Goal: Obtain resource: Obtain resource

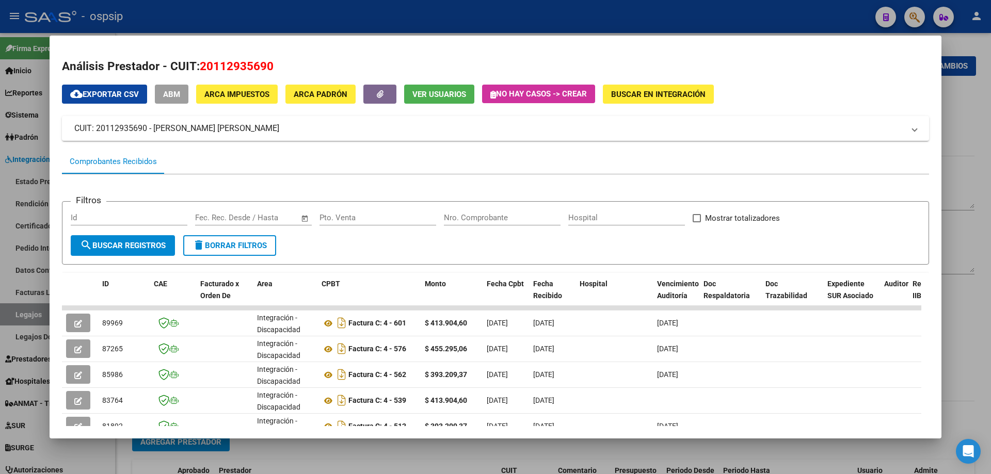
scroll to position [206, 0]
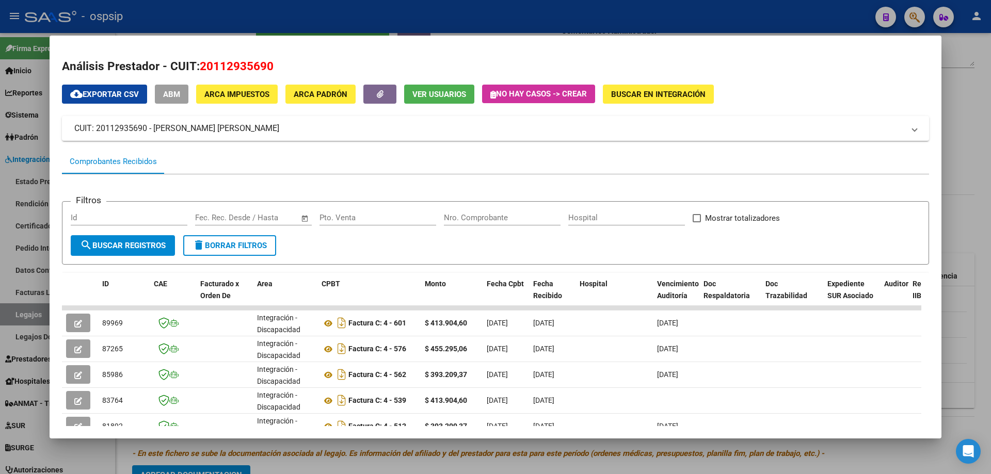
click at [986, 155] on div at bounding box center [495, 237] width 991 height 474
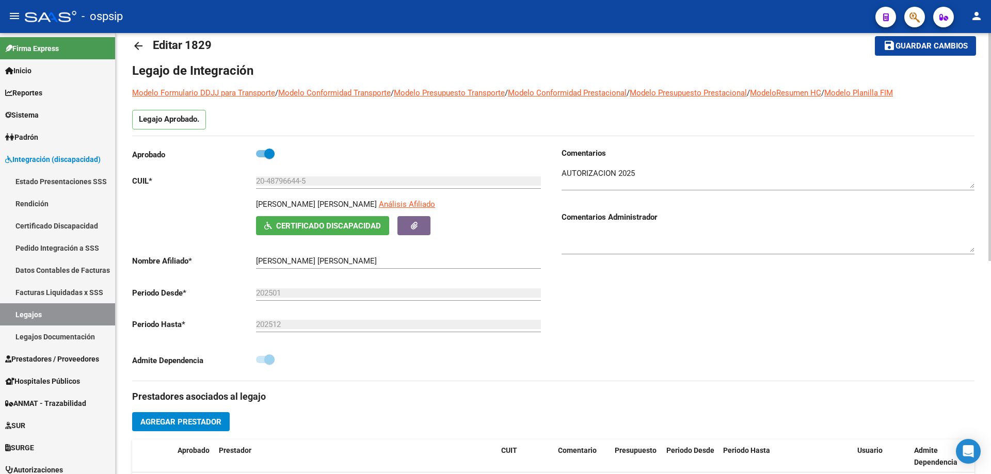
scroll to position [0, 0]
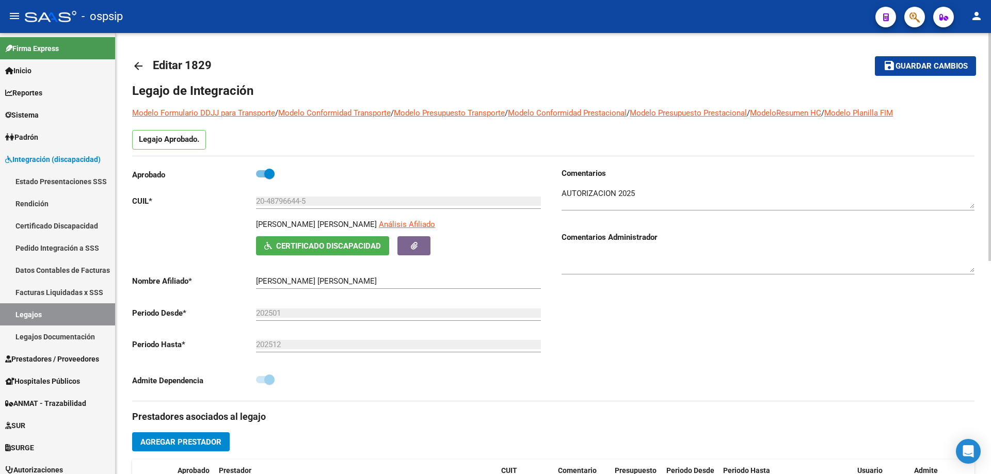
click at [138, 62] on mat-icon "arrow_back" at bounding box center [138, 66] width 12 height 12
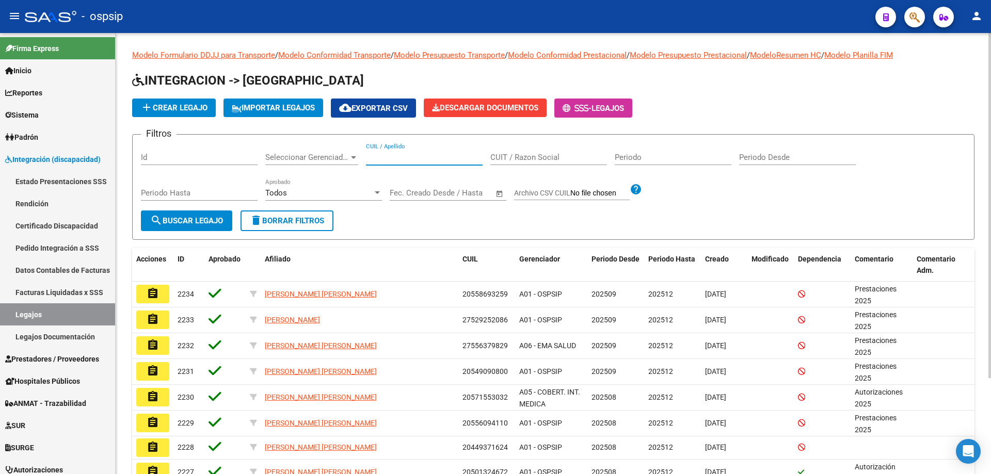
click at [409, 153] on input "CUIL / Apellido" at bounding box center [424, 157] width 117 height 9
paste input "27560587940"
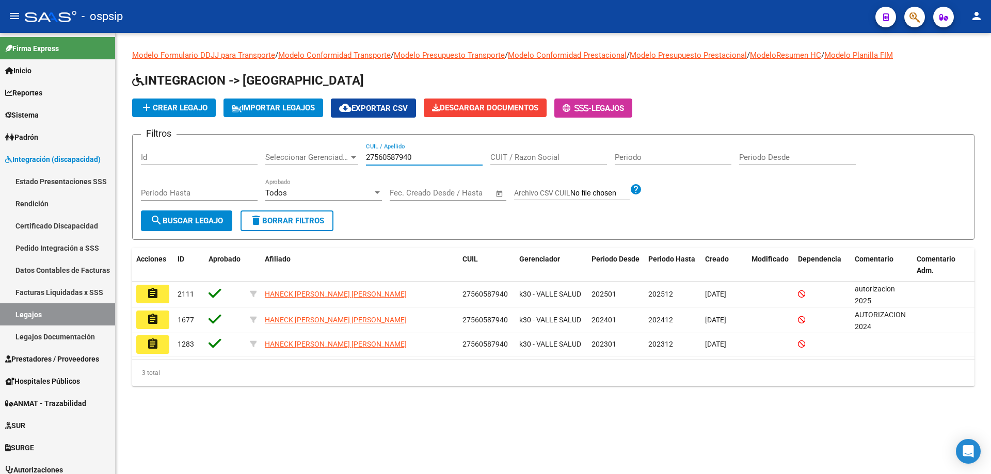
type input "27560587940"
click at [139, 297] on button "assignment" at bounding box center [152, 294] width 33 height 19
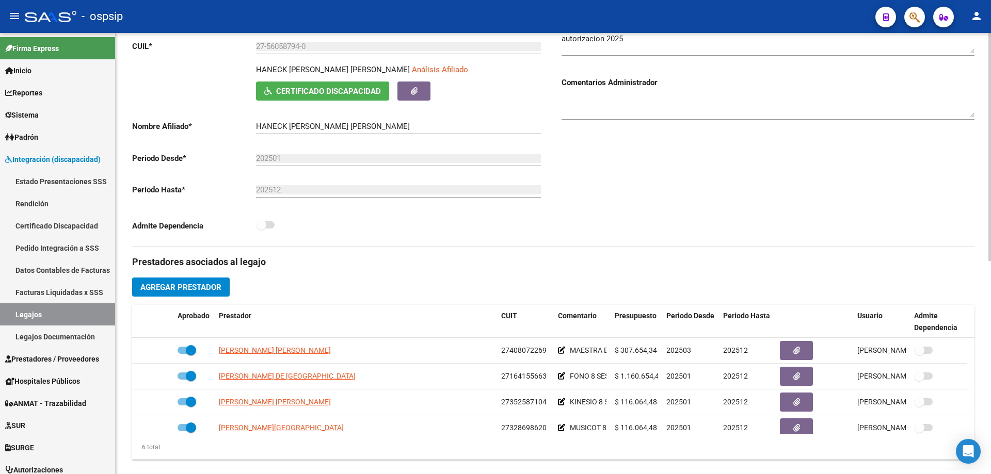
scroll to position [258, 0]
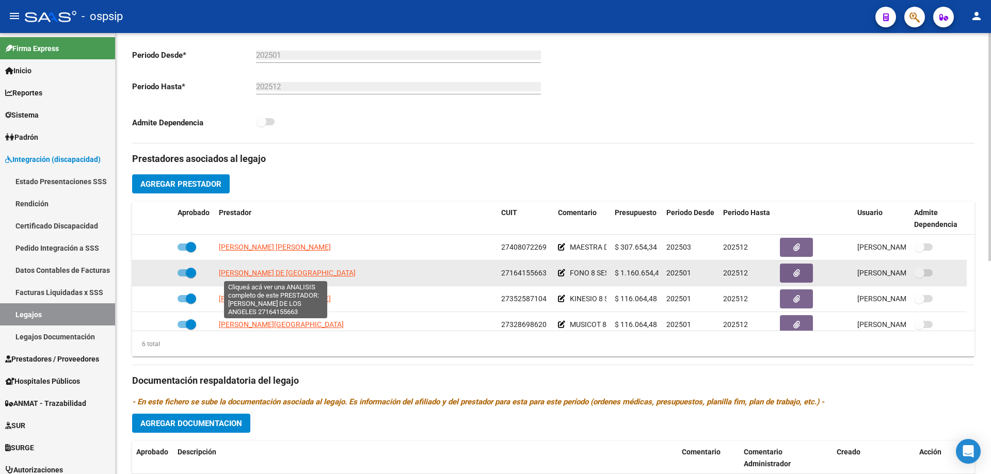
click at [280, 275] on span "[PERSON_NAME] DE [GEOGRAPHIC_DATA]" at bounding box center [287, 273] width 137 height 8
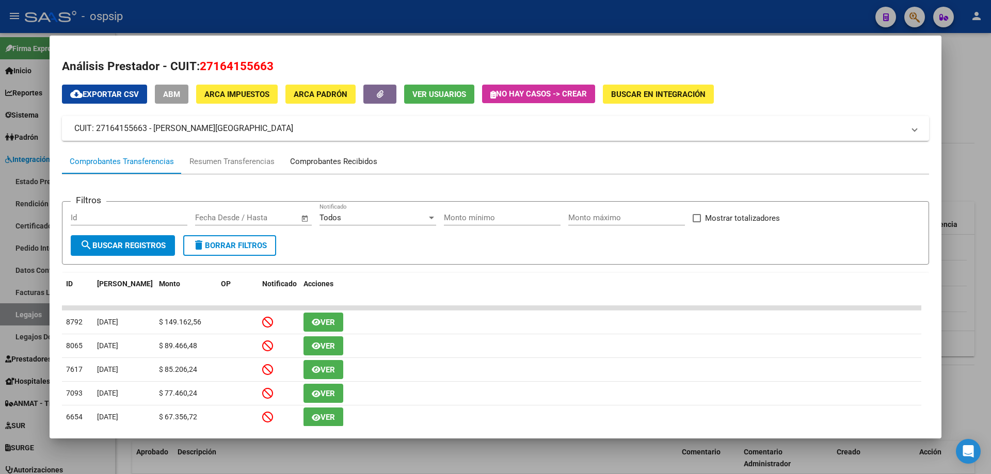
click at [316, 161] on div "Comprobantes Recibidos" at bounding box center [333, 162] width 87 height 12
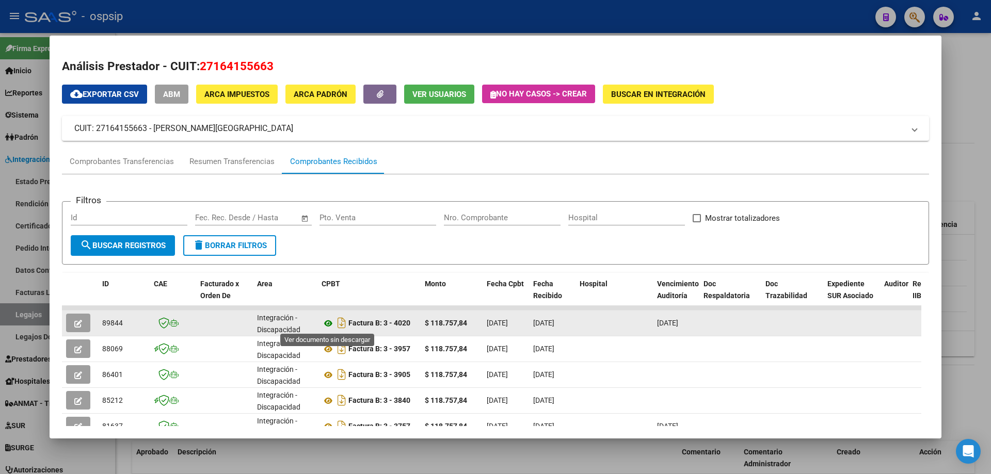
click at [328, 321] on icon at bounding box center [327, 323] width 13 height 12
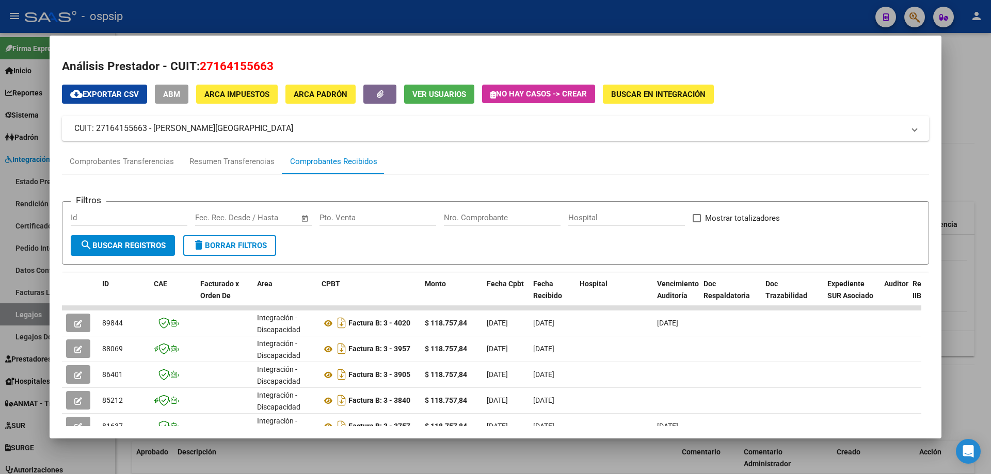
click at [954, 90] on div at bounding box center [495, 237] width 991 height 474
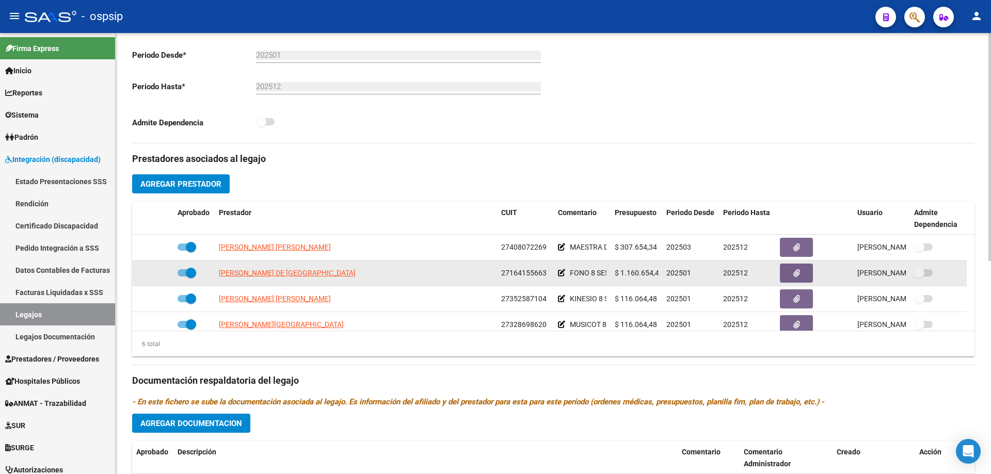
scroll to position [52, 0]
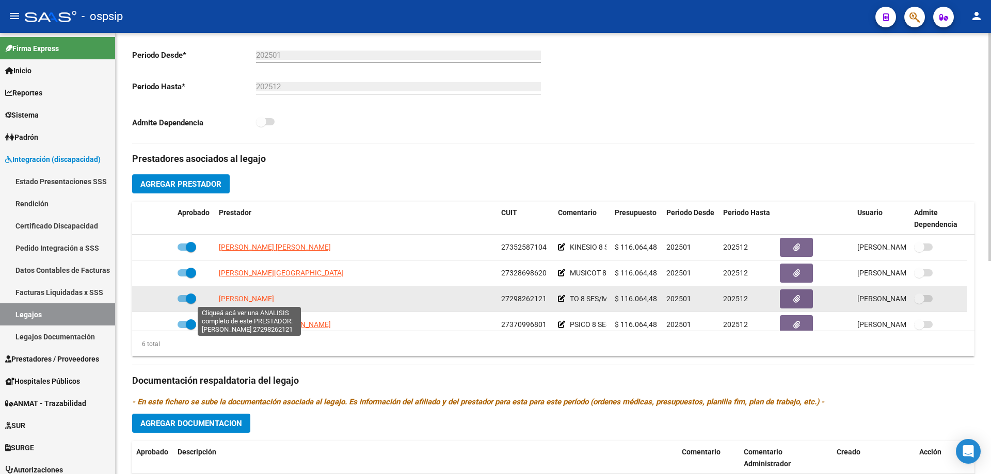
click at [271, 299] on span "[PERSON_NAME]" at bounding box center [246, 299] width 55 height 8
type textarea "27298262121"
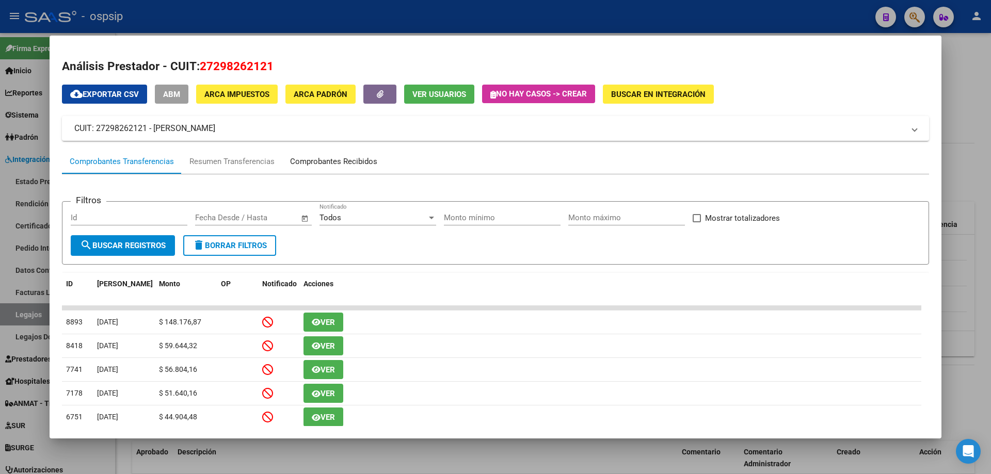
click at [333, 160] on div "Comprobantes Recibidos" at bounding box center [333, 162] width 87 height 12
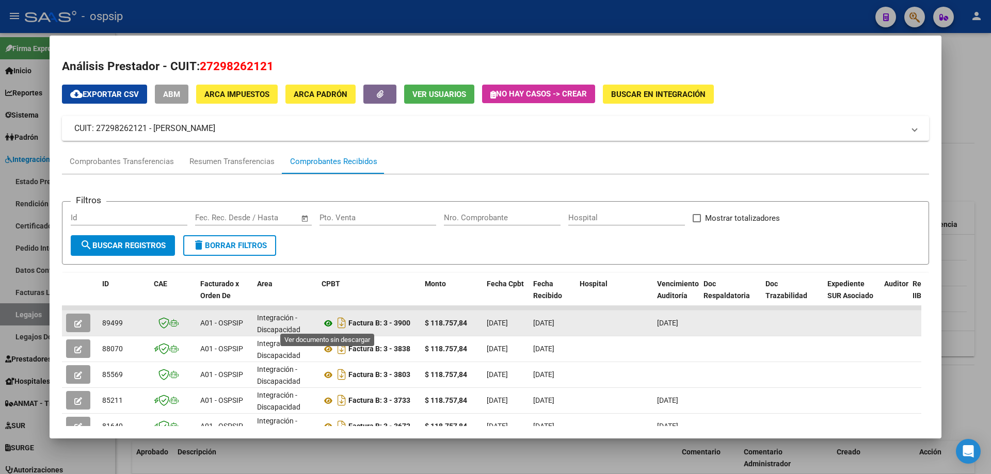
click at [326, 326] on icon at bounding box center [327, 323] width 13 height 12
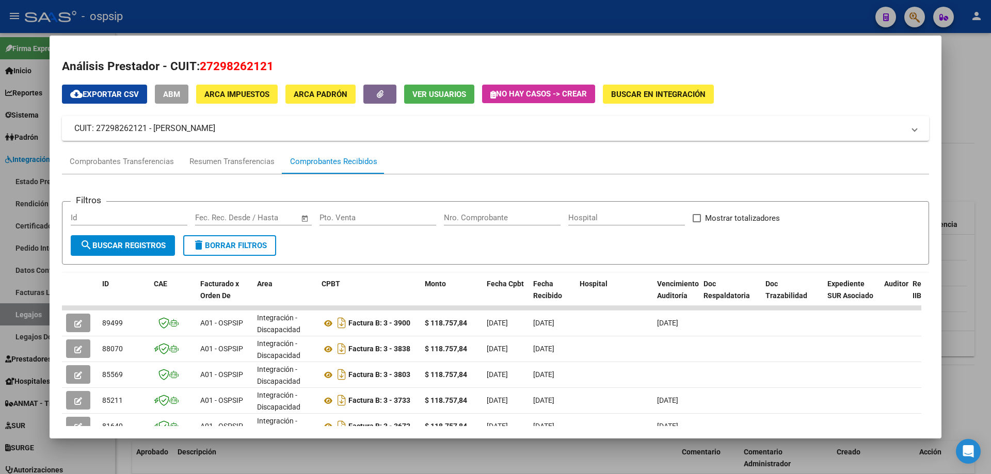
click at [957, 156] on div at bounding box center [495, 237] width 991 height 474
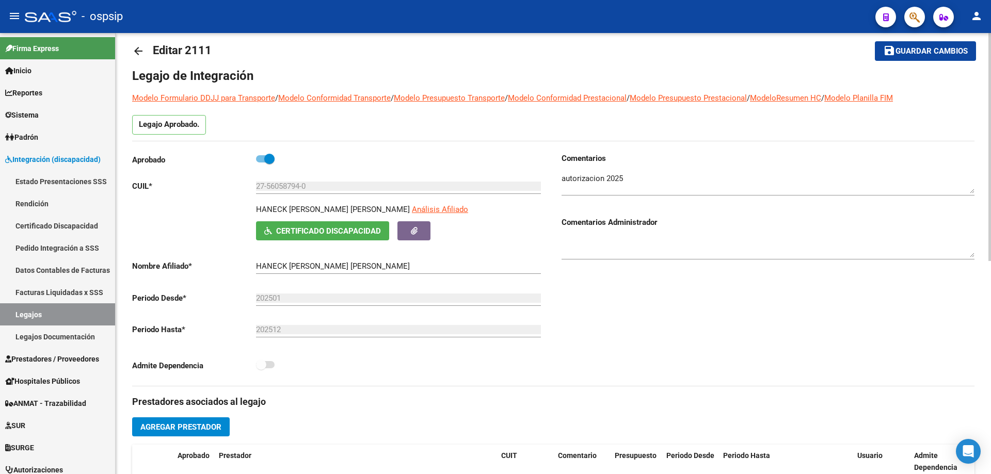
scroll to position [0, 0]
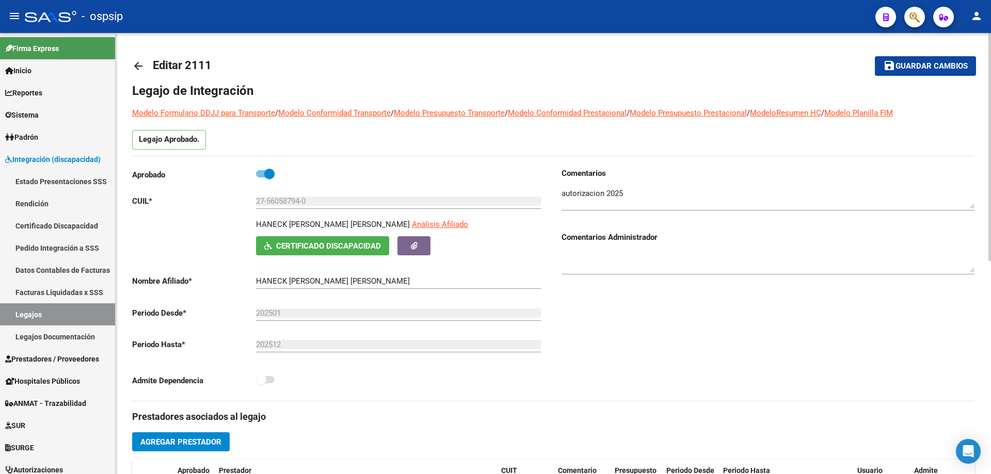
click at [136, 64] on mat-icon "arrow_back" at bounding box center [138, 66] width 12 height 12
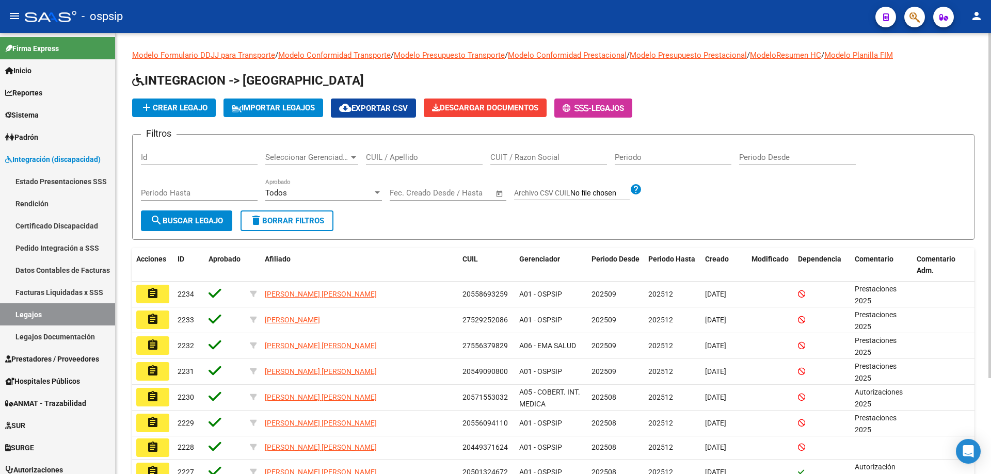
click at [374, 154] on input "CUIL / Apellido" at bounding box center [424, 157] width 117 height 9
paste input "20385129638"
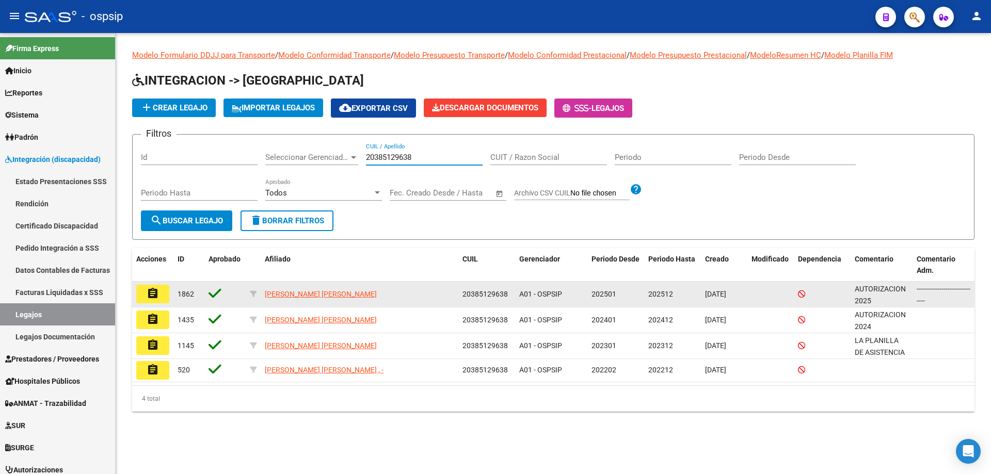
type input "20385129638"
click at [156, 294] on mat-icon "assignment" at bounding box center [153, 293] width 12 height 12
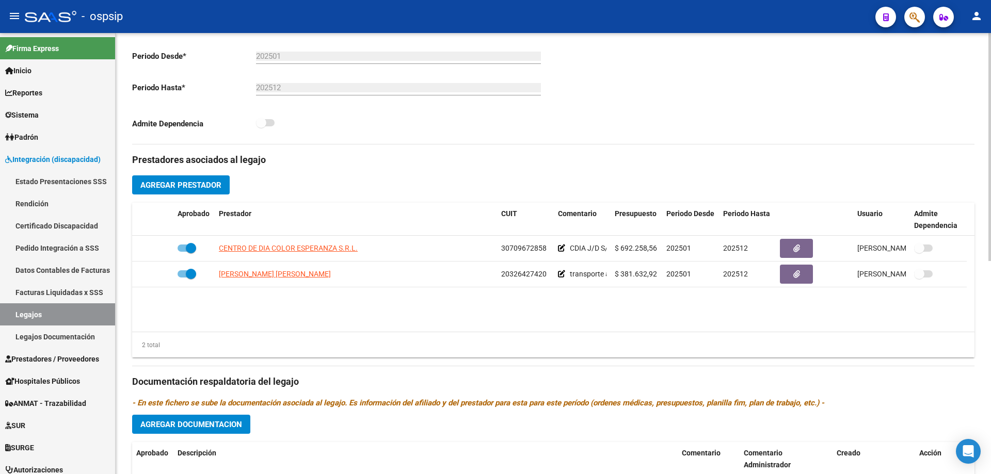
scroll to position [258, 0]
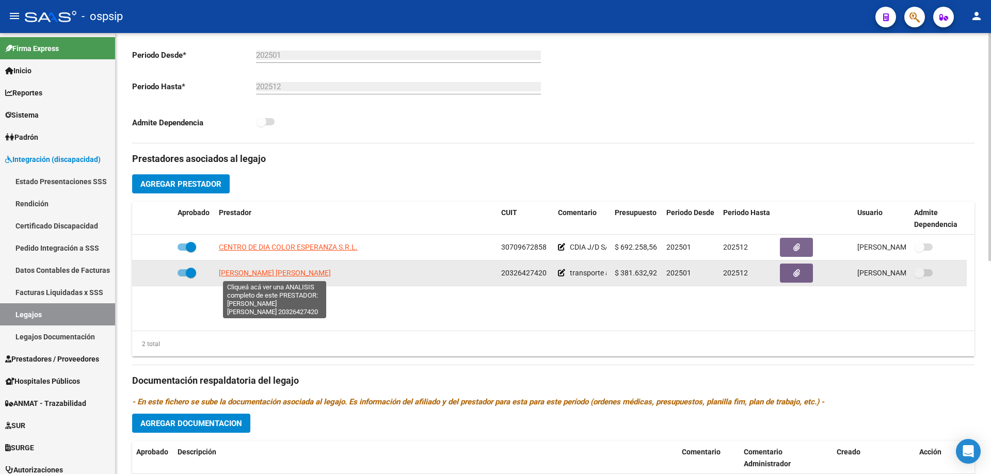
click at [273, 273] on span "[PERSON_NAME] [PERSON_NAME]" at bounding box center [275, 273] width 112 height 8
type textarea "20326427420"
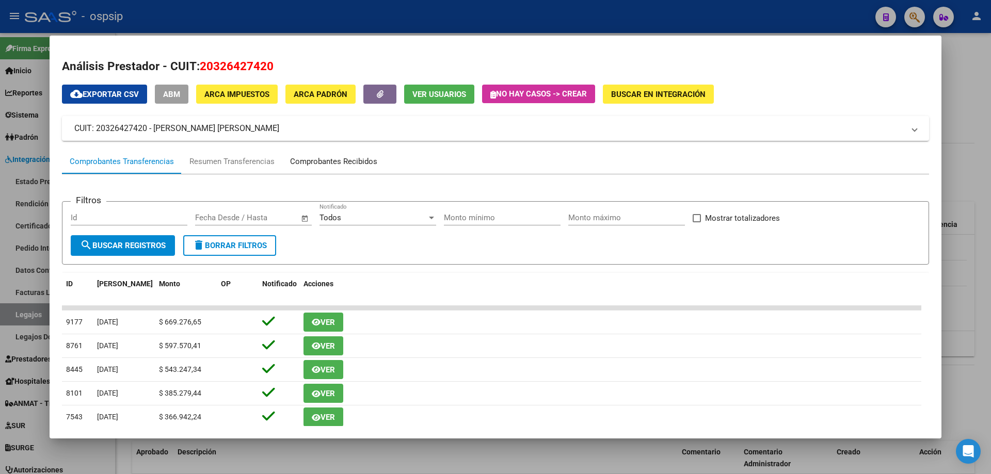
click at [335, 159] on div "Comprobantes Recibidos" at bounding box center [333, 162] width 87 height 12
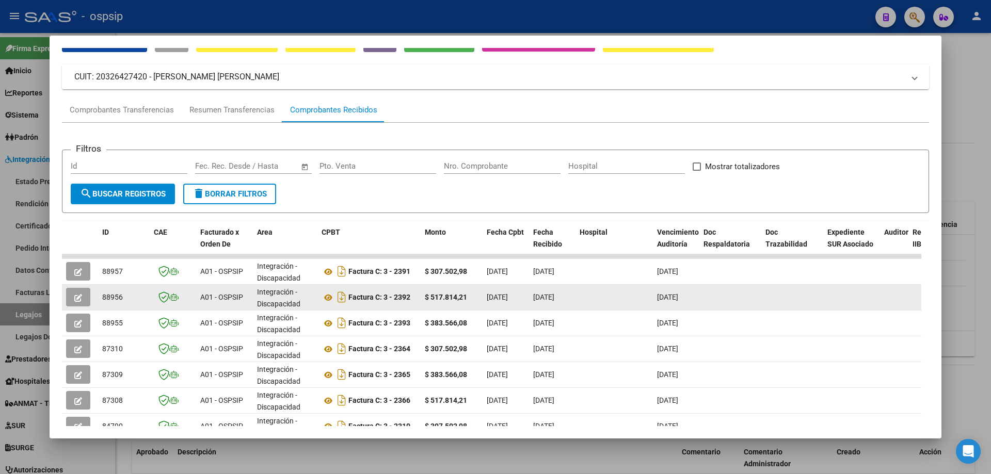
scroll to position [103, 0]
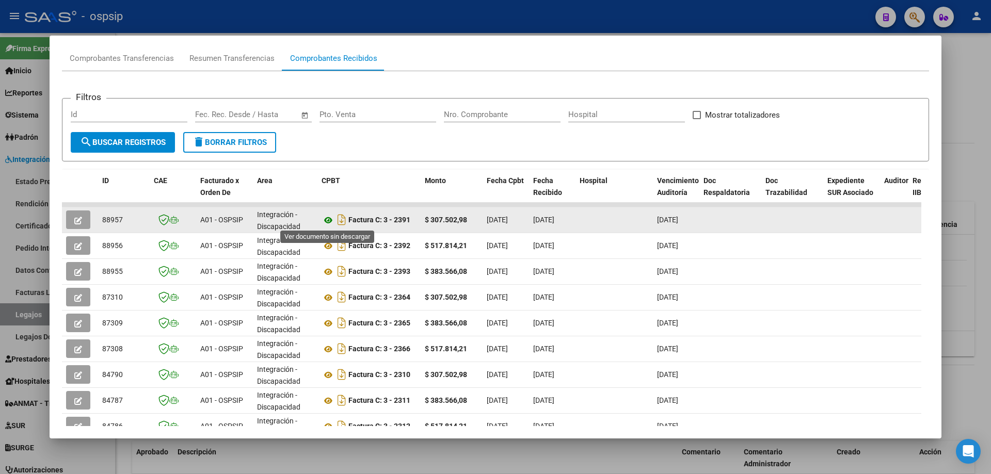
click at [327, 219] on icon at bounding box center [327, 220] width 13 height 12
click at [332, 219] on icon at bounding box center [327, 220] width 13 height 12
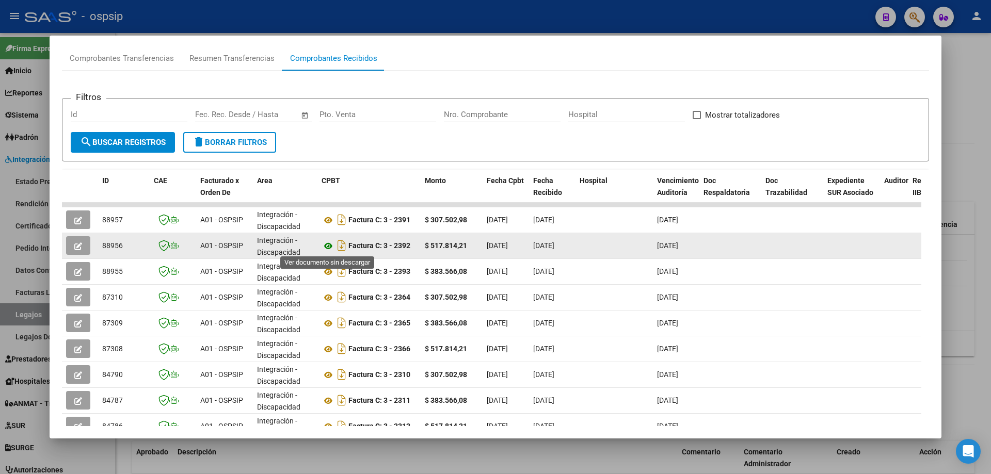
click at [332, 249] on icon at bounding box center [327, 246] width 13 height 12
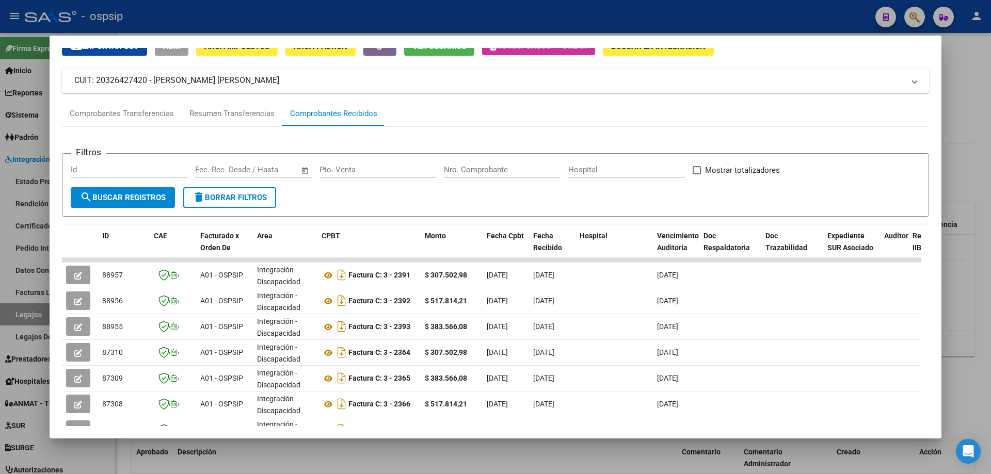
scroll to position [0, 0]
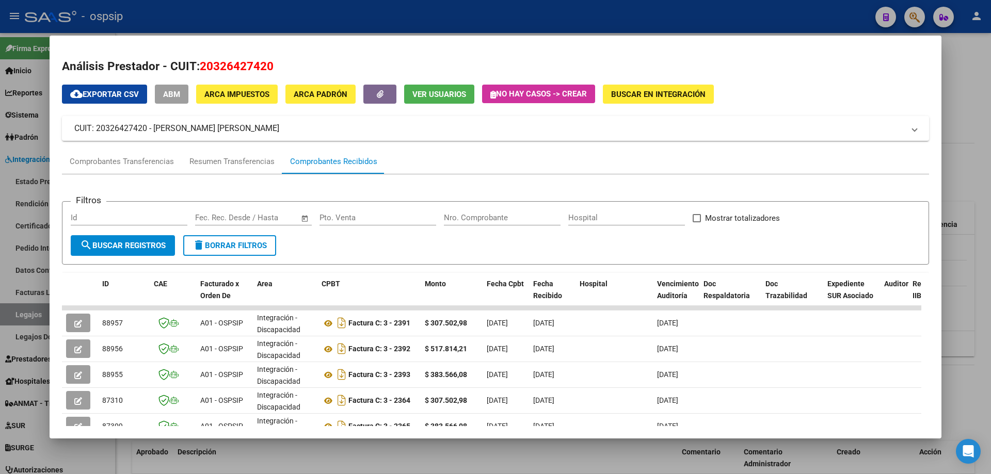
click at [981, 77] on div at bounding box center [495, 237] width 991 height 474
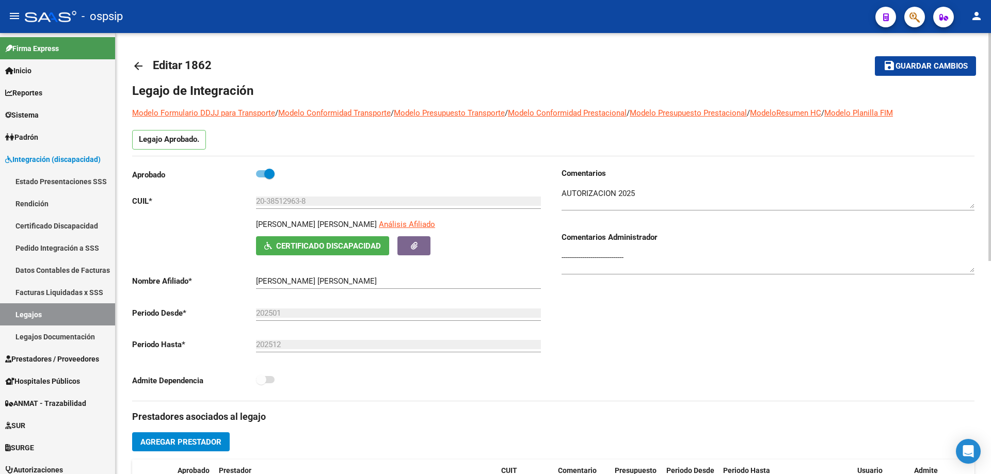
click at [133, 67] on mat-icon "arrow_back" at bounding box center [138, 66] width 12 height 12
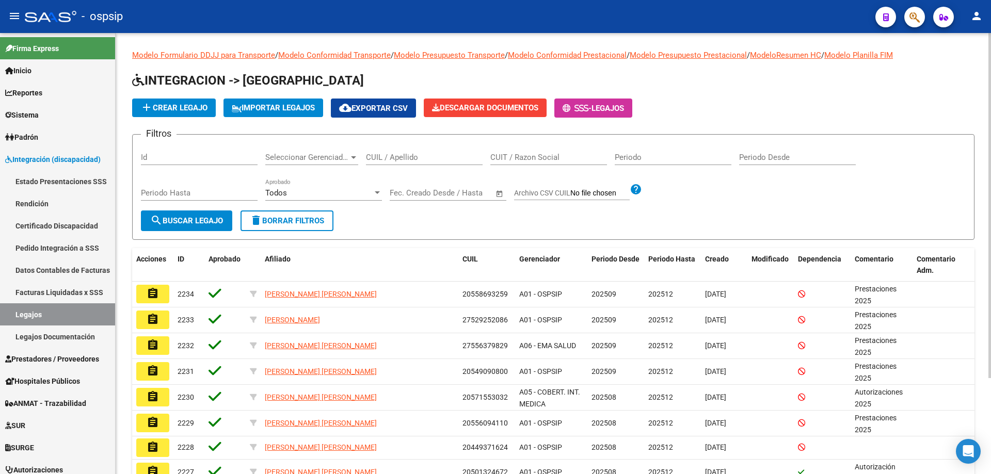
click at [371, 157] on input "CUIL / Apellido" at bounding box center [424, 157] width 117 height 9
paste input "20701493428"
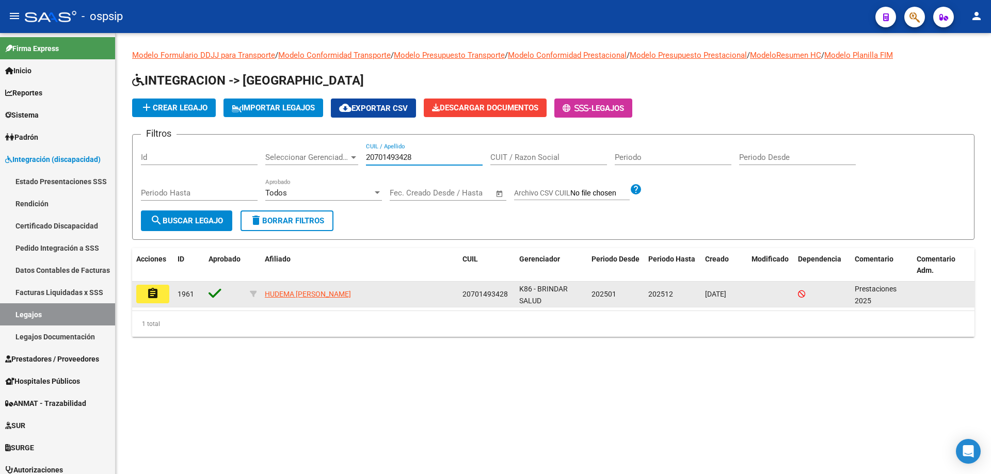
type input "20701493428"
click at [162, 297] on button "assignment" at bounding box center [152, 294] width 33 height 19
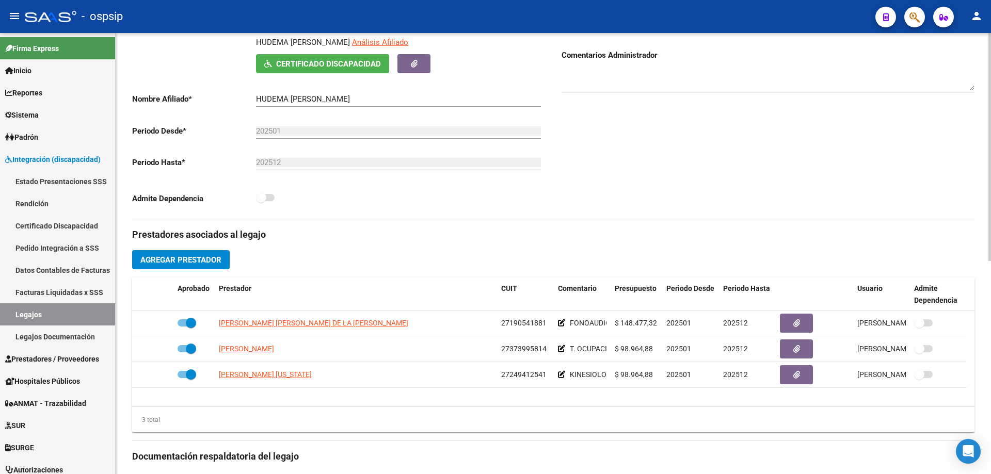
scroll to position [206, 0]
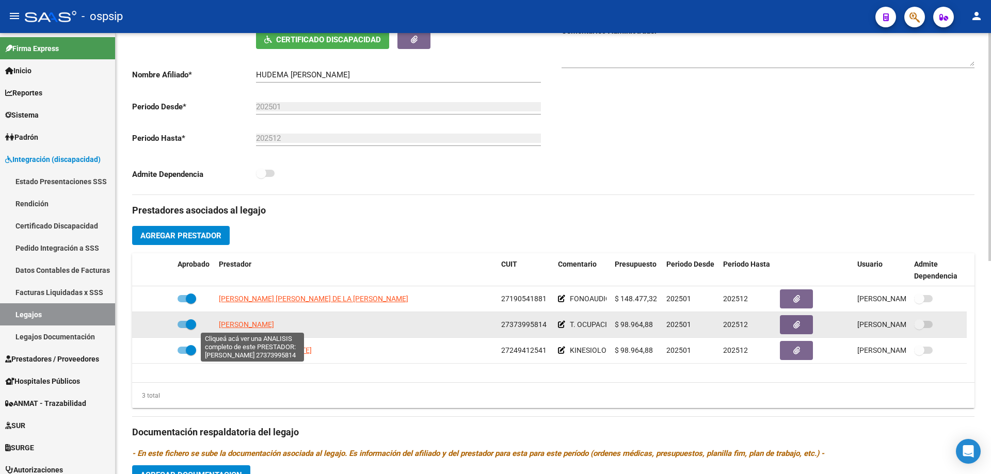
click at [268, 326] on span "[PERSON_NAME]" at bounding box center [246, 324] width 55 height 8
type textarea "27373995814"
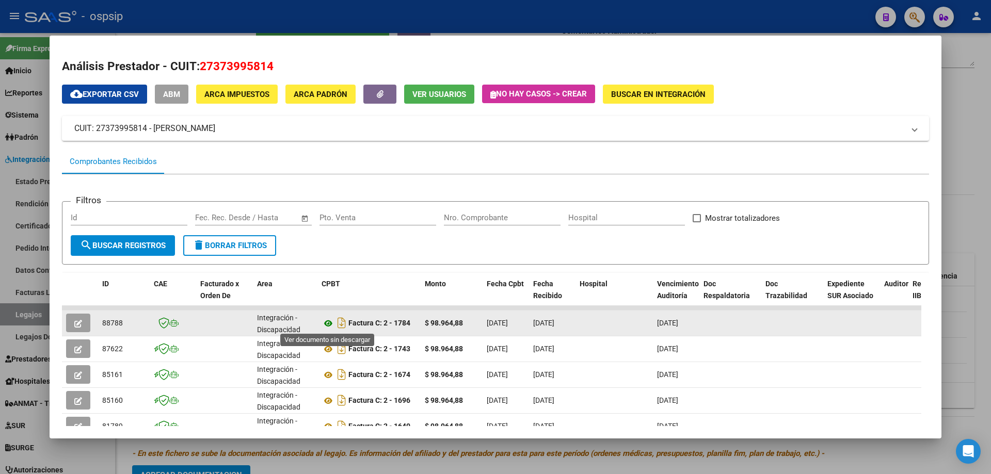
click at [327, 322] on icon at bounding box center [327, 323] width 13 height 12
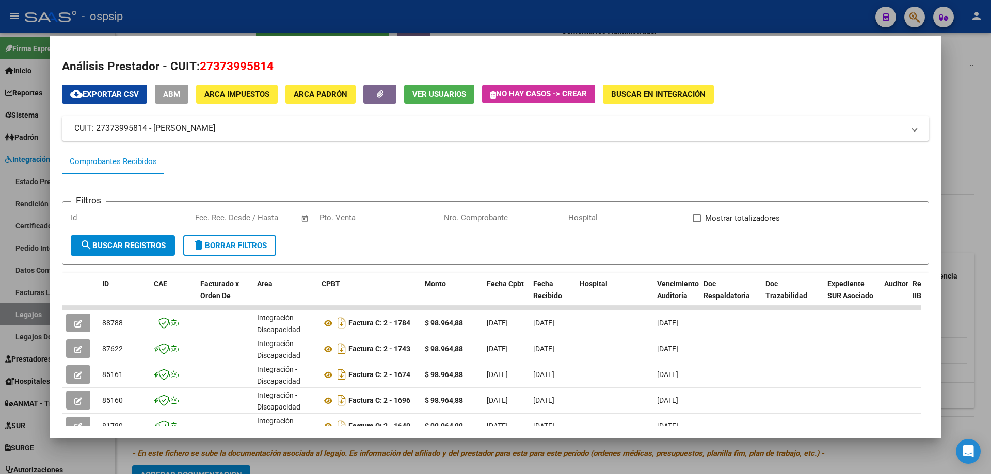
click at [988, 122] on div at bounding box center [495, 237] width 991 height 474
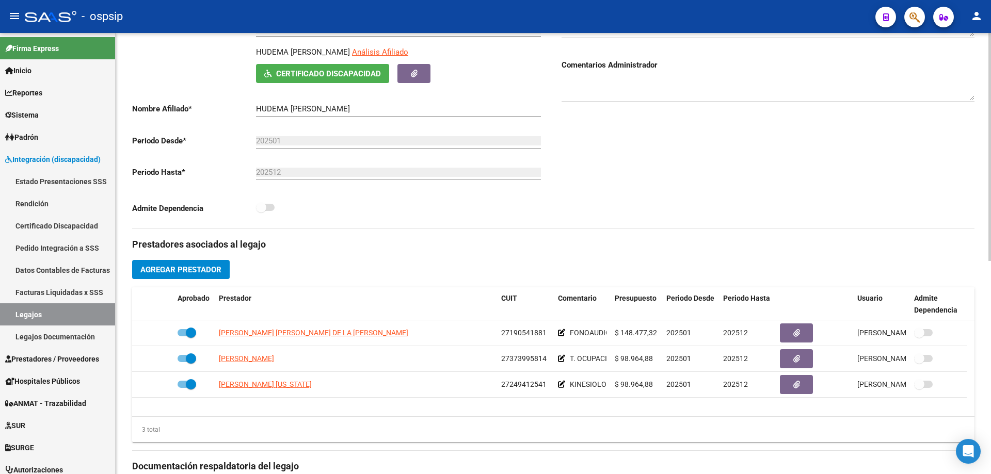
scroll to position [0, 0]
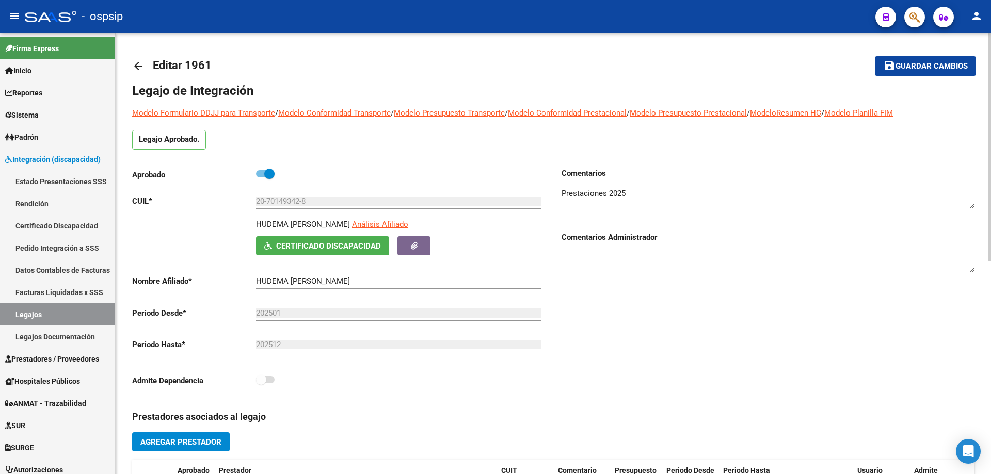
click at [140, 65] on mat-icon "arrow_back" at bounding box center [138, 66] width 12 height 12
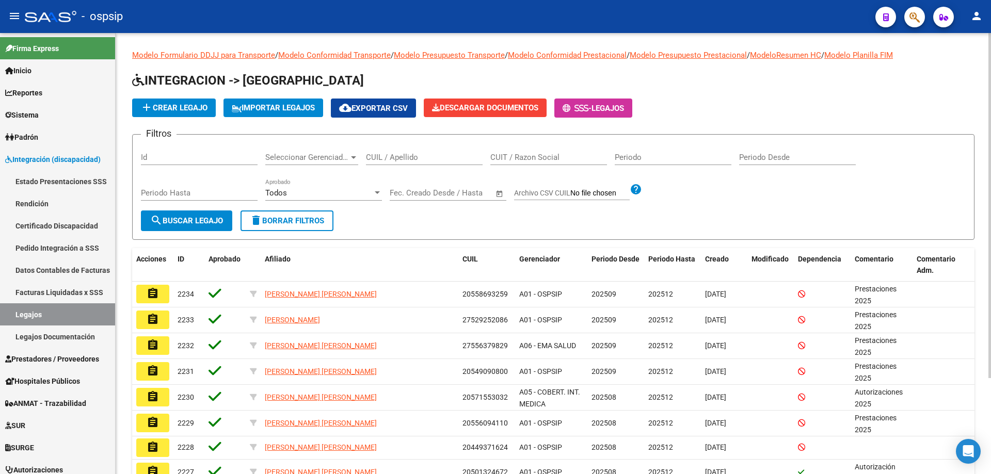
click at [417, 154] on input "CUIL / Apellido" at bounding box center [424, 157] width 117 height 9
paste input "23558145714"
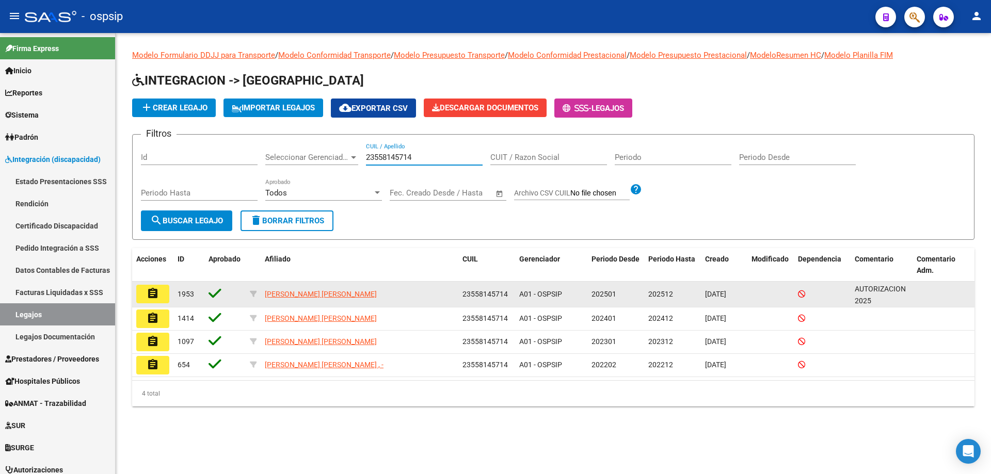
type input "23558145714"
click at [144, 292] on button "assignment" at bounding box center [152, 294] width 33 height 19
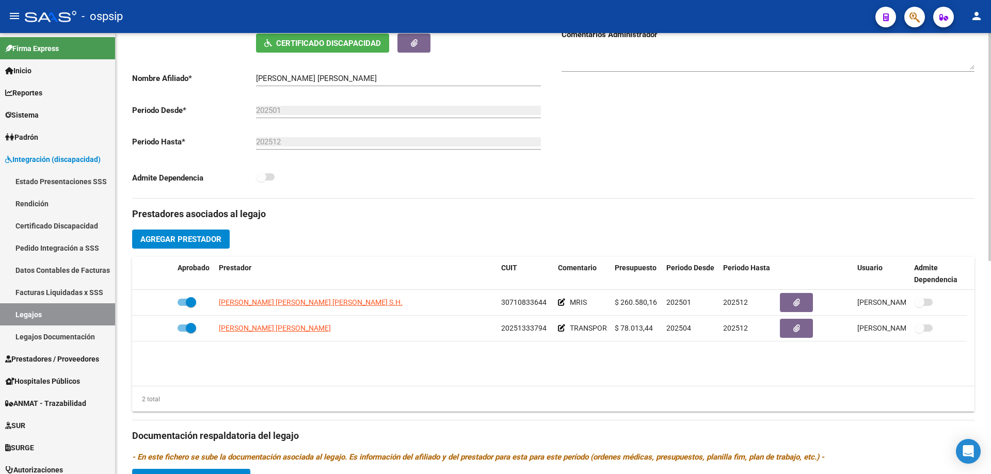
scroll to position [206, 0]
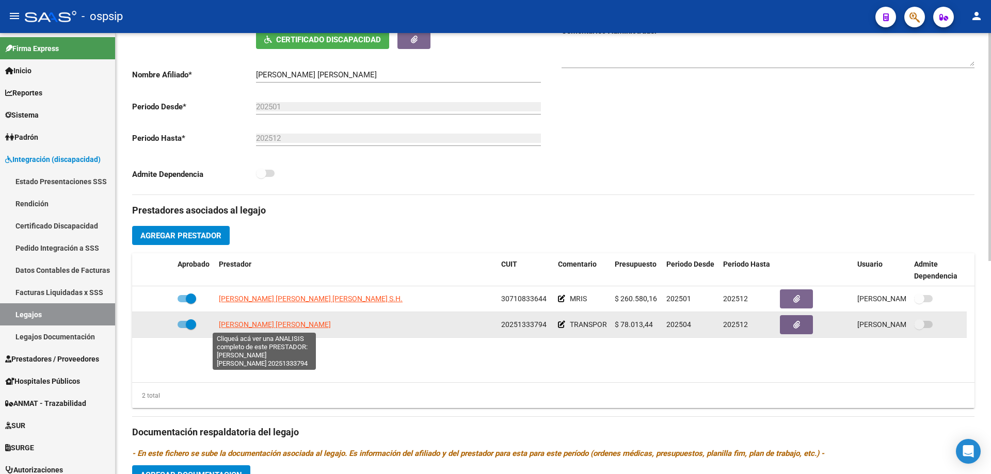
click at [284, 325] on span "[PERSON_NAME] [PERSON_NAME]" at bounding box center [275, 324] width 112 height 8
type textarea "20251333794"
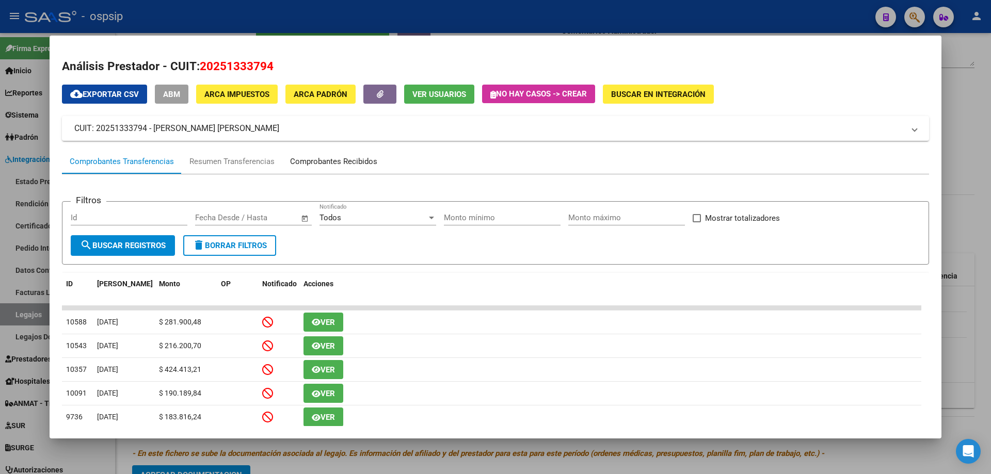
click at [316, 158] on div "Comprobantes Recibidos" at bounding box center [333, 162] width 87 height 12
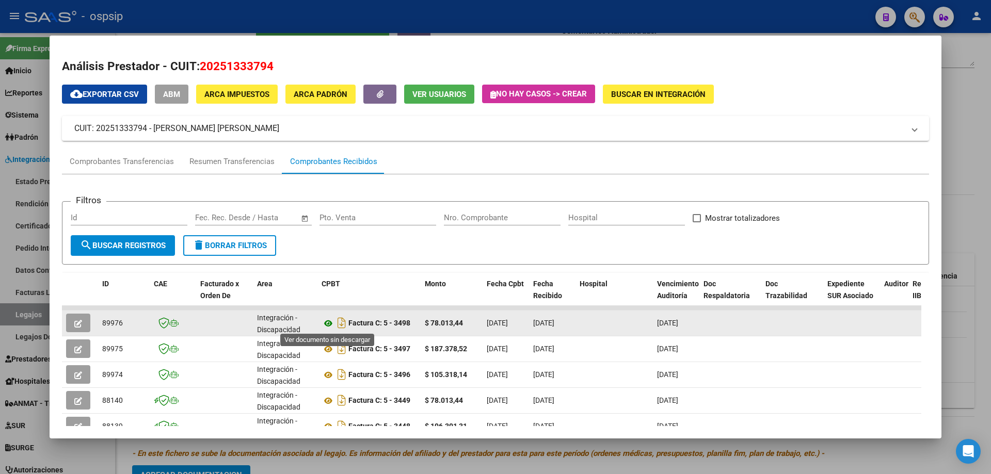
click at [328, 328] on icon at bounding box center [327, 323] width 13 height 12
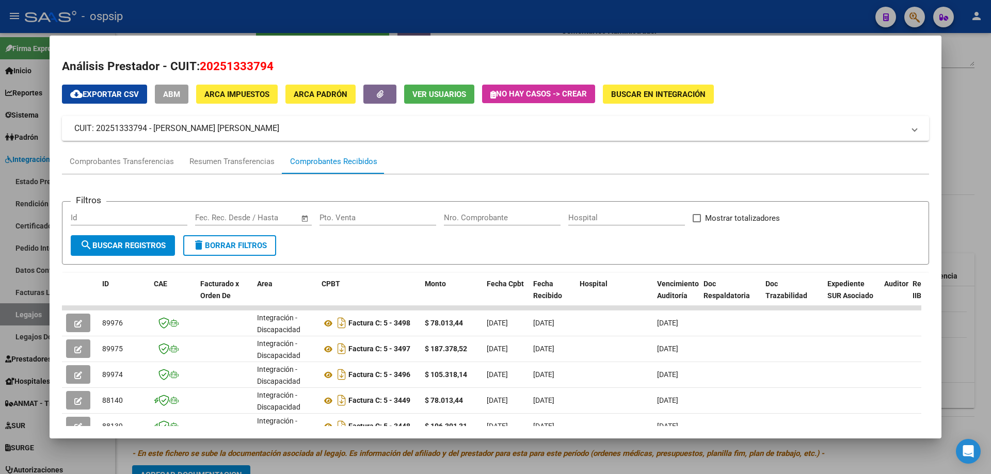
click at [953, 256] on div at bounding box center [495, 237] width 991 height 474
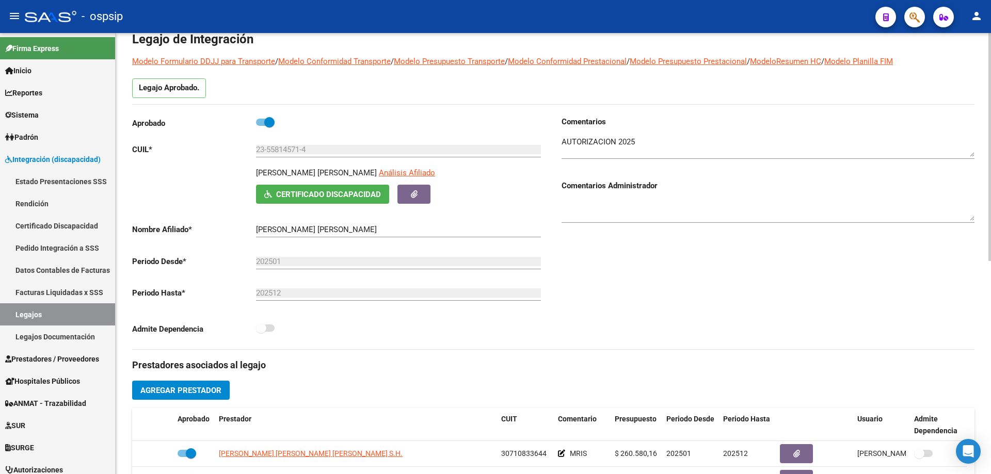
scroll to position [0, 0]
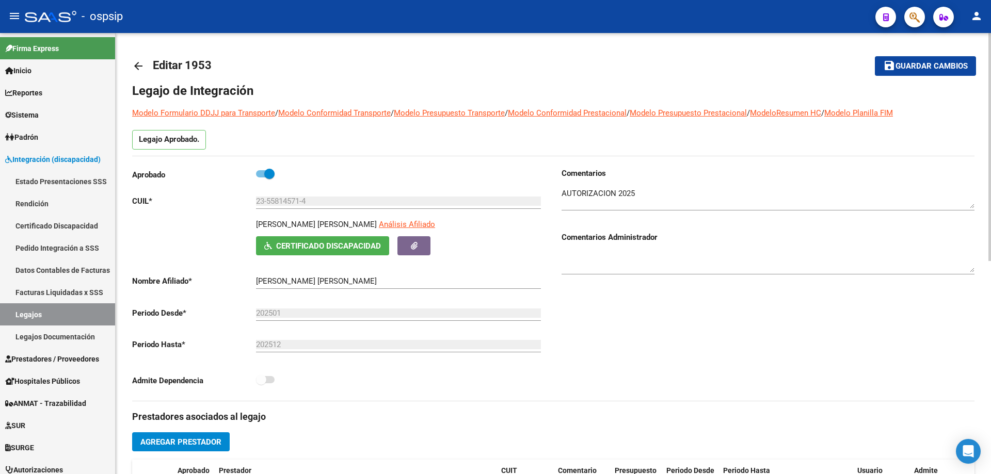
click at [137, 71] on mat-icon "arrow_back" at bounding box center [138, 66] width 12 height 12
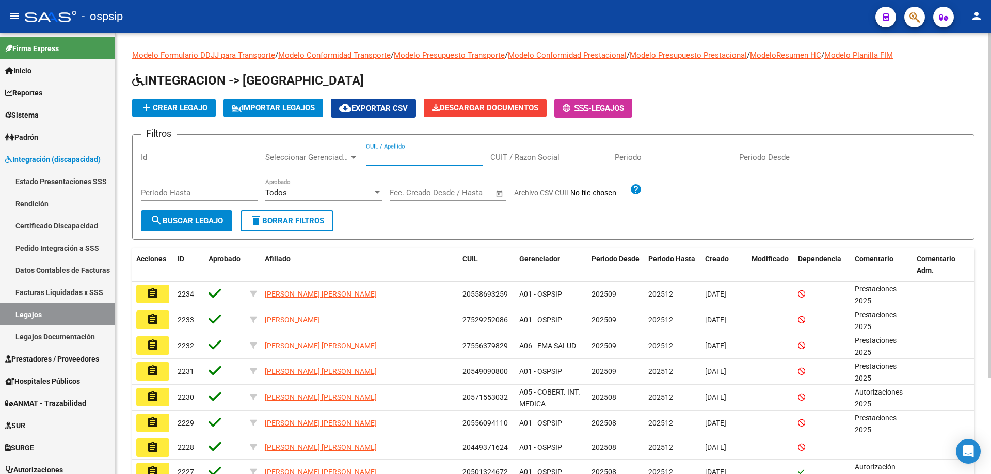
click at [375, 154] on input "CUIL / Apellido" at bounding box center [424, 157] width 117 height 9
paste input "20488690214"
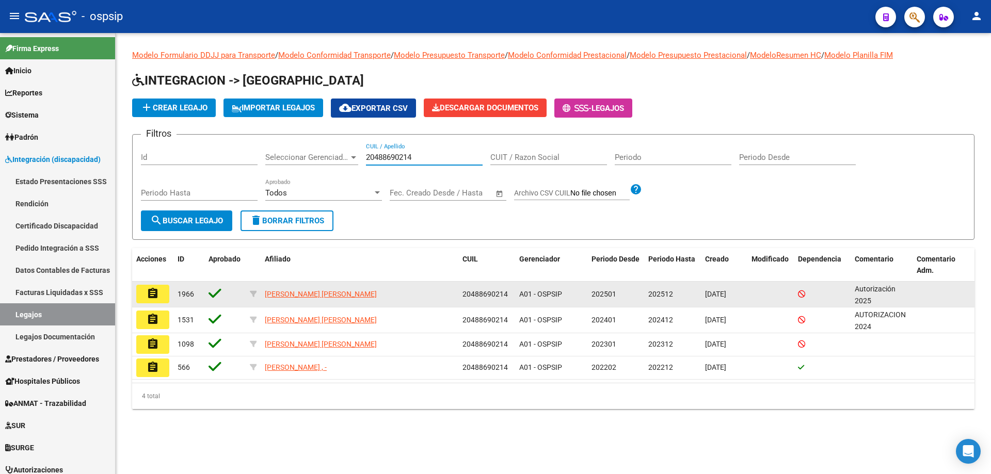
type input "20488690214"
click at [156, 290] on mat-icon "assignment" at bounding box center [153, 293] width 12 height 12
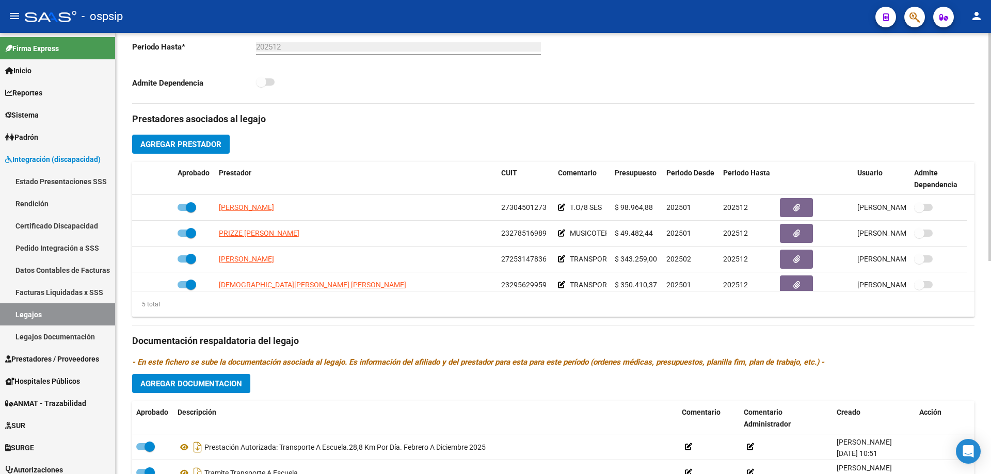
scroll to position [310, 0]
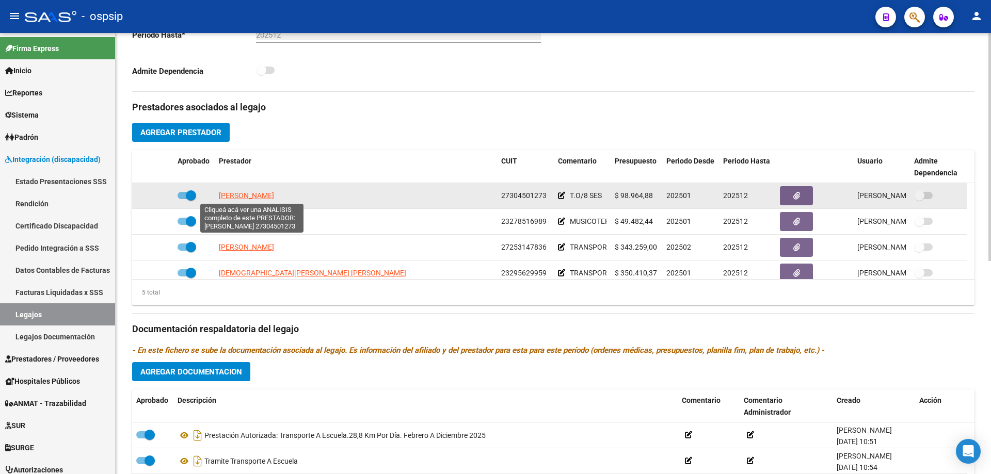
click at [262, 197] on span "[PERSON_NAME]" at bounding box center [246, 195] width 55 height 8
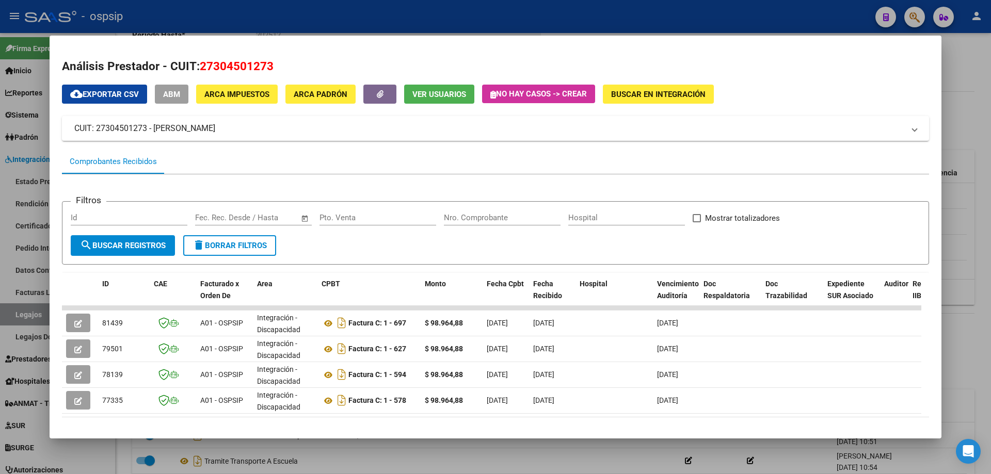
scroll to position [45, 0]
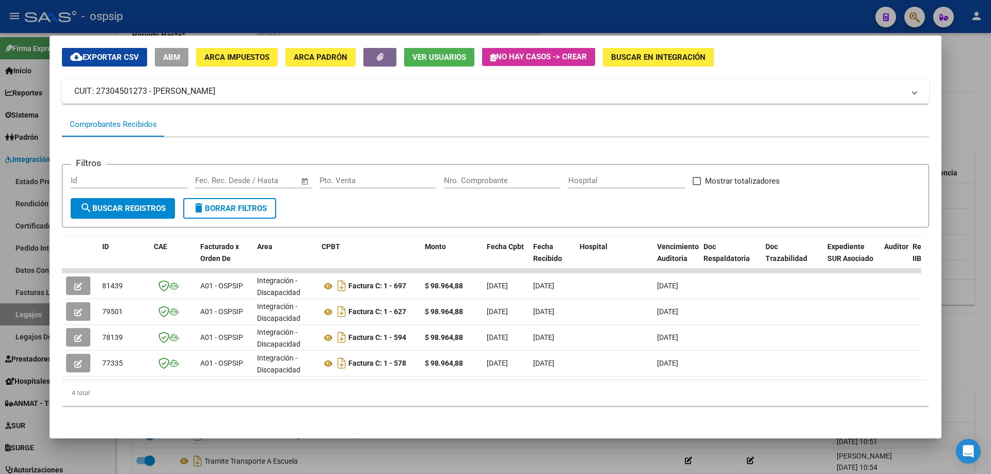
click at [973, 56] on div at bounding box center [495, 237] width 991 height 474
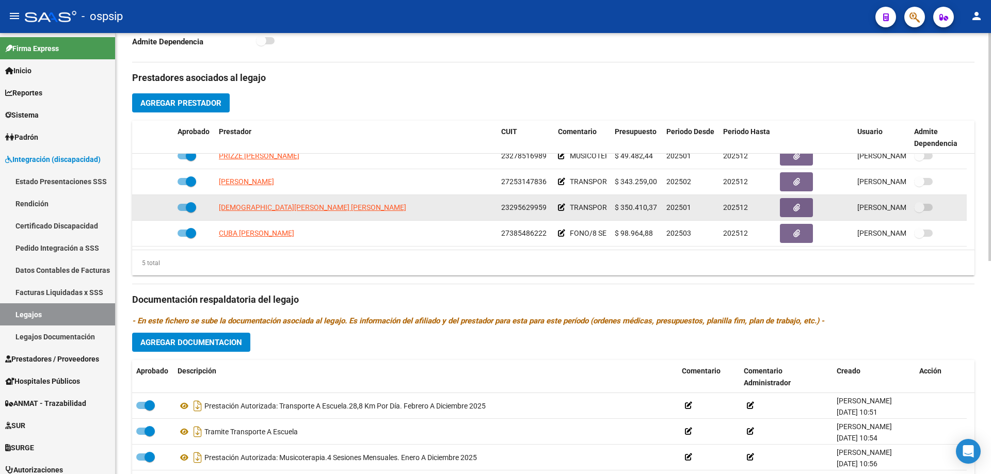
scroll to position [361, 0]
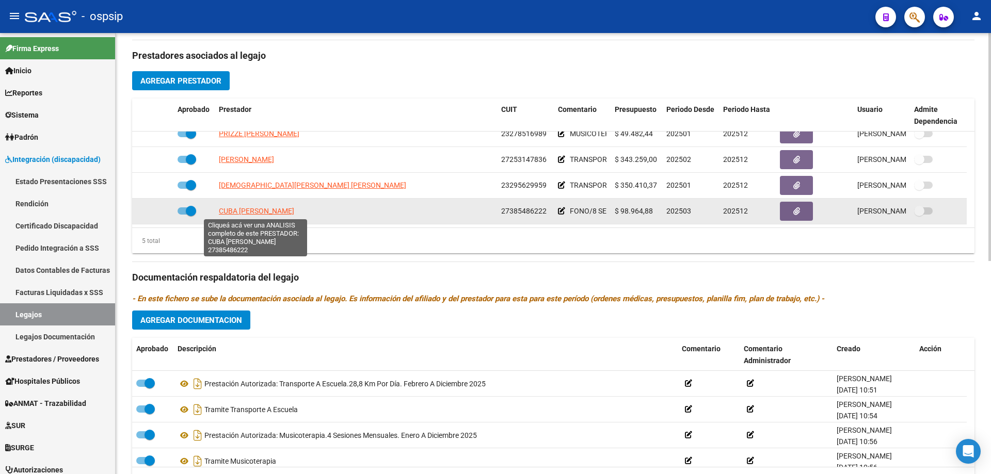
click at [252, 207] on span "CUBA [PERSON_NAME]" at bounding box center [256, 211] width 75 height 8
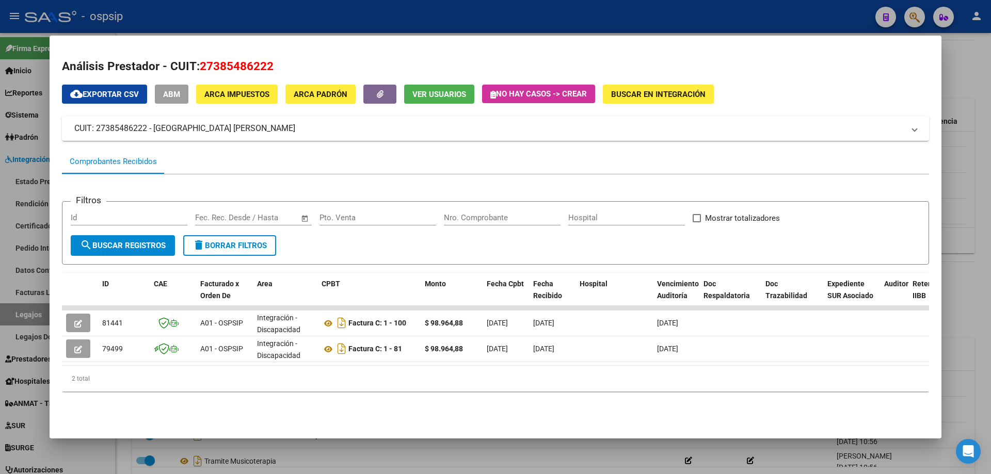
click at [985, 31] on div at bounding box center [495, 237] width 991 height 474
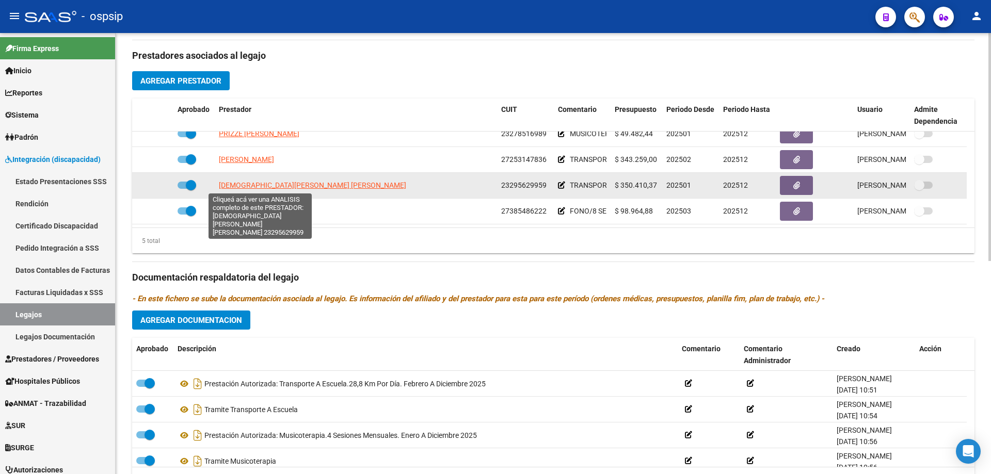
click at [280, 184] on span "[DEMOGRAPHIC_DATA][PERSON_NAME] [PERSON_NAME]" at bounding box center [312, 185] width 187 height 8
type textarea "23295629959"
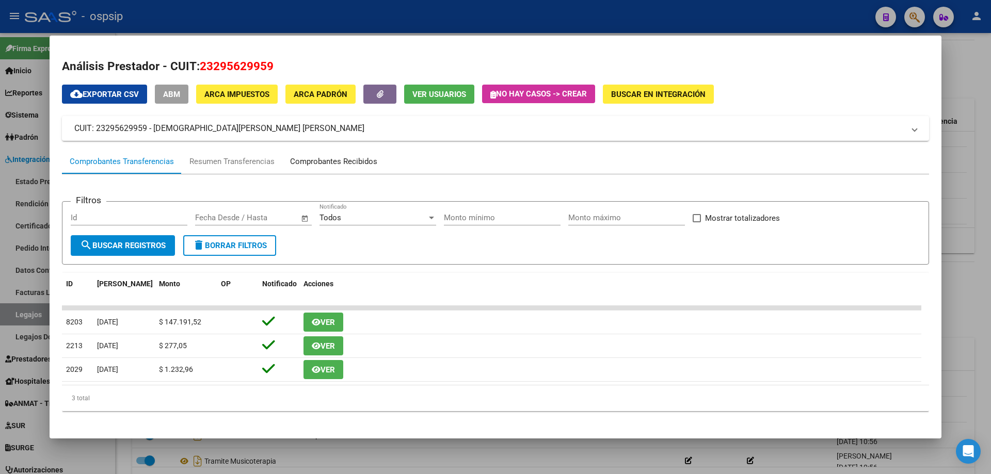
click at [334, 160] on div "Comprobantes Recibidos" at bounding box center [333, 162] width 87 height 12
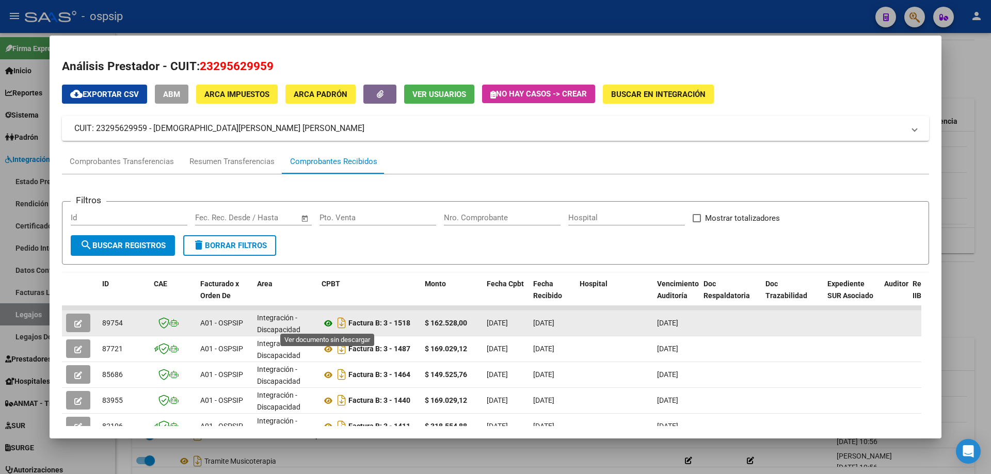
click at [330, 320] on icon at bounding box center [327, 323] width 13 height 12
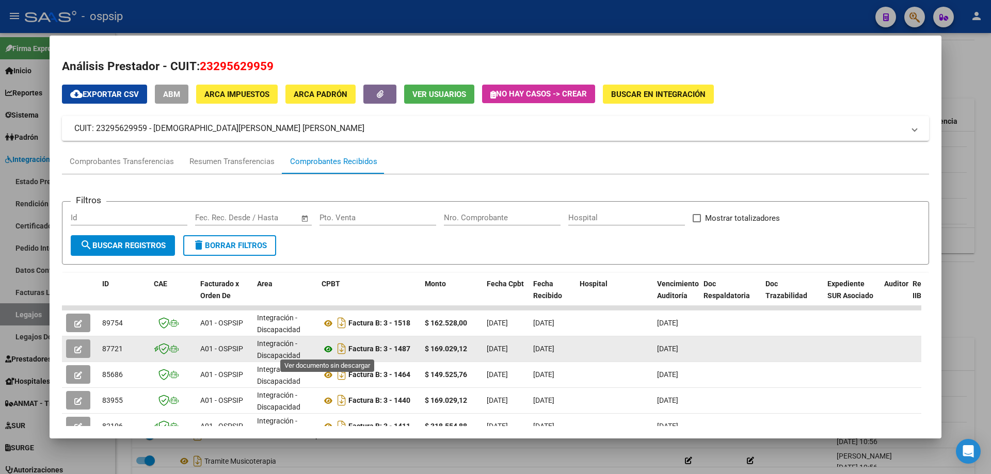
click at [330, 346] on icon at bounding box center [327, 349] width 13 height 12
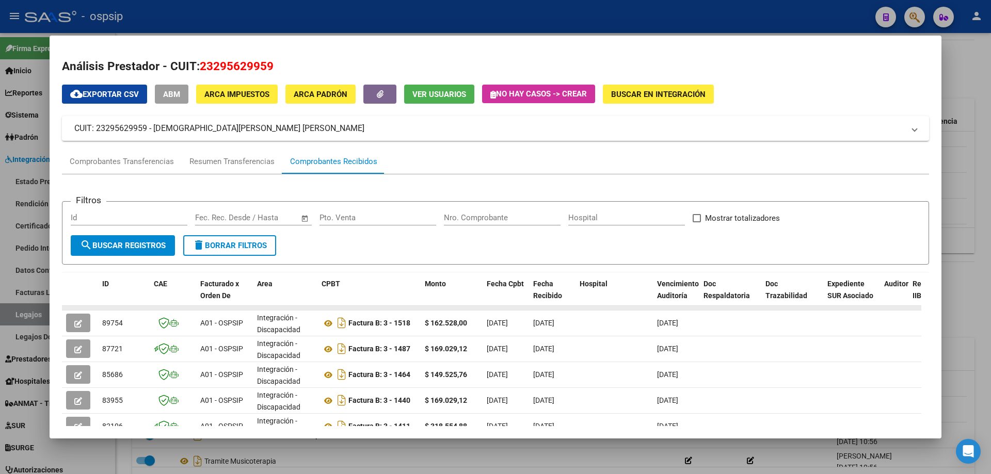
scroll to position [103, 0]
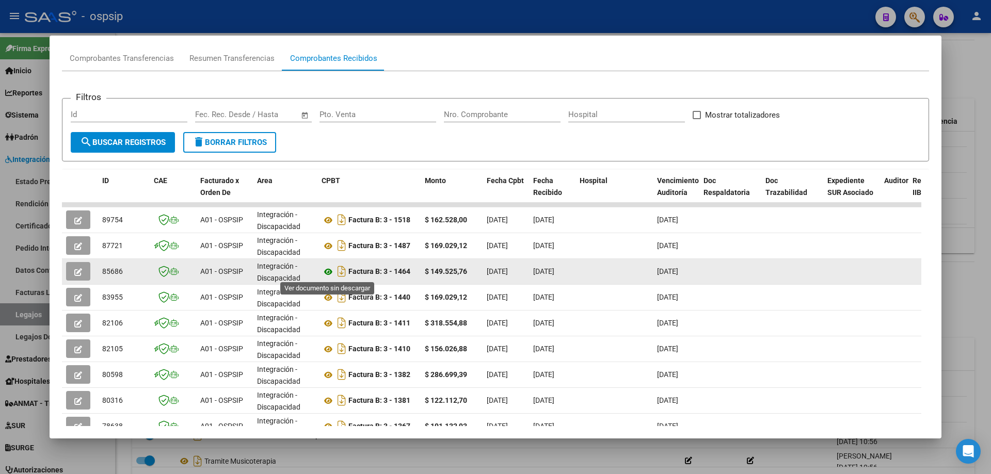
click at [327, 273] on icon at bounding box center [327, 272] width 13 height 12
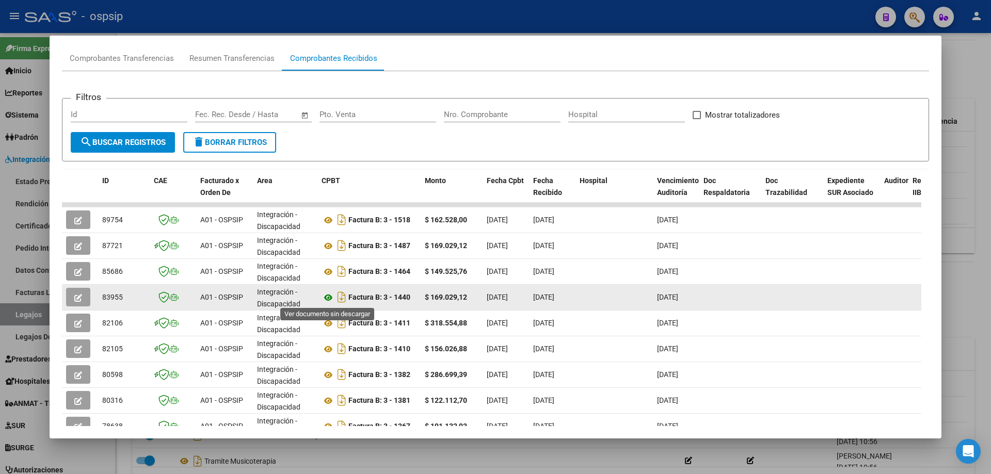
click at [330, 295] on icon at bounding box center [327, 298] width 13 height 12
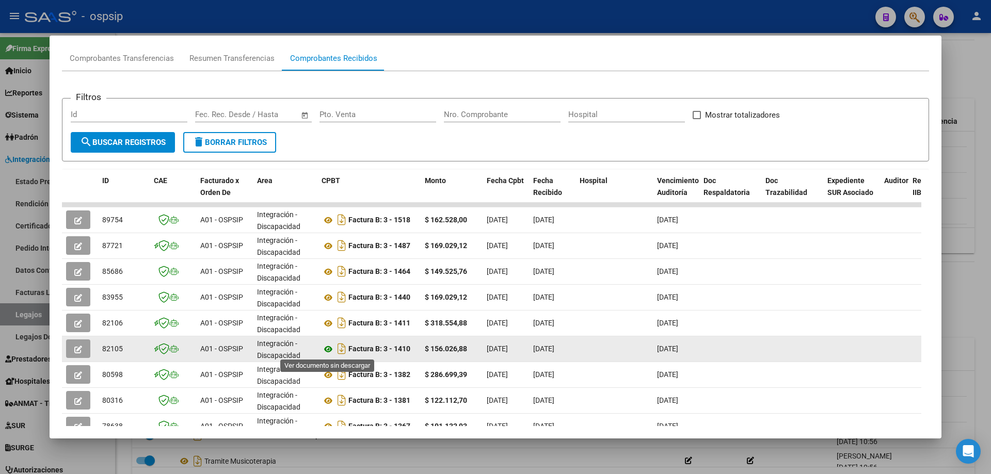
click at [328, 347] on icon at bounding box center [327, 349] width 13 height 12
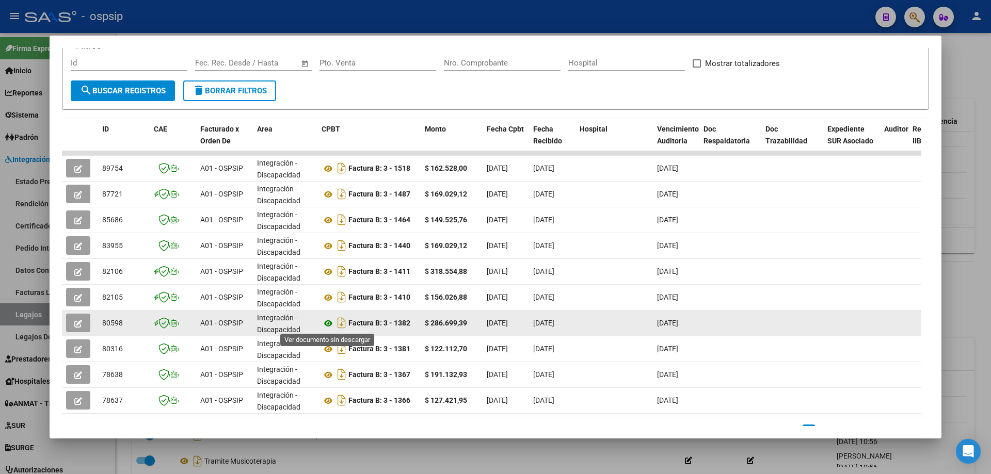
click at [328, 326] on icon at bounding box center [327, 323] width 13 height 12
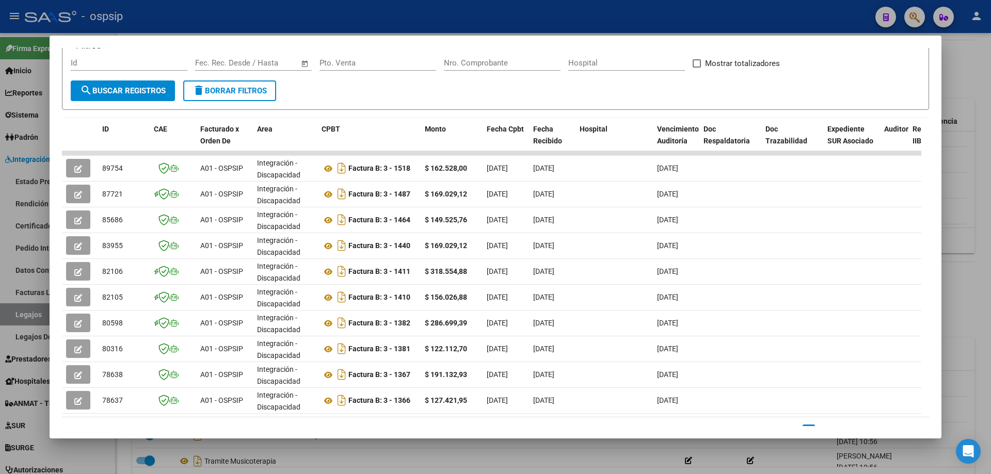
click at [990, 64] on div at bounding box center [495, 237] width 991 height 474
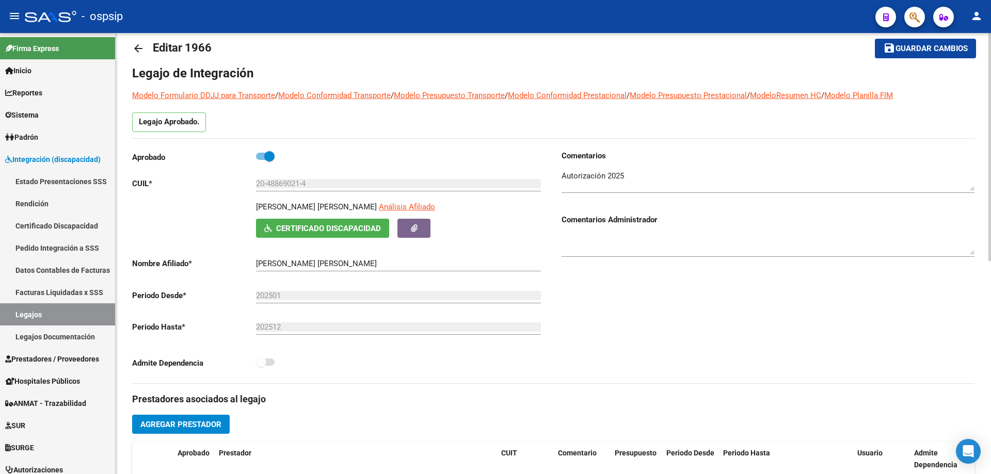
scroll to position [0, 0]
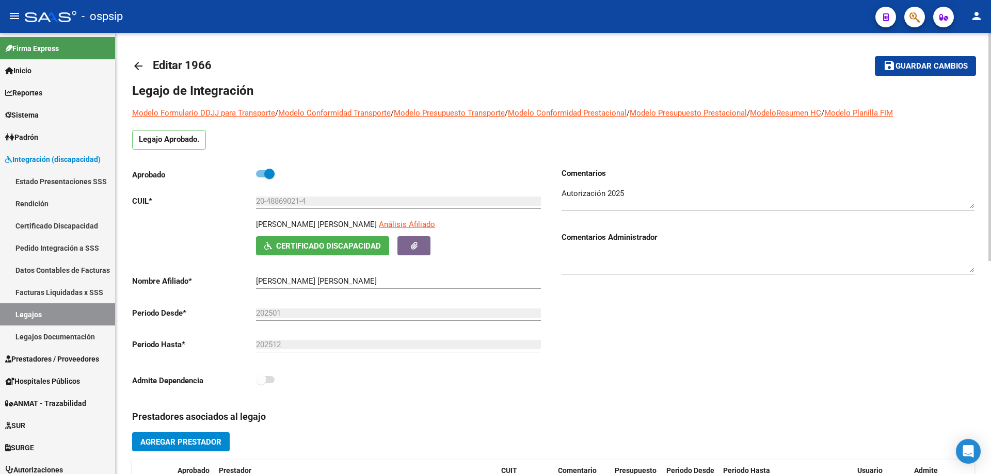
click at [141, 67] on mat-icon "arrow_back" at bounding box center [138, 66] width 12 height 12
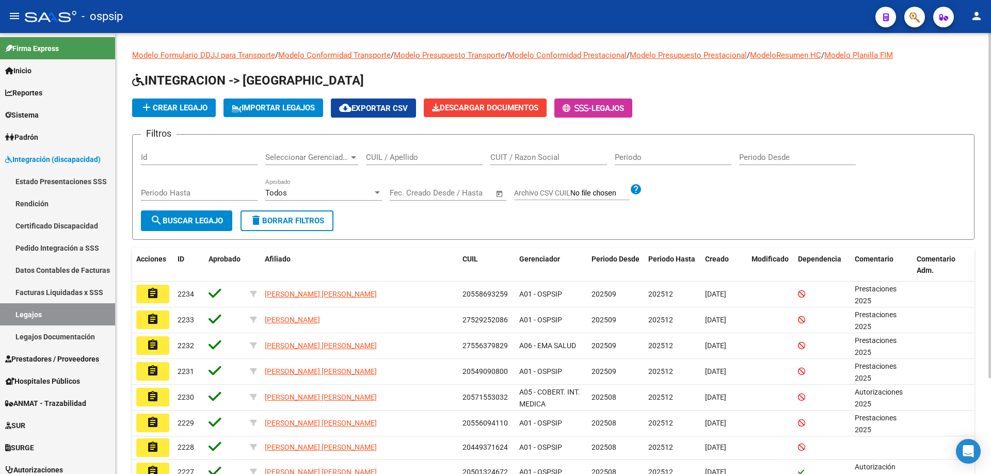
click at [384, 162] on input "CUIL / Apellido" at bounding box center [424, 157] width 117 height 9
paste input "20555810092"
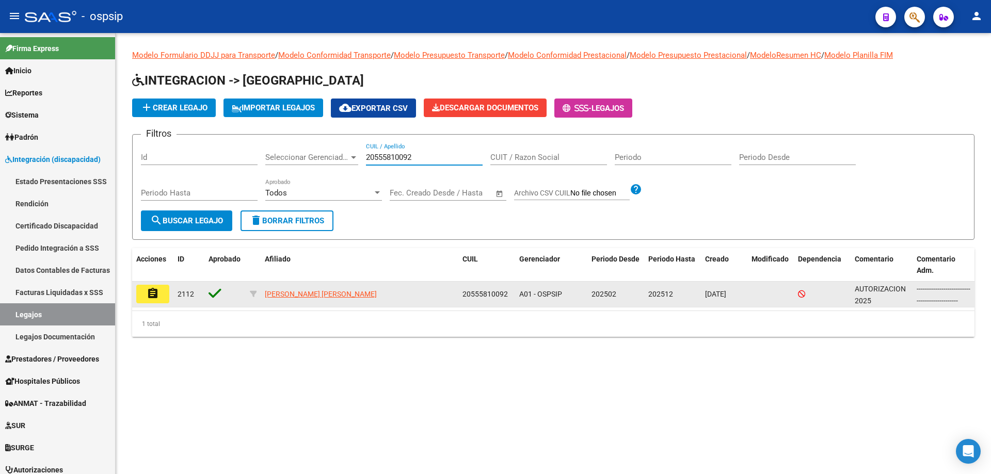
type input "20555810092"
click at [159, 296] on button "assignment" at bounding box center [152, 294] width 33 height 19
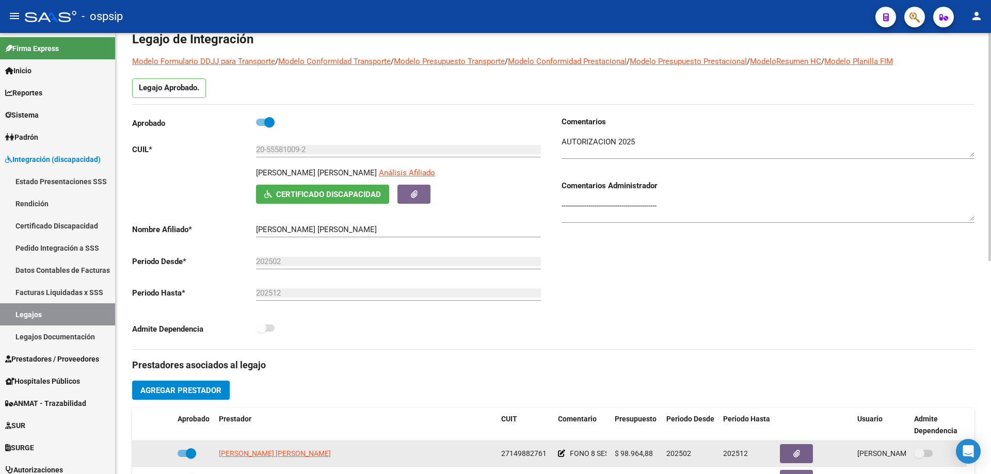
scroll to position [206, 0]
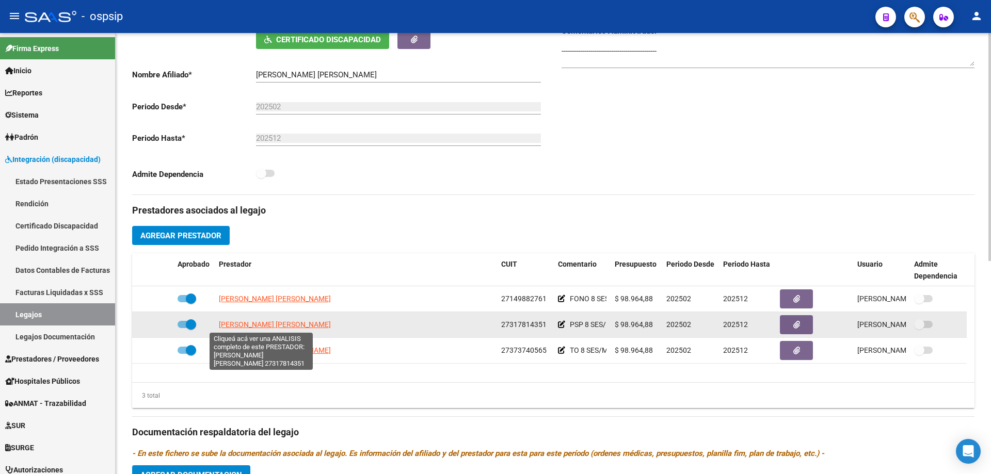
click at [278, 327] on span "[PERSON_NAME] [PERSON_NAME]" at bounding box center [275, 324] width 112 height 8
type textarea "27317814351"
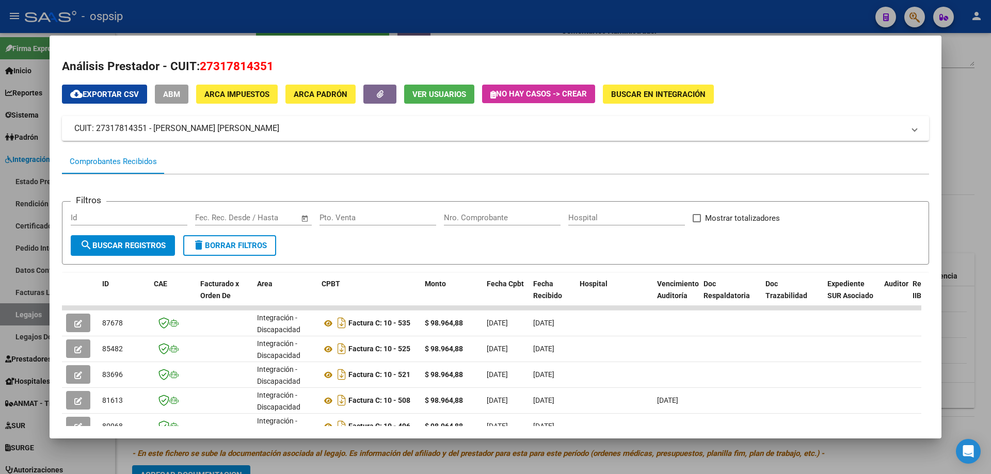
click at [988, 107] on div at bounding box center [495, 237] width 991 height 474
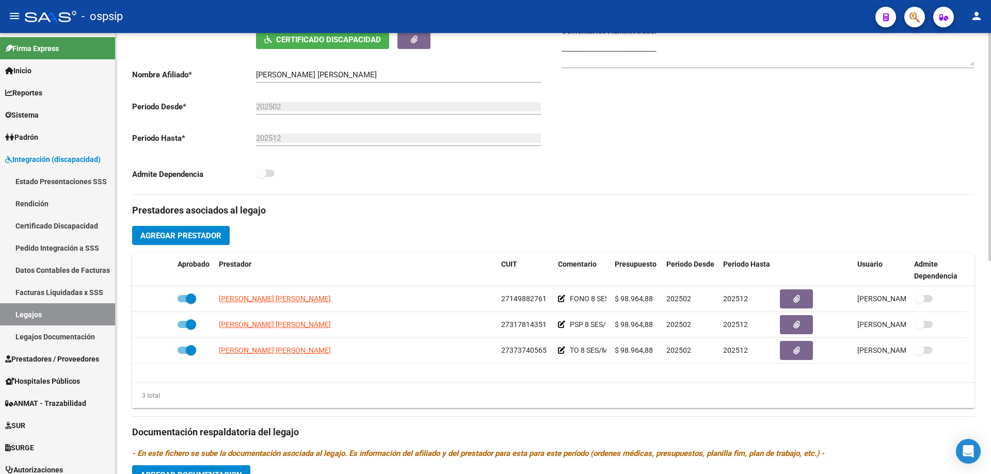
scroll to position [0, 0]
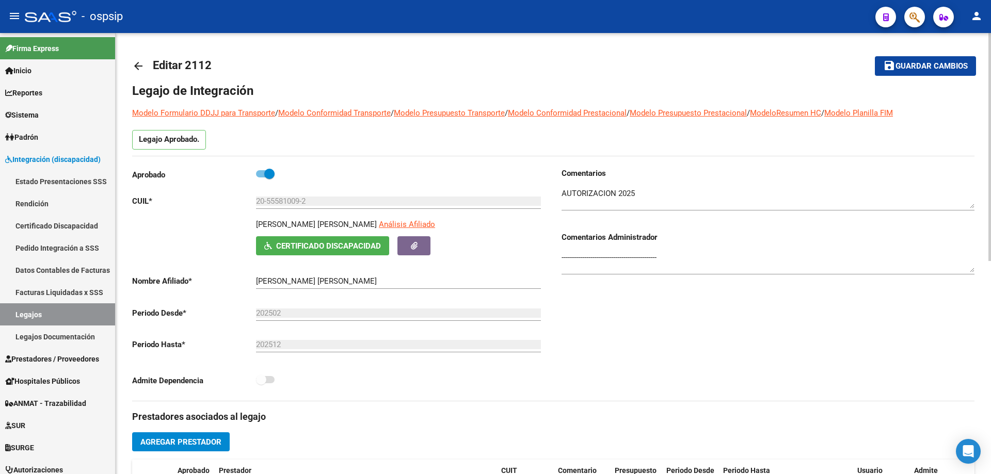
click at [141, 66] on mat-icon "arrow_back" at bounding box center [138, 66] width 12 height 12
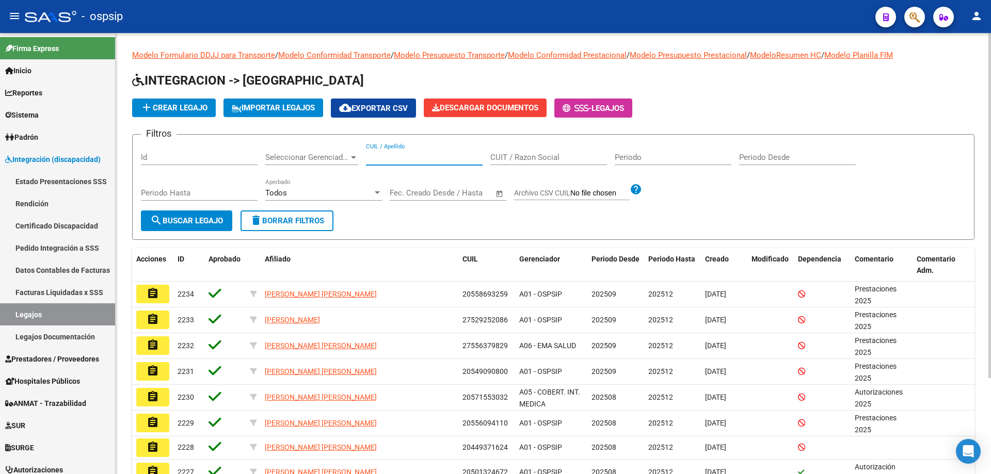
click at [406, 158] on input "CUIL / Apellido" at bounding box center [424, 157] width 117 height 9
paste input "20535173452"
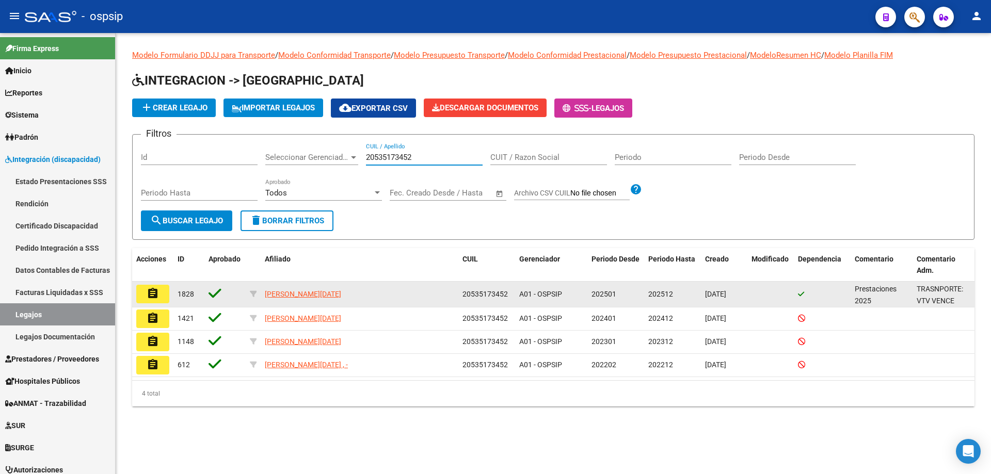
type input "20535173452"
click at [153, 290] on mat-icon "assignment" at bounding box center [153, 293] width 12 height 12
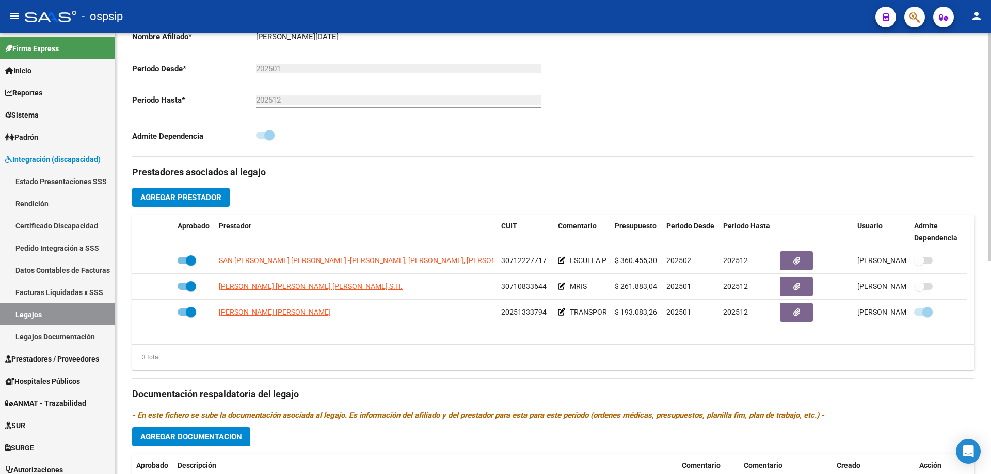
scroll to position [310, 0]
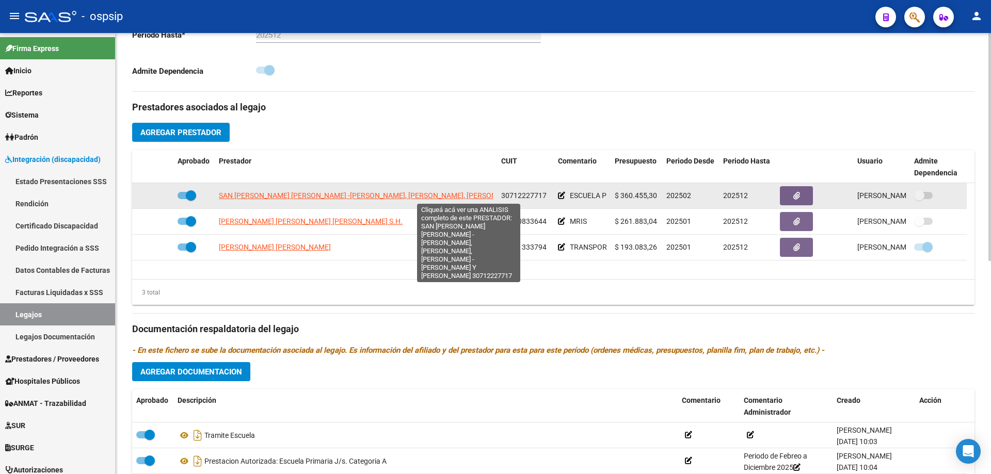
click at [315, 198] on span "SAN [PERSON_NAME] [PERSON_NAME] -[PERSON_NAME], [PERSON_NAME], [PERSON_NAME] -[…" at bounding box center [438, 195] width 439 height 8
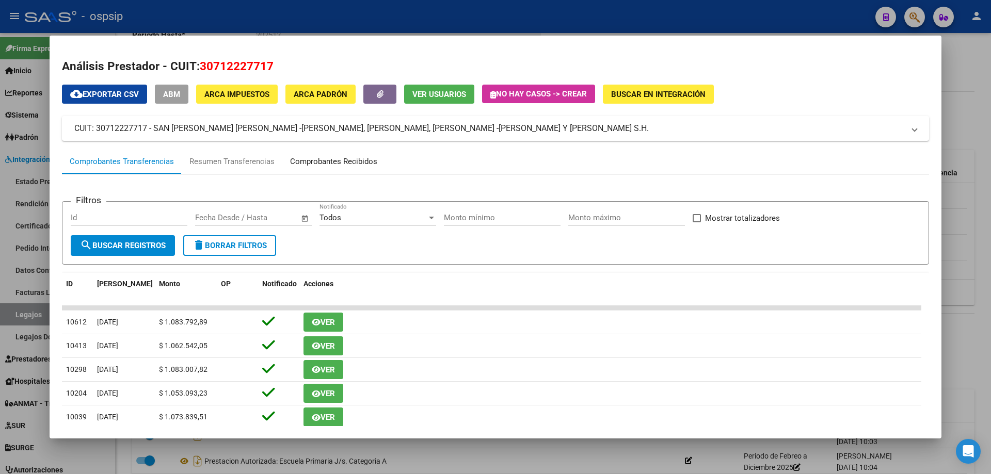
click at [319, 157] on div "Comprobantes Recibidos" at bounding box center [333, 162] width 87 height 12
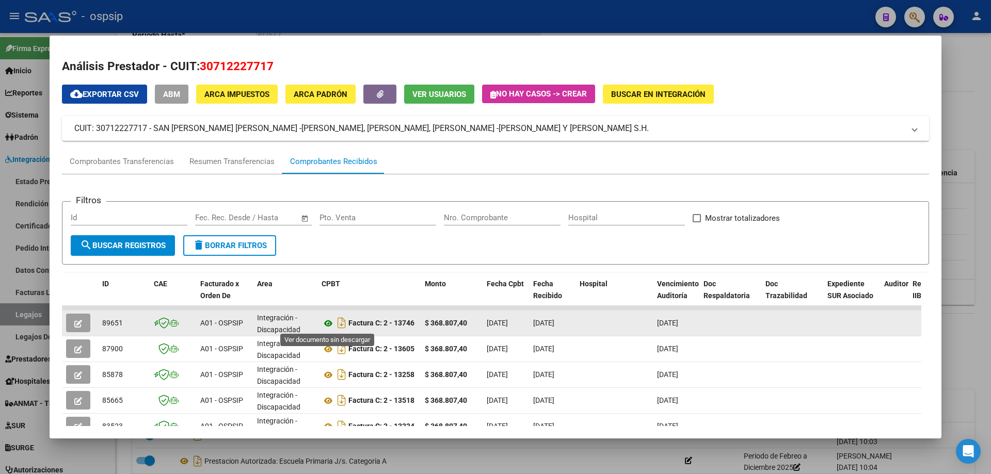
click at [328, 319] on icon at bounding box center [327, 323] width 13 height 12
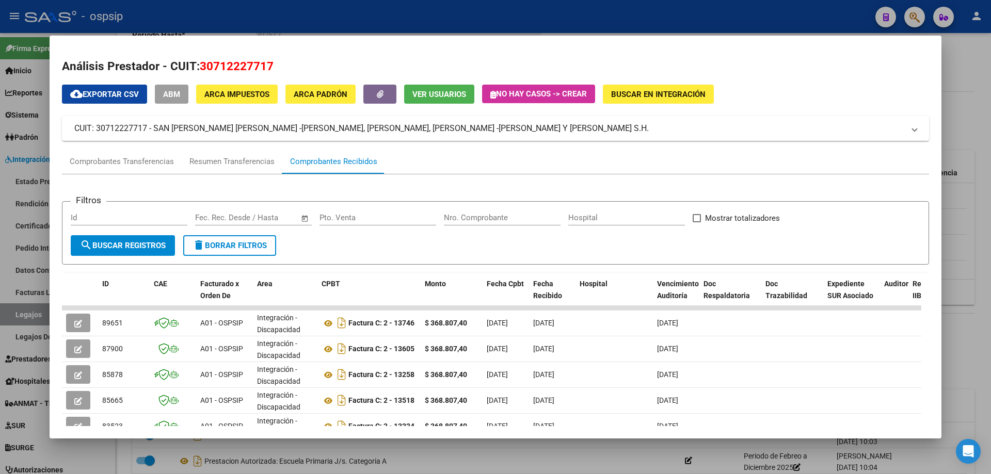
click at [990, 82] on div at bounding box center [495, 237] width 991 height 474
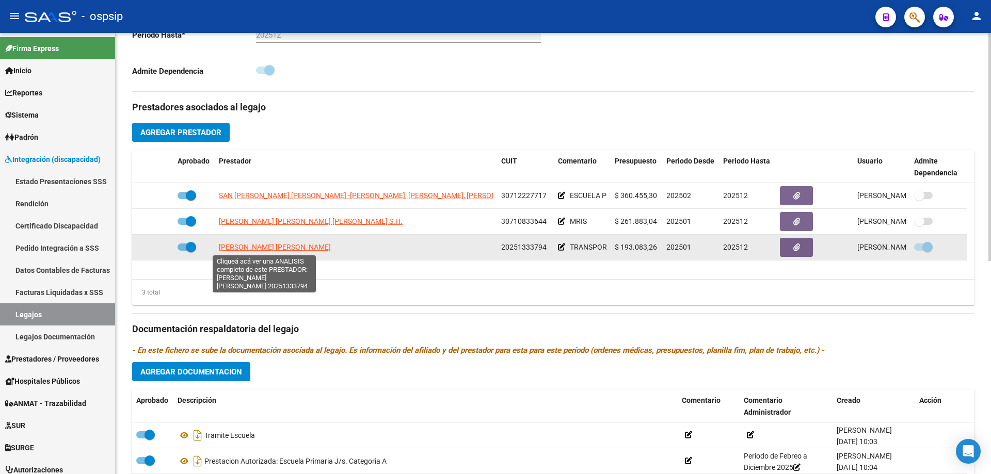
click at [287, 247] on span "[PERSON_NAME] [PERSON_NAME]" at bounding box center [275, 247] width 112 height 8
type textarea "20251333794"
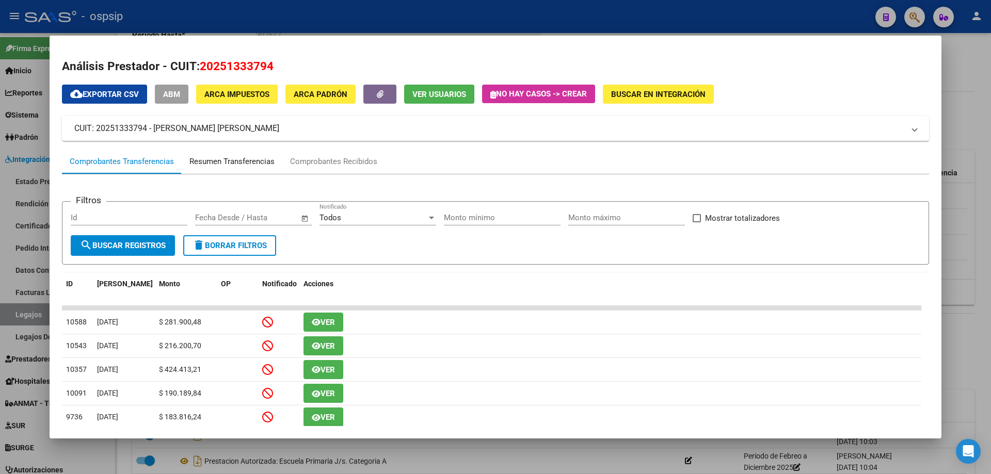
click at [264, 161] on div "Resumen Transferencias" at bounding box center [231, 162] width 85 height 12
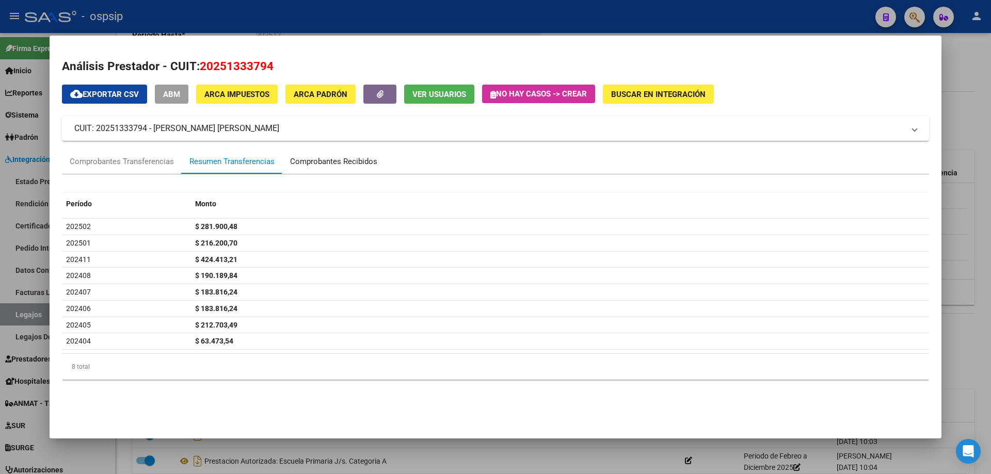
click at [313, 159] on div "Comprobantes Recibidos" at bounding box center [333, 162] width 87 height 12
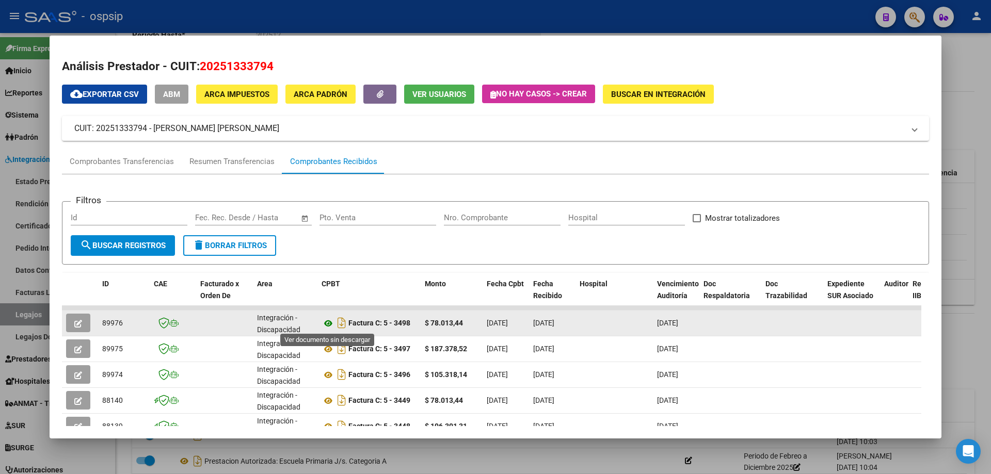
click at [330, 325] on icon at bounding box center [327, 323] width 13 height 12
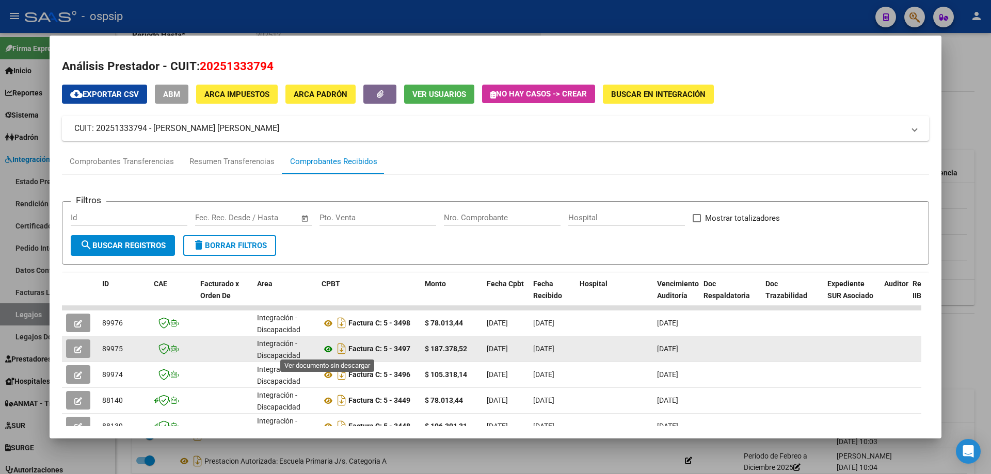
click at [330, 348] on icon at bounding box center [327, 349] width 13 height 12
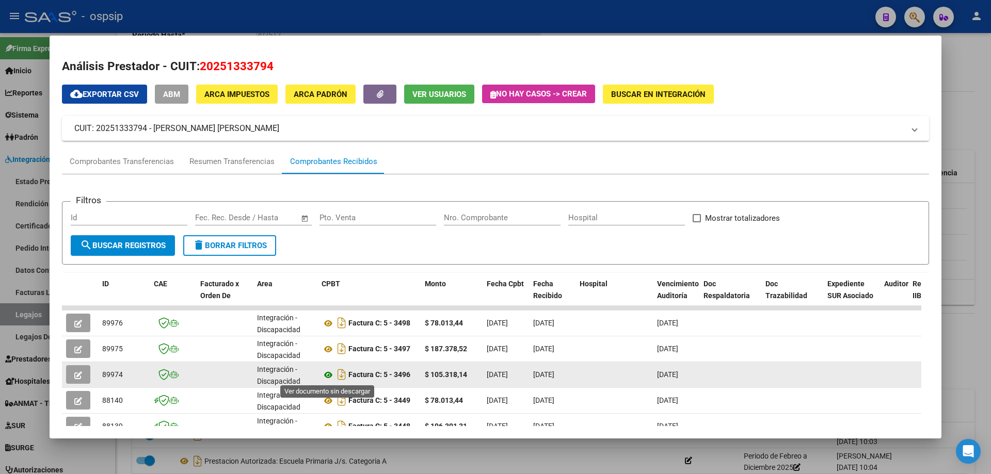
click at [328, 376] on icon at bounding box center [327, 375] width 13 height 12
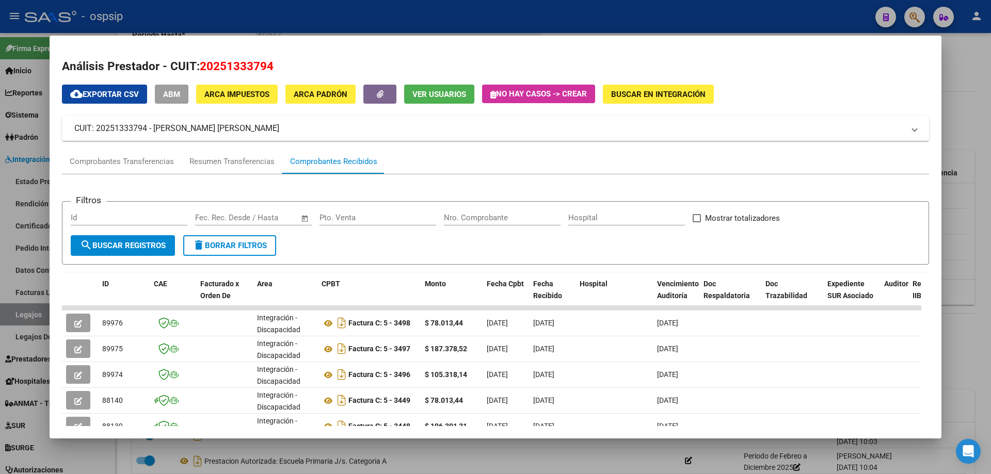
click at [975, 208] on div at bounding box center [495, 237] width 991 height 474
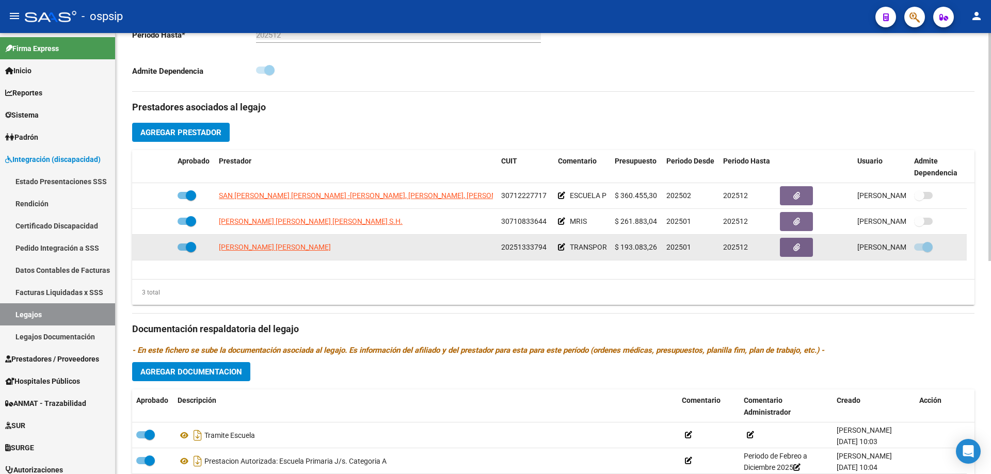
click at [284, 250] on span "[PERSON_NAME] [PERSON_NAME]" at bounding box center [275, 247] width 112 height 8
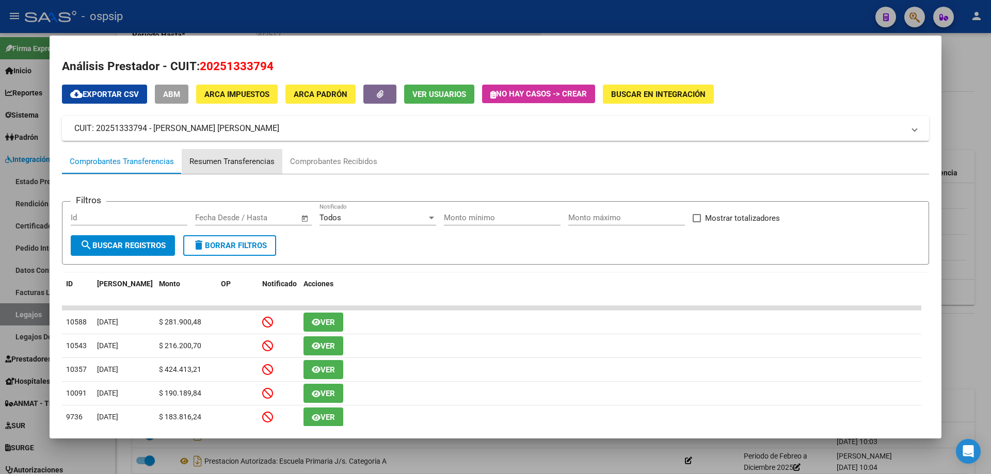
click at [244, 156] on div "Resumen Transferencias" at bounding box center [231, 162] width 85 height 12
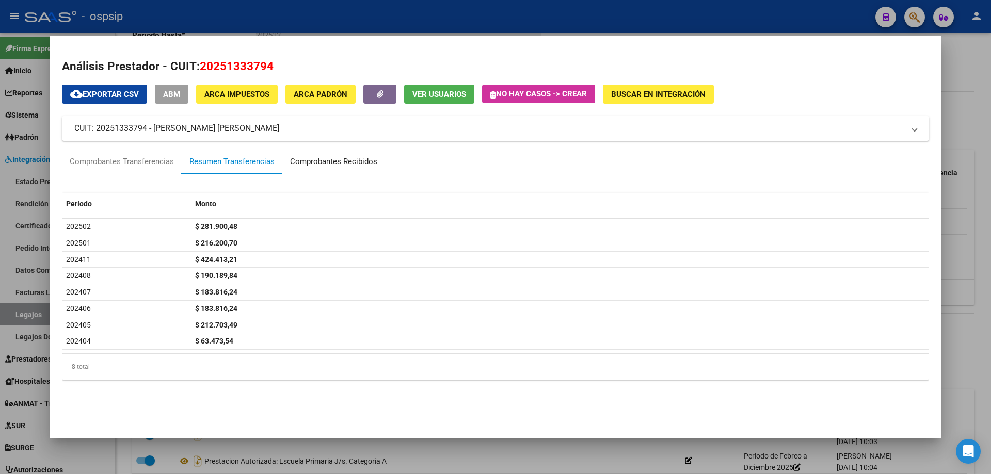
click at [320, 165] on div "Comprobantes Recibidos" at bounding box center [333, 162] width 87 height 12
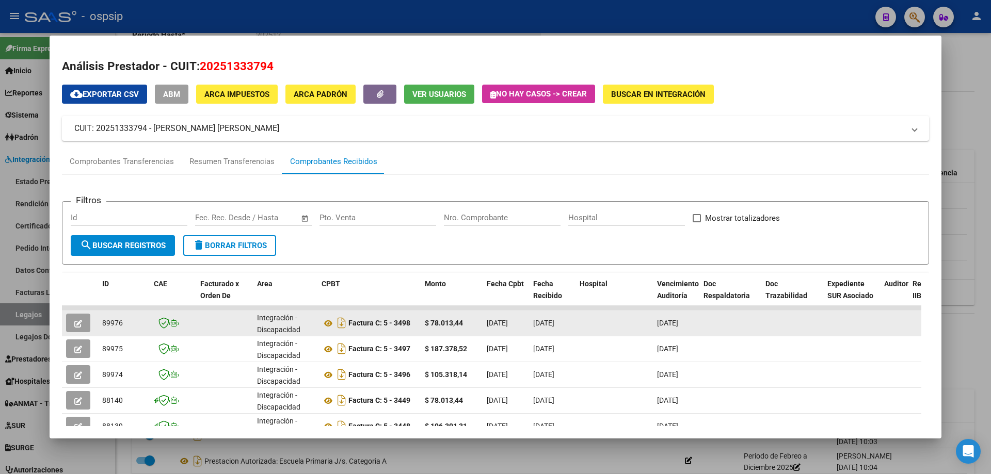
scroll to position [52, 0]
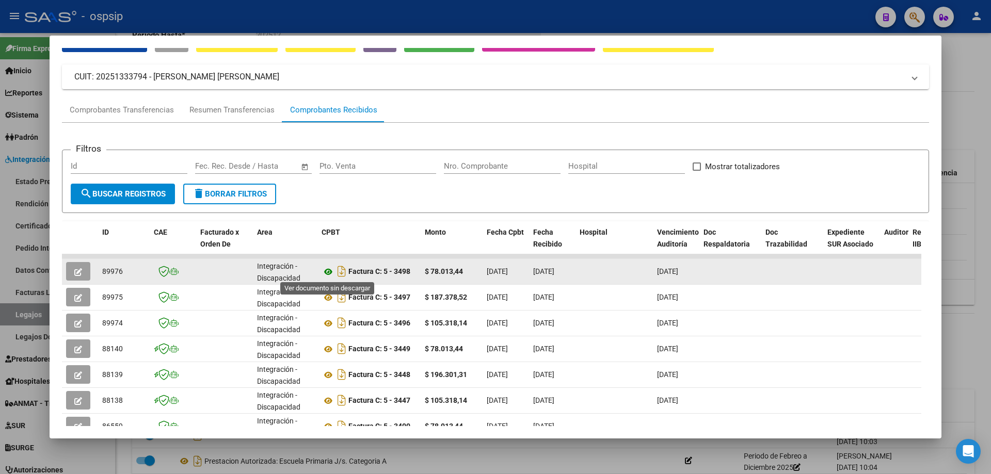
click at [328, 276] on icon at bounding box center [327, 272] width 13 height 12
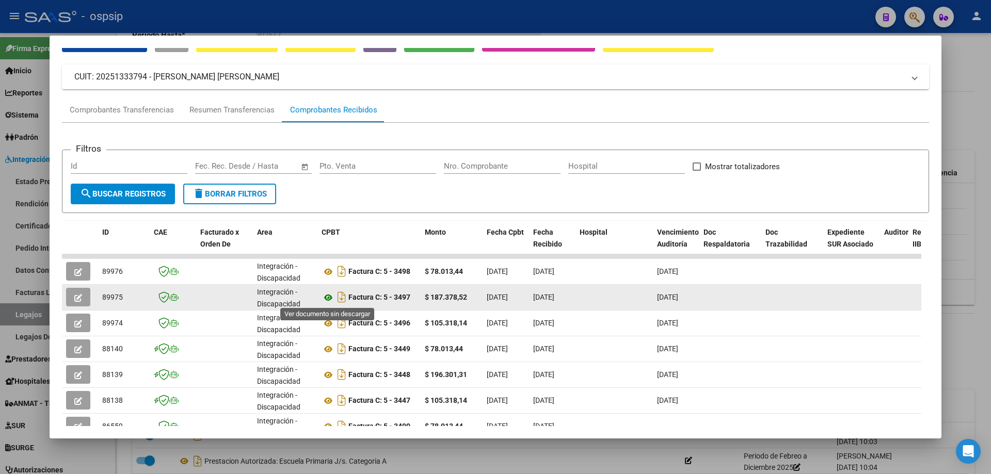
click at [327, 294] on icon at bounding box center [327, 298] width 13 height 12
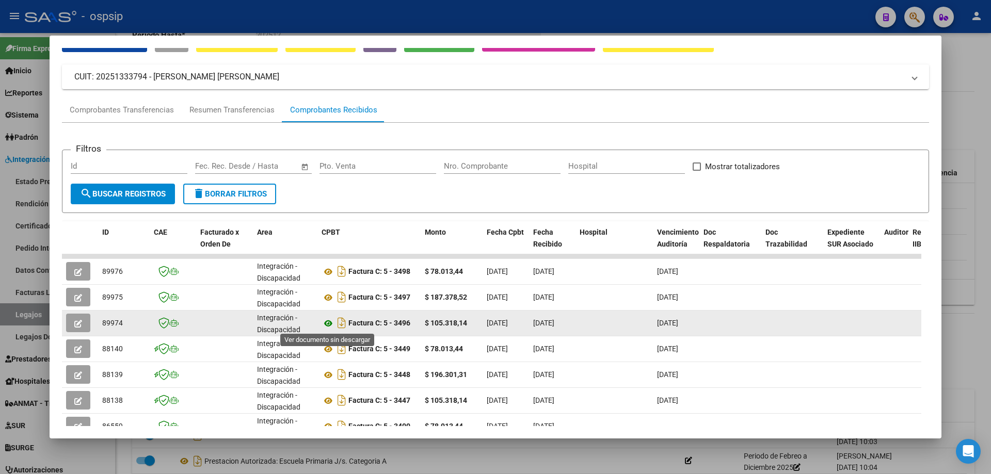
click at [329, 326] on icon at bounding box center [327, 323] width 13 height 12
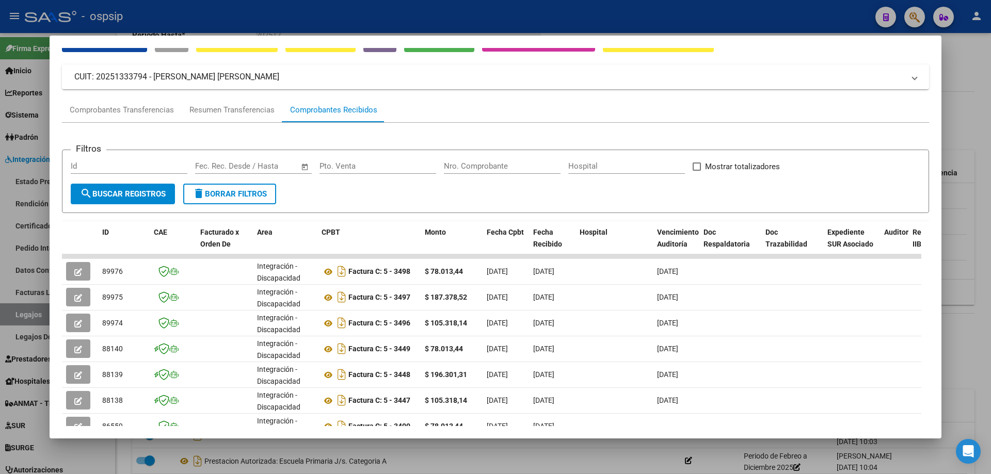
click at [983, 262] on div at bounding box center [495, 237] width 991 height 474
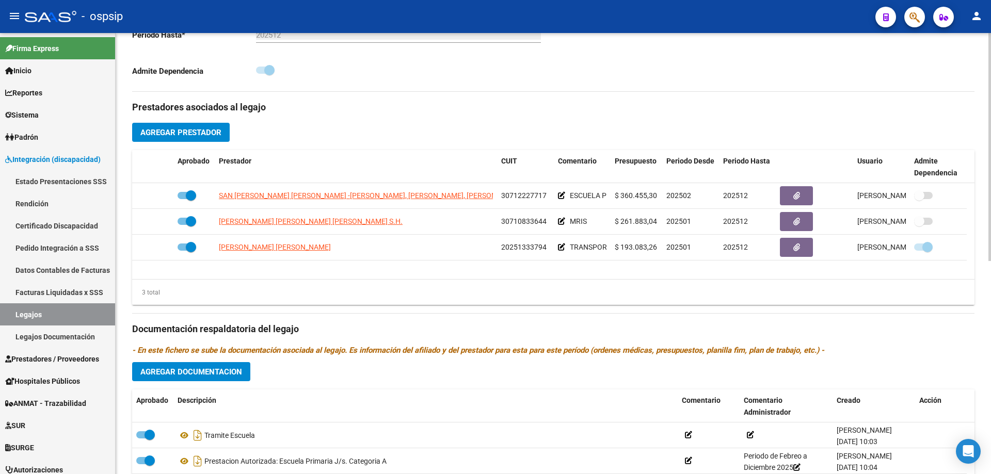
scroll to position [413, 0]
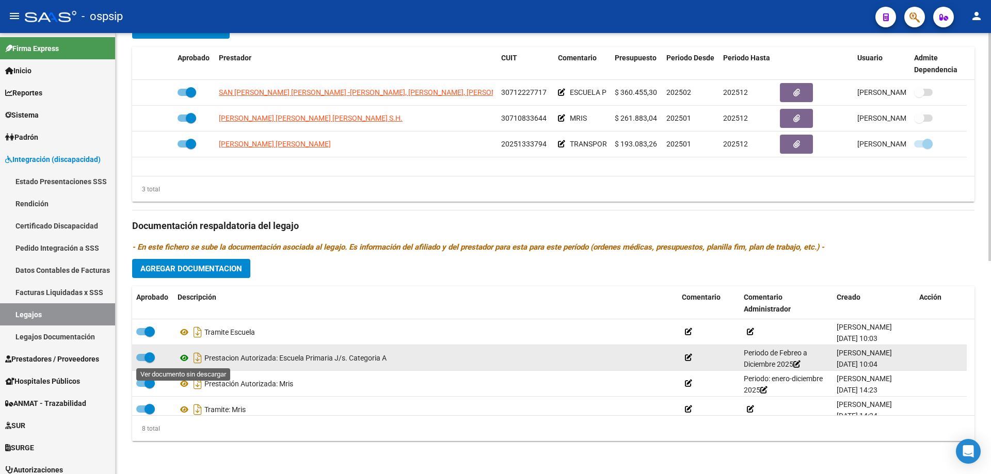
click at [187, 355] on icon at bounding box center [184, 358] width 13 height 12
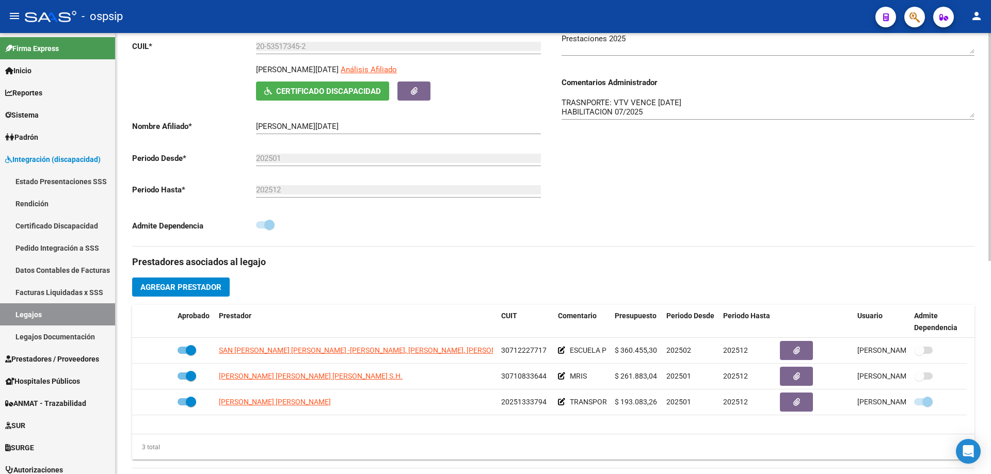
scroll to position [0, 0]
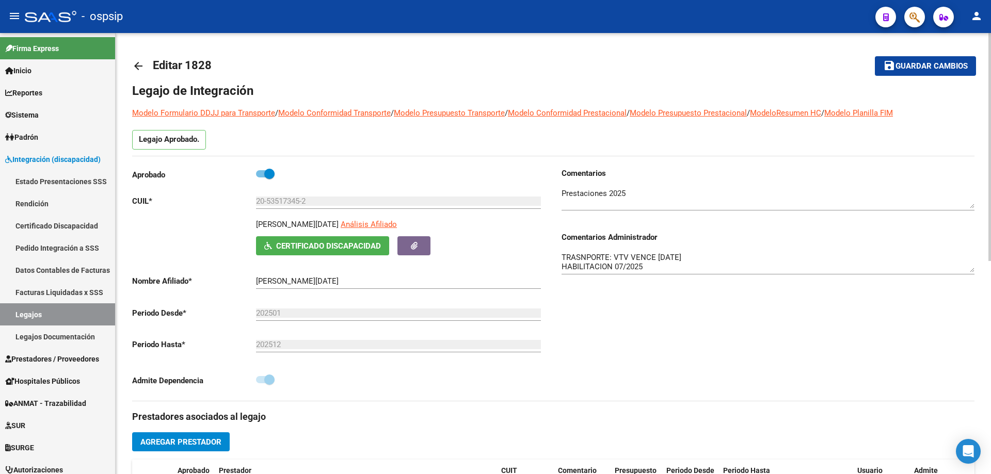
click at [139, 60] on mat-icon "arrow_back" at bounding box center [138, 66] width 12 height 12
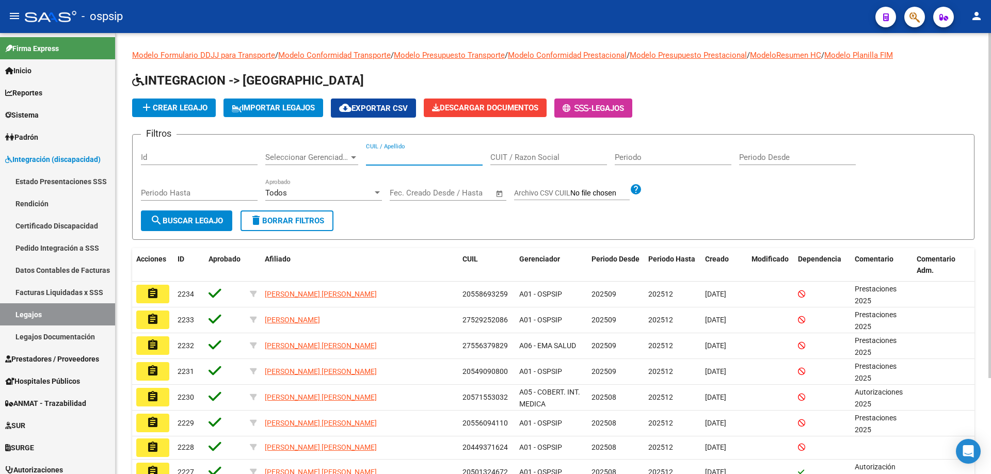
click at [366, 157] on input "CUIL / Apellido" at bounding box center [424, 157] width 117 height 9
paste input "20544403142"
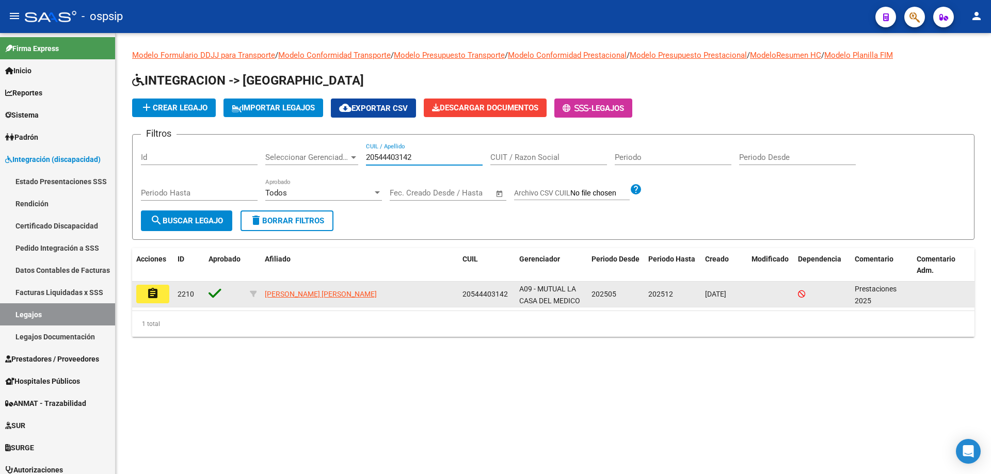
type input "20544403142"
click at [153, 288] on mat-icon "assignment" at bounding box center [153, 293] width 12 height 12
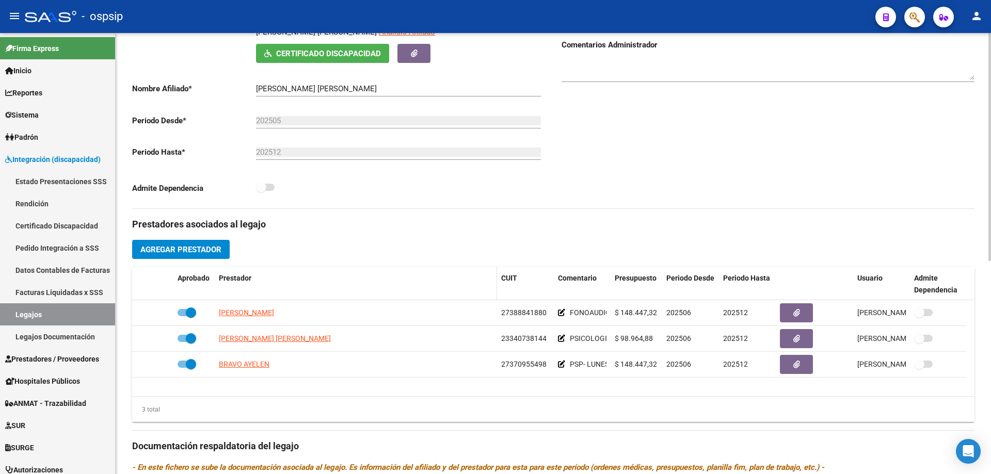
scroll to position [206, 0]
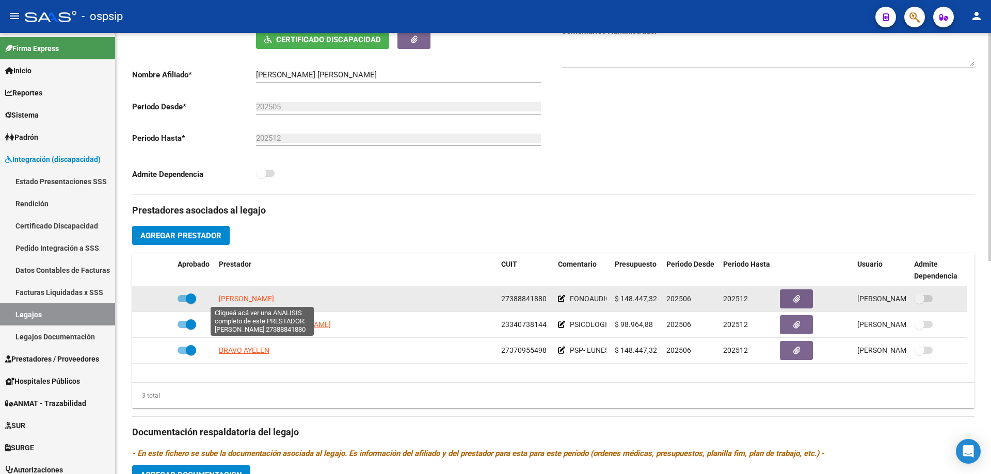
click at [264, 300] on span "[PERSON_NAME]" at bounding box center [246, 299] width 55 height 8
type textarea "27388841880"
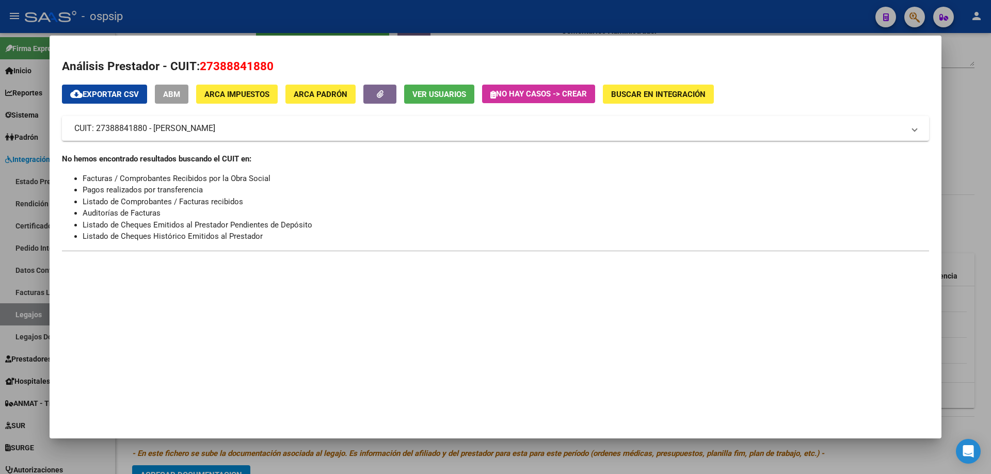
click at [990, 152] on div at bounding box center [495, 237] width 991 height 474
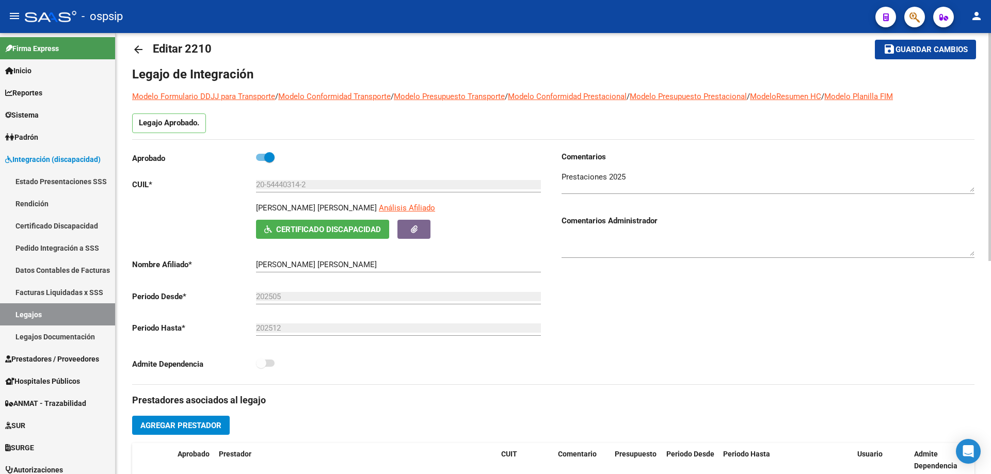
scroll to position [0, 0]
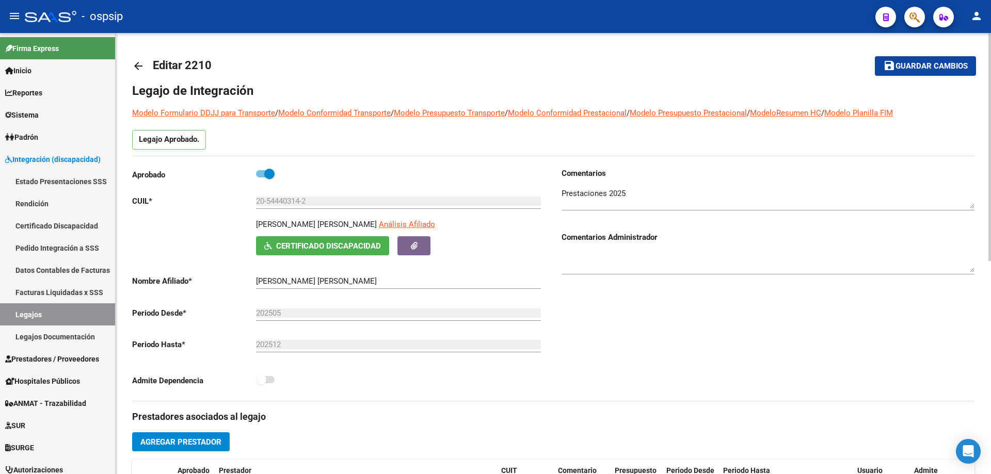
click at [140, 67] on mat-icon "arrow_back" at bounding box center [138, 66] width 12 height 12
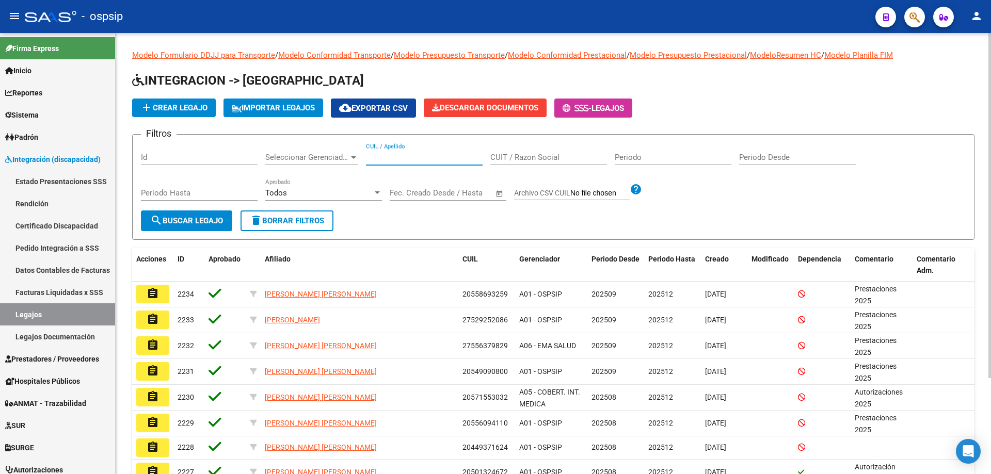
click at [387, 161] on input "CUIL / Apellido" at bounding box center [424, 157] width 117 height 9
paste input "20542241560"
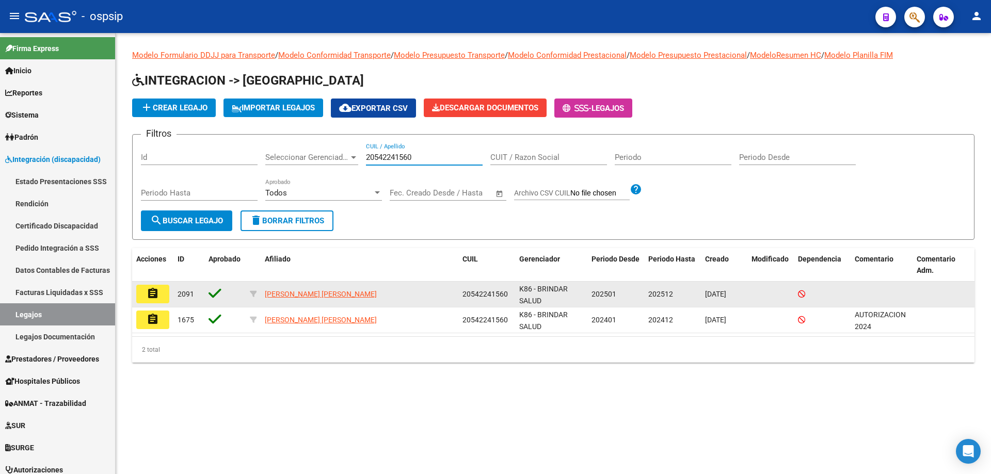
type input "20542241560"
click at [153, 297] on mat-icon "assignment" at bounding box center [153, 293] width 12 height 12
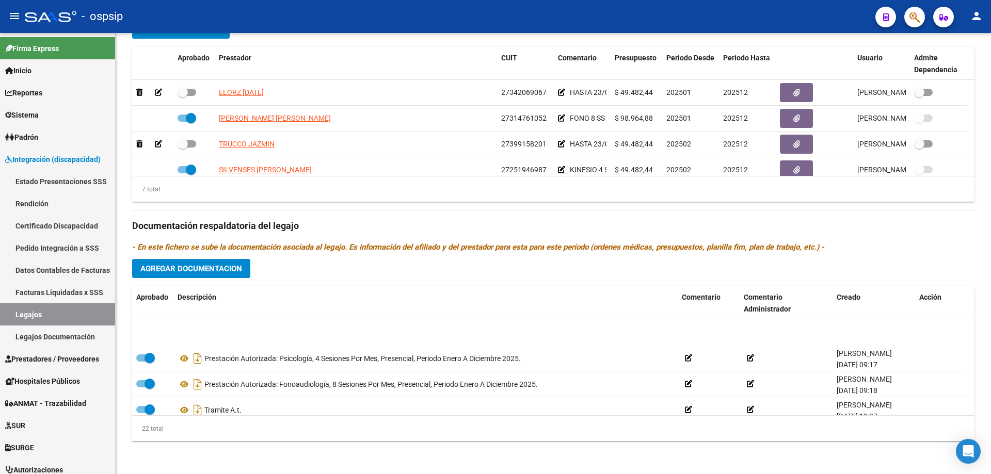
scroll to position [258, 0]
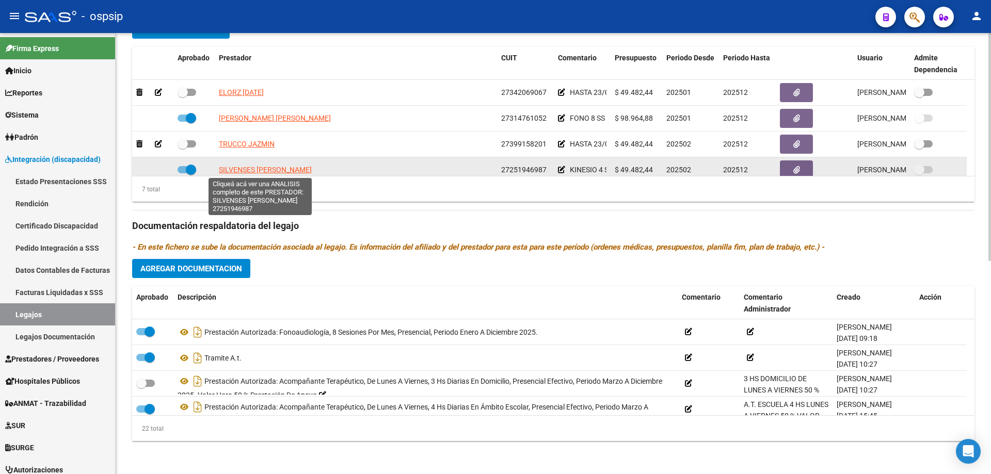
click at [267, 171] on span "SILVENSES [PERSON_NAME]" at bounding box center [265, 170] width 93 height 8
type textarea "27251946987"
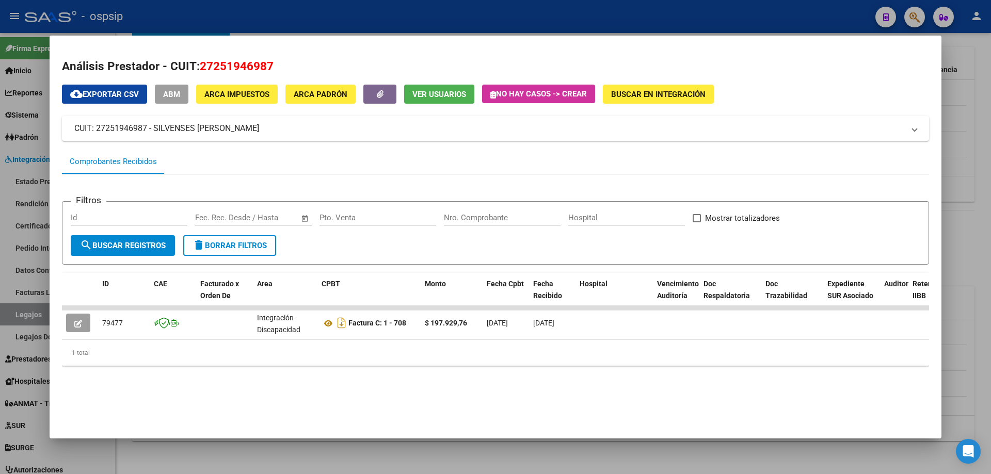
click at [967, 208] on div at bounding box center [495, 237] width 991 height 474
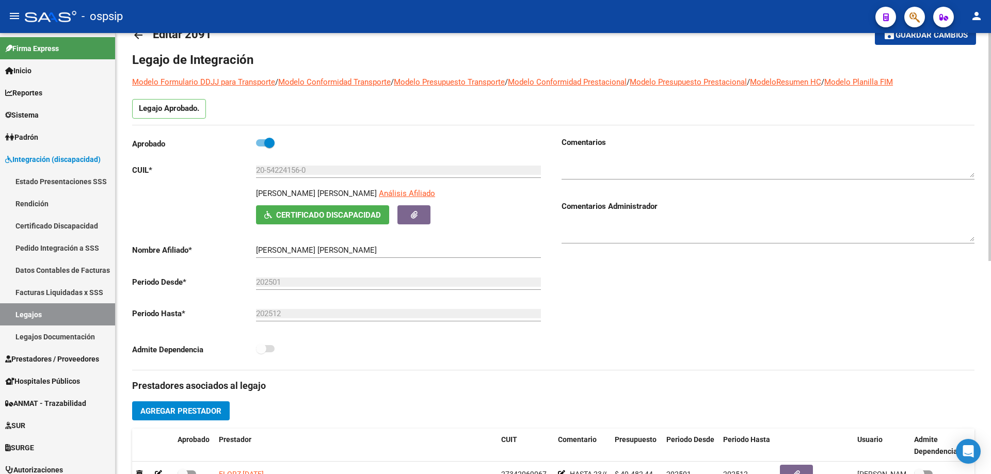
scroll to position [0, 0]
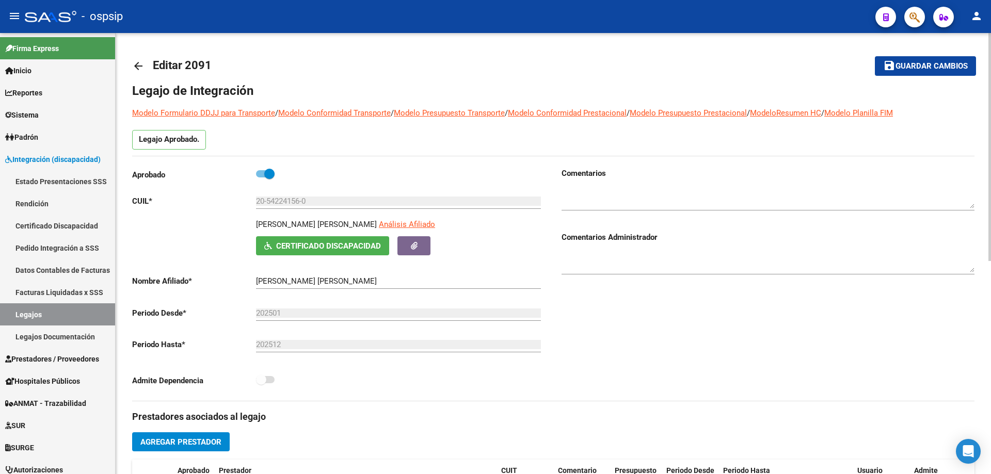
click at [135, 65] on mat-icon "arrow_back" at bounding box center [138, 66] width 12 height 12
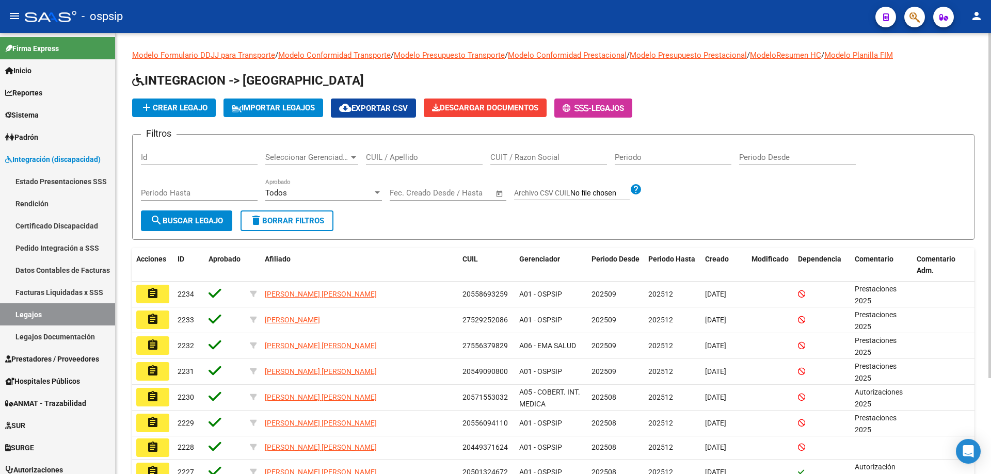
click at [389, 157] on input "CUIL / Apellido" at bounding box center [424, 157] width 117 height 9
paste input "27411705221"
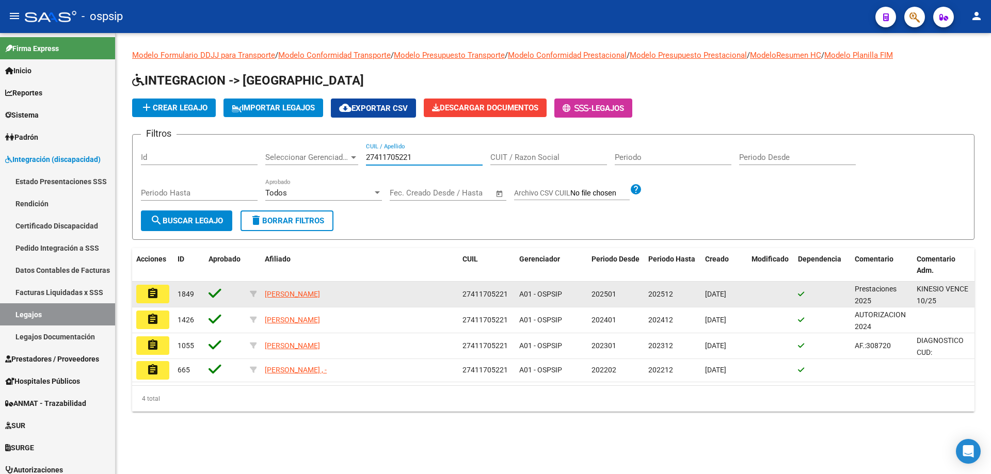
type input "27411705221"
click at [155, 293] on mat-icon "assignment" at bounding box center [153, 293] width 12 height 12
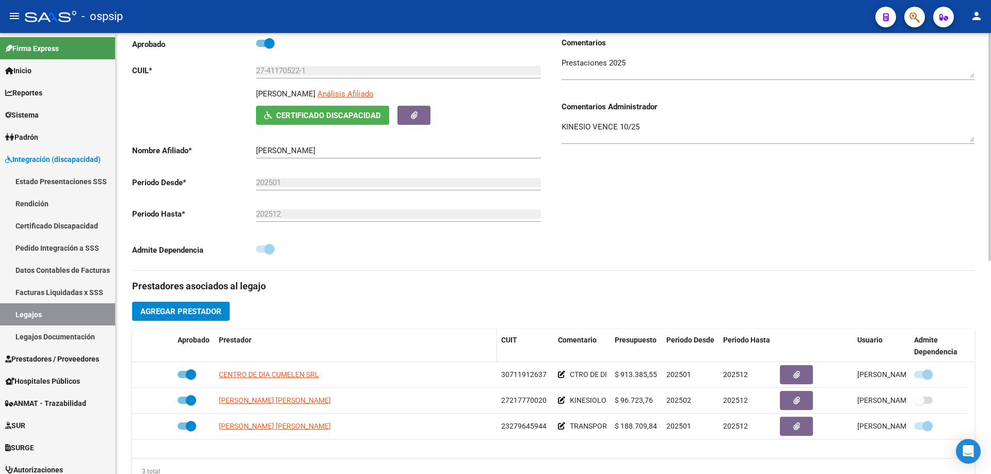
scroll to position [155, 0]
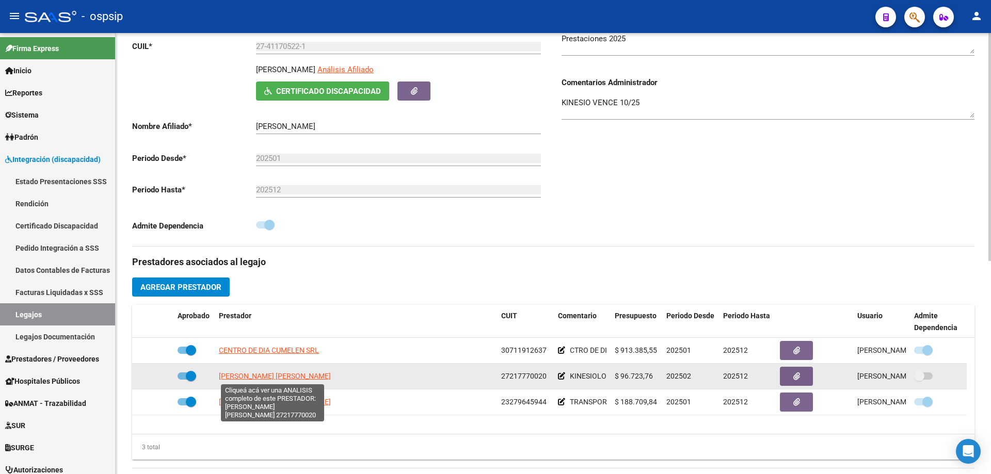
click at [271, 378] on span "[PERSON_NAME] [PERSON_NAME]" at bounding box center [275, 376] width 112 height 8
type textarea "27217770020"
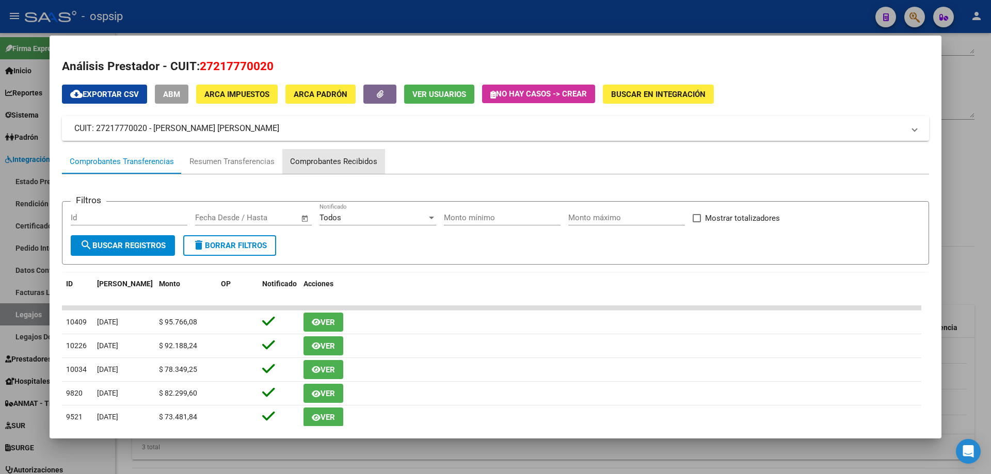
click at [357, 159] on div "Comprobantes Recibidos" at bounding box center [333, 162] width 87 height 12
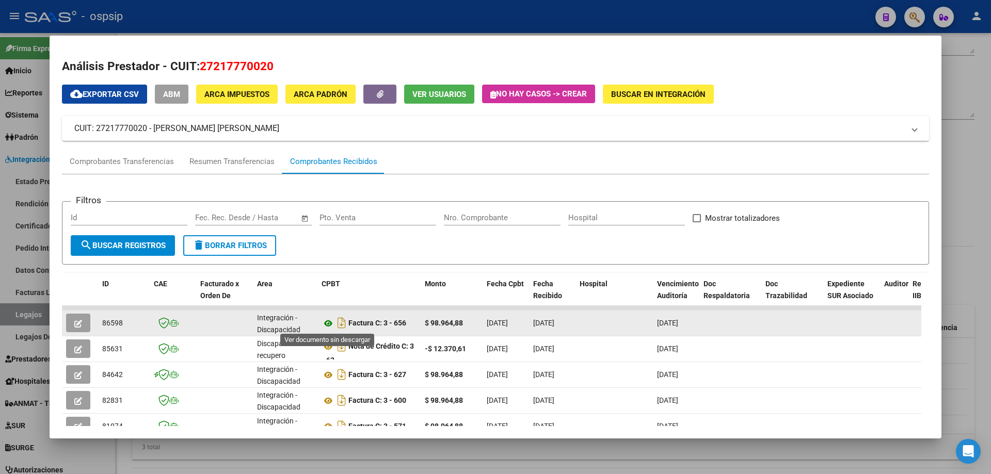
click at [325, 326] on icon at bounding box center [327, 323] width 13 height 12
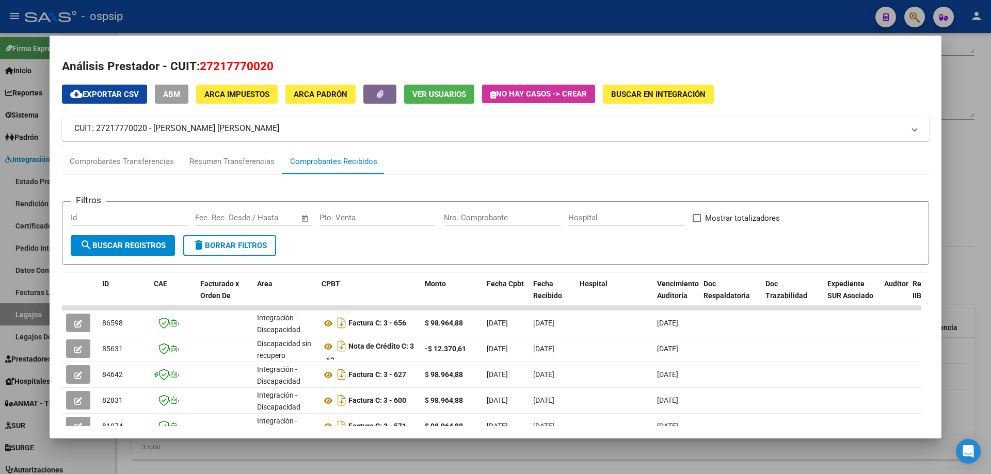
click at [990, 202] on div at bounding box center [495, 237] width 991 height 474
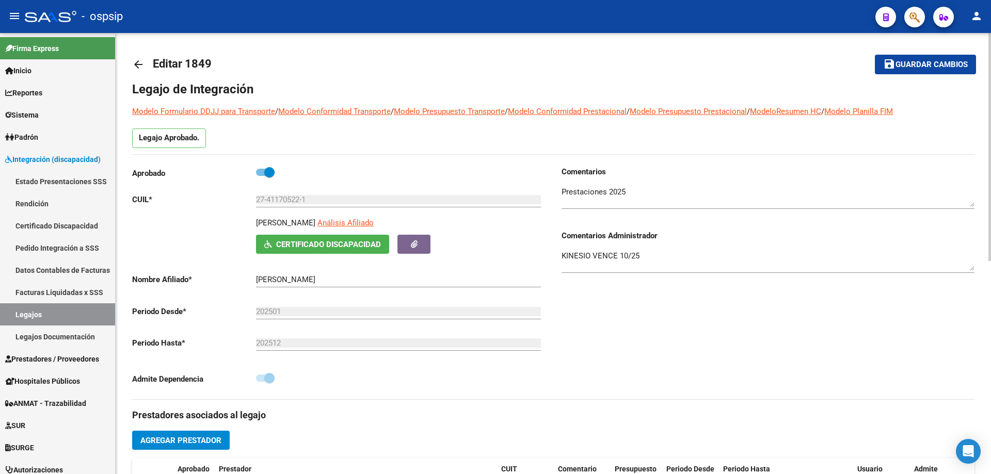
scroll to position [0, 0]
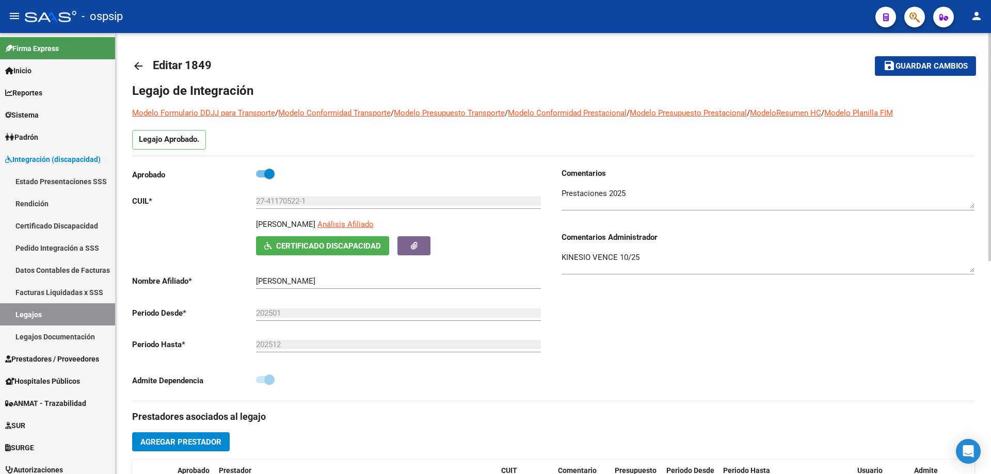
click at [134, 65] on mat-icon "arrow_back" at bounding box center [138, 66] width 12 height 12
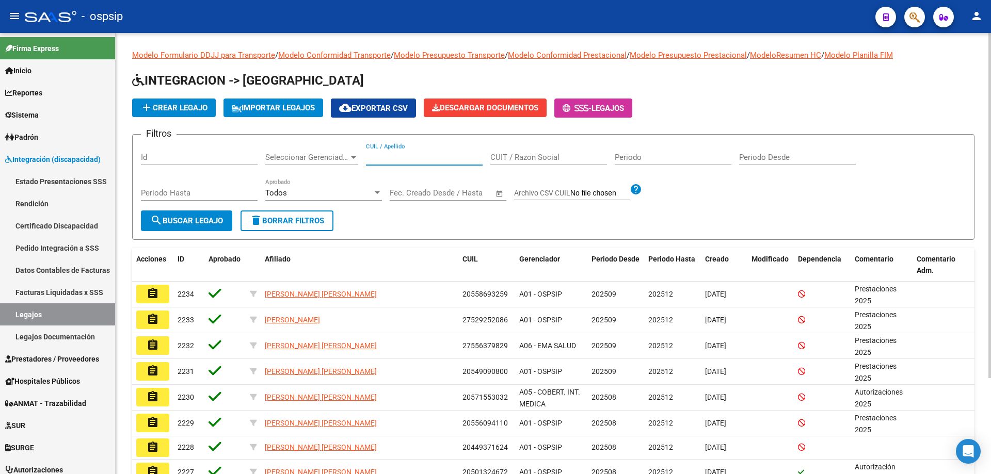
click at [383, 159] on input "CUIL / Apellido" at bounding box center [424, 157] width 117 height 9
paste input "27554924536"
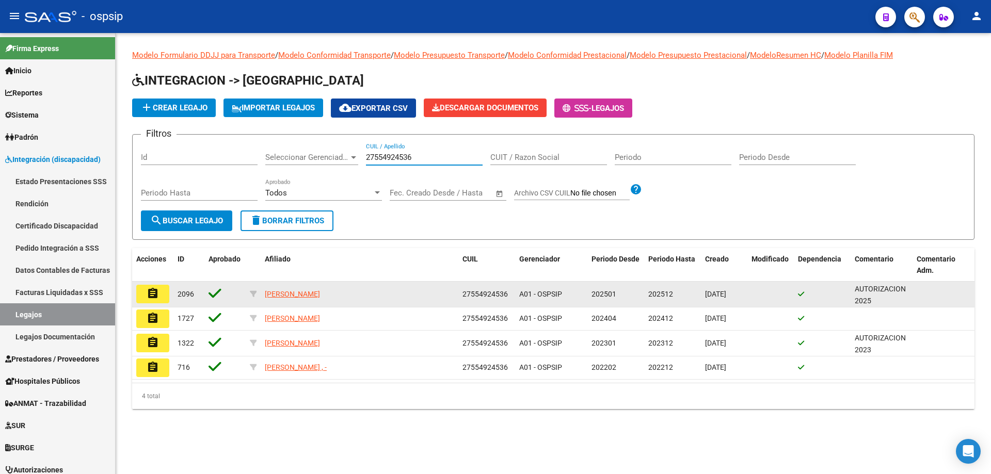
type input "27554924536"
click at [156, 295] on mat-icon "assignment" at bounding box center [153, 293] width 12 height 12
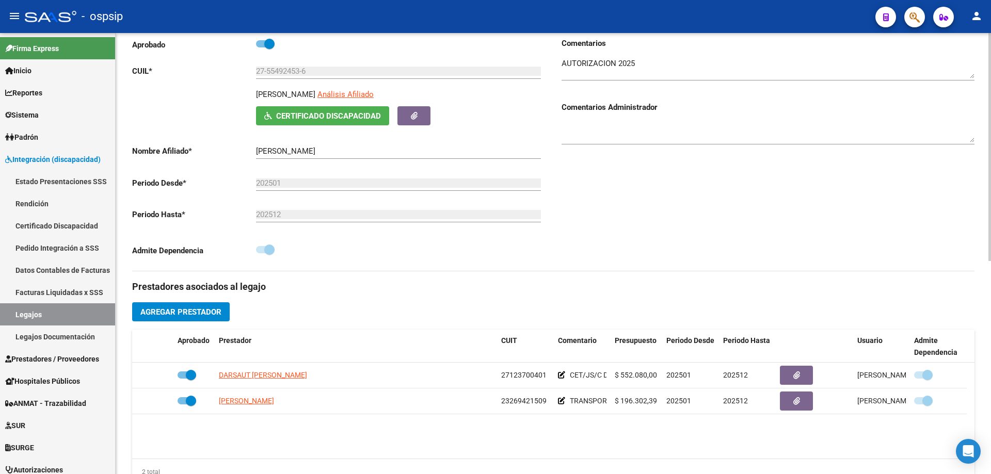
scroll to position [155, 0]
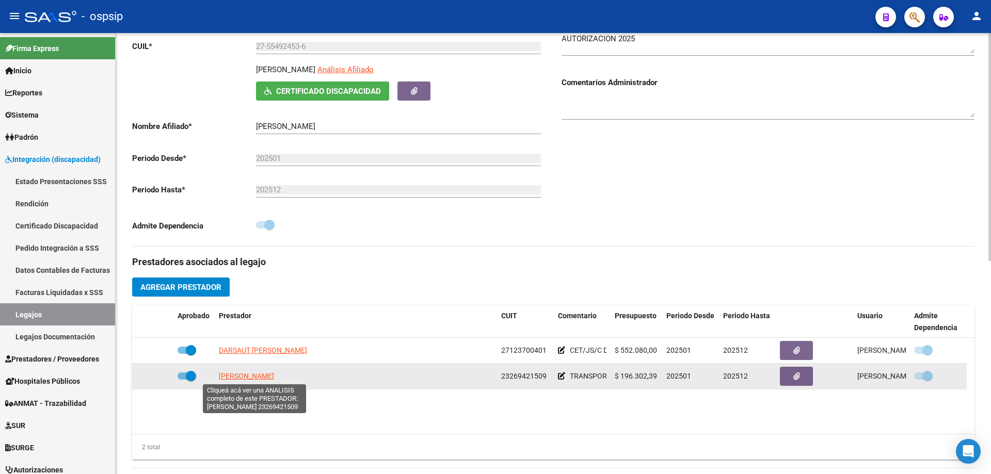
click at [245, 380] on span "[PERSON_NAME]" at bounding box center [246, 376] width 55 height 8
type textarea "23269421509"
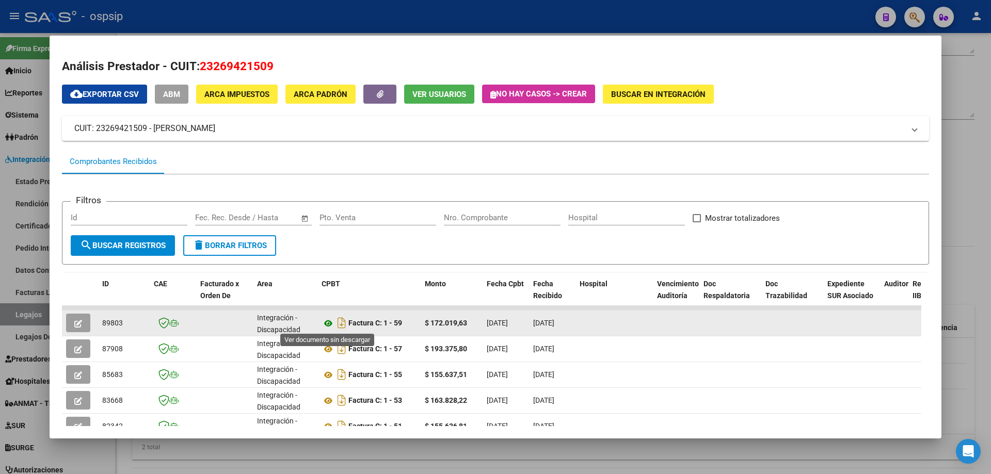
click at [327, 323] on icon at bounding box center [327, 323] width 13 height 12
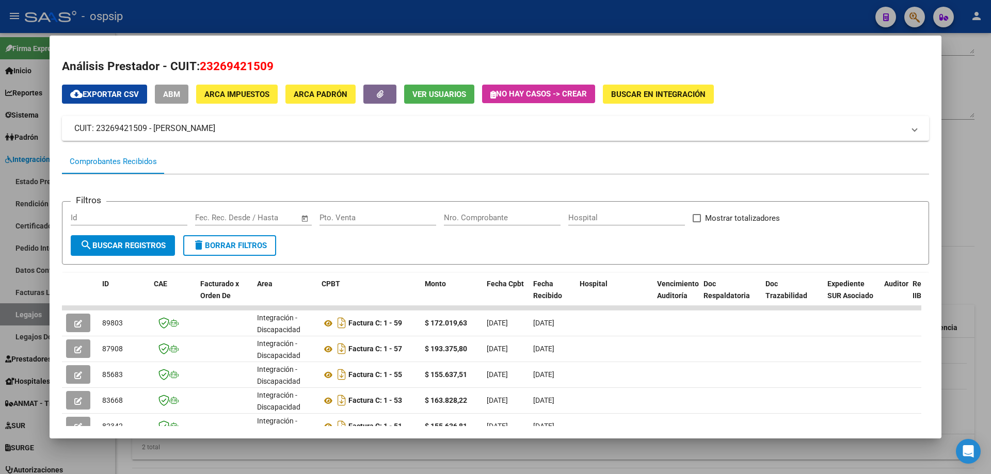
click at [985, 85] on div at bounding box center [495, 237] width 991 height 474
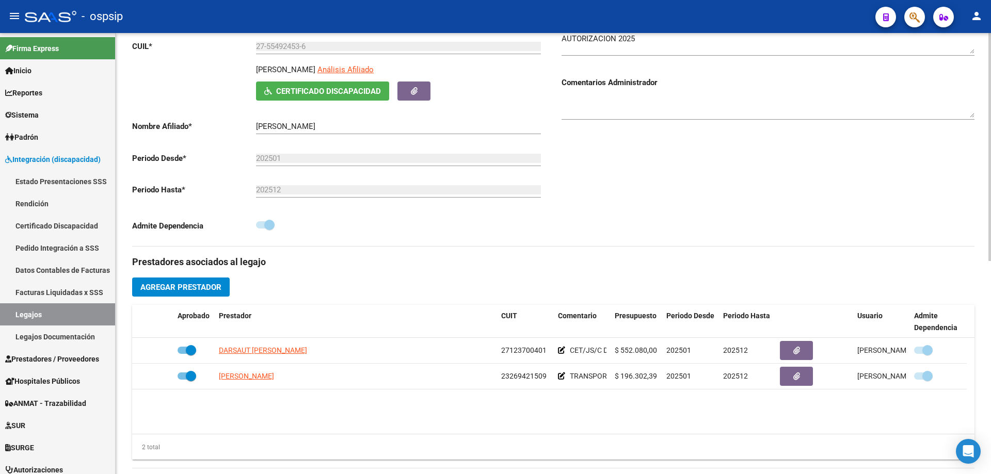
scroll to position [0, 0]
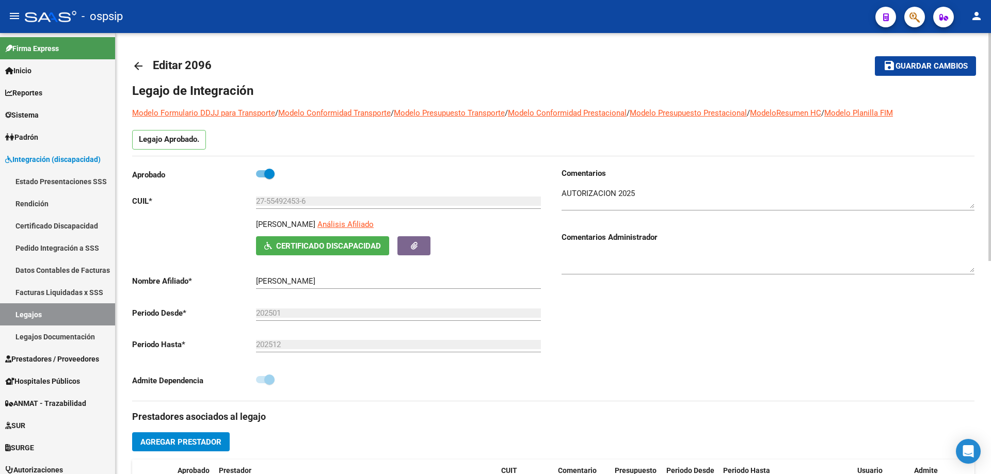
click at [137, 62] on mat-icon "arrow_back" at bounding box center [138, 66] width 12 height 12
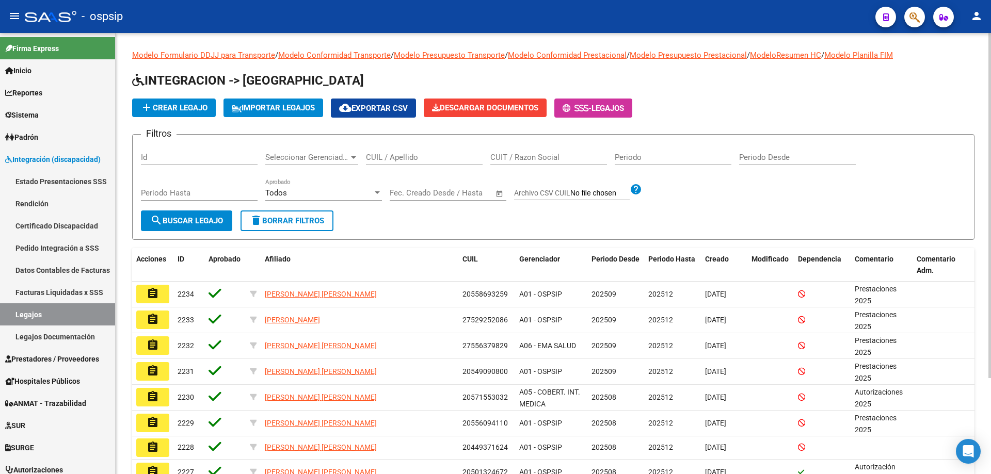
click at [380, 156] on input "CUIL / Apellido" at bounding box center [424, 157] width 117 height 9
paste input "20478692936"
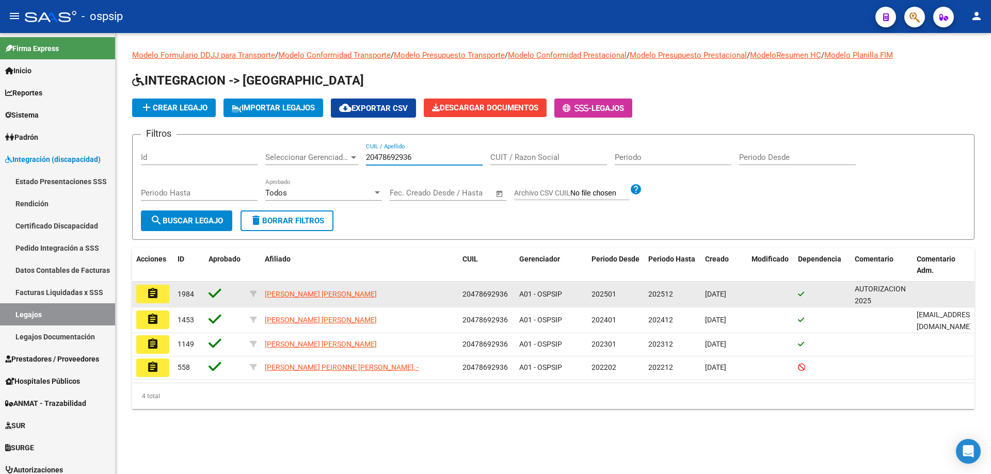
type input "20478692936"
click at [151, 288] on mat-icon "assignment" at bounding box center [153, 293] width 12 height 12
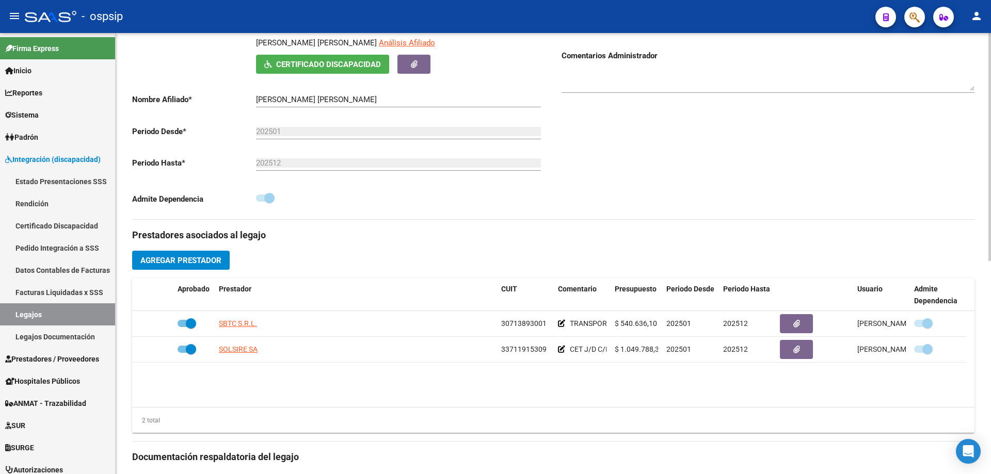
scroll to position [206, 0]
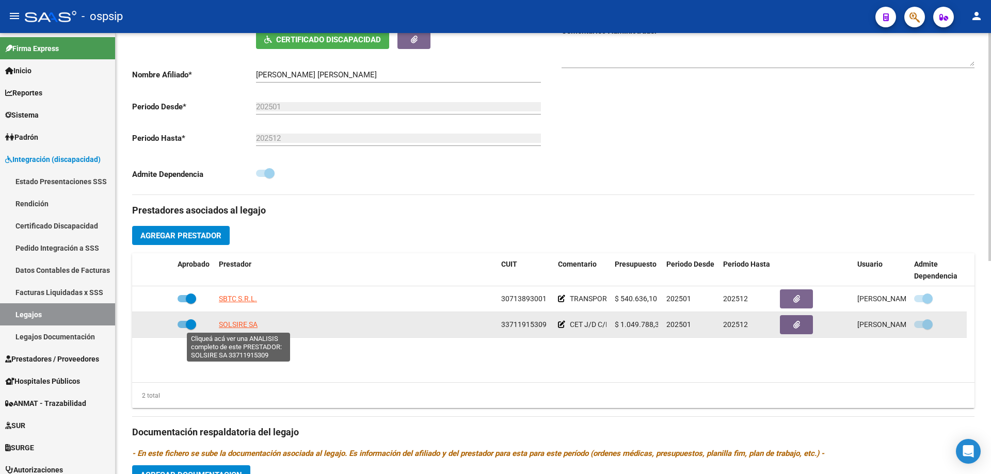
click at [244, 321] on span "SOLSIRE SA" at bounding box center [238, 324] width 39 height 8
type textarea "33711915309"
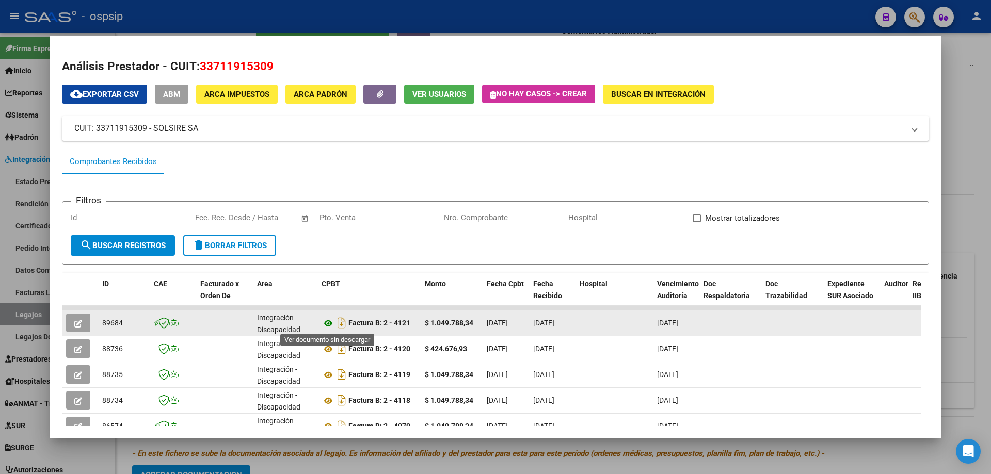
click at [325, 324] on icon at bounding box center [327, 323] width 13 height 12
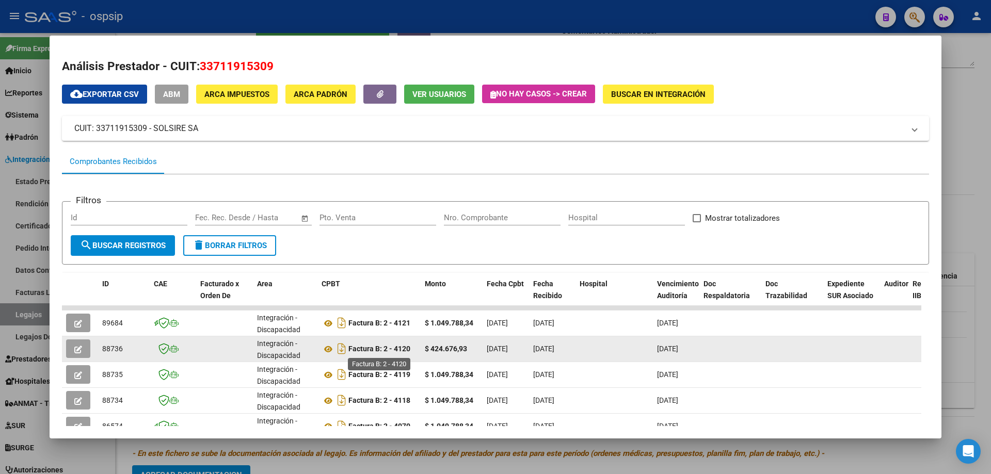
scroll to position [52, 0]
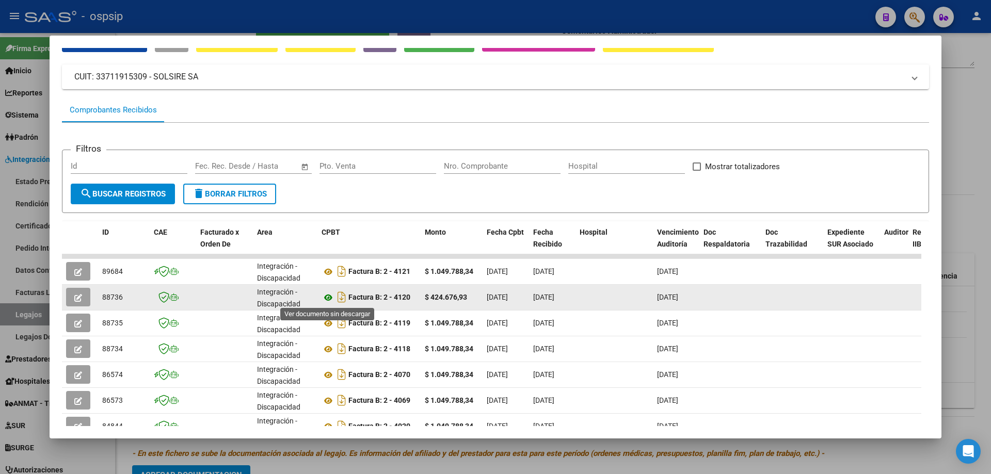
click at [327, 296] on icon at bounding box center [327, 298] width 13 height 12
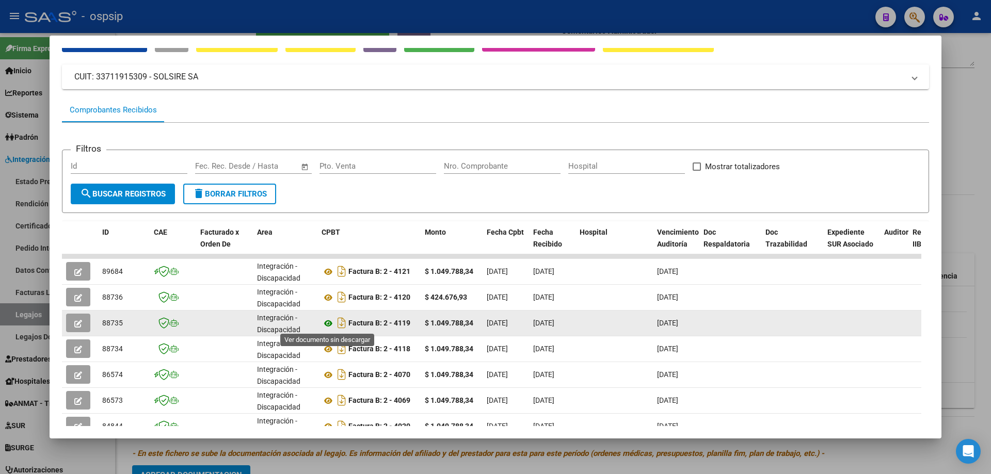
click at [328, 323] on icon at bounding box center [327, 323] width 13 height 12
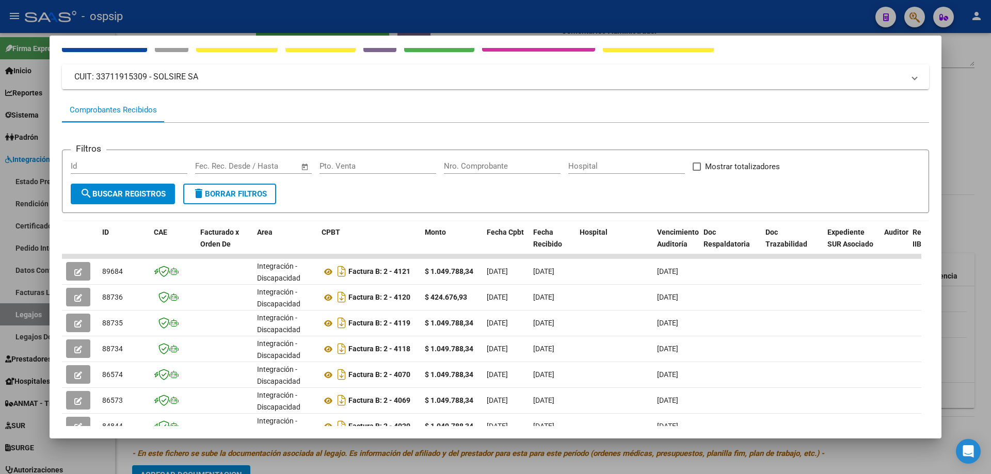
click at [989, 114] on div at bounding box center [495, 237] width 991 height 474
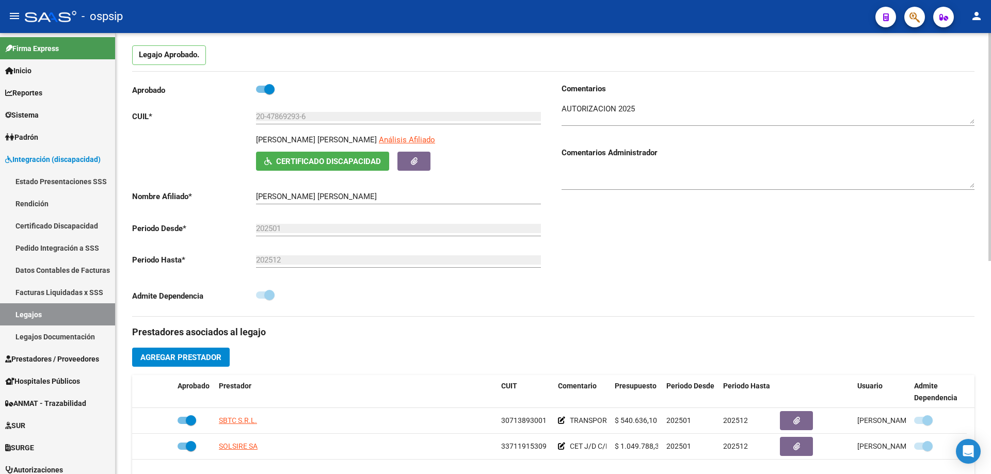
scroll to position [0, 0]
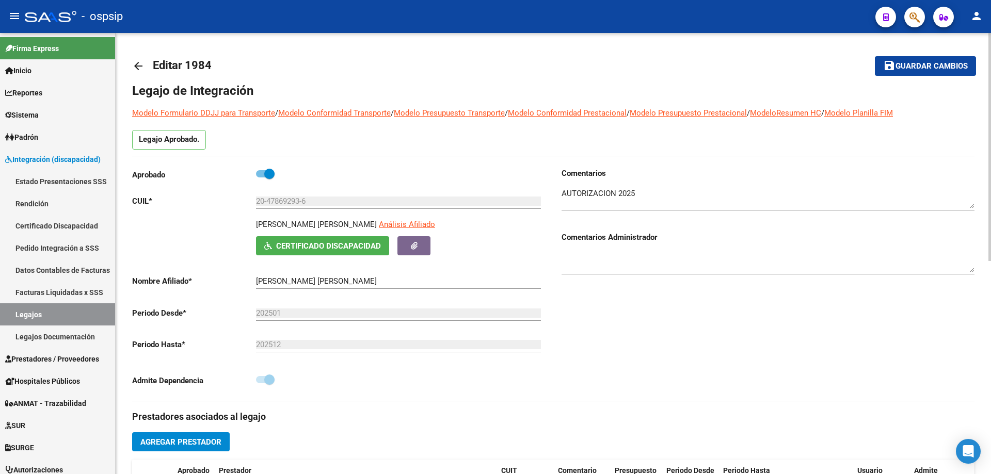
click at [140, 64] on mat-icon "arrow_back" at bounding box center [138, 66] width 12 height 12
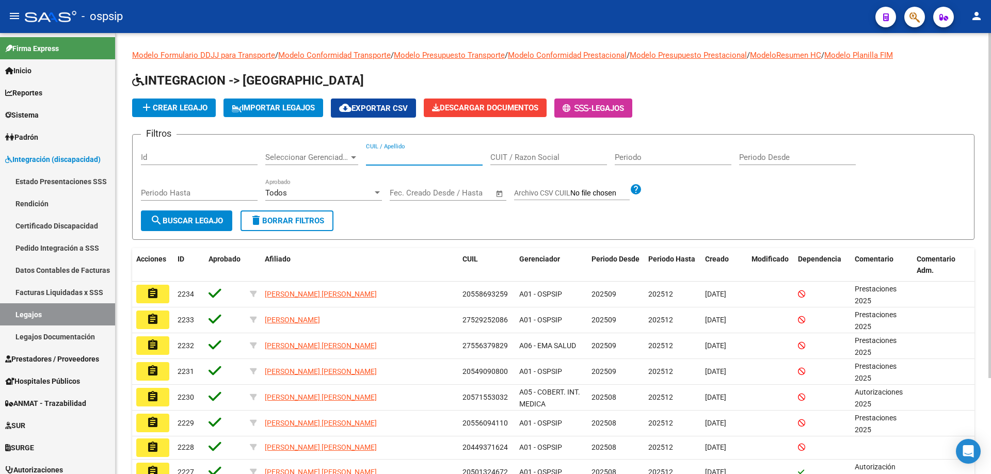
click at [392, 160] on input "CUIL / Apellido" at bounding box center [424, 157] width 117 height 9
paste input "20553401004"
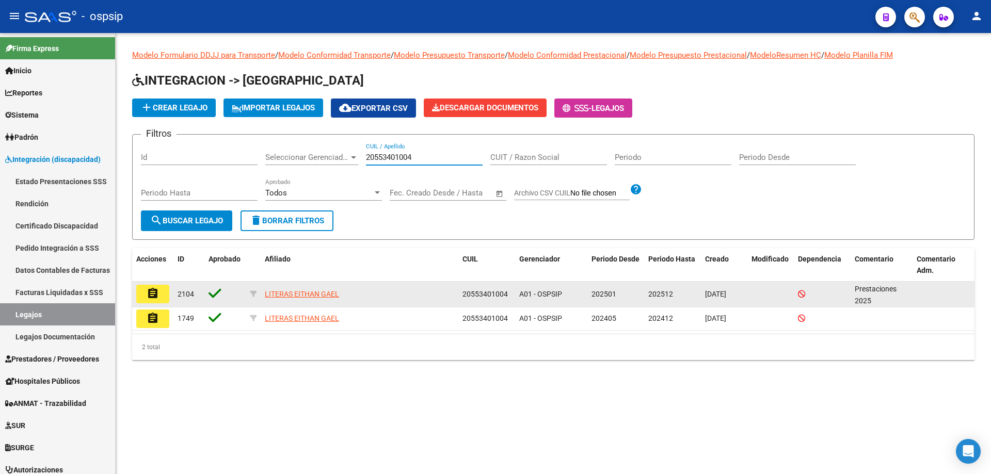
type input "20553401004"
click at [157, 293] on mat-icon "assignment" at bounding box center [153, 293] width 12 height 12
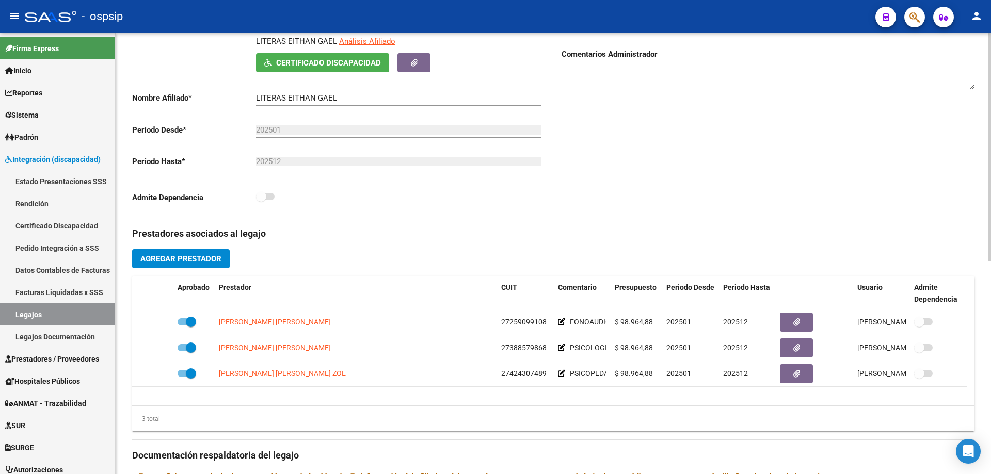
scroll to position [206, 0]
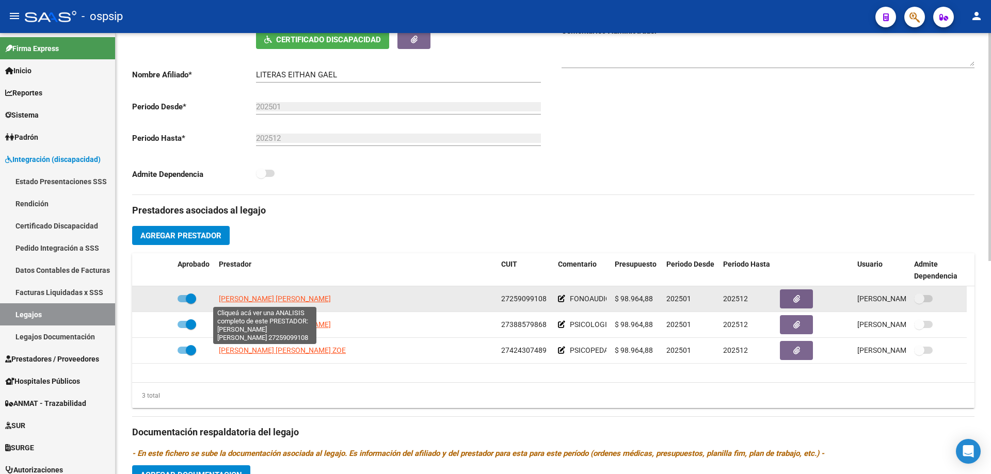
click at [276, 298] on span "[PERSON_NAME] [PERSON_NAME]" at bounding box center [275, 299] width 112 height 8
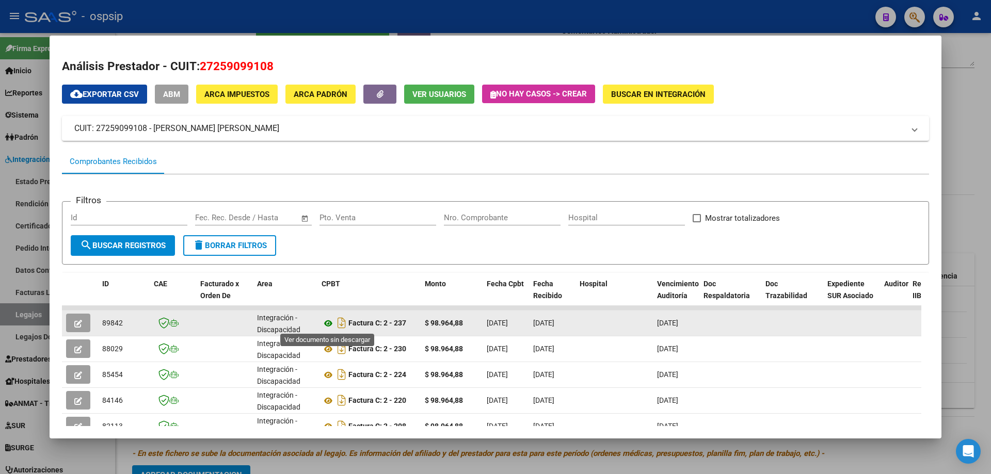
click at [326, 324] on icon at bounding box center [327, 323] width 13 height 12
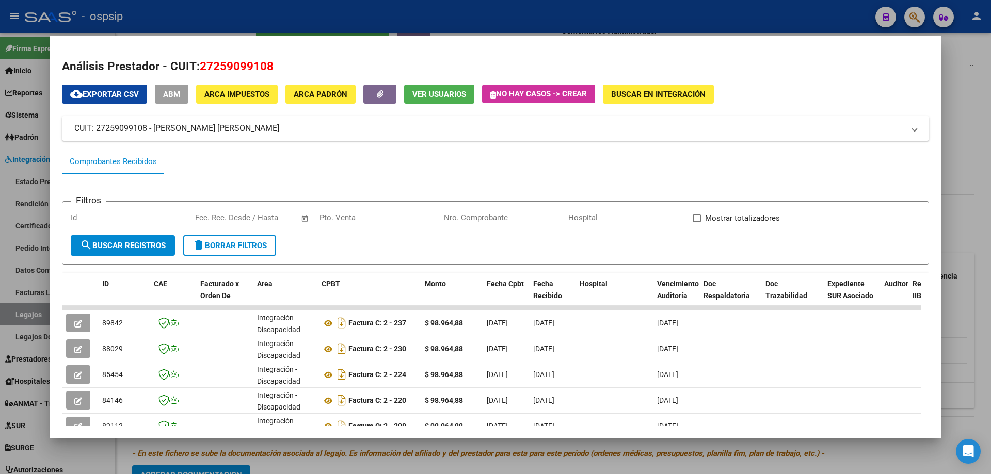
click at [958, 180] on div at bounding box center [495, 237] width 991 height 474
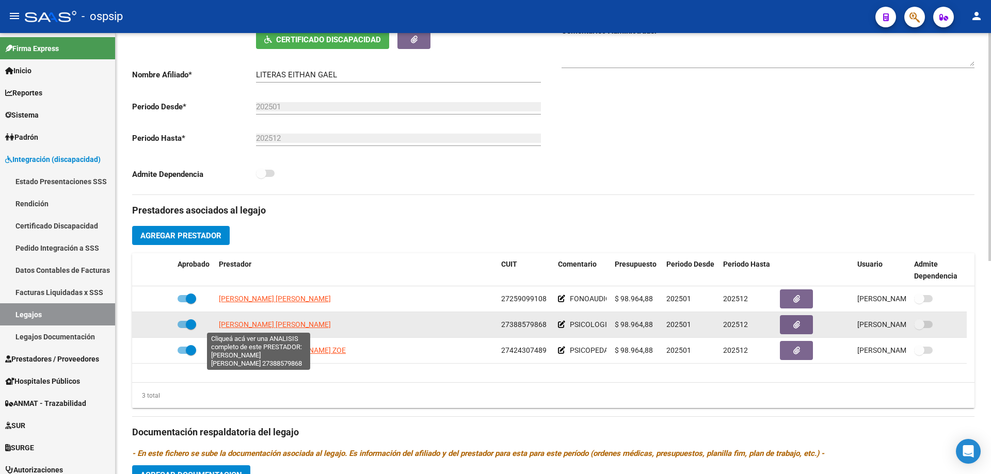
click at [266, 326] on span "[PERSON_NAME] [PERSON_NAME]" at bounding box center [275, 324] width 112 height 8
type textarea "27388579868"
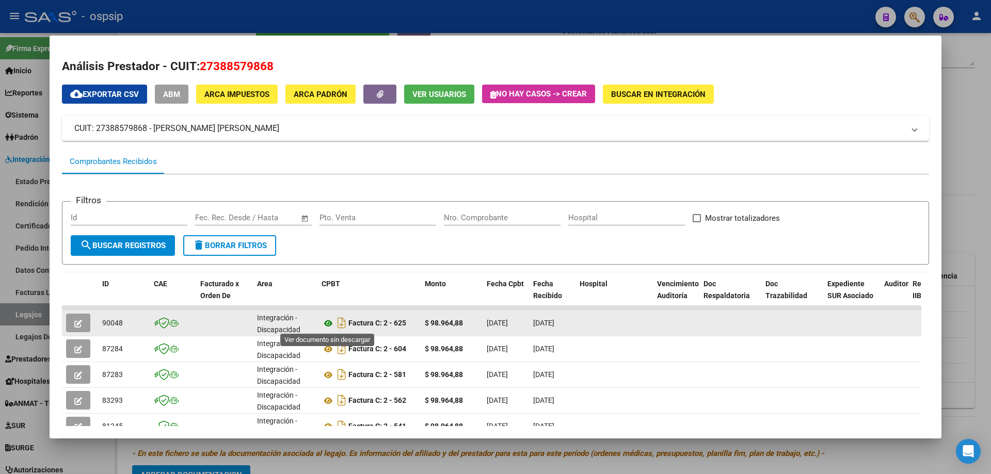
click at [324, 324] on icon at bounding box center [327, 323] width 13 height 12
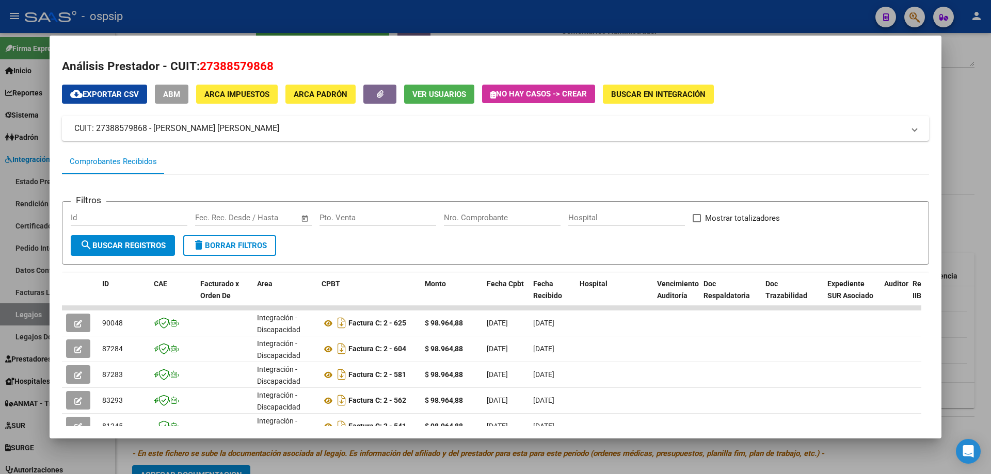
click at [974, 91] on div at bounding box center [495, 237] width 991 height 474
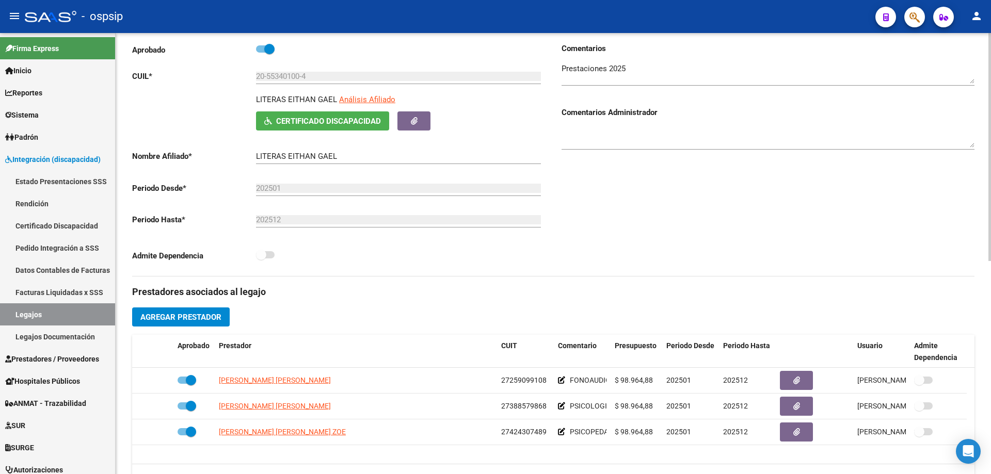
scroll to position [0, 0]
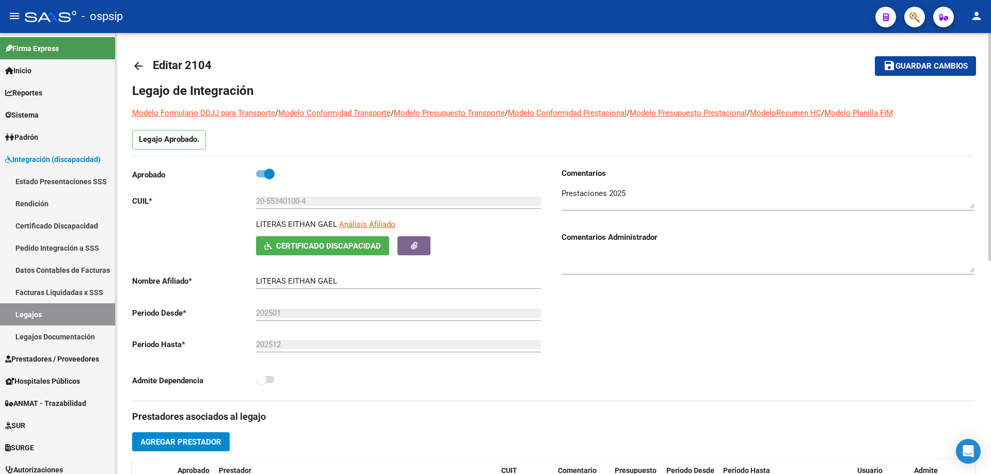
click at [139, 60] on mat-icon "arrow_back" at bounding box center [138, 66] width 12 height 12
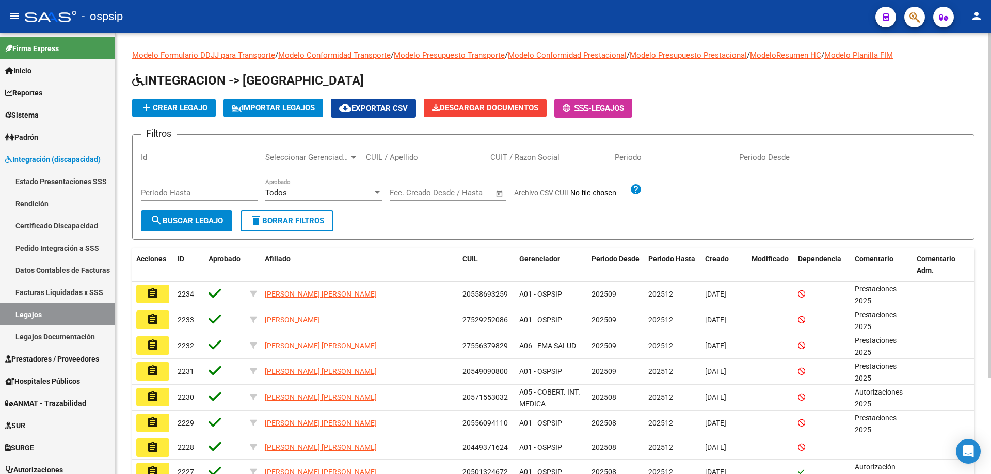
click at [428, 158] on input "CUIL / Apellido" at bounding box center [424, 157] width 117 height 9
paste input "27547944181"
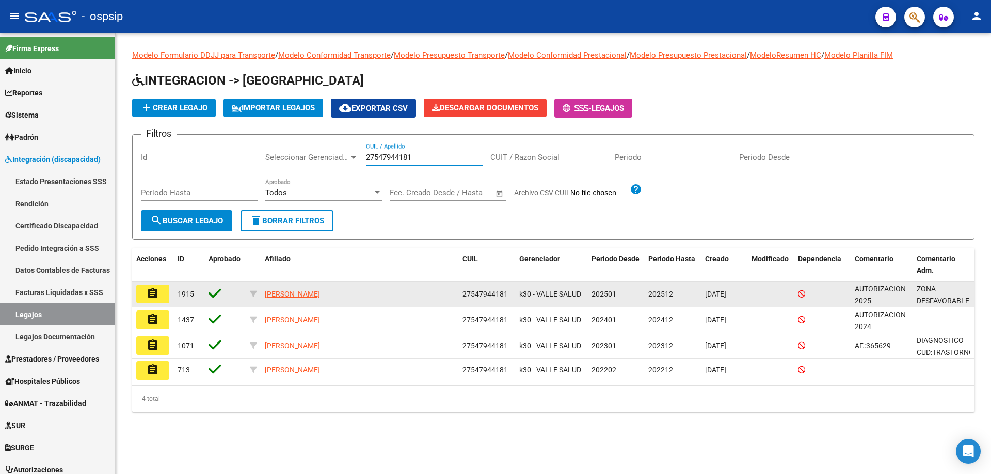
type input "27547944181"
click at [154, 295] on mat-icon "assignment" at bounding box center [153, 293] width 12 height 12
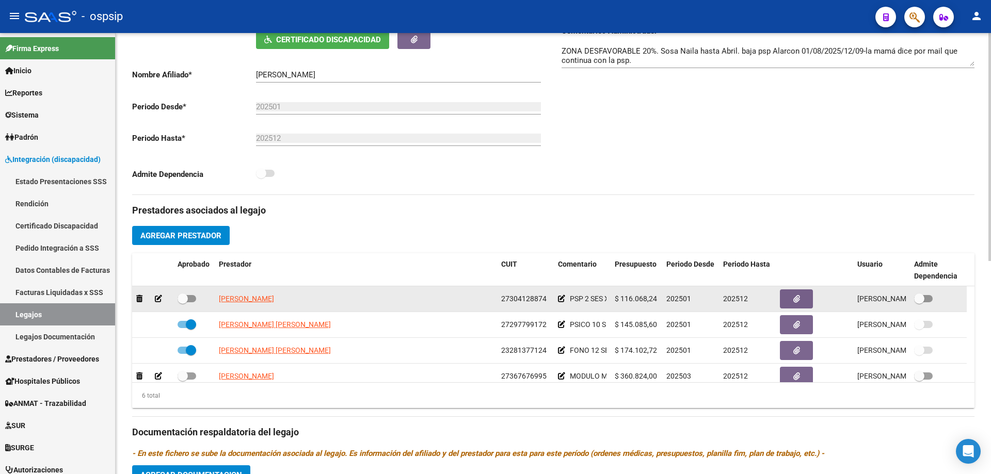
click at [274, 303] on span "[PERSON_NAME]" at bounding box center [246, 299] width 55 height 8
type textarea "27304128874"
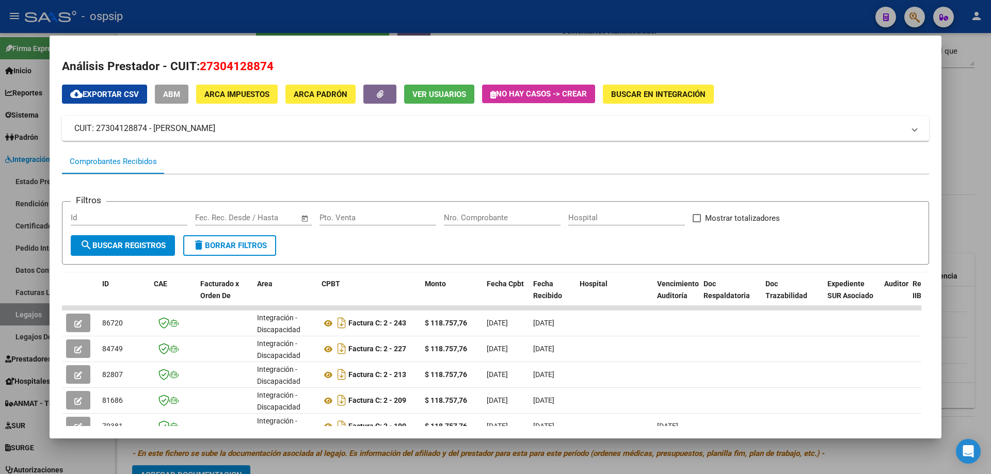
click at [926, 129] on mat-dialog-content "Análisis Prestador - CUIT: 27304128874 cloud_download Exportar CSV ABM ARCA Imp…" at bounding box center [496, 237] width 892 height 378
click at [955, 124] on div at bounding box center [495, 237] width 991 height 474
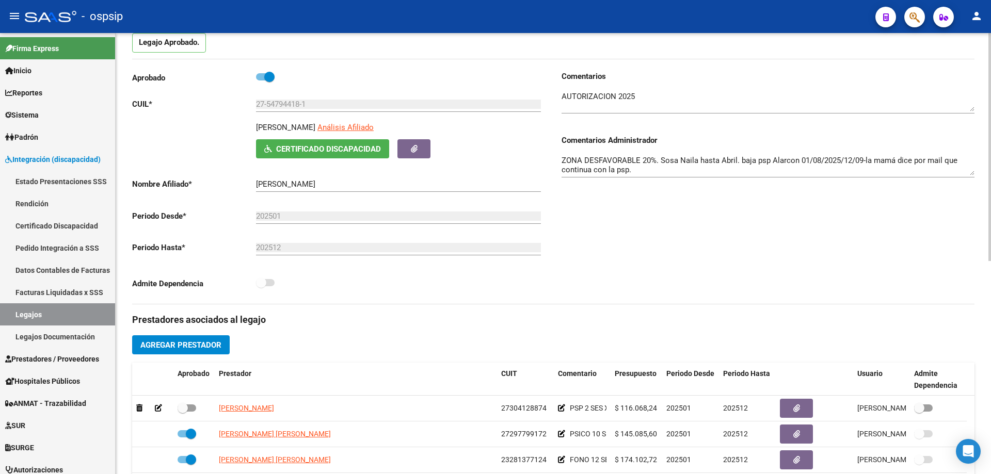
scroll to position [103, 0]
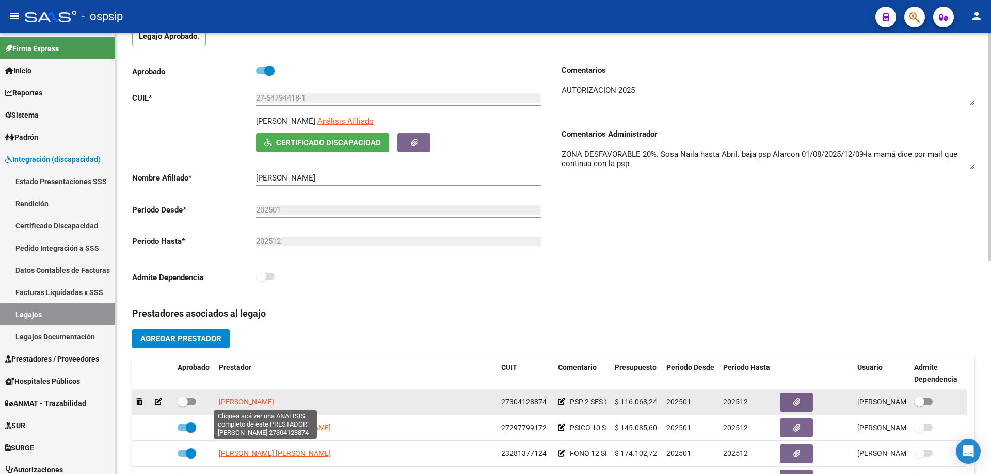
click at [272, 398] on span "[PERSON_NAME]" at bounding box center [246, 402] width 55 height 8
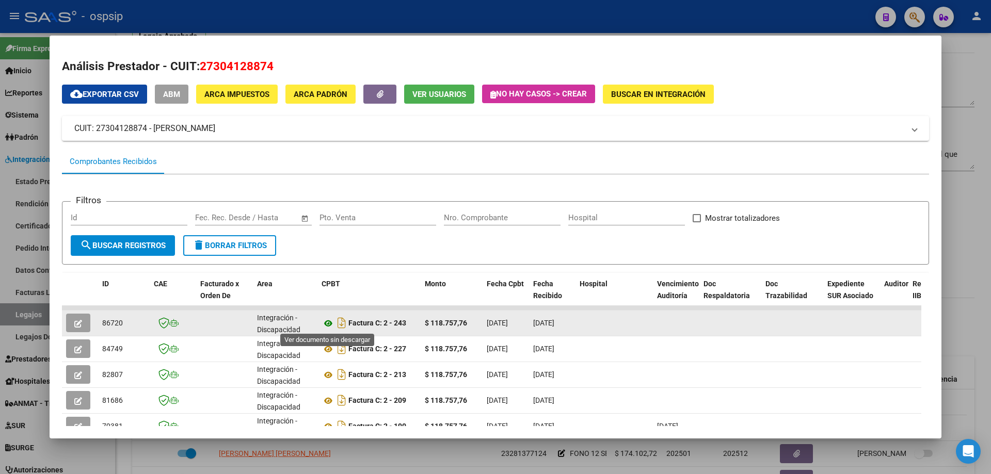
click at [331, 326] on icon at bounding box center [327, 323] width 13 height 12
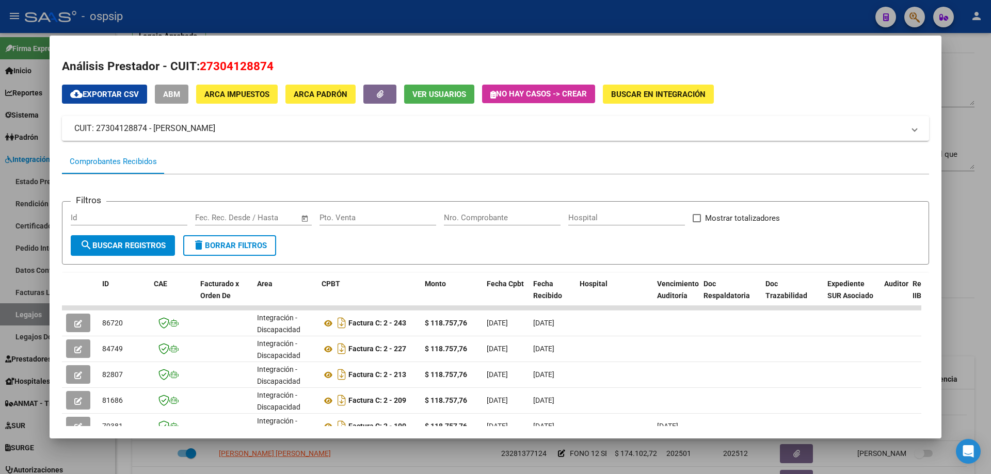
click at [972, 232] on div at bounding box center [495, 237] width 991 height 474
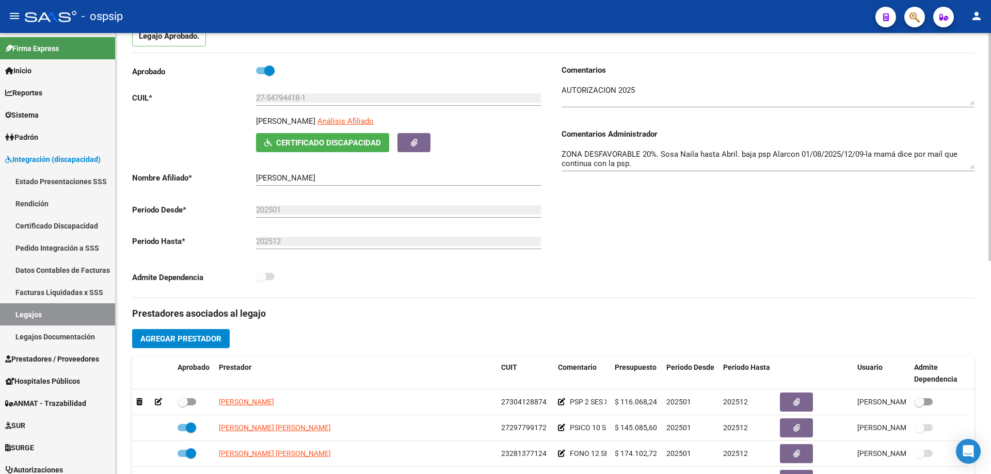
scroll to position [0, 0]
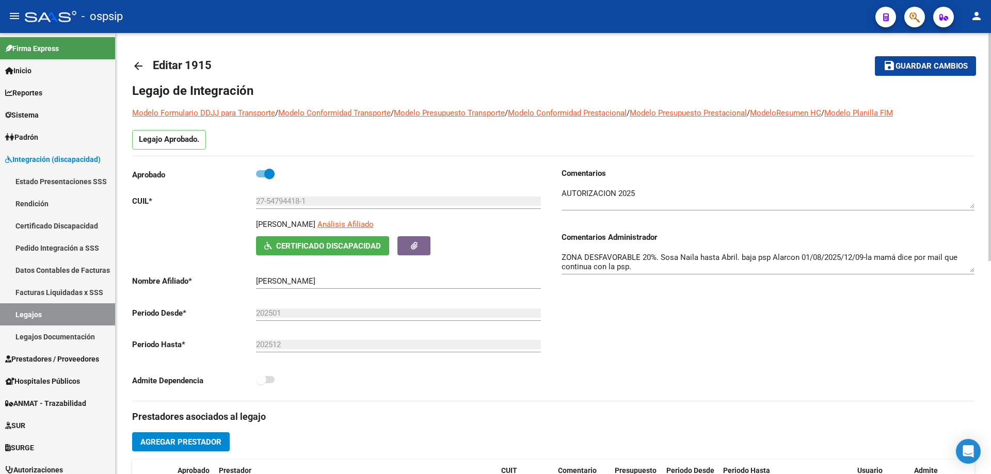
click at [134, 62] on mat-icon "arrow_back" at bounding box center [138, 66] width 12 height 12
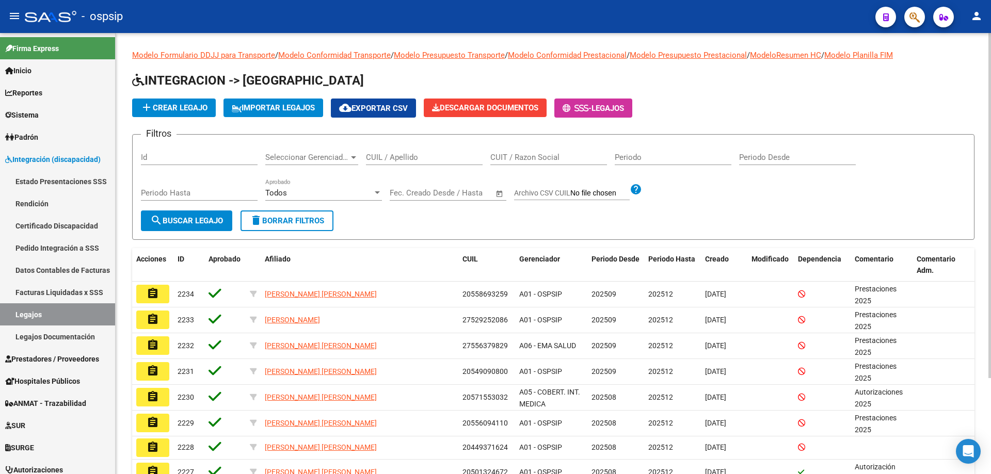
click at [382, 157] on input "CUIL / Apellido" at bounding box center [424, 157] width 117 height 9
paste input "27568350494"
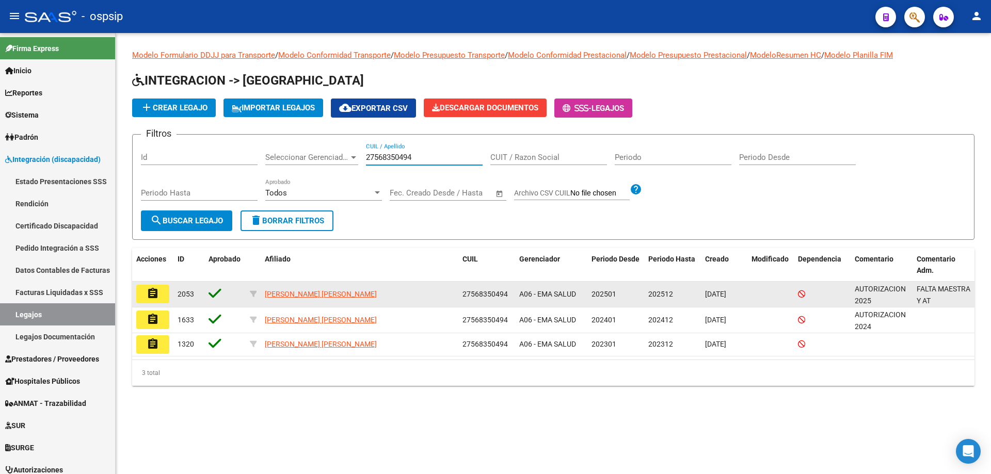
type input "27568350494"
click at [152, 292] on mat-icon "assignment" at bounding box center [153, 293] width 12 height 12
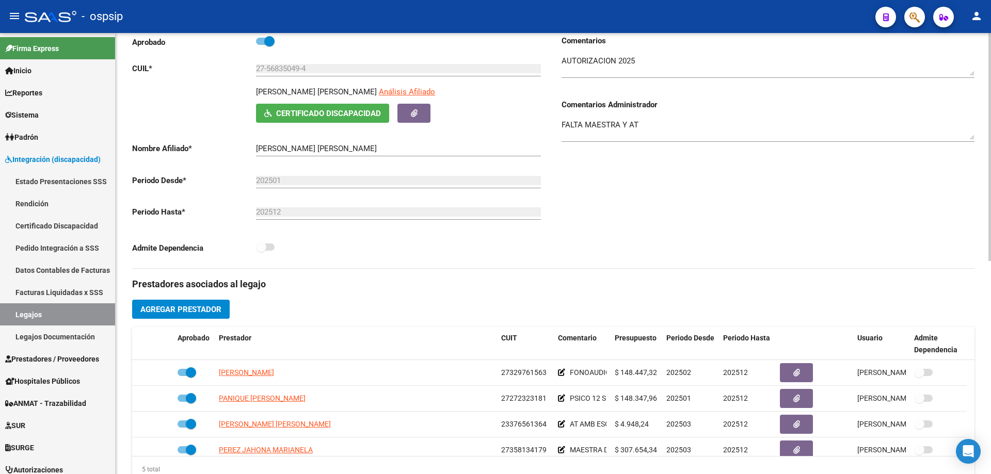
scroll to position [155, 0]
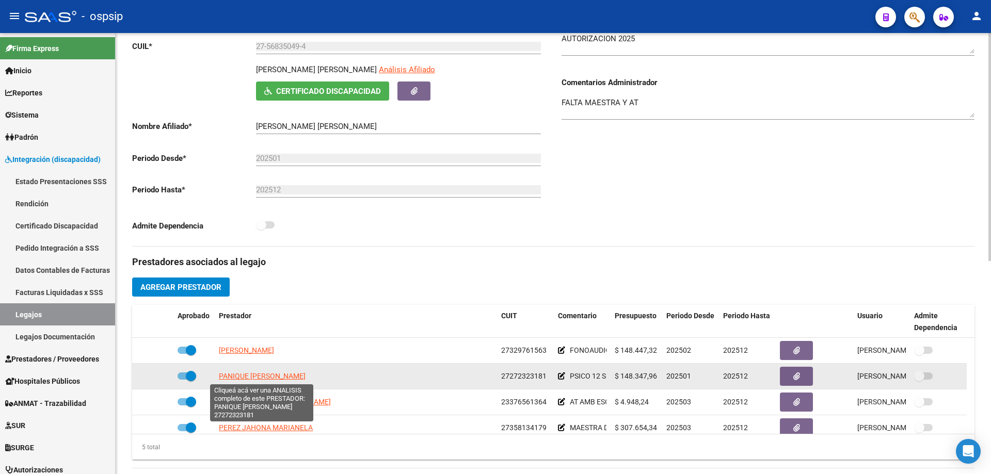
click at [271, 378] on span "PANIQUE [PERSON_NAME]" at bounding box center [262, 376] width 87 height 8
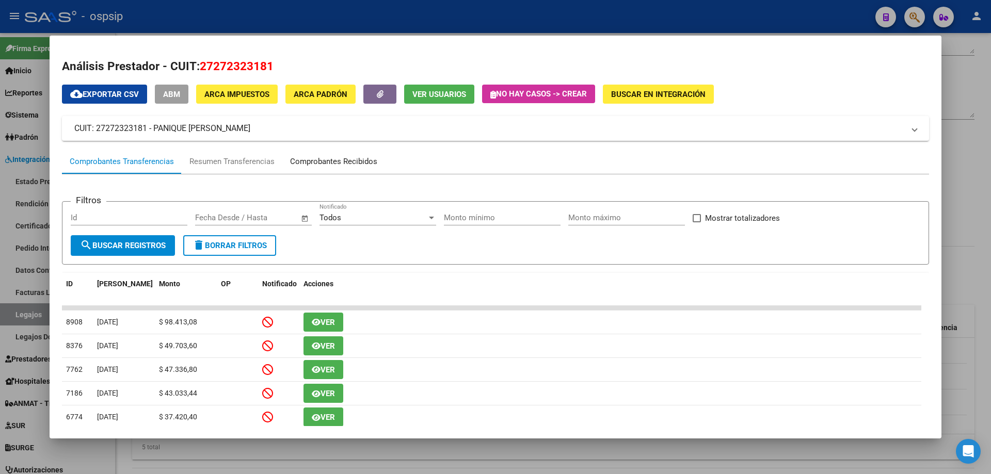
click at [342, 158] on div "Comprobantes Recibidos" at bounding box center [333, 162] width 87 height 12
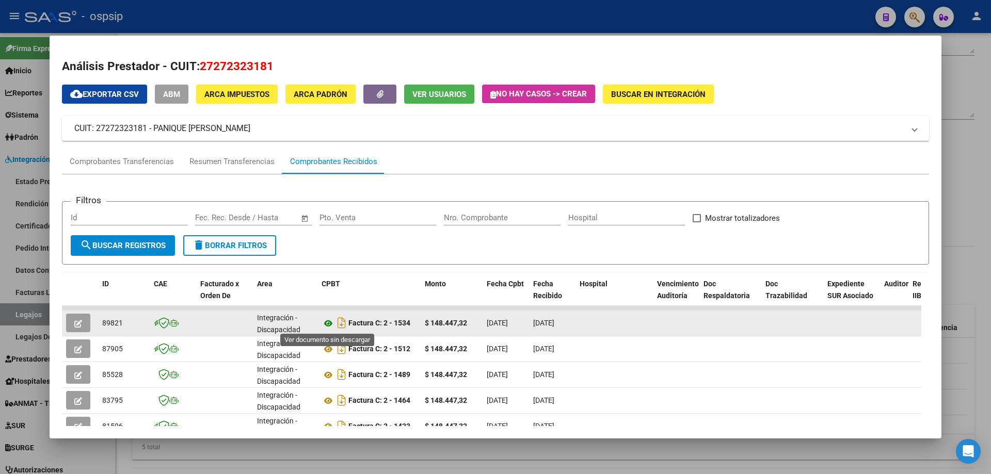
click at [327, 326] on icon at bounding box center [327, 323] width 13 height 12
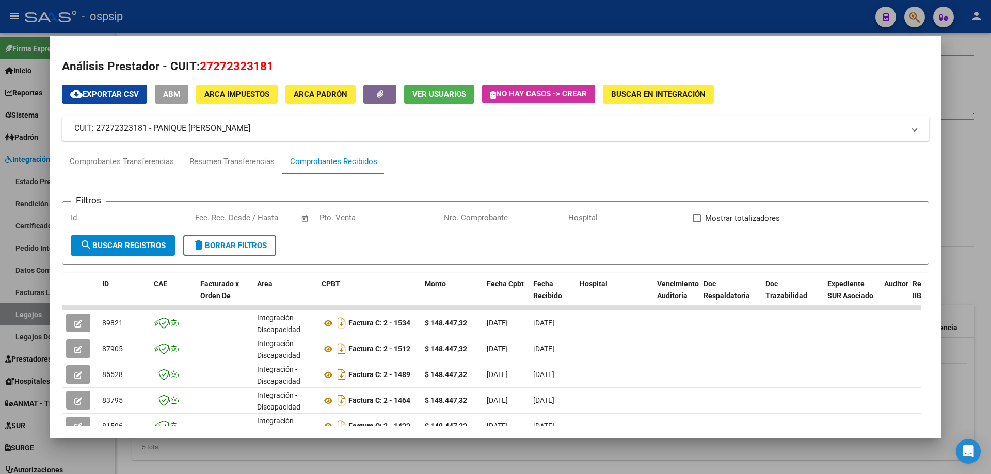
click at [969, 105] on div at bounding box center [495, 237] width 991 height 474
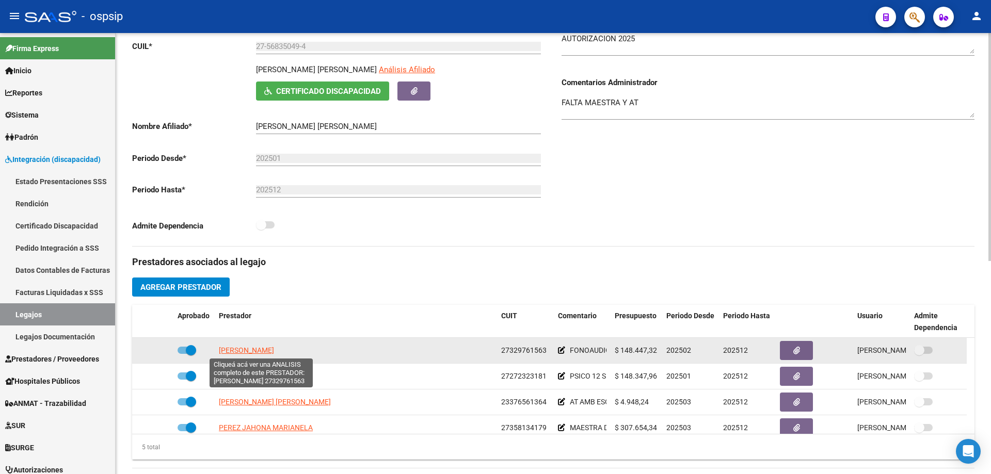
click at [274, 349] on span "[PERSON_NAME]" at bounding box center [246, 350] width 55 height 8
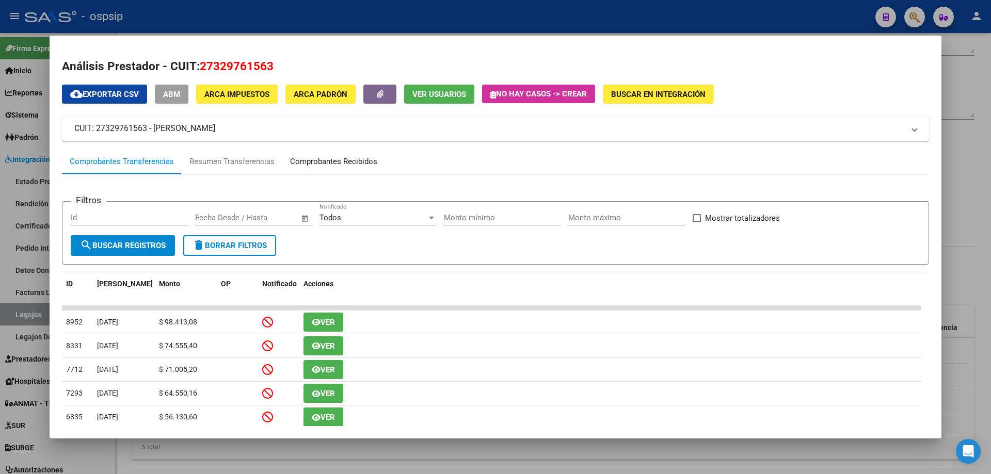
click at [292, 156] on div "Comprobantes Recibidos" at bounding box center [333, 162] width 87 height 12
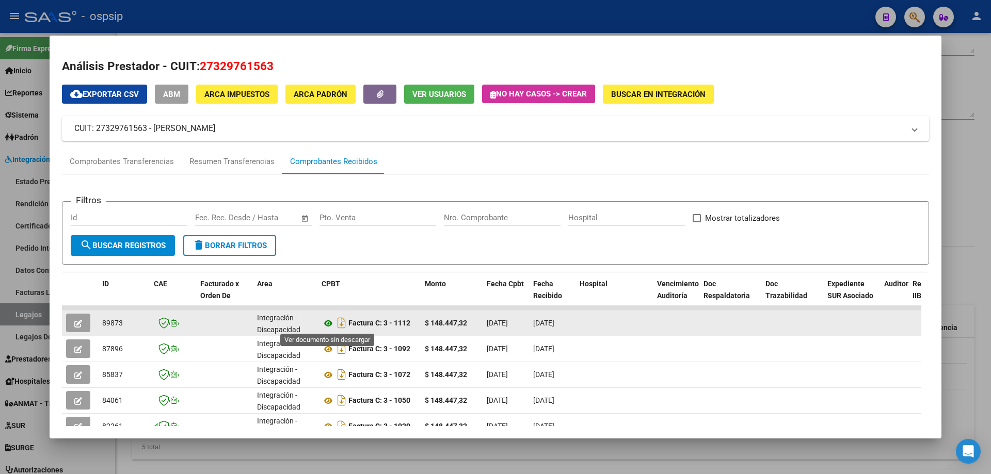
click at [327, 325] on icon at bounding box center [327, 323] width 13 height 12
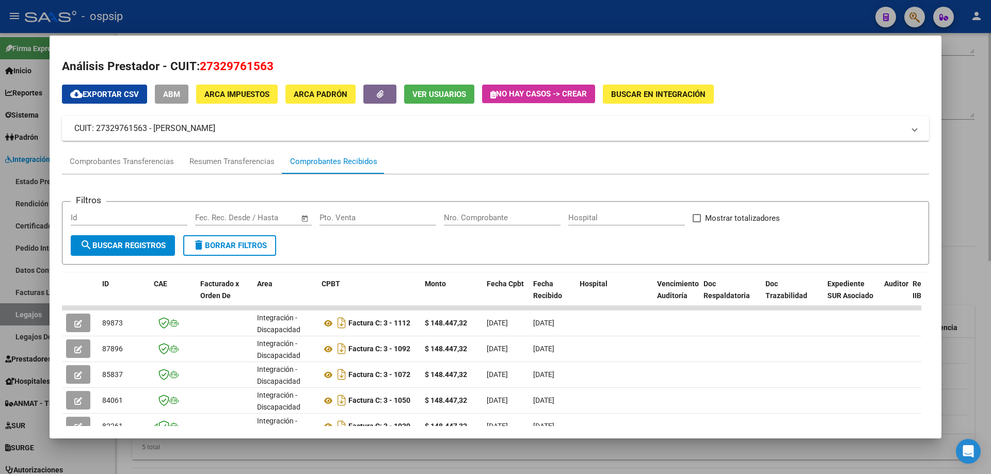
click at [986, 162] on div at bounding box center [495, 237] width 991 height 474
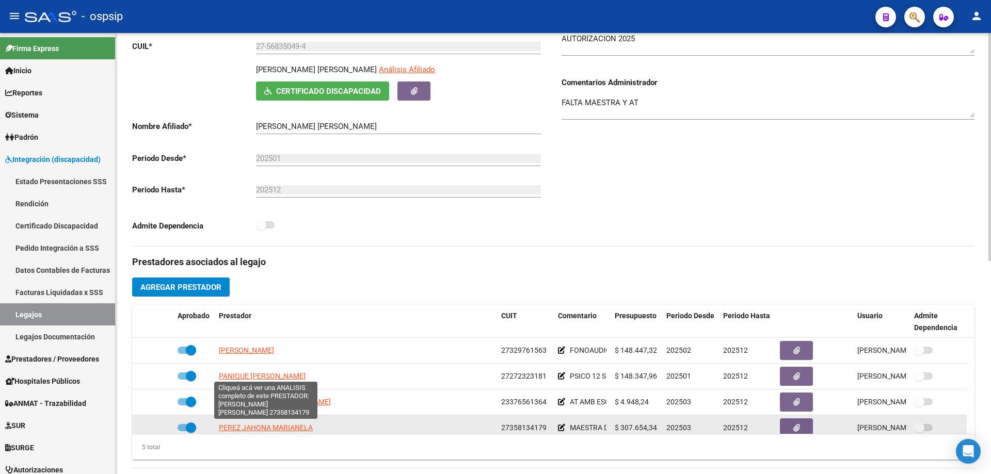
click at [298, 428] on span "PEREZ JAHONA MARIANELA" at bounding box center [266, 428] width 94 height 8
type textarea "27358134179"
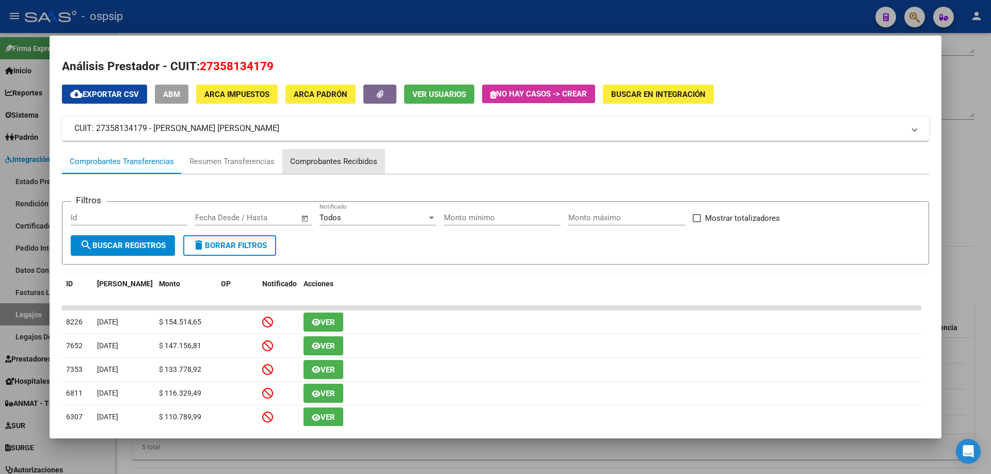
click at [368, 159] on div "Comprobantes Recibidos" at bounding box center [333, 162] width 87 height 12
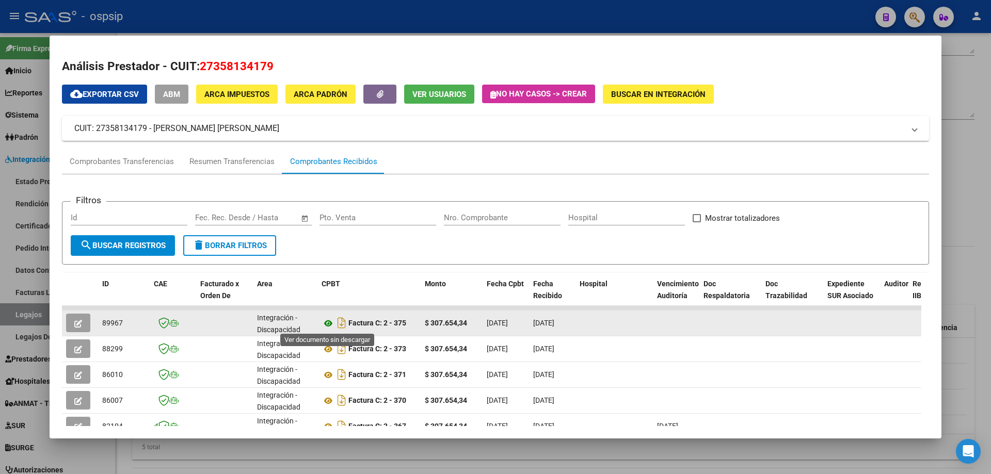
click at [329, 321] on icon at bounding box center [327, 323] width 13 height 12
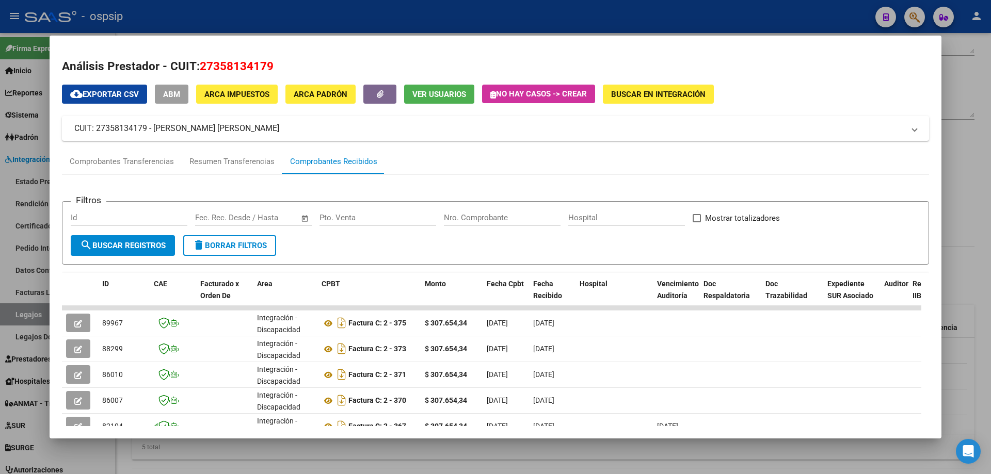
click at [984, 118] on div at bounding box center [495, 237] width 991 height 474
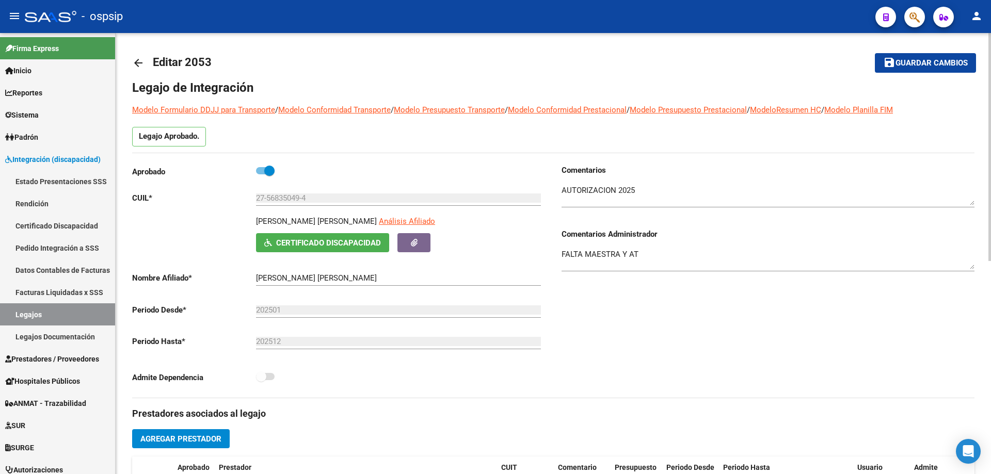
scroll to position [0, 0]
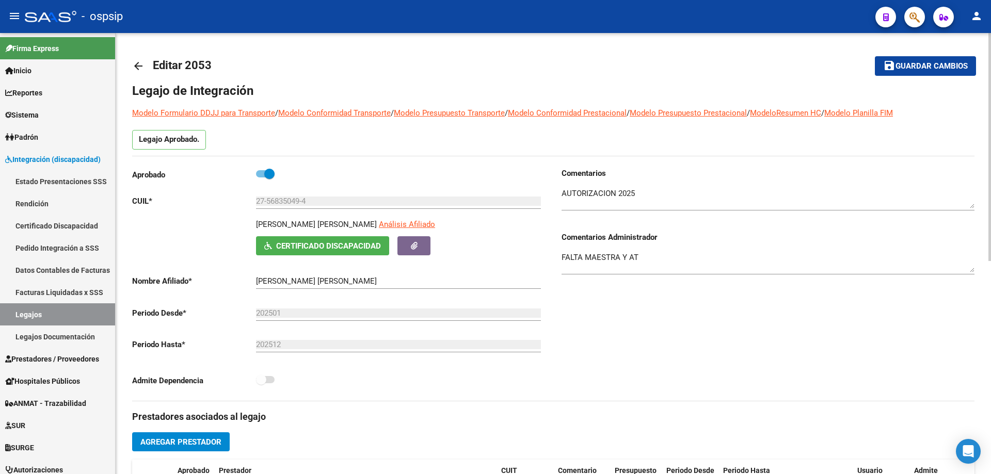
click at [139, 68] on mat-icon "arrow_back" at bounding box center [138, 66] width 12 height 12
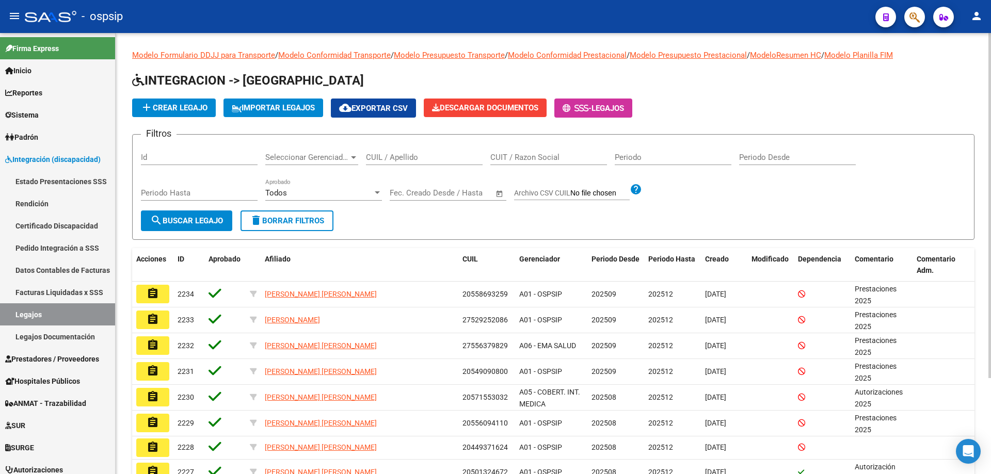
click at [384, 156] on input "CUIL / Apellido" at bounding box center [424, 157] width 117 height 9
click at [380, 162] on input "CUIL / Apellido" at bounding box center [424, 157] width 117 height 9
paste input "27568350494"
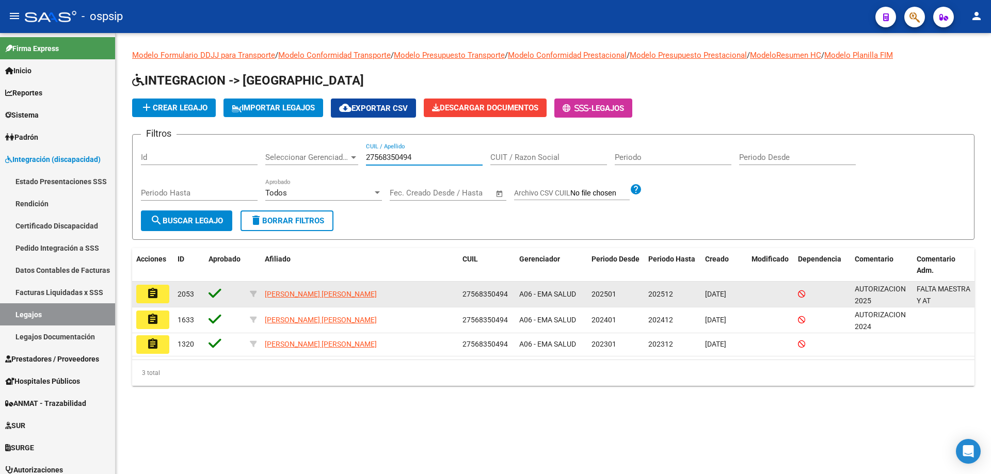
type input "27568350494"
click at [165, 295] on button "assignment" at bounding box center [152, 294] width 33 height 19
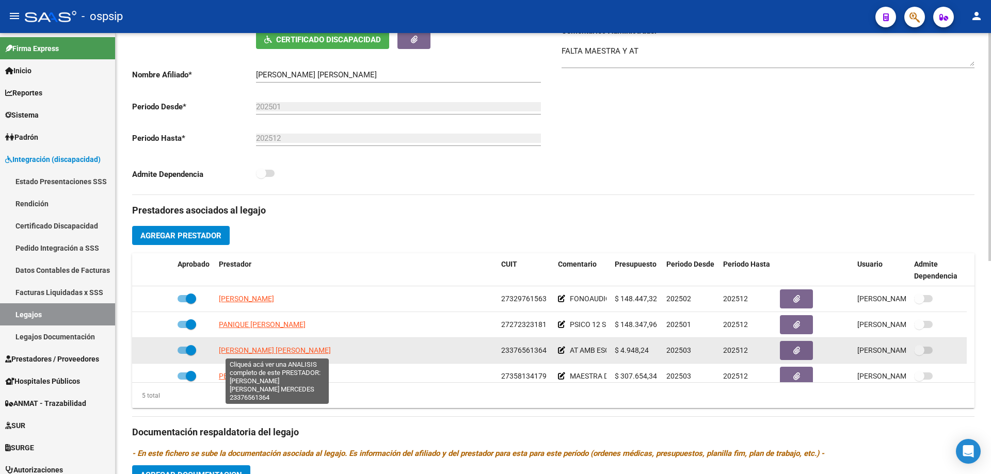
click at [253, 350] on span "[PERSON_NAME] [PERSON_NAME]" at bounding box center [275, 350] width 112 height 8
type textarea "23376561364"
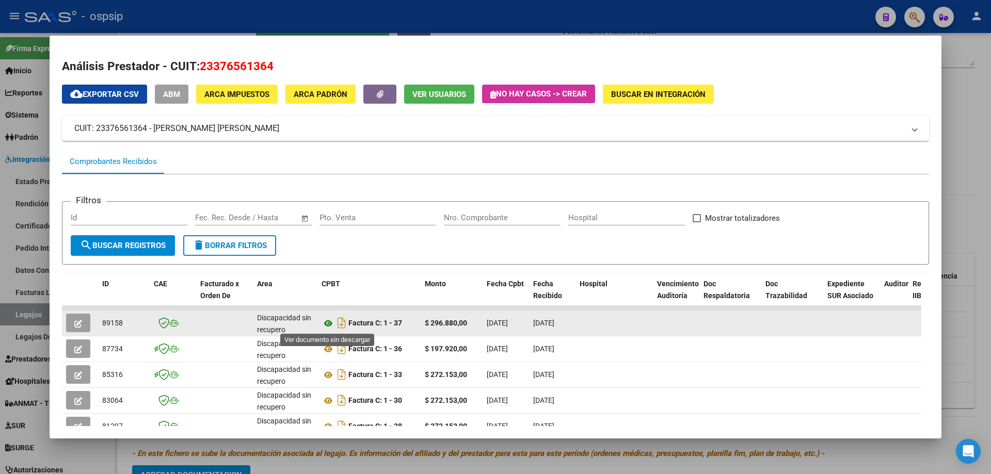
click at [326, 323] on icon at bounding box center [327, 323] width 13 height 12
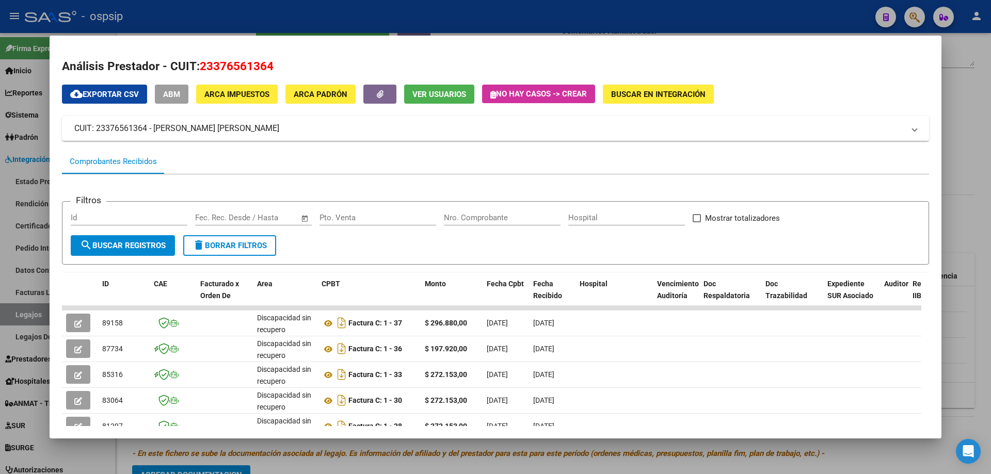
click at [971, 128] on div at bounding box center [495, 237] width 991 height 474
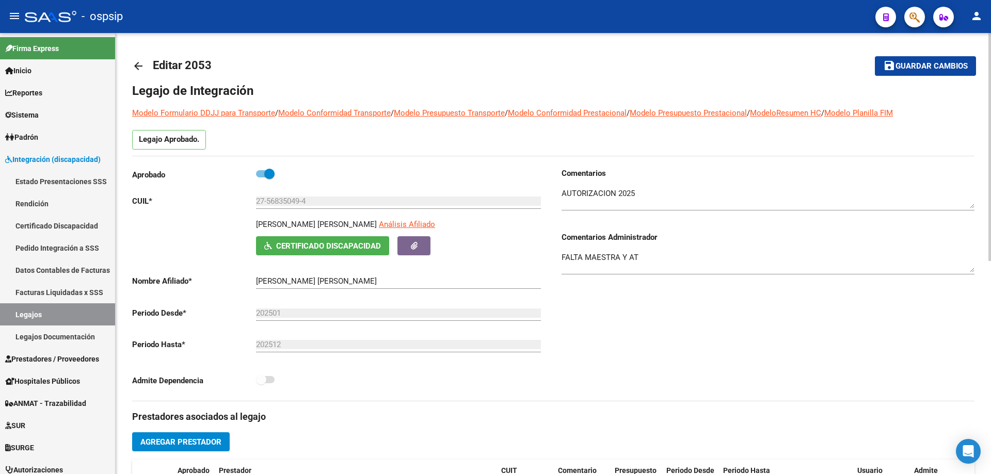
click at [143, 63] on mat-icon "arrow_back" at bounding box center [138, 66] width 12 height 12
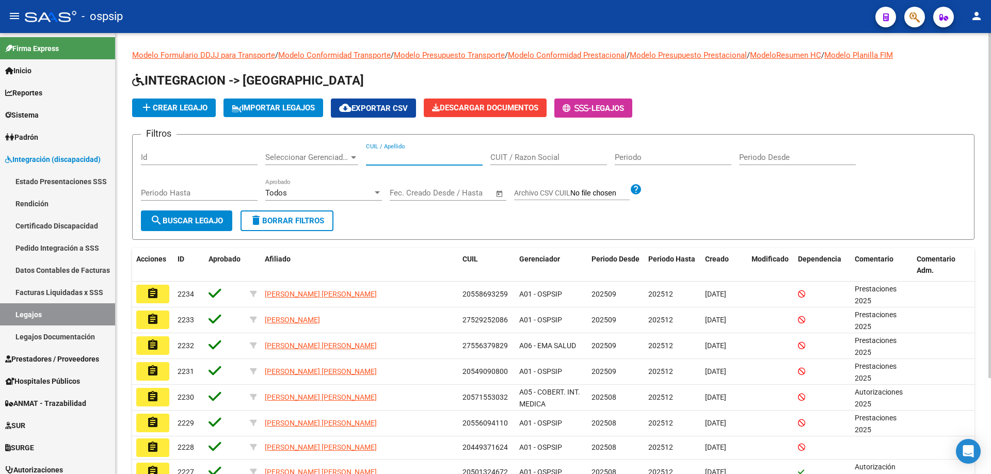
click at [380, 154] on input "CUIL / Apellido" at bounding box center [424, 157] width 117 height 9
paste input "27590302681"
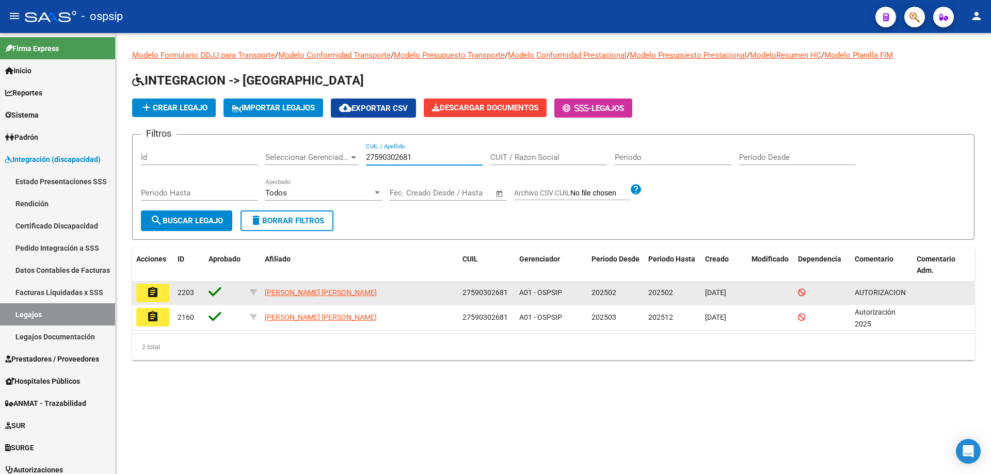
type input "27590302681"
click at [145, 289] on button "assignment" at bounding box center [152, 293] width 33 height 19
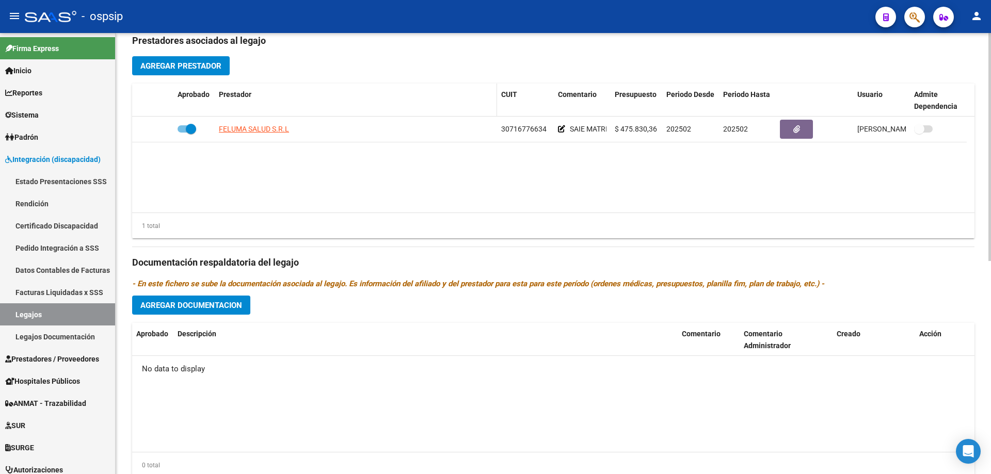
scroll to position [310, 0]
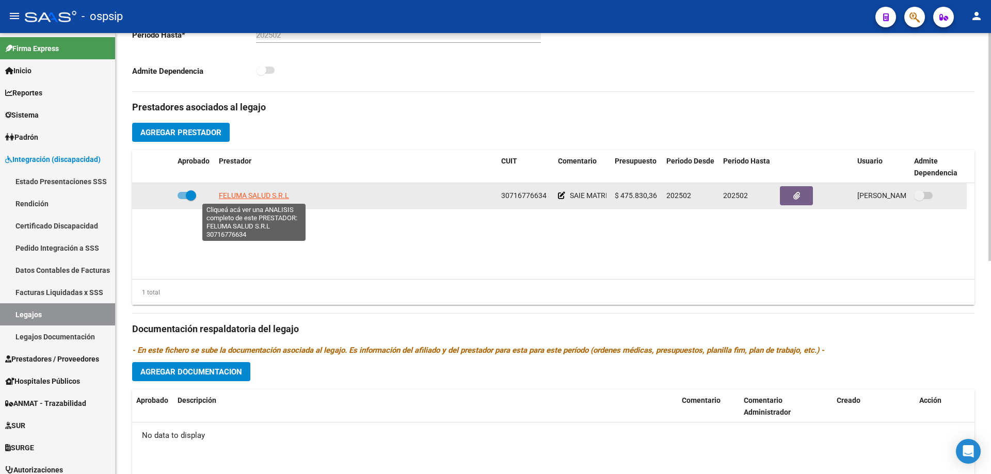
click at [246, 199] on span "FELUMA SALUD S.R.L" at bounding box center [254, 195] width 70 height 8
type textarea "30716776634"
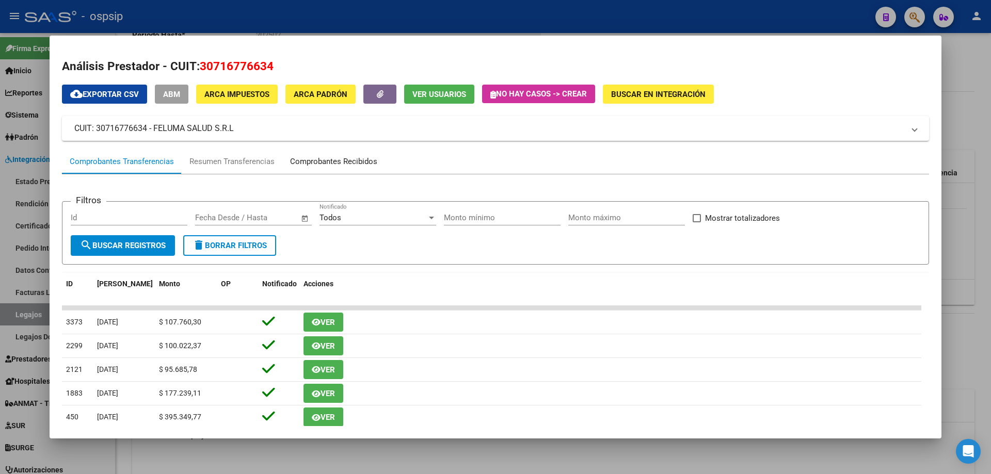
click at [310, 164] on div "Comprobantes Recibidos" at bounding box center [333, 162] width 87 height 12
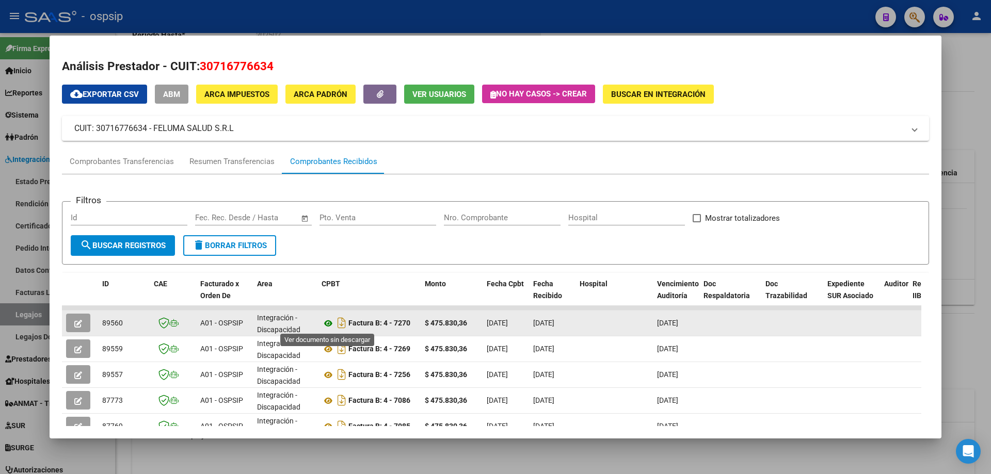
click at [329, 320] on icon at bounding box center [327, 323] width 13 height 12
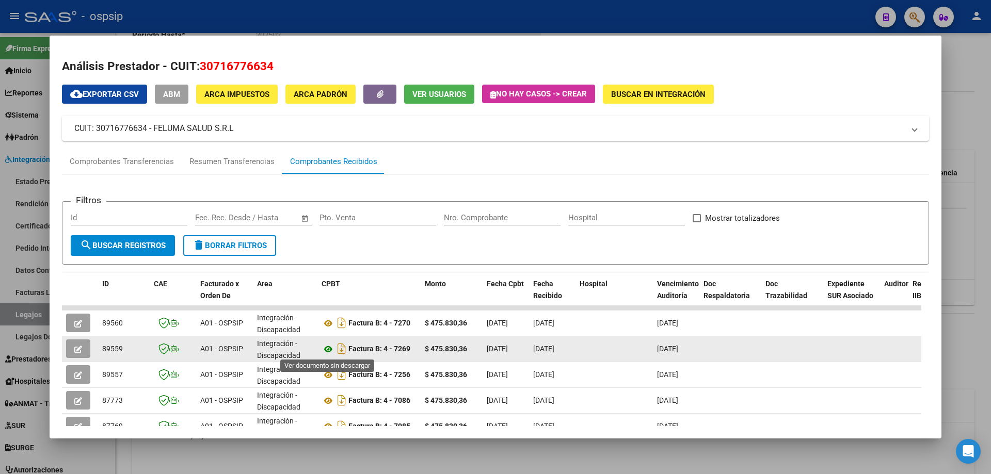
click at [328, 348] on icon at bounding box center [327, 349] width 13 height 12
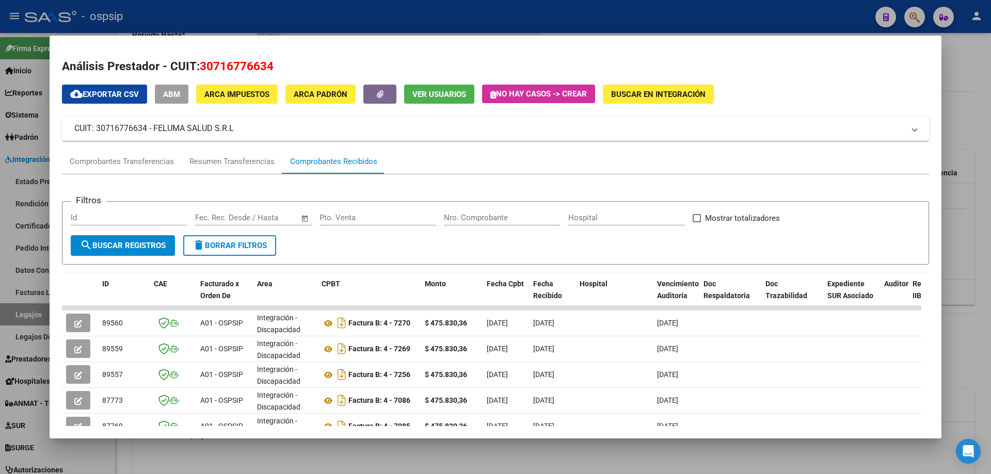
click at [990, 103] on div at bounding box center [495, 237] width 991 height 474
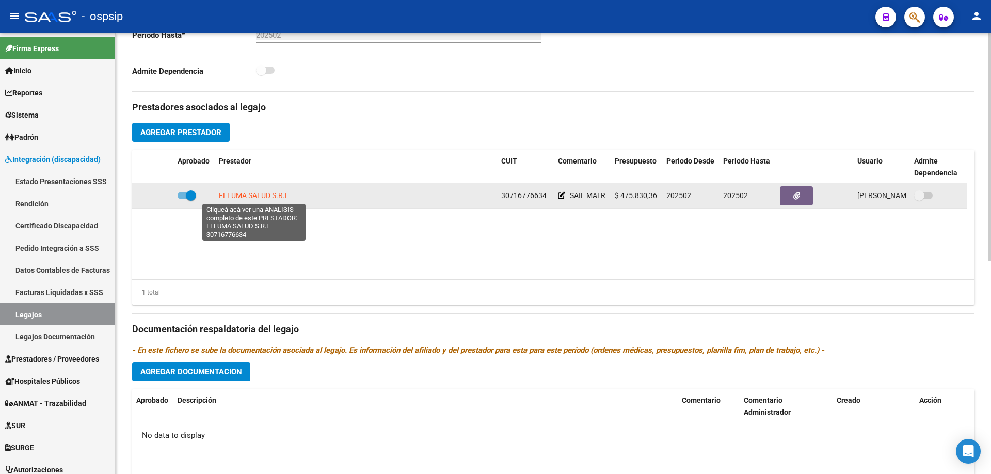
click at [264, 192] on span "FELUMA SALUD S.R.L" at bounding box center [254, 195] width 70 height 8
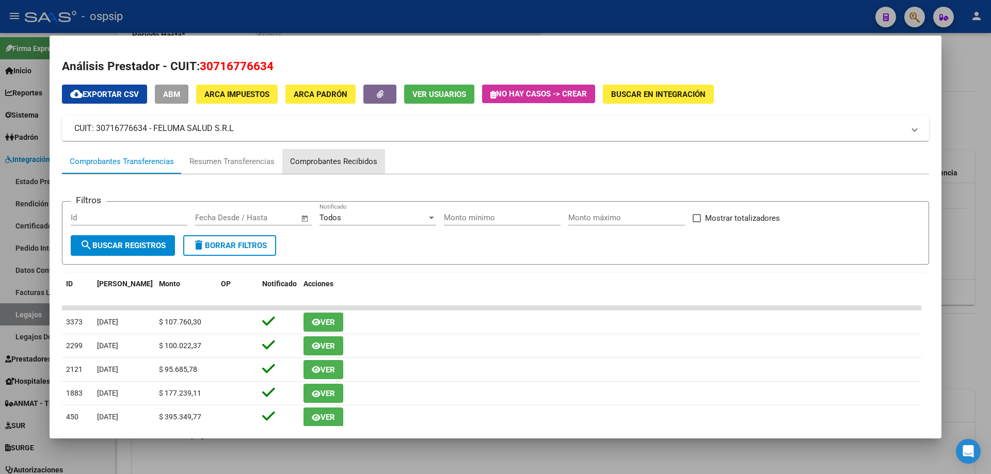
click at [348, 163] on div "Comprobantes Recibidos" at bounding box center [333, 162] width 87 height 12
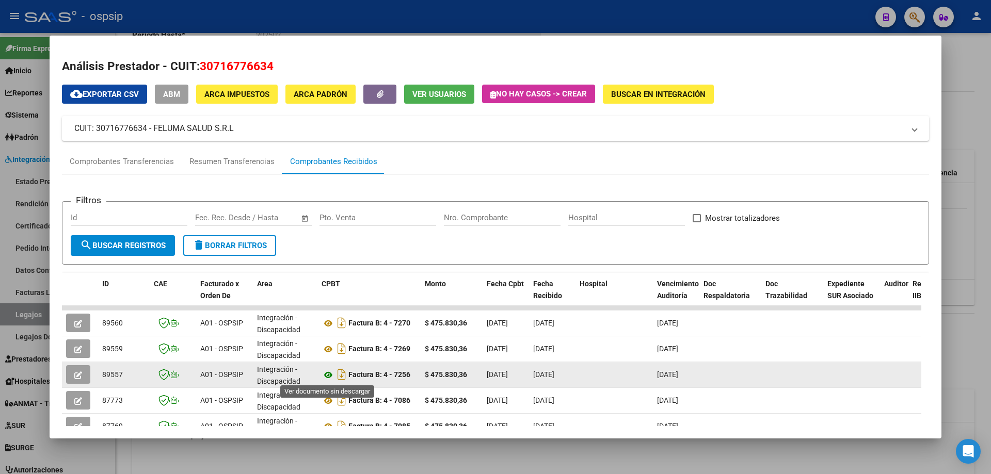
click at [327, 374] on icon at bounding box center [327, 375] width 13 height 12
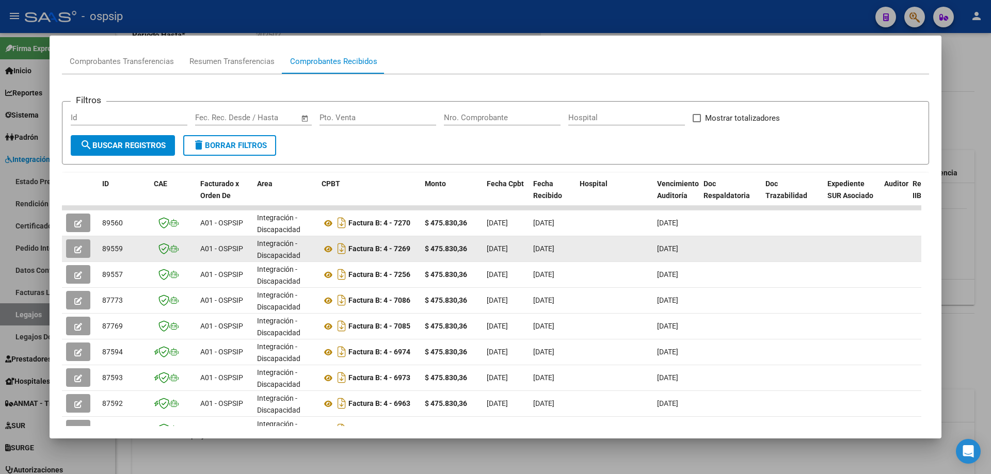
scroll to position [103, 0]
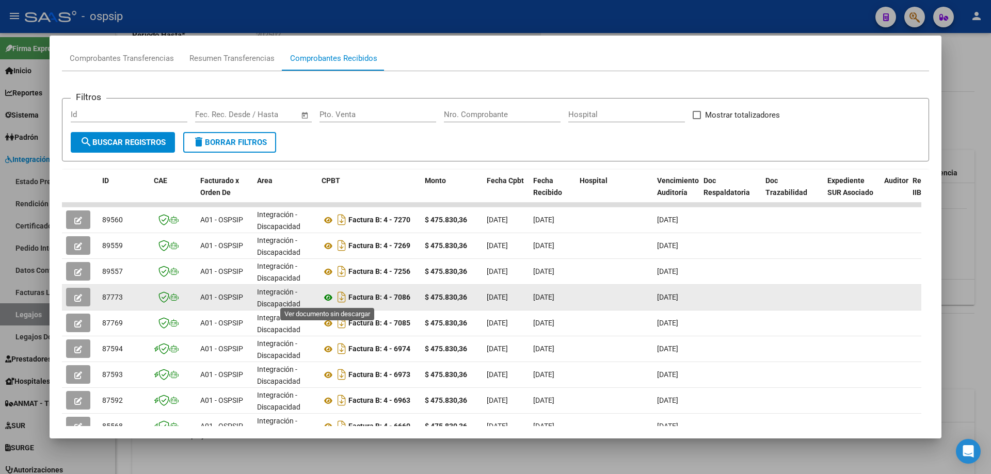
click at [324, 301] on icon at bounding box center [327, 298] width 13 height 12
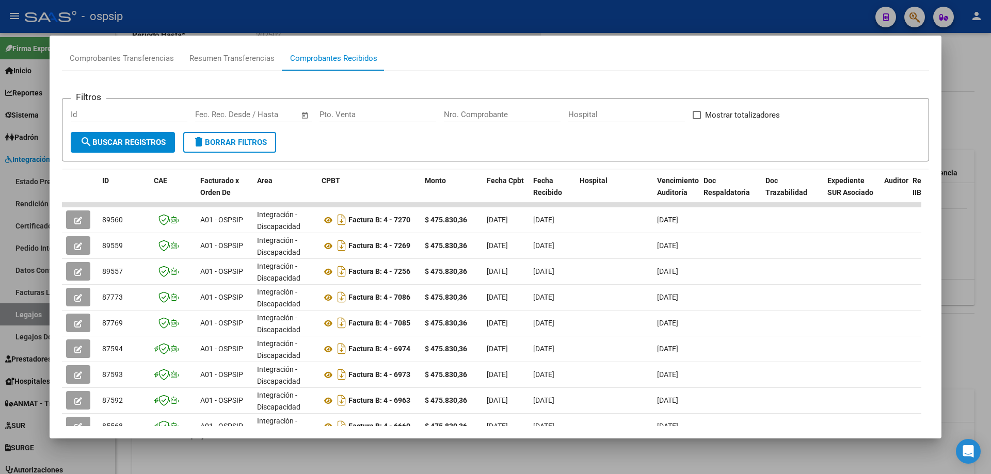
click at [980, 181] on div at bounding box center [495, 237] width 991 height 474
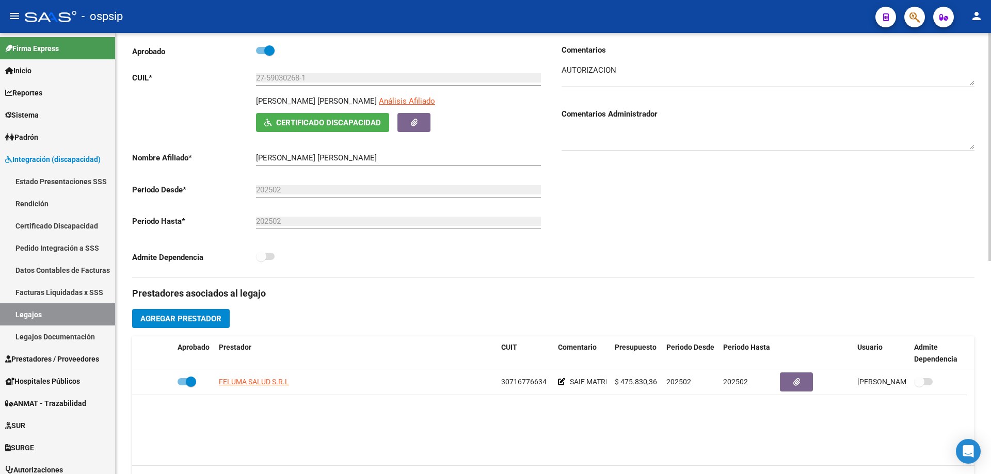
scroll to position [0, 0]
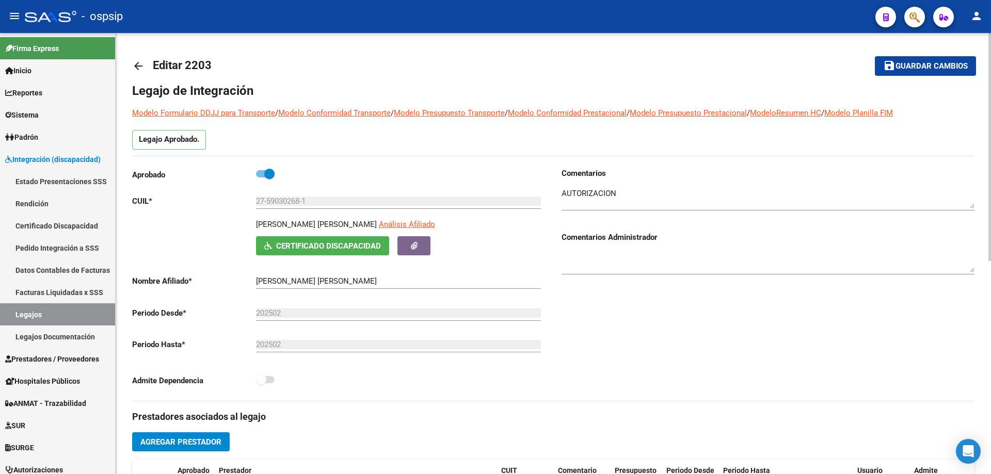
click at [139, 67] on mat-icon "arrow_back" at bounding box center [138, 66] width 12 height 12
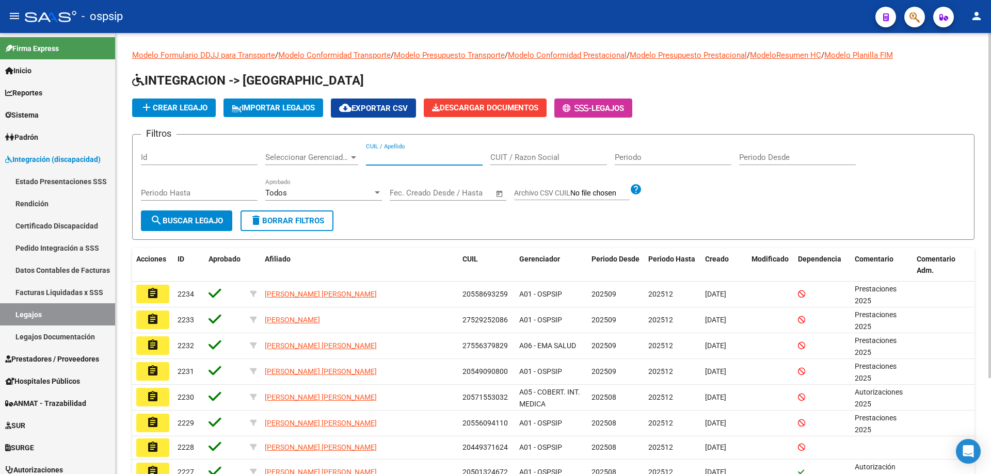
click at [384, 161] on input "CUIL / Apellido" at bounding box center [424, 157] width 117 height 9
paste input "20580248226"
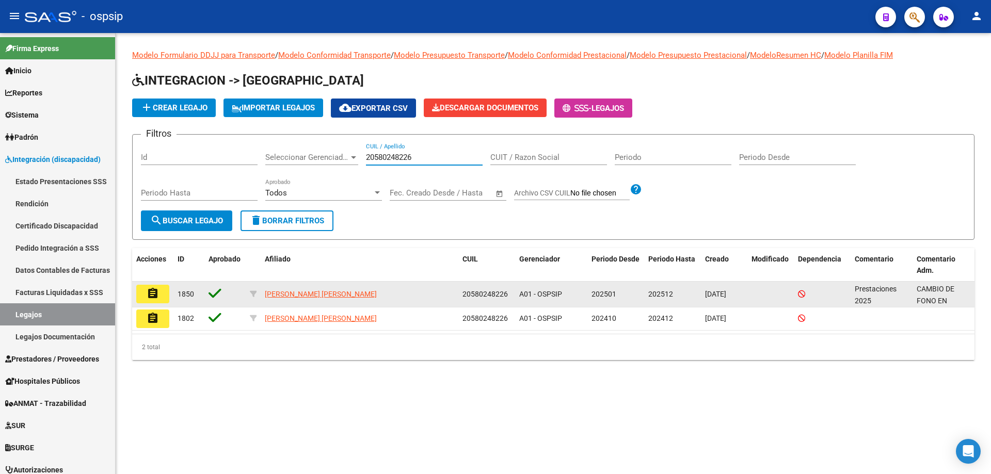
type input "20580248226"
click at [149, 299] on mat-icon "assignment" at bounding box center [153, 293] width 12 height 12
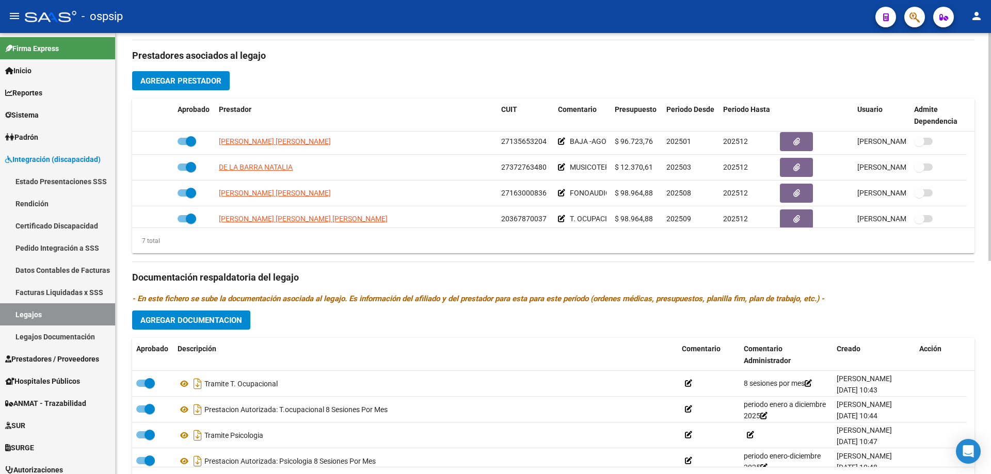
scroll to position [36, 0]
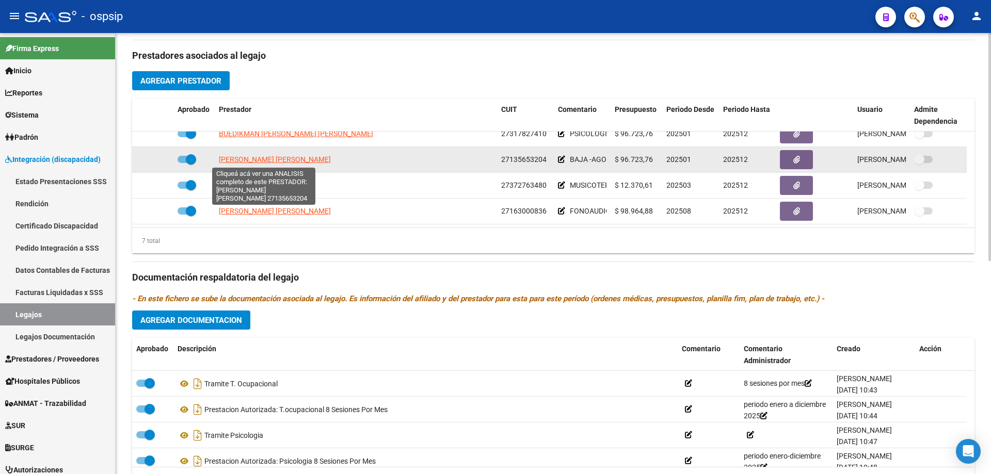
click at [275, 162] on span "[PERSON_NAME] [PERSON_NAME]" at bounding box center [275, 159] width 112 height 8
type textarea "27135653204"
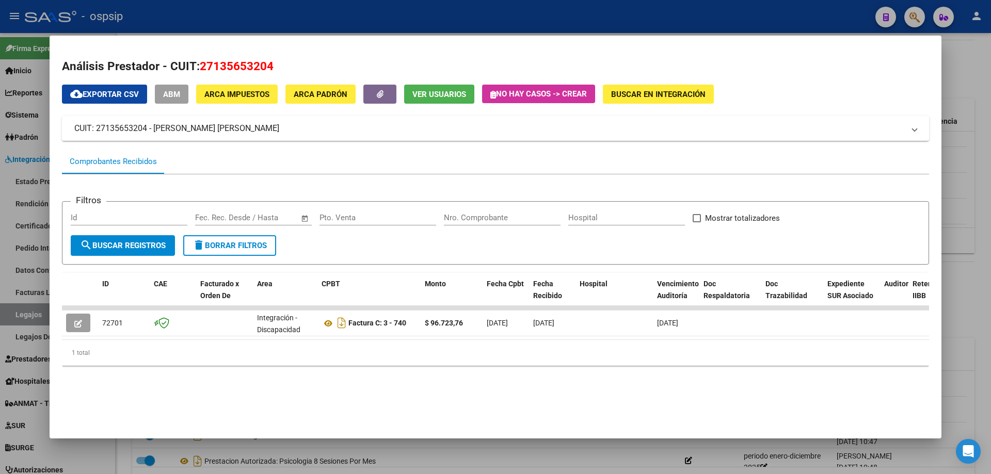
click at [964, 121] on div at bounding box center [495, 237] width 991 height 474
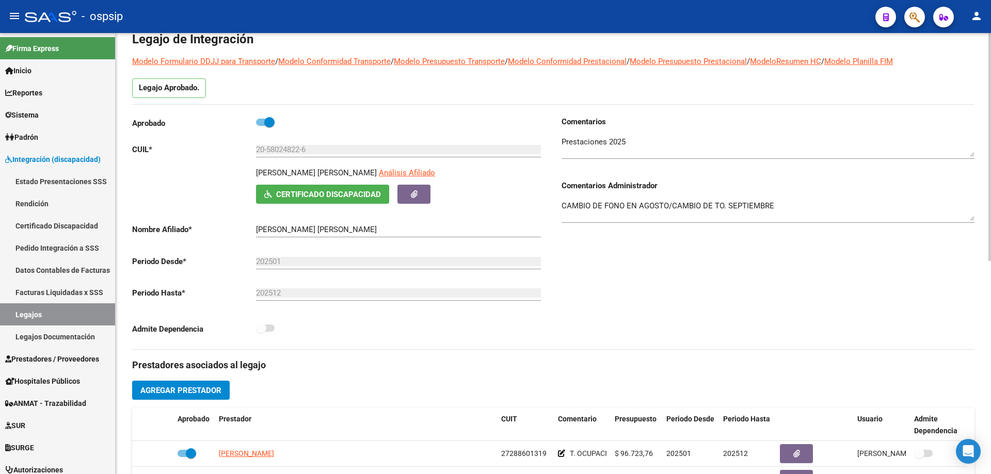
scroll to position [0, 0]
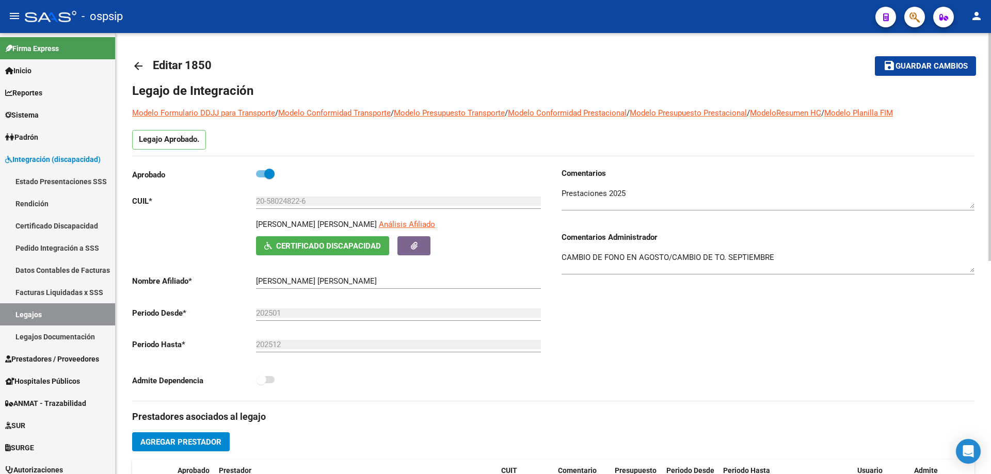
click at [135, 64] on mat-icon "arrow_back" at bounding box center [138, 66] width 12 height 12
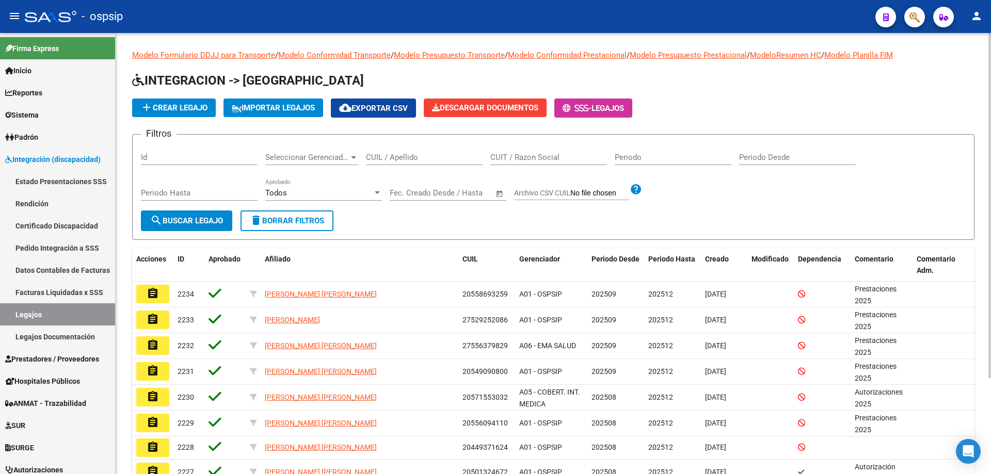
click at [373, 157] on input "CUIL / Apellido" at bounding box center [424, 157] width 117 height 9
paste input "20390610670"
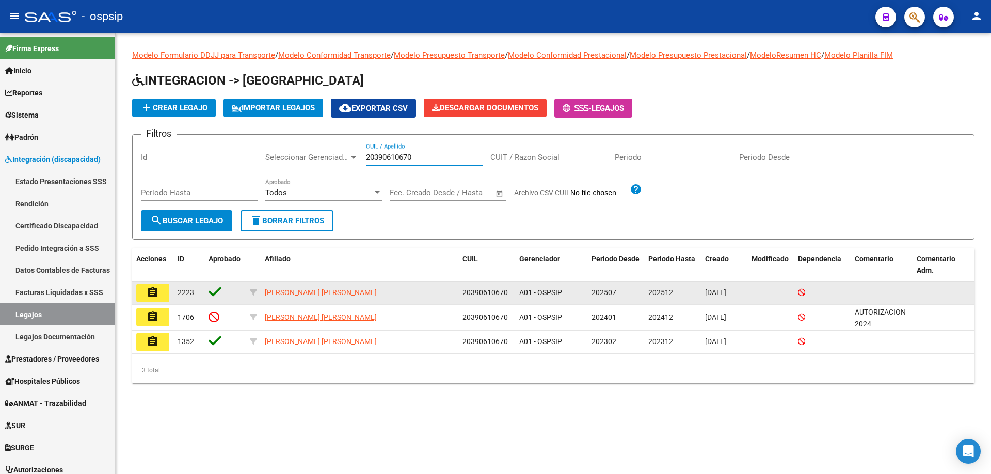
type input "20390610670"
click at [159, 293] on button "assignment" at bounding box center [152, 293] width 33 height 19
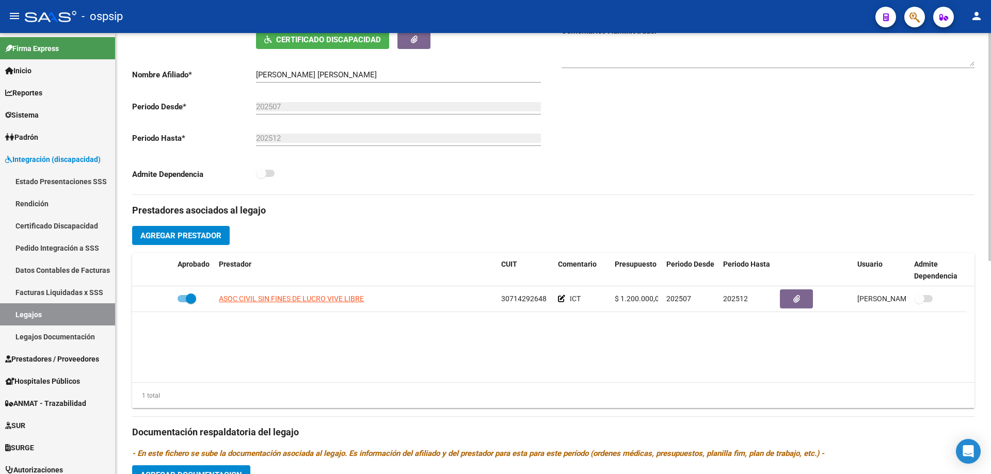
scroll to position [361, 0]
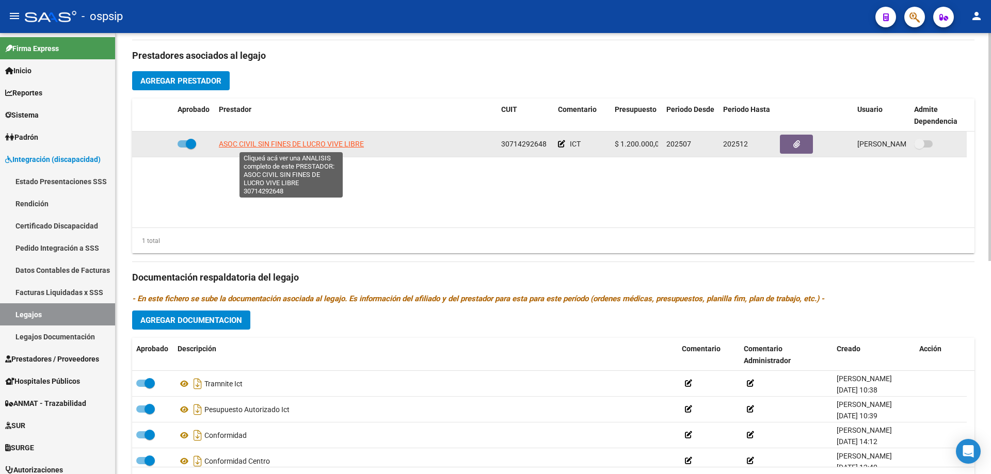
click at [287, 143] on span "ASOC CIVIL SIN FINES DE LUCRO VIVE LIBRE" at bounding box center [291, 144] width 145 height 8
type textarea "30714292648"
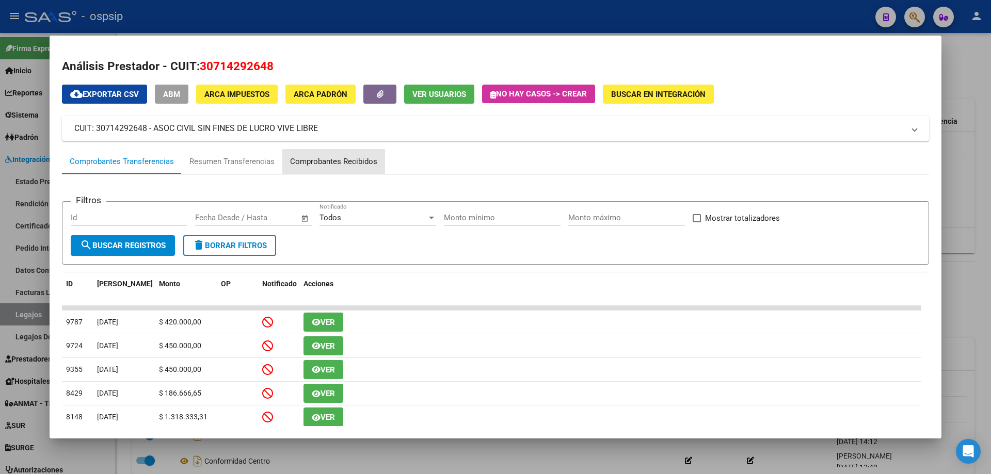
click at [341, 158] on div "Comprobantes Recibidos" at bounding box center [333, 162] width 87 height 12
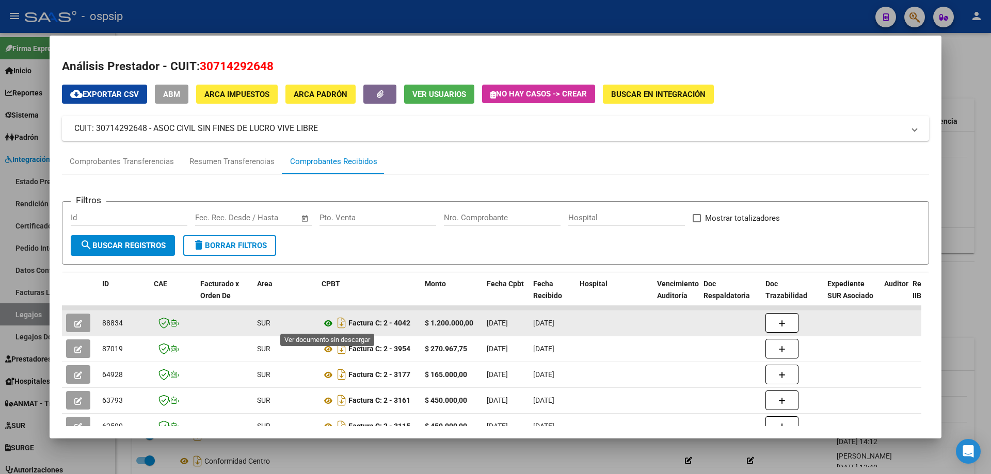
click at [324, 325] on icon at bounding box center [327, 323] width 13 height 12
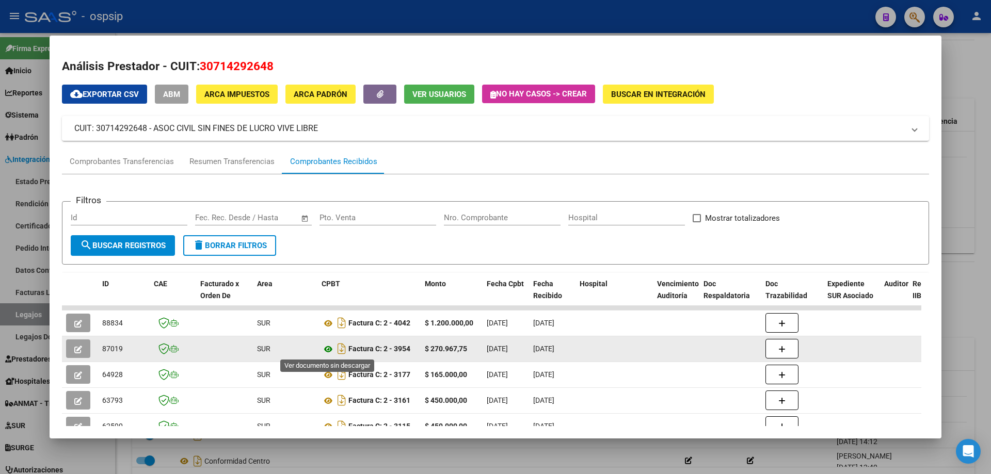
click at [324, 349] on icon at bounding box center [327, 349] width 13 height 12
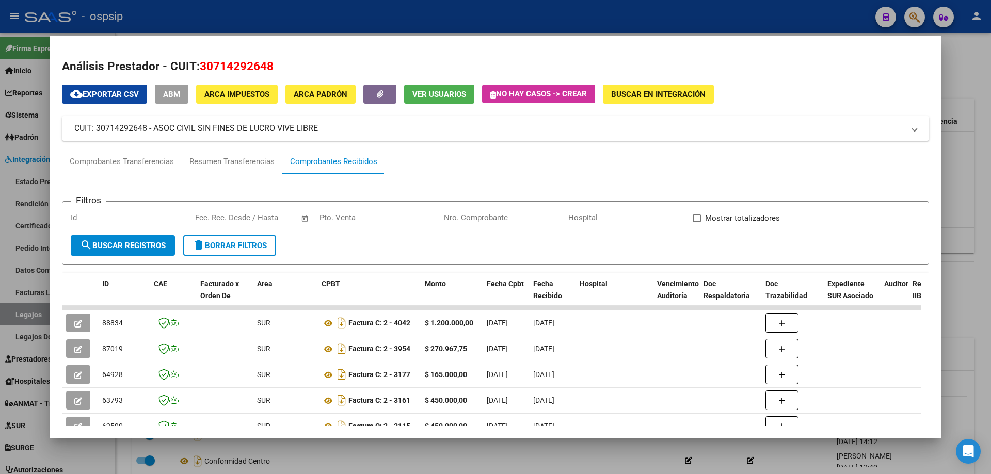
click at [978, 173] on div at bounding box center [495, 237] width 991 height 474
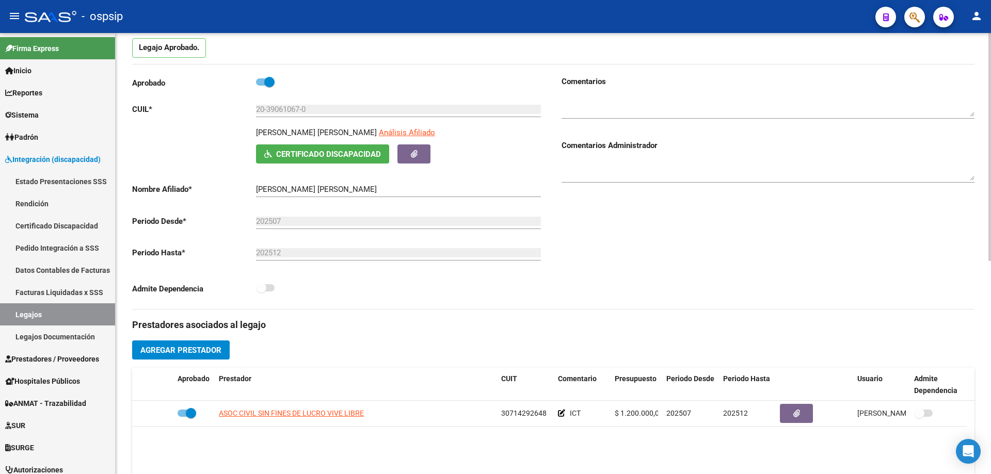
scroll to position [0, 0]
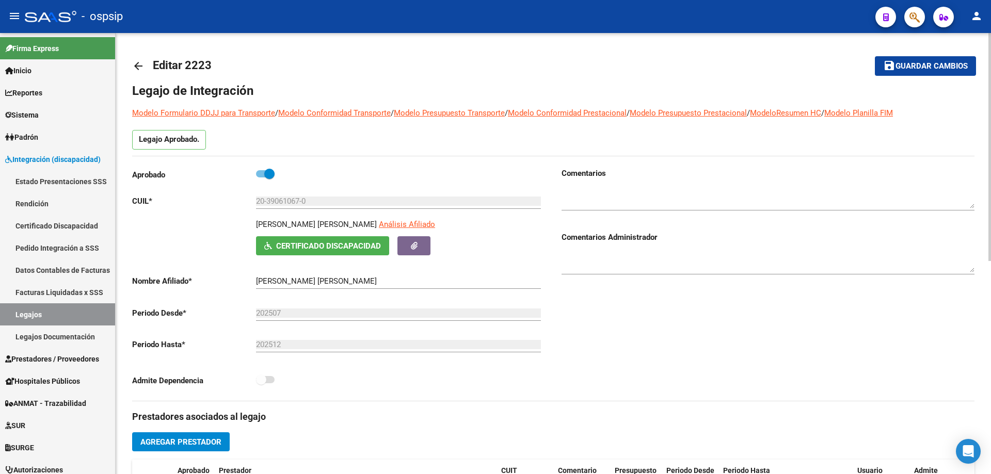
click at [141, 64] on mat-icon "arrow_back" at bounding box center [138, 66] width 12 height 12
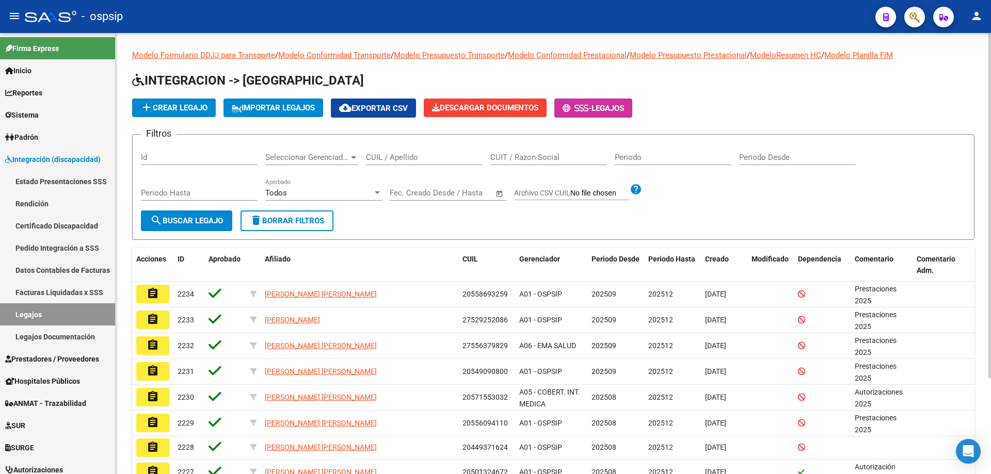
click at [379, 160] on input "CUIL / Apellido" at bounding box center [424, 157] width 117 height 9
paste input "20577548006"
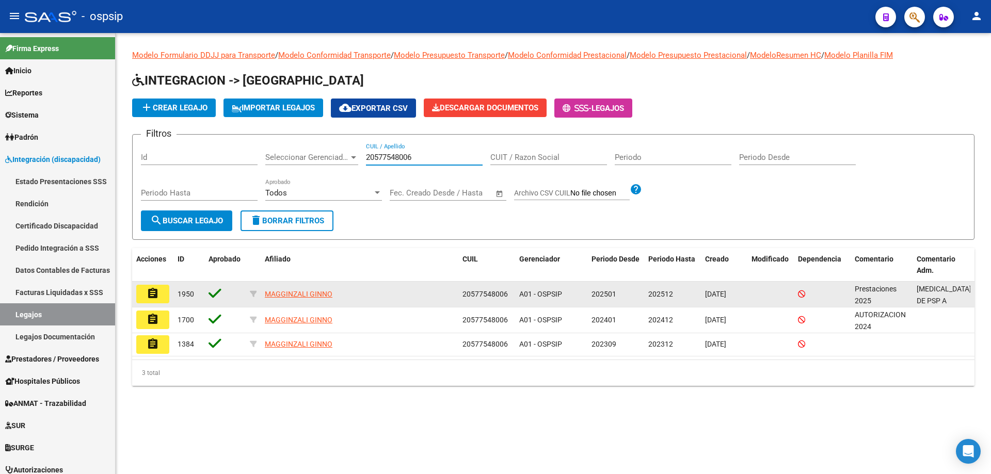
type input "20577548006"
click at [151, 298] on mat-icon "assignment" at bounding box center [153, 293] width 12 height 12
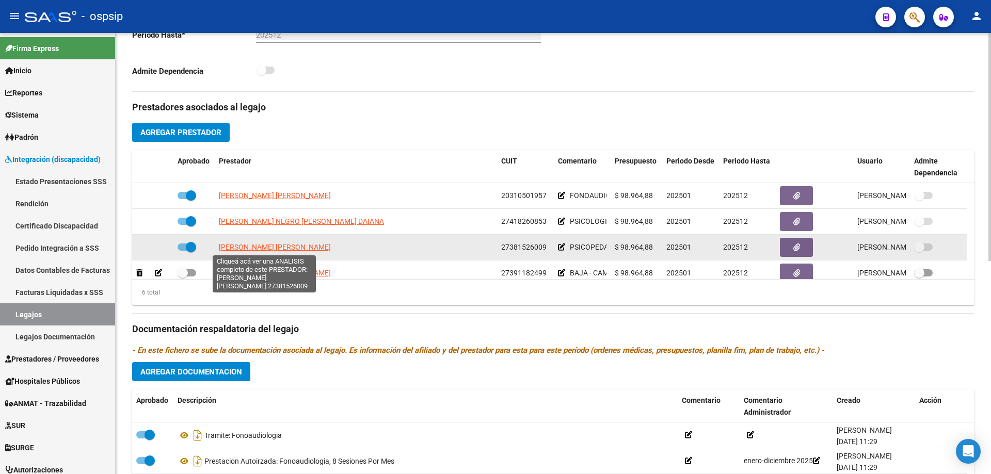
click at [284, 250] on span "[PERSON_NAME] [PERSON_NAME]" at bounding box center [275, 247] width 112 height 8
type textarea "27381526009"
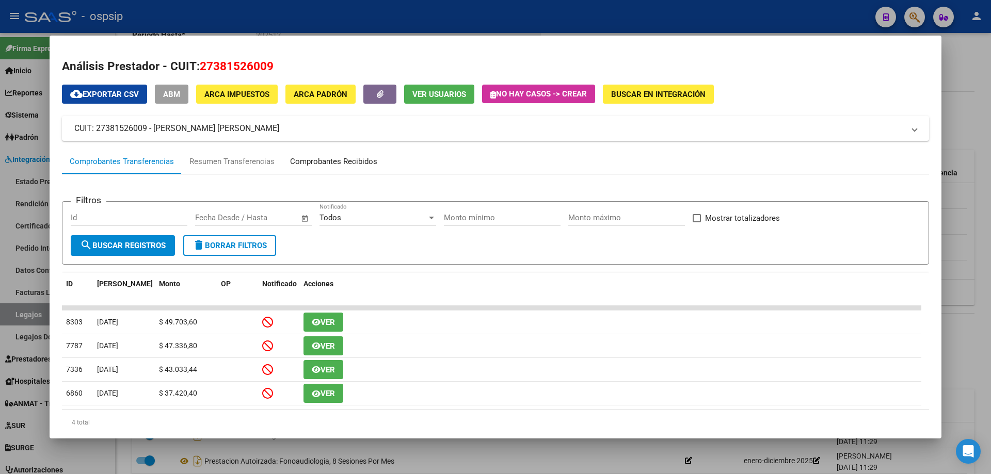
click at [318, 167] on div "Comprobantes Recibidos" at bounding box center [333, 162] width 87 height 12
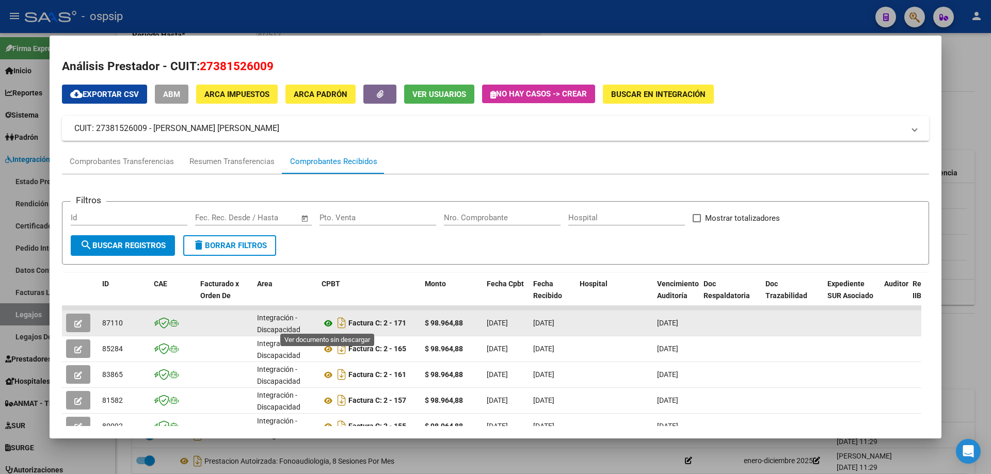
click at [330, 327] on icon at bounding box center [327, 323] width 13 height 12
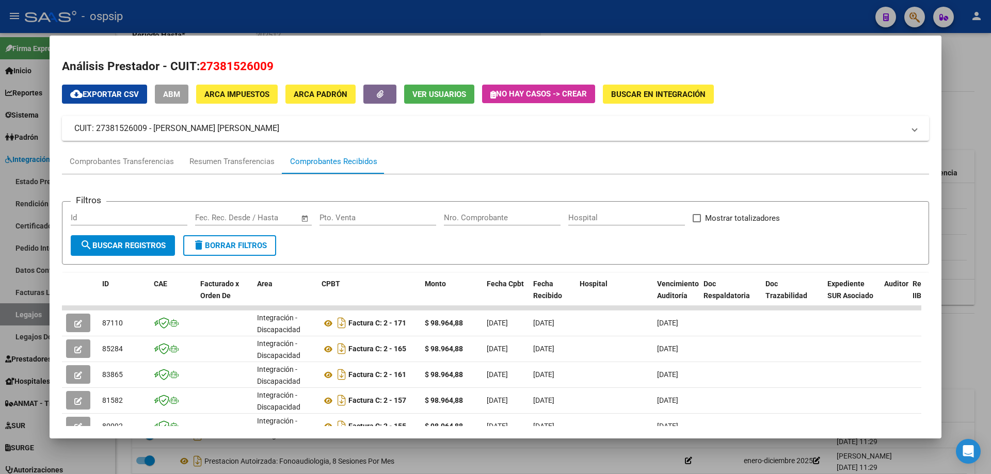
click at [964, 112] on div at bounding box center [495, 237] width 991 height 474
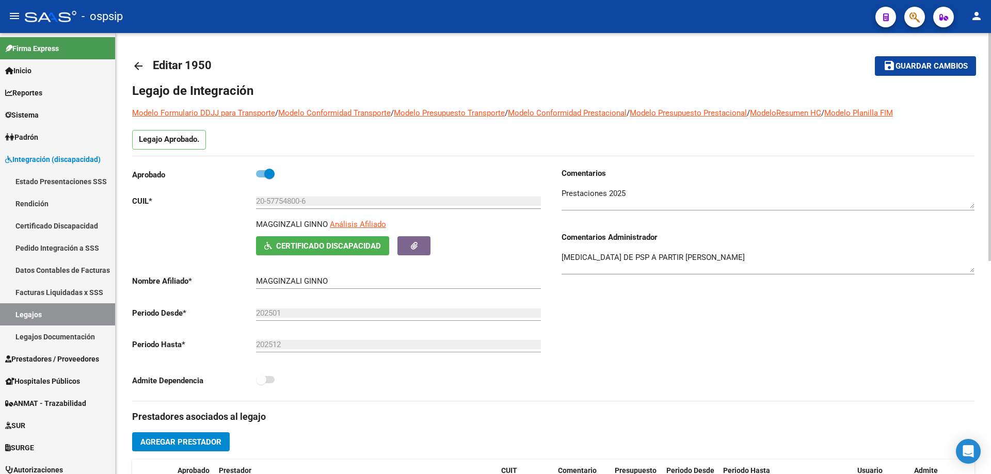
click at [138, 69] on mat-icon "arrow_back" at bounding box center [138, 66] width 12 height 12
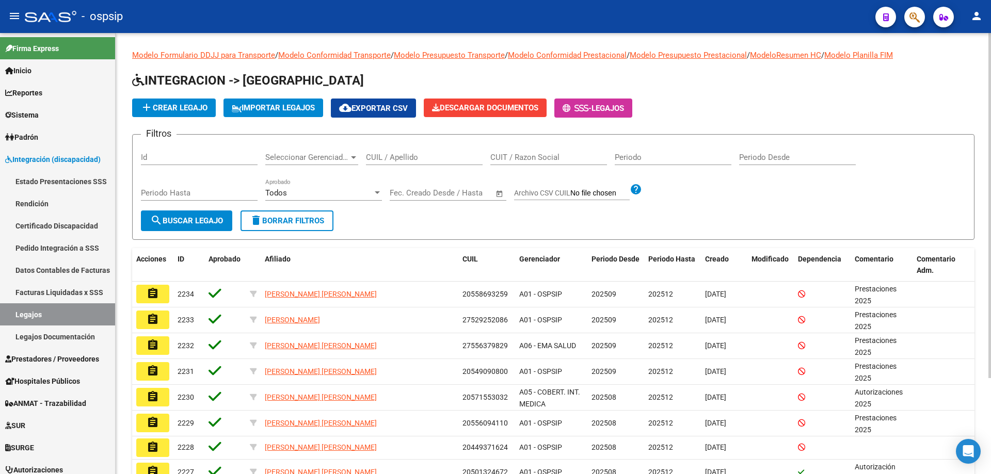
click at [401, 158] on input "CUIL / Apellido" at bounding box center [424, 157] width 117 height 9
paste input "27533274027"
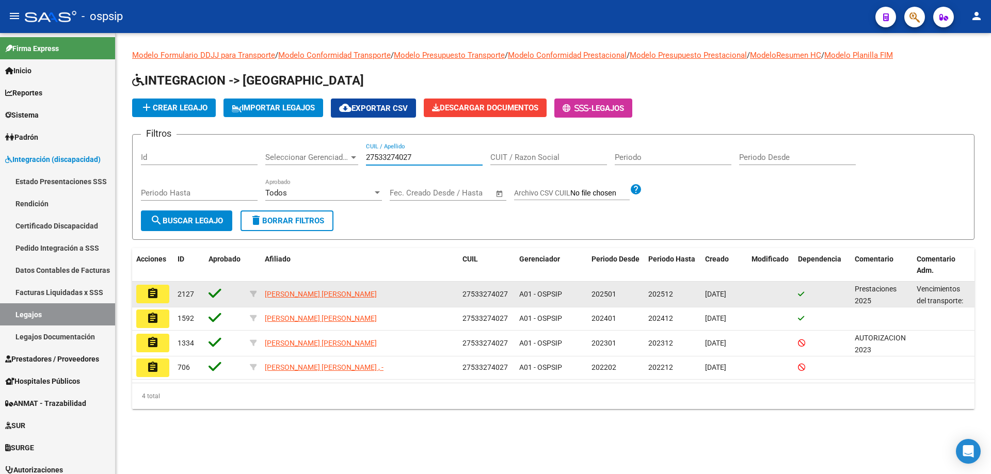
type input "27533274027"
click at [154, 302] on button "assignment" at bounding box center [152, 294] width 33 height 19
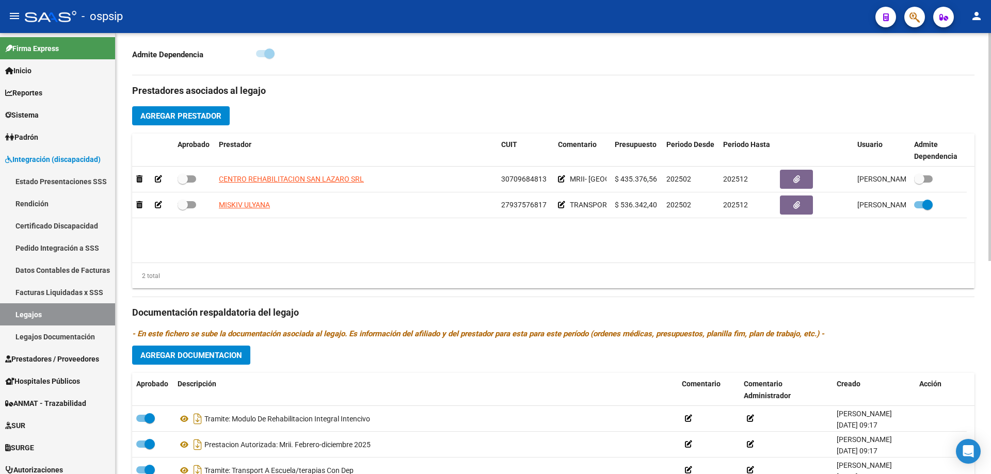
scroll to position [258, 0]
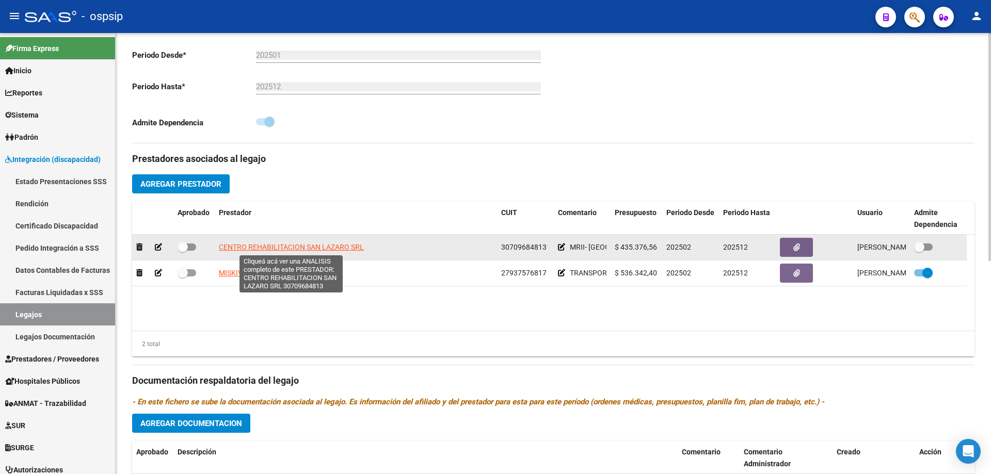
click at [275, 248] on span "CENTRO REHABILITACION SAN LAZARO SRL" at bounding box center [291, 247] width 145 height 8
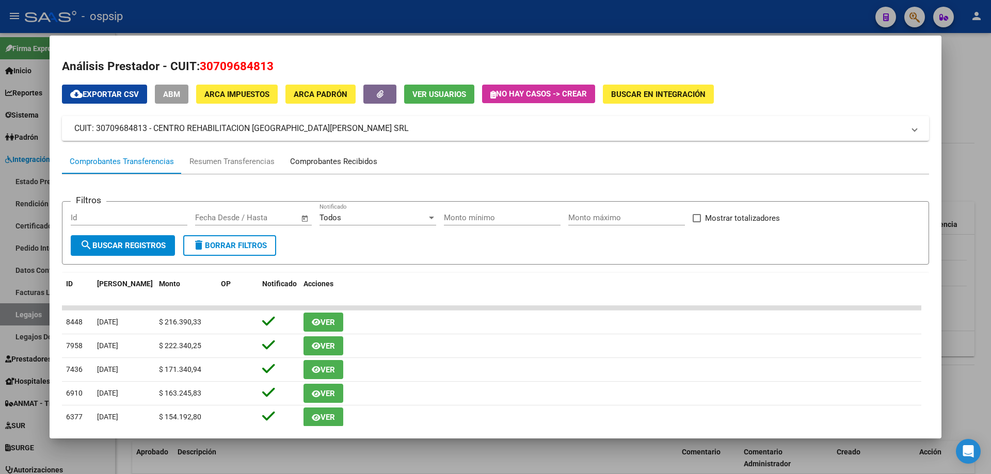
click at [321, 161] on div "Comprobantes Recibidos" at bounding box center [333, 162] width 87 height 12
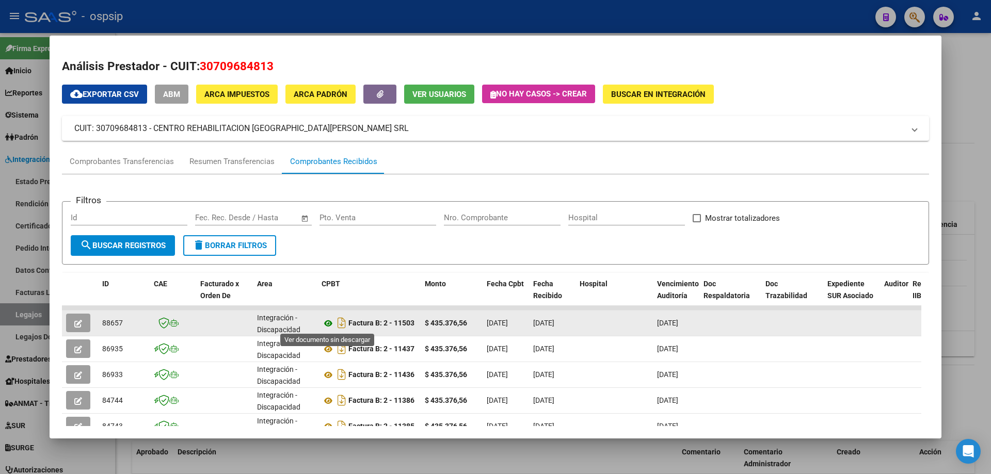
click at [328, 319] on icon at bounding box center [327, 323] width 13 height 12
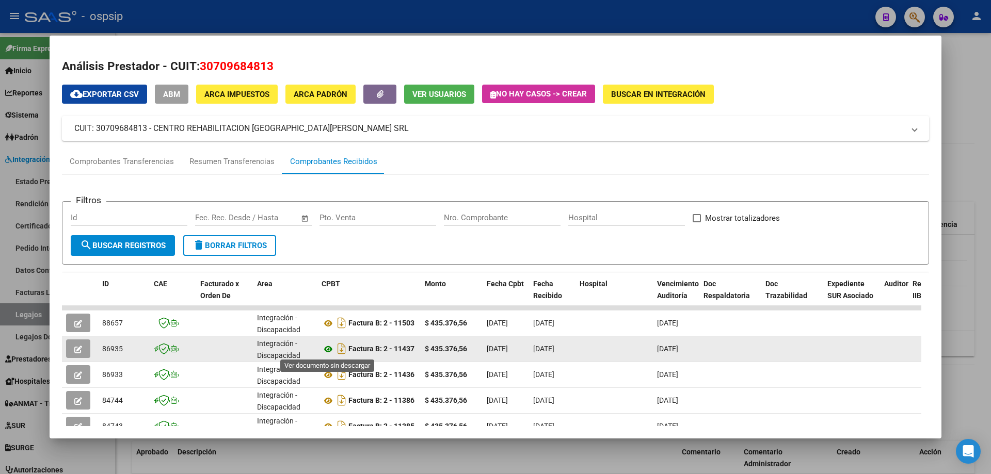
click at [327, 351] on icon at bounding box center [327, 349] width 13 height 12
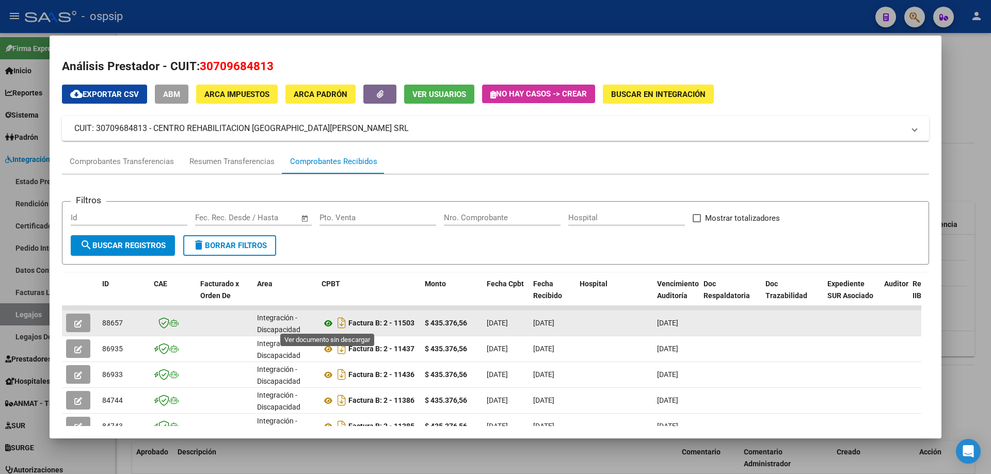
click at [328, 324] on icon at bounding box center [327, 323] width 13 height 12
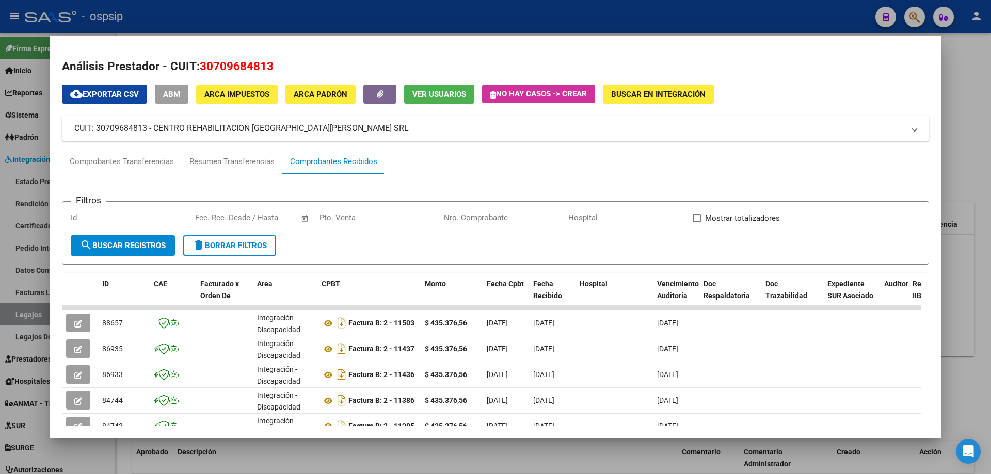
click at [988, 140] on div at bounding box center [495, 237] width 991 height 474
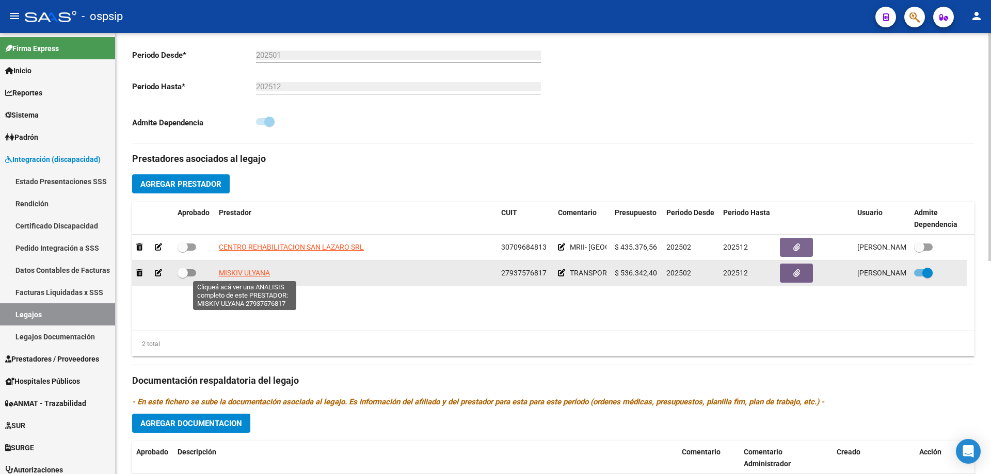
click at [258, 270] on span "MISKIV ULYANA" at bounding box center [244, 273] width 51 height 8
type textarea "27937576817"
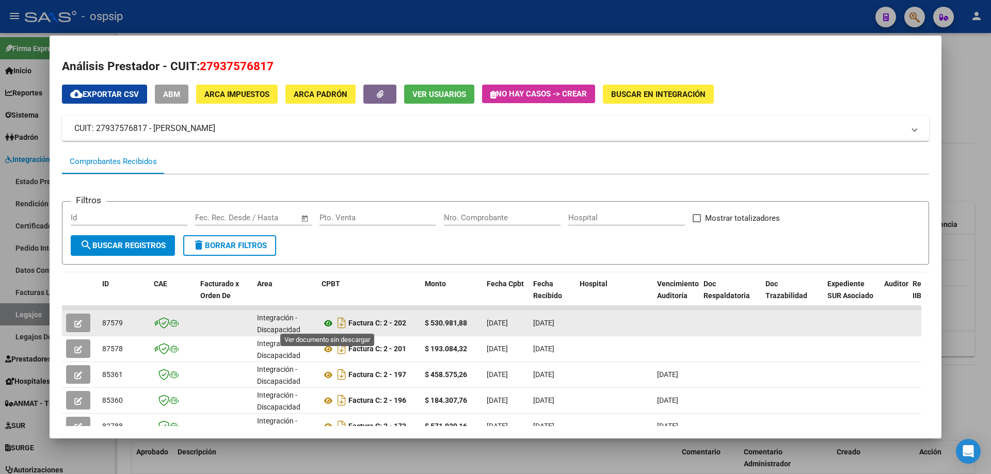
click at [326, 321] on icon at bounding box center [327, 323] width 13 height 12
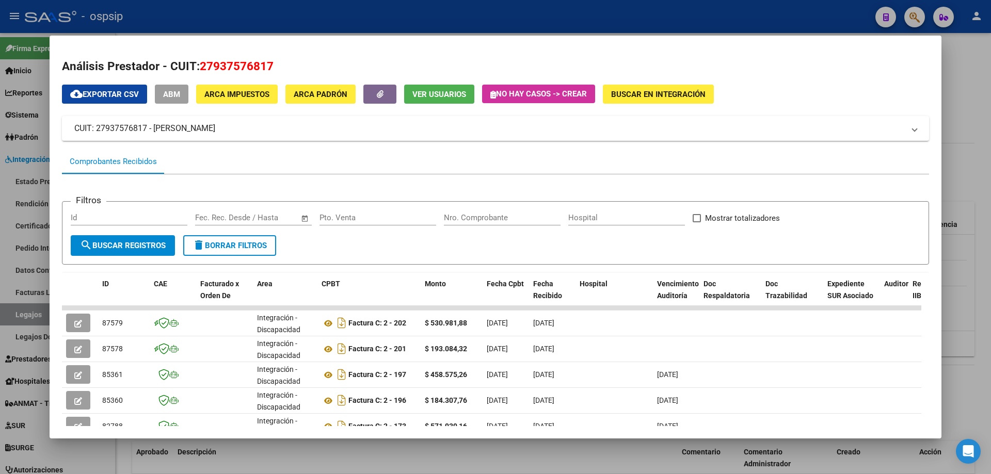
click at [964, 147] on div at bounding box center [495, 237] width 991 height 474
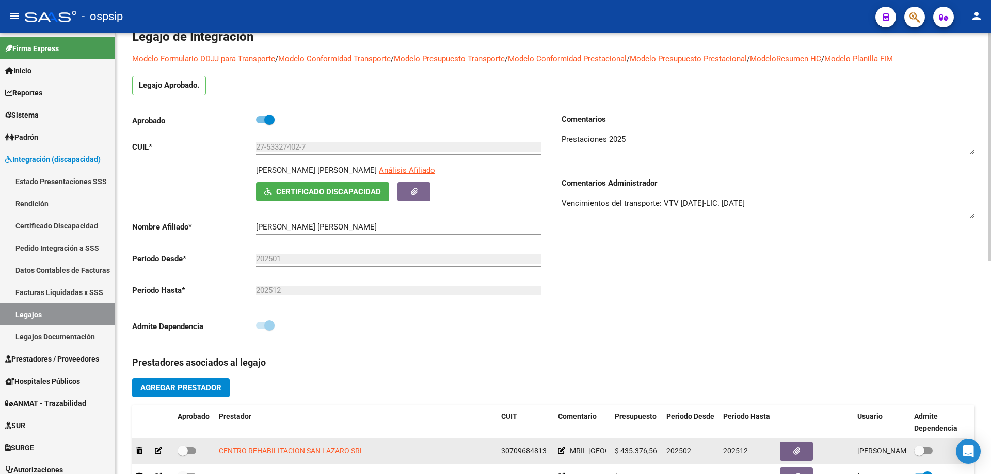
scroll to position [0, 0]
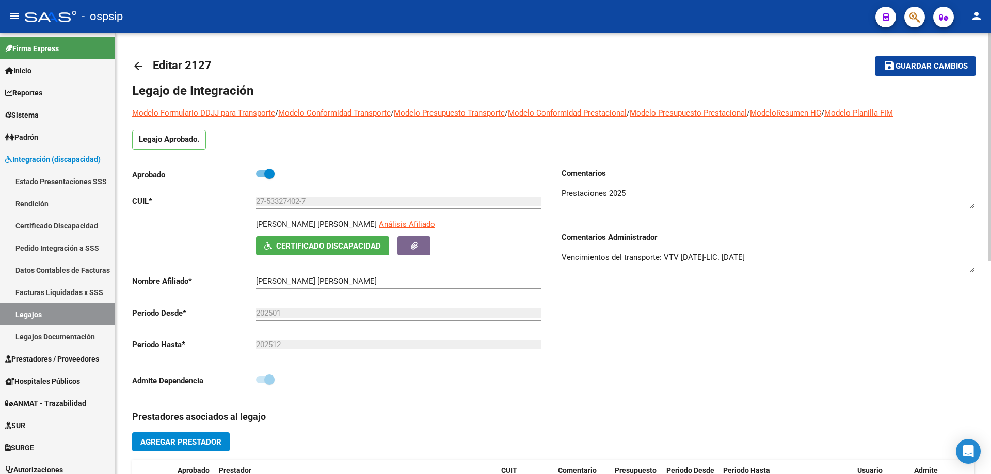
click at [138, 66] on mat-icon "arrow_back" at bounding box center [138, 66] width 12 height 12
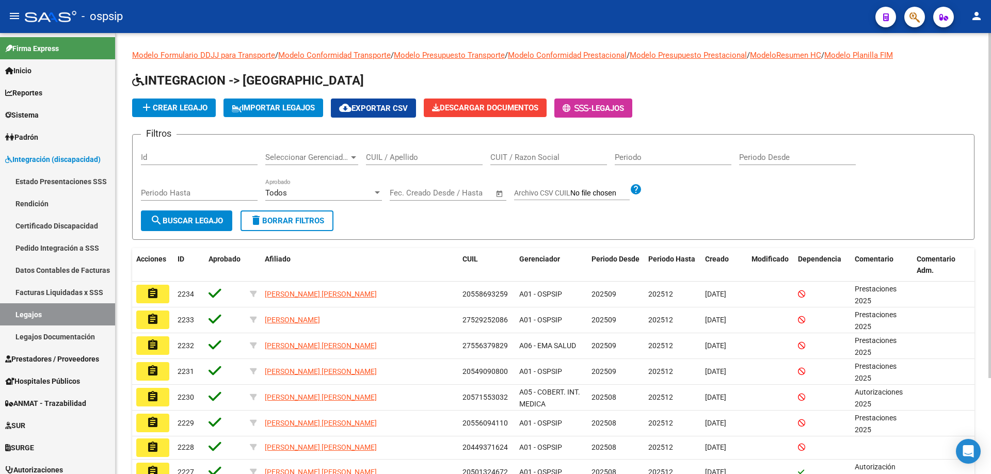
click at [433, 160] on input "CUIL / Apellido" at bounding box center [424, 157] width 117 height 9
paste input "20554244350"
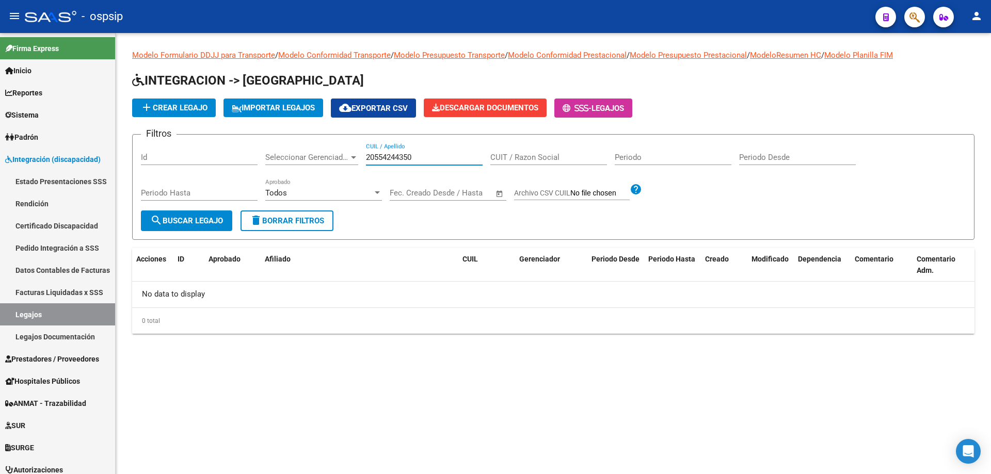
click at [368, 155] on input "20554244350" at bounding box center [424, 157] width 117 height 9
click at [426, 155] on input "20554244350" at bounding box center [424, 157] width 117 height 9
type input "2"
paste input "20574356335"
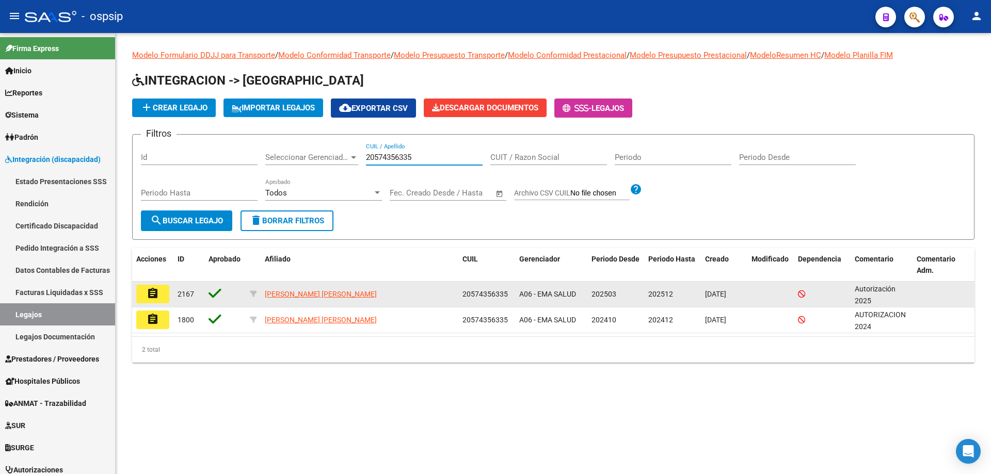
type input "20574356335"
click at [153, 289] on mat-icon "assignment" at bounding box center [153, 293] width 12 height 12
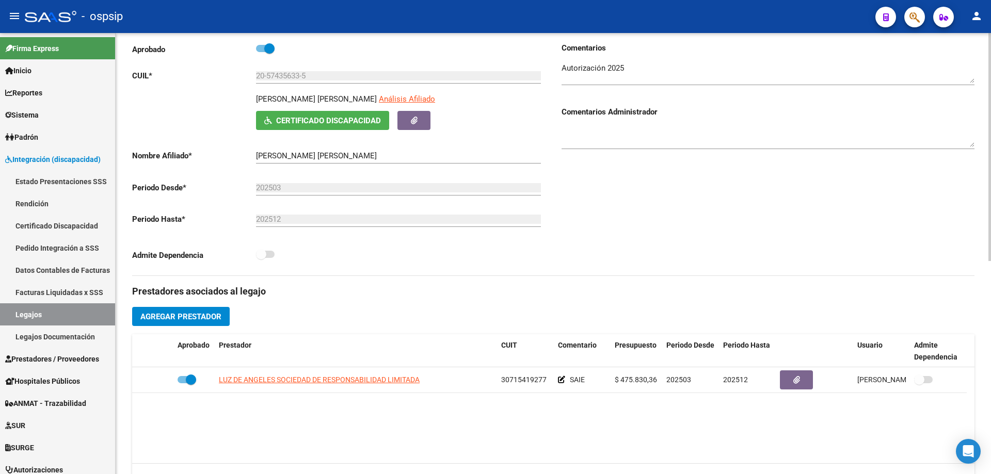
scroll to position [155, 0]
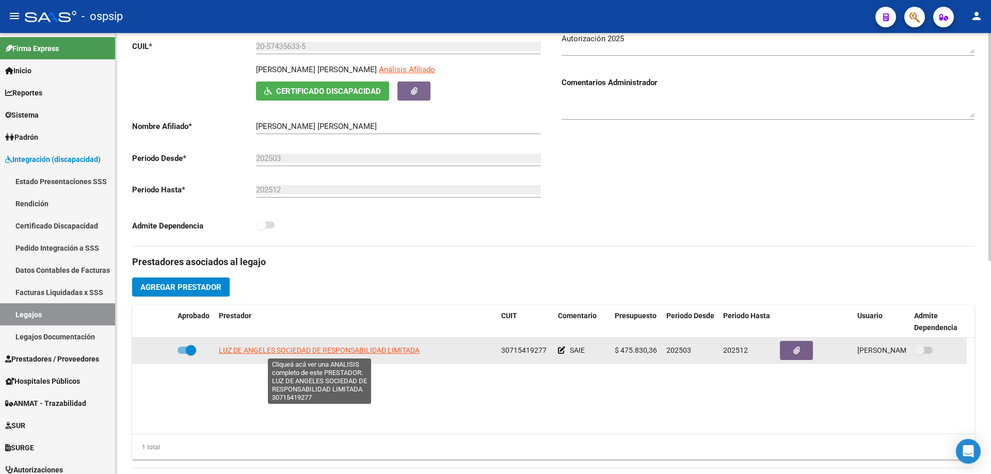
click at [329, 347] on span "LUZ DE ANGELES SOCIEDAD DE RESPONSABILIDAD LIMITADA" at bounding box center [319, 350] width 201 height 8
type textarea "30715419277"
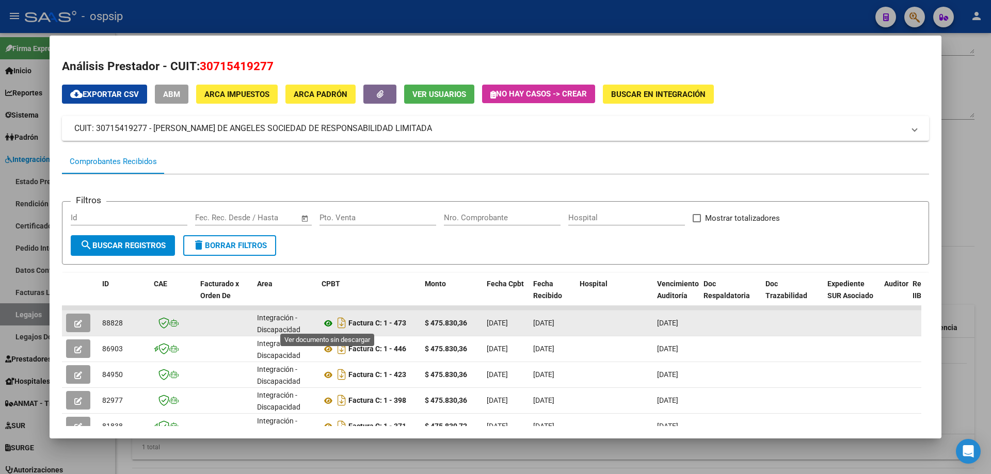
click at [328, 327] on icon at bounding box center [327, 323] width 13 height 12
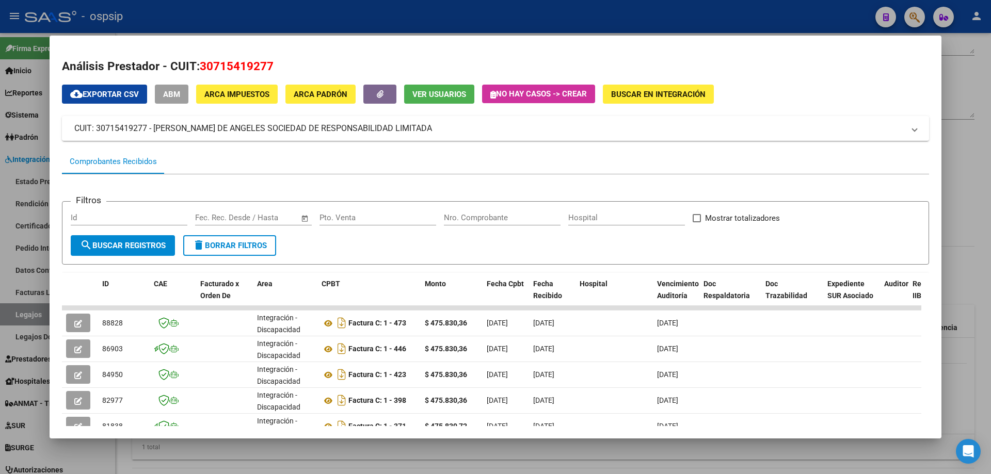
click at [980, 102] on div at bounding box center [495, 237] width 991 height 474
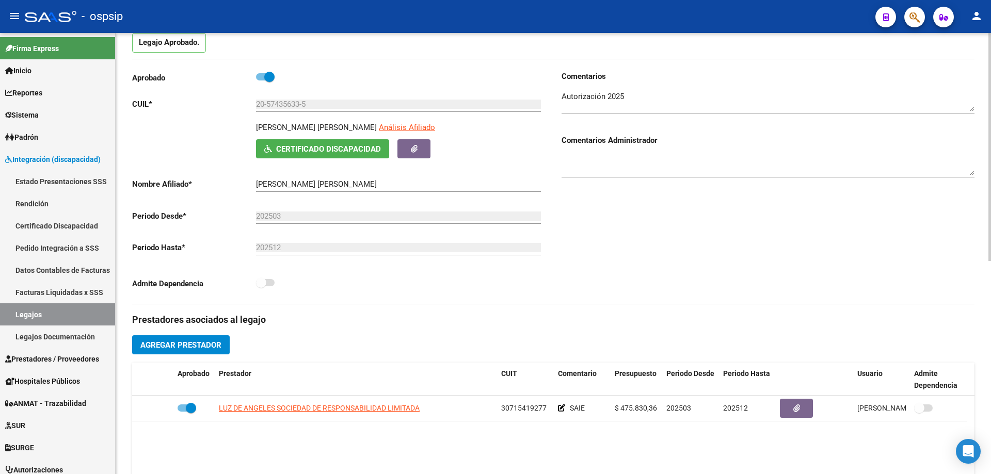
scroll to position [0, 0]
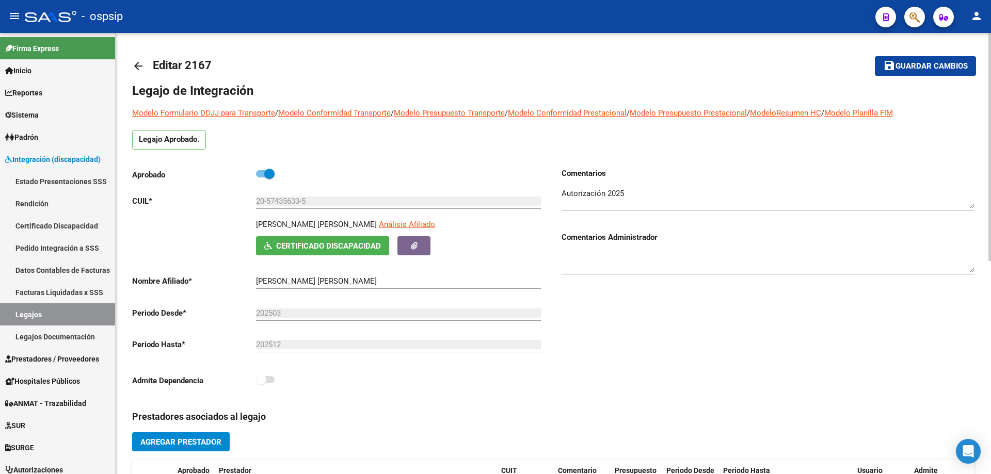
click at [137, 59] on link "arrow_back" at bounding box center [142, 66] width 21 height 24
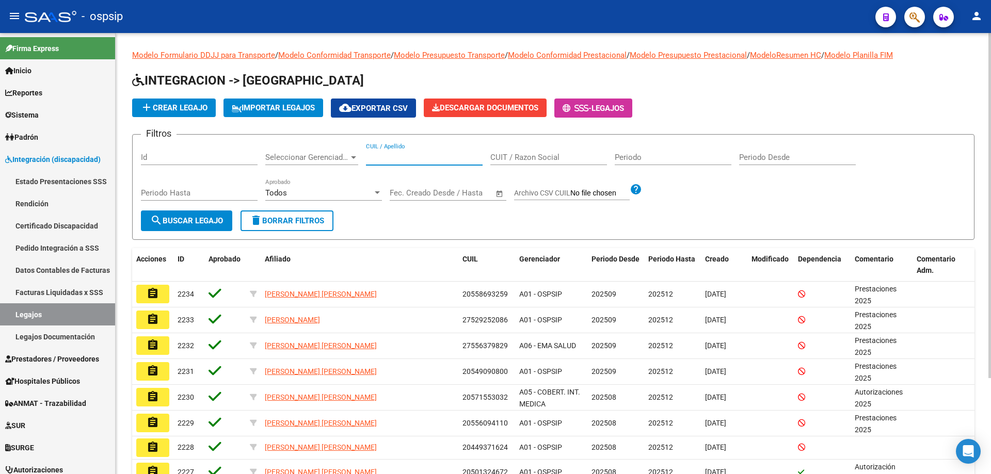
click at [386, 157] on input "CUIL / Apellido" at bounding box center [424, 157] width 117 height 9
paste input "20563958538"
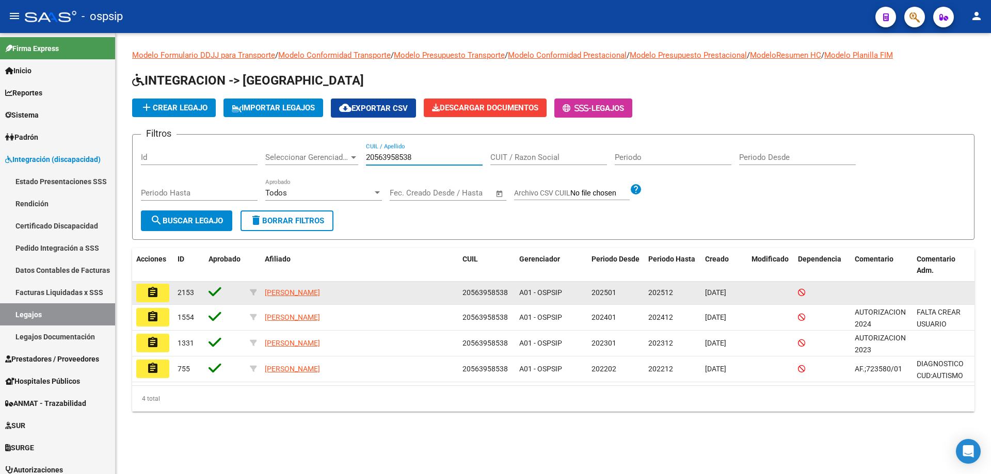
type input "20563958538"
click at [154, 293] on mat-icon "assignment" at bounding box center [153, 292] width 12 height 12
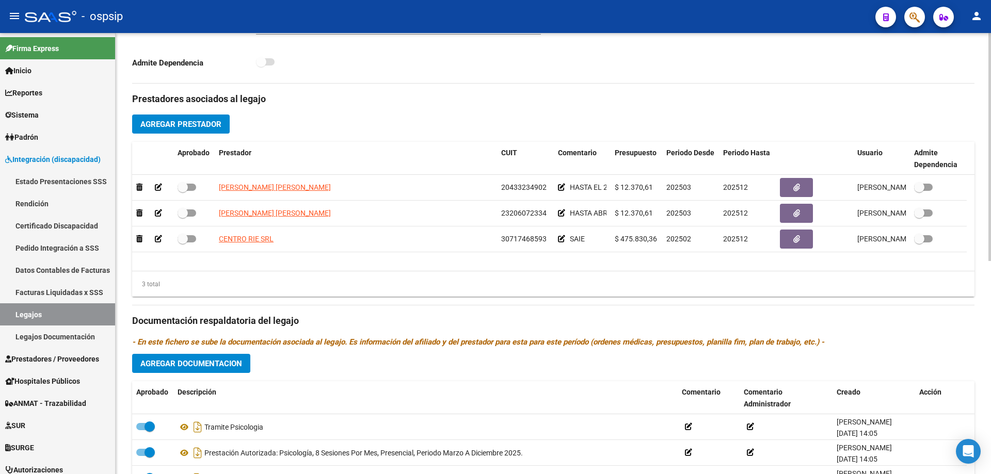
scroll to position [310, 0]
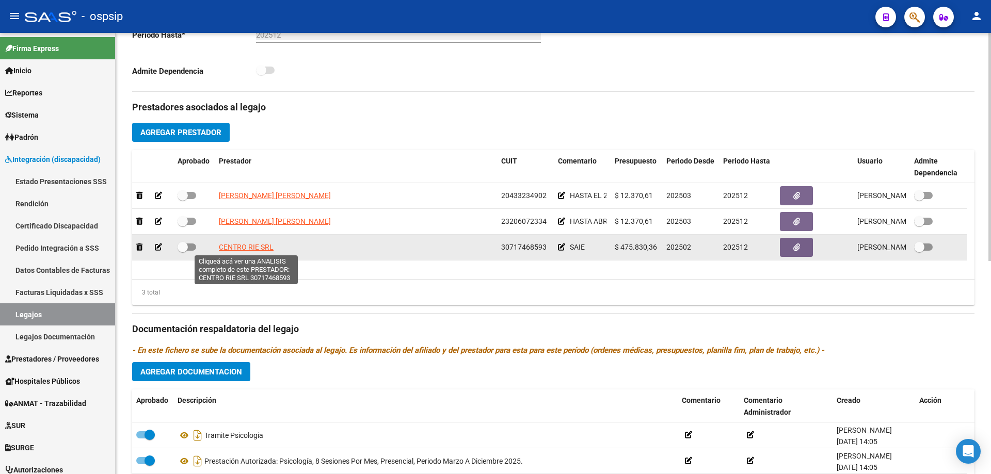
click at [256, 247] on span "CENTRO RIE SRL" at bounding box center [246, 247] width 55 height 8
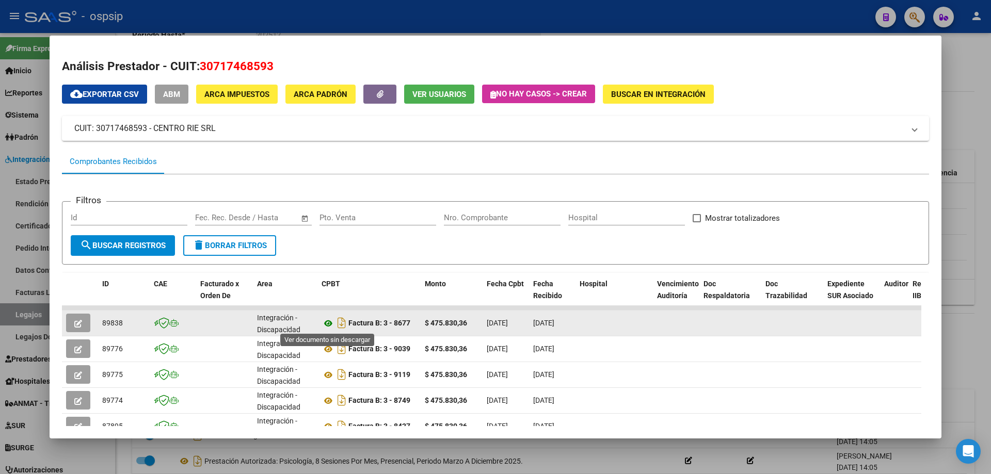
click at [328, 323] on icon at bounding box center [327, 323] width 13 height 12
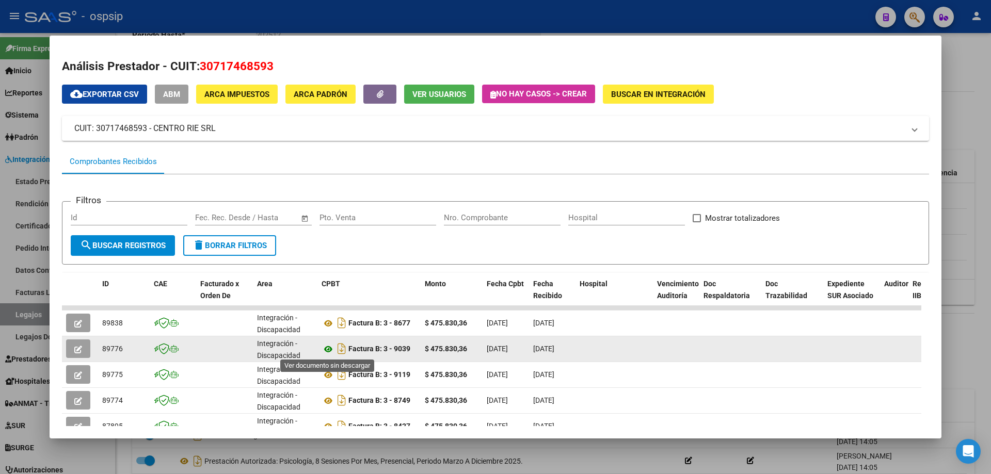
click at [330, 352] on icon at bounding box center [327, 349] width 13 height 12
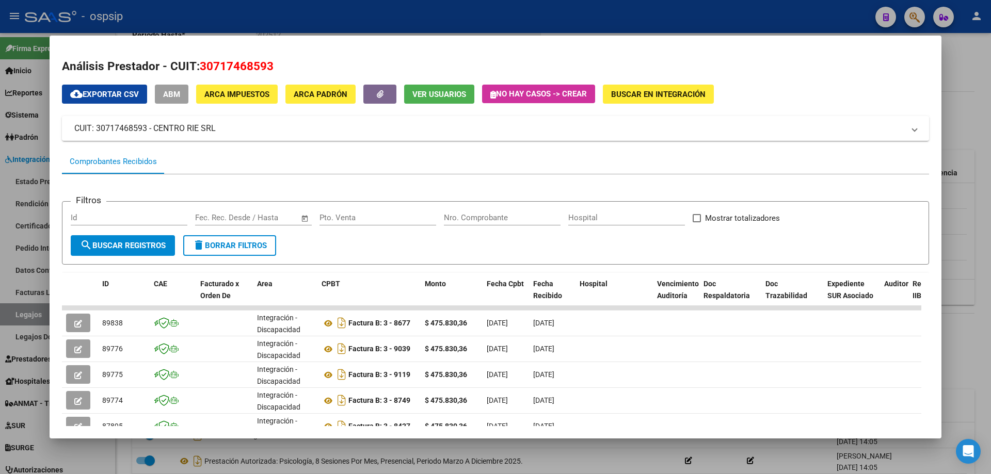
click at [990, 89] on div at bounding box center [495, 237] width 991 height 474
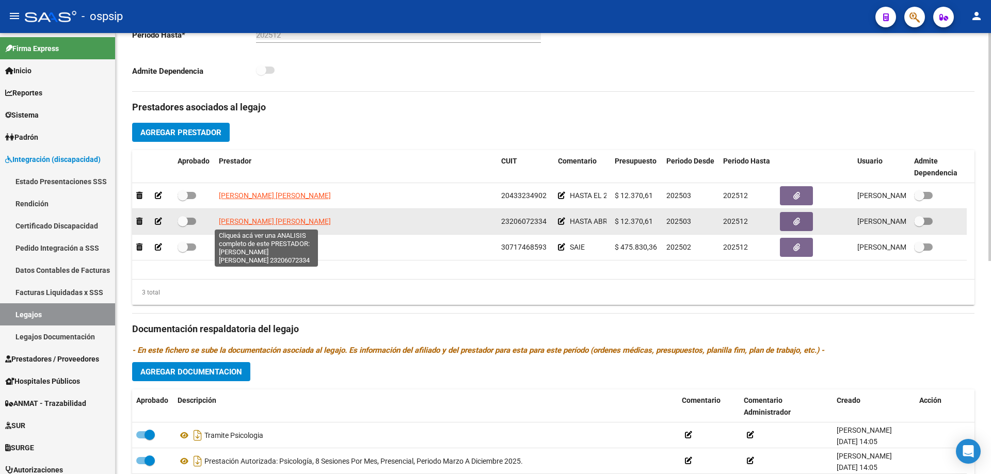
click at [280, 221] on span "[PERSON_NAME] [PERSON_NAME]" at bounding box center [275, 221] width 112 height 8
type textarea "23206072334"
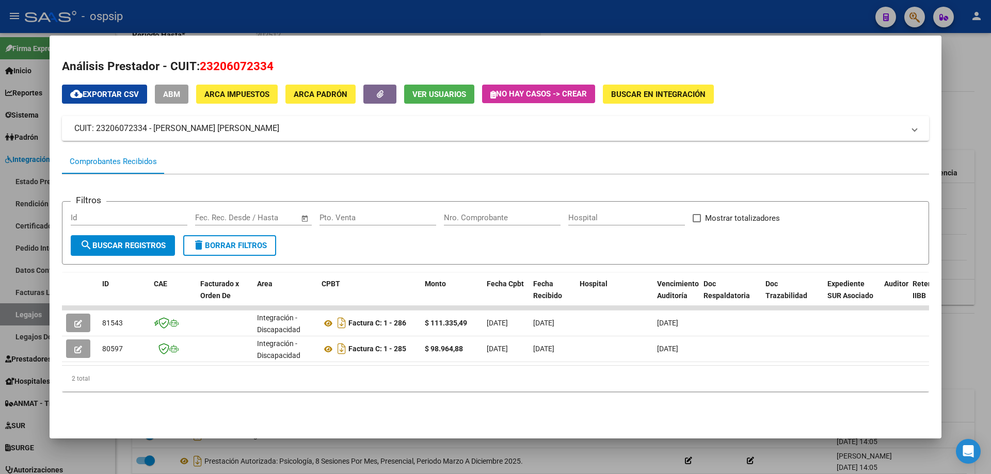
click at [947, 239] on div at bounding box center [495, 237] width 991 height 474
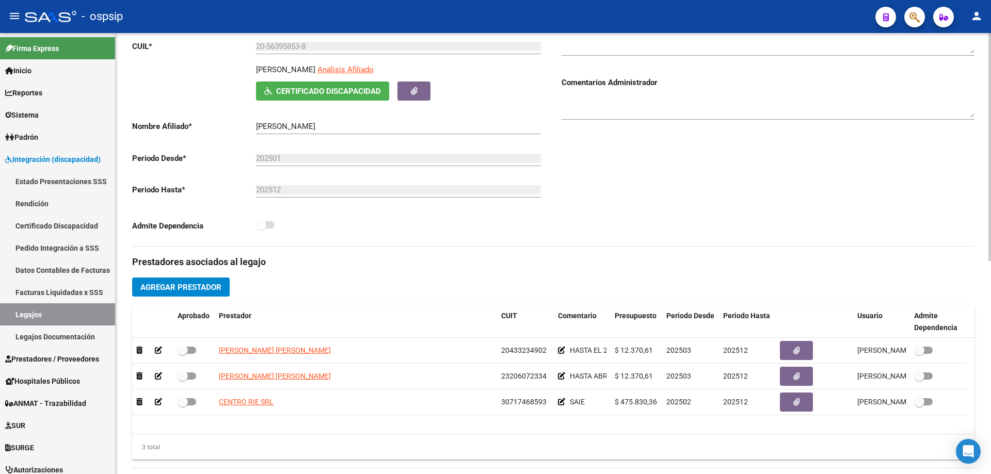
scroll to position [0, 0]
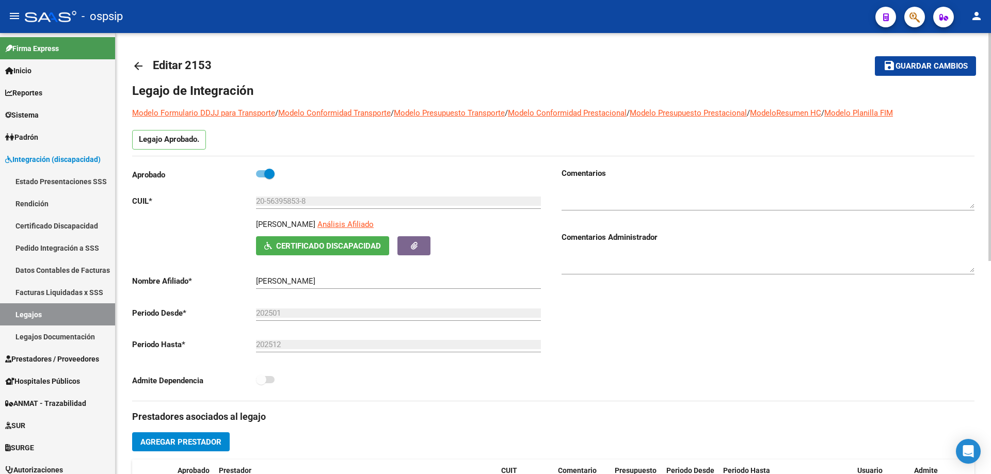
click at [137, 61] on mat-icon "arrow_back" at bounding box center [138, 66] width 12 height 12
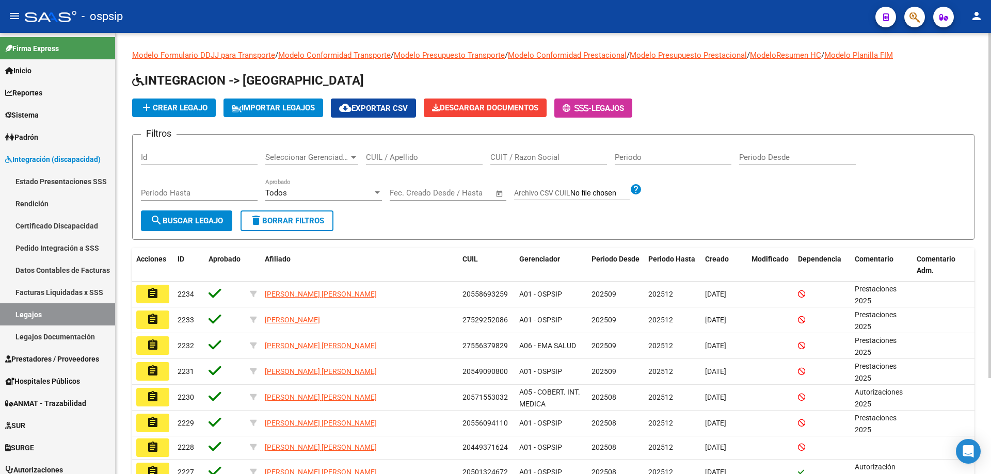
click at [406, 163] on div "CUIL / Apellido" at bounding box center [424, 154] width 117 height 22
paste input "20959326623"
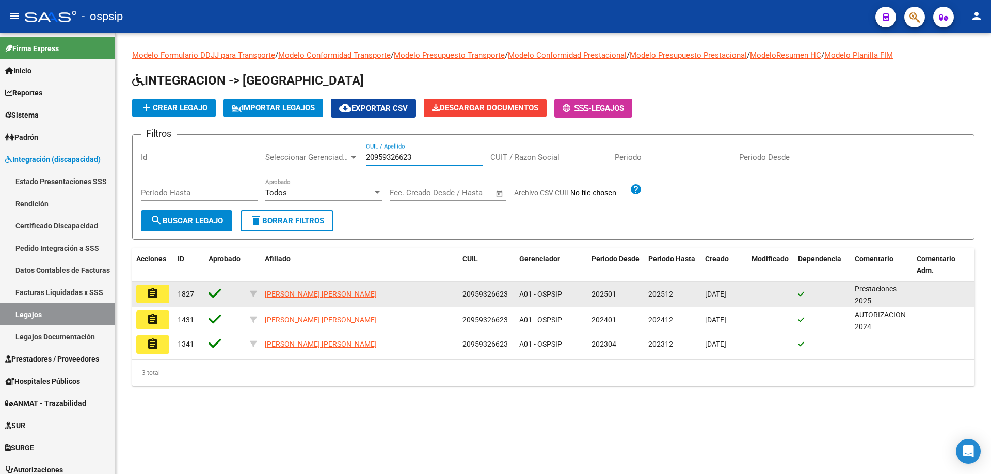
type input "20959326623"
click at [165, 293] on button "assignment" at bounding box center [152, 294] width 33 height 19
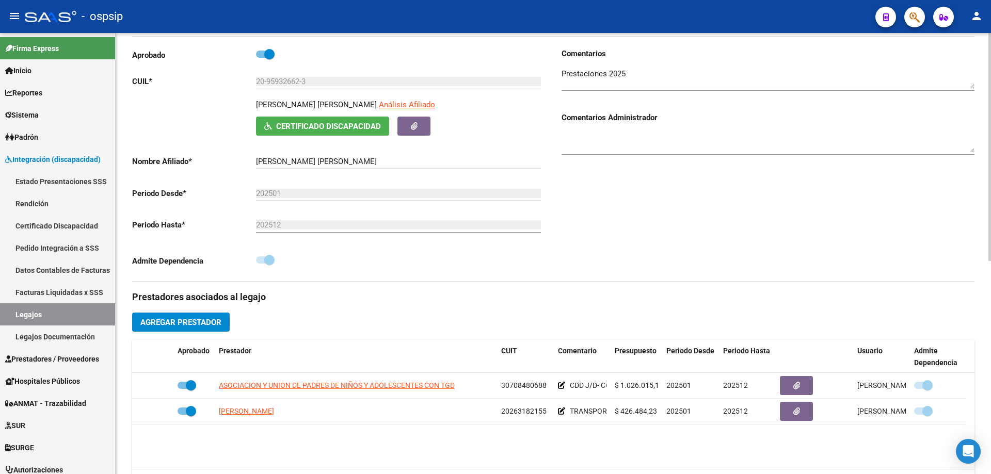
scroll to position [155, 0]
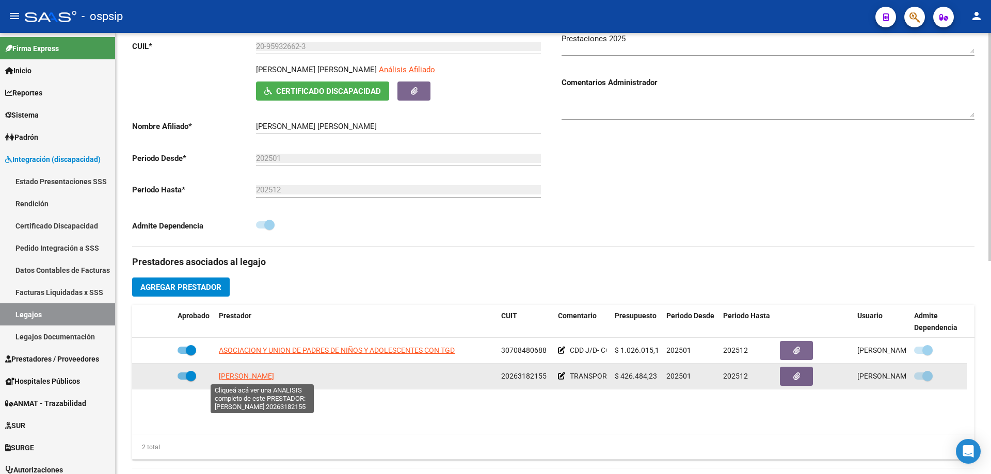
click at [272, 378] on span "[PERSON_NAME]" at bounding box center [246, 376] width 55 height 8
type textarea "20263182155"
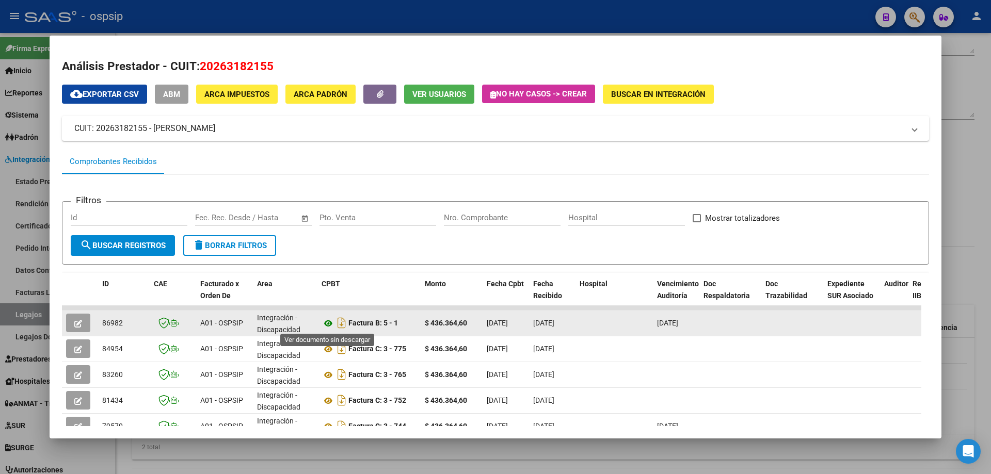
click at [325, 323] on icon at bounding box center [327, 323] width 13 height 12
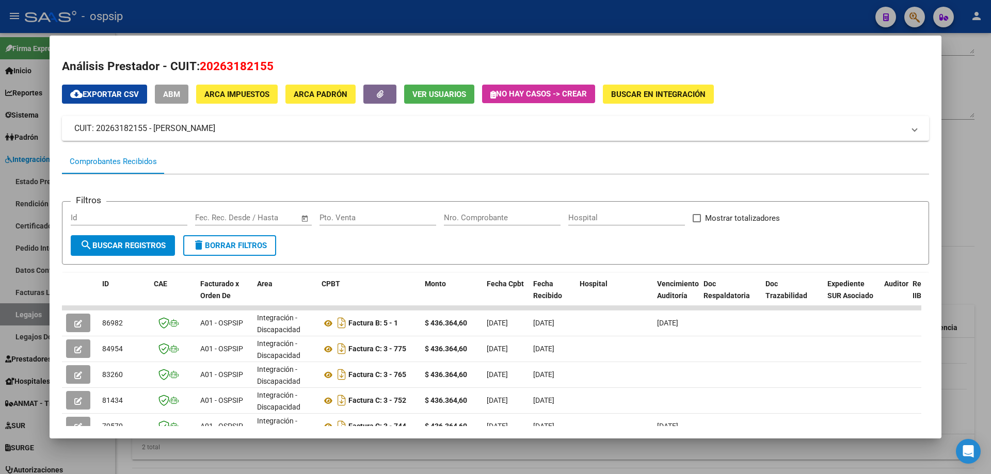
click at [977, 107] on div at bounding box center [495, 237] width 991 height 474
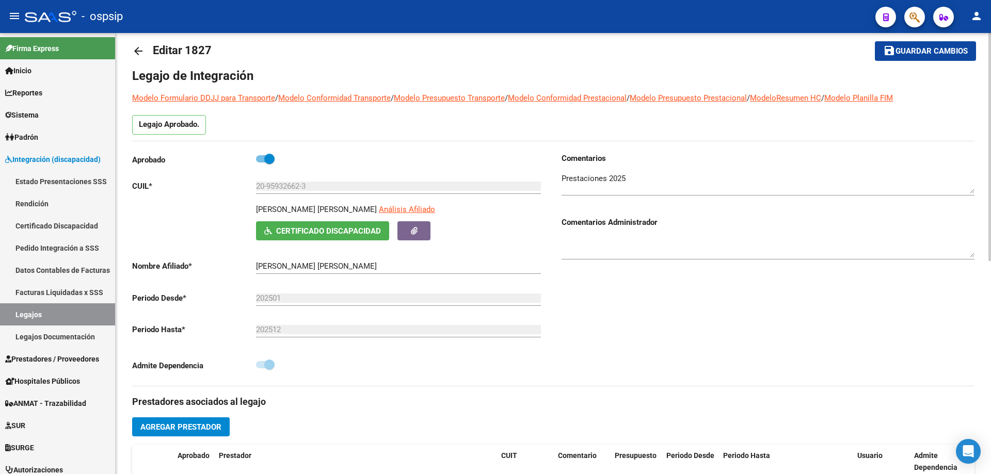
scroll to position [0, 0]
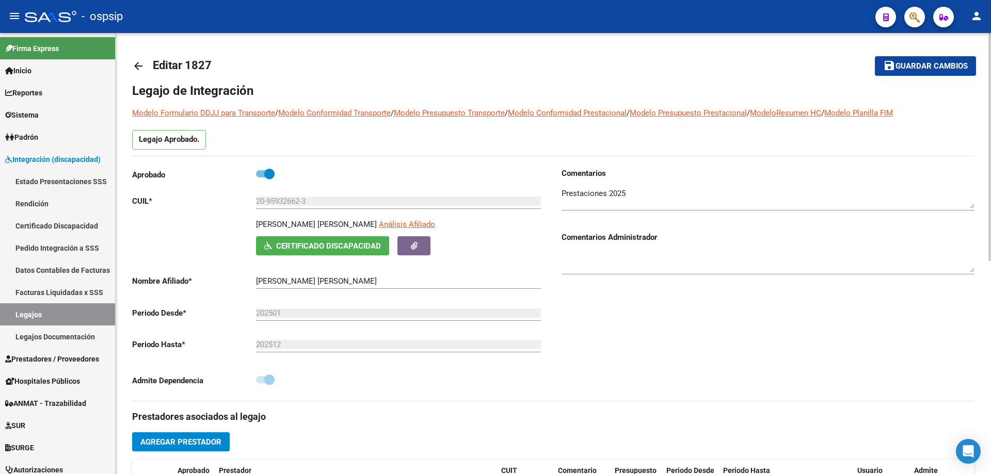
click at [135, 65] on mat-icon "arrow_back" at bounding box center [138, 66] width 12 height 12
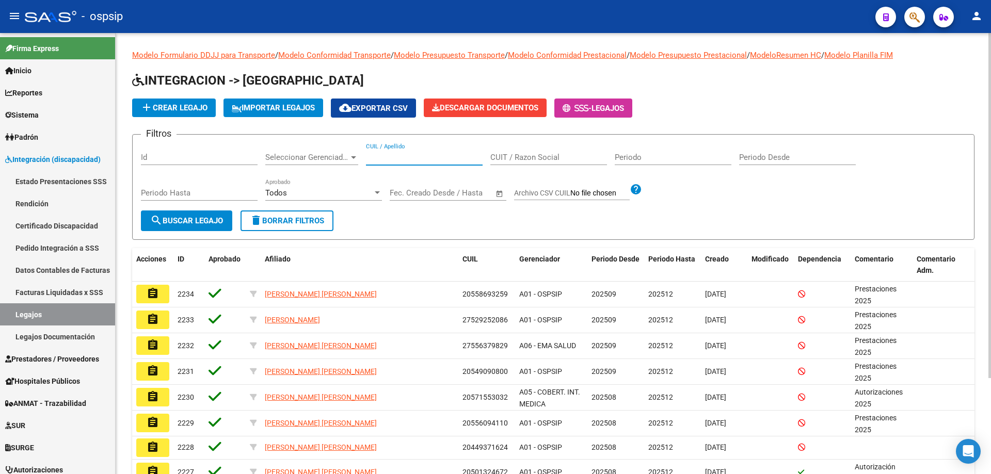
click at [376, 154] on input "CUIL / Apellido" at bounding box center [424, 157] width 117 height 9
paste input "20449179510"
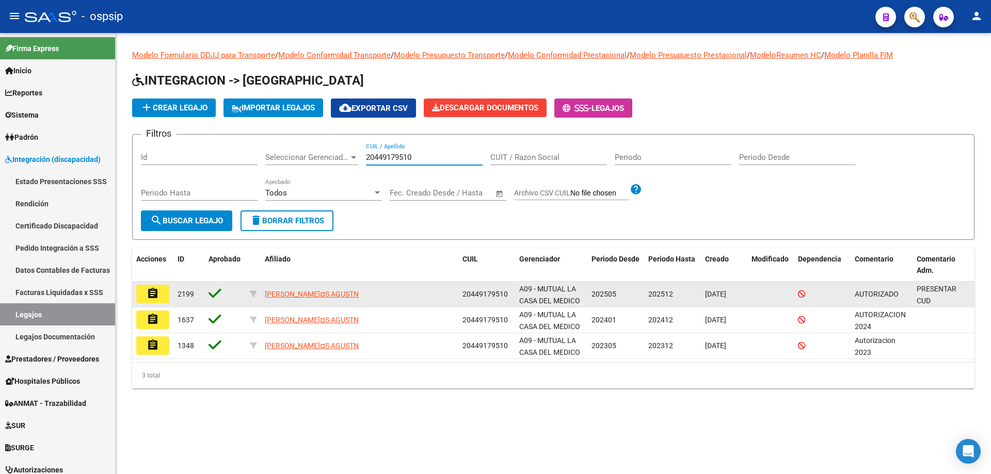
type input "20449179510"
click at [150, 294] on mat-icon "assignment" at bounding box center [153, 293] width 12 height 12
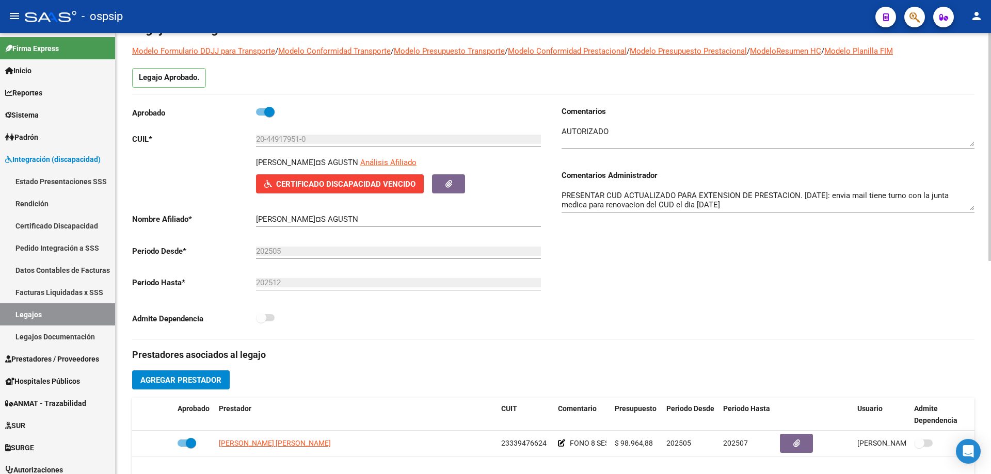
scroll to position [155, 0]
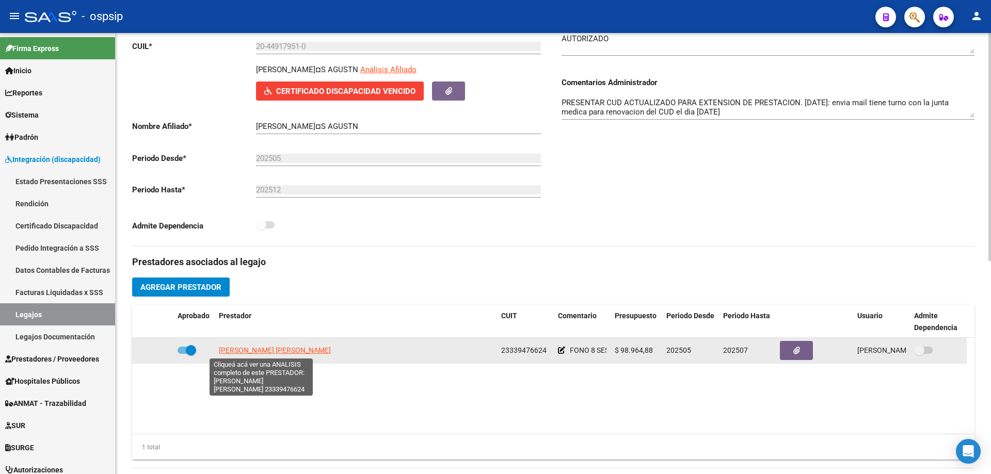
click at [269, 351] on span "[PERSON_NAME] [PERSON_NAME]" at bounding box center [275, 350] width 112 height 8
type textarea "23339476624"
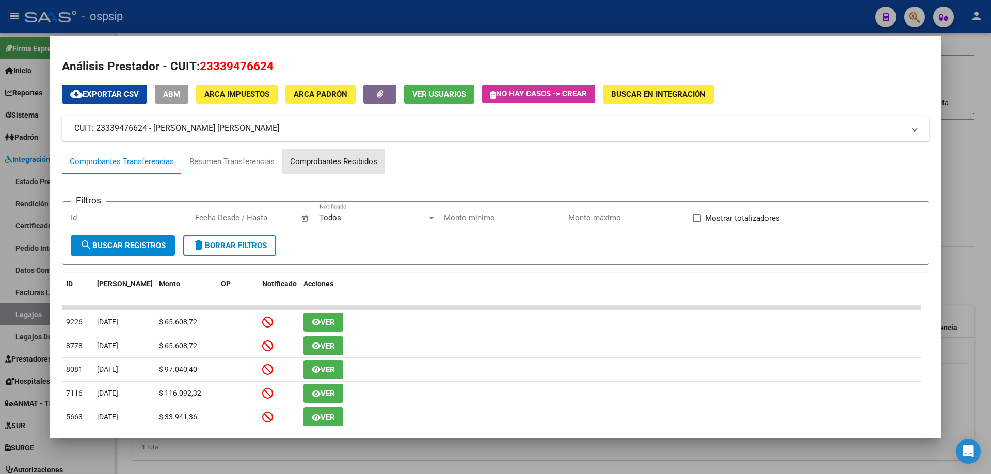
click at [325, 158] on div "Comprobantes Recibidos" at bounding box center [333, 162] width 87 height 12
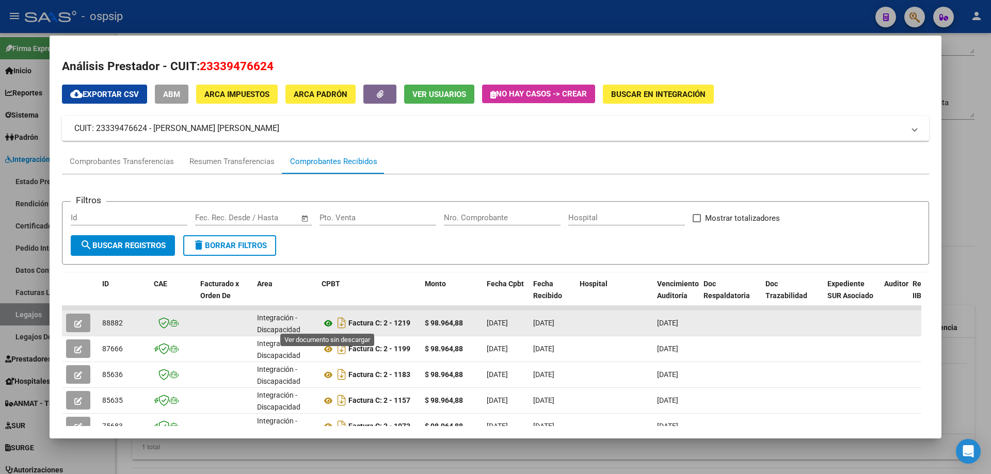
click at [327, 323] on icon at bounding box center [327, 323] width 13 height 12
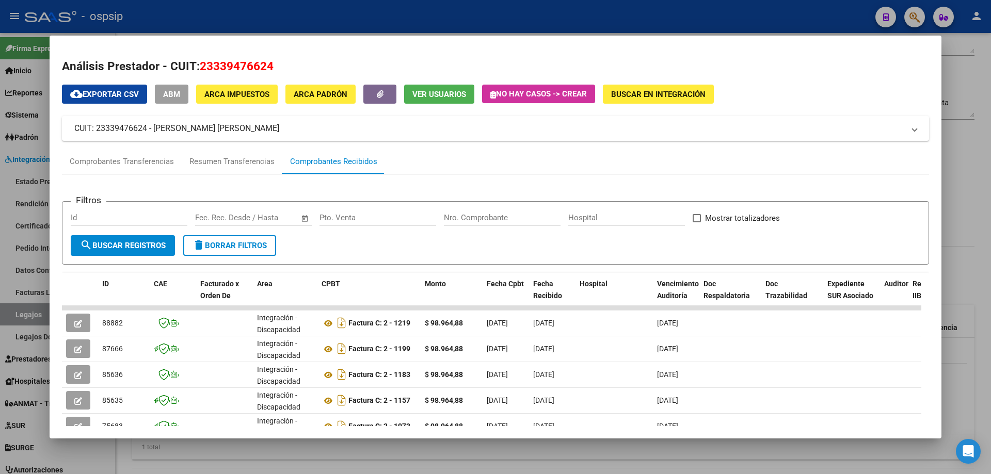
click at [959, 169] on div at bounding box center [495, 237] width 991 height 474
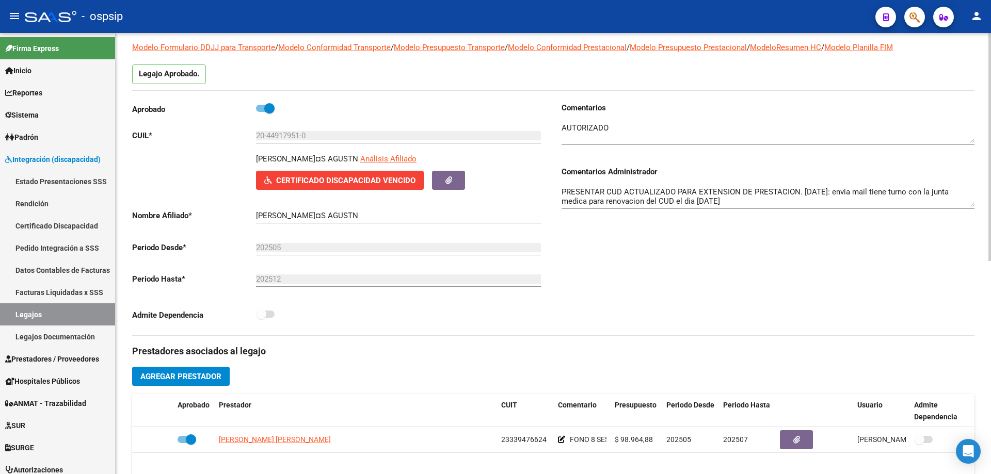
scroll to position [0, 0]
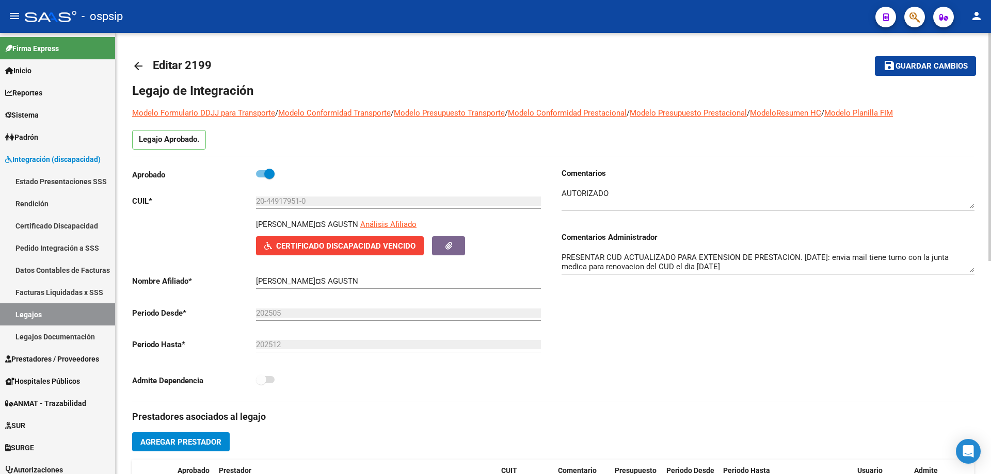
click at [134, 64] on mat-icon "arrow_back" at bounding box center [138, 66] width 12 height 12
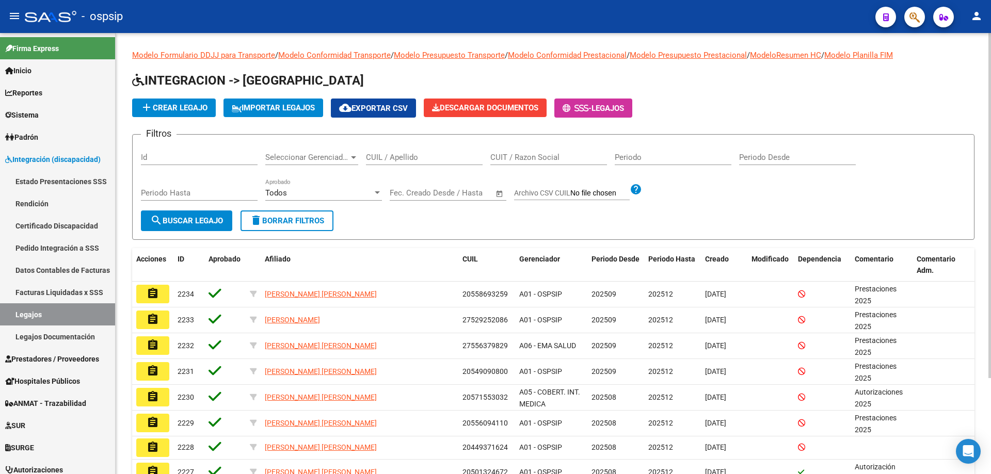
click at [393, 155] on input "CUIL / Apellido" at bounding box center [424, 157] width 117 height 9
paste input "23535900019"
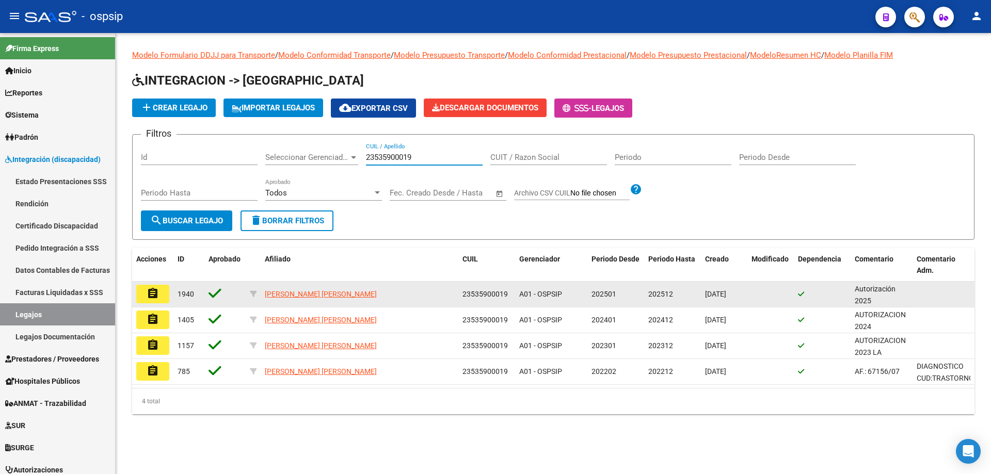
type input "23535900019"
click at [160, 295] on button "assignment" at bounding box center [152, 294] width 33 height 19
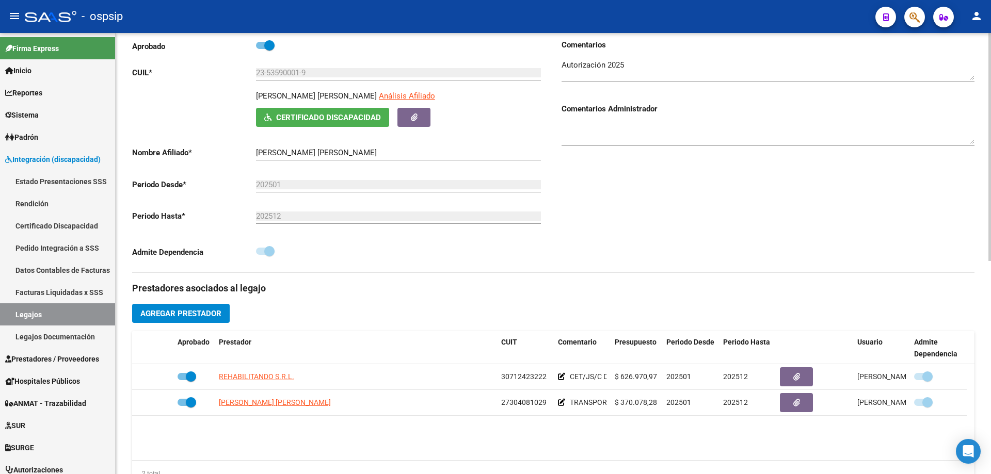
scroll to position [155, 0]
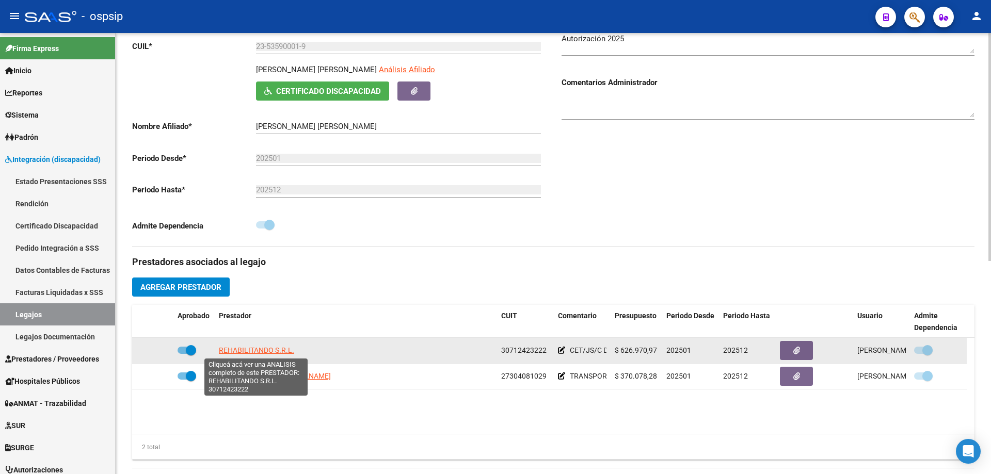
click at [273, 346] on span "REHABILITANDO S.R.L." at bounding box center [256, 350] width 75 height 8
type textarea "30712423222"
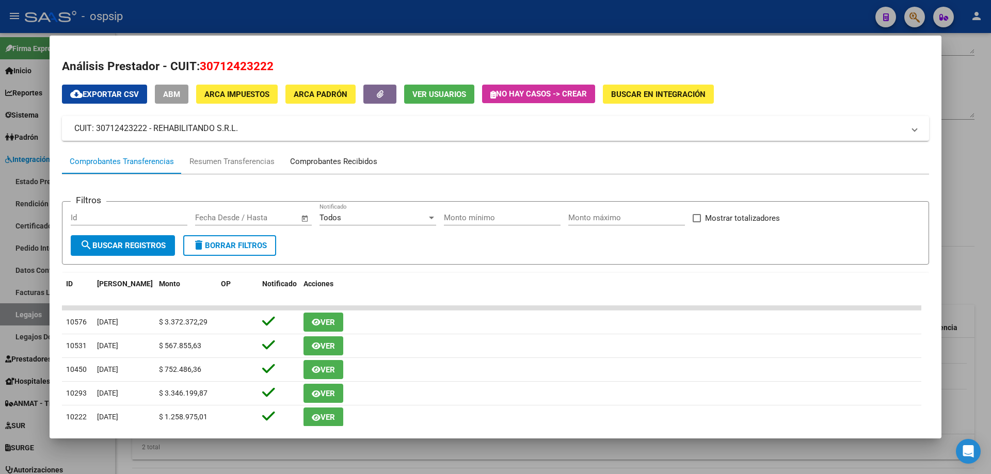
click at [325, 163] on div "Comprobantes Recibidos" at bounding box center [333, 162] width 87 height 12
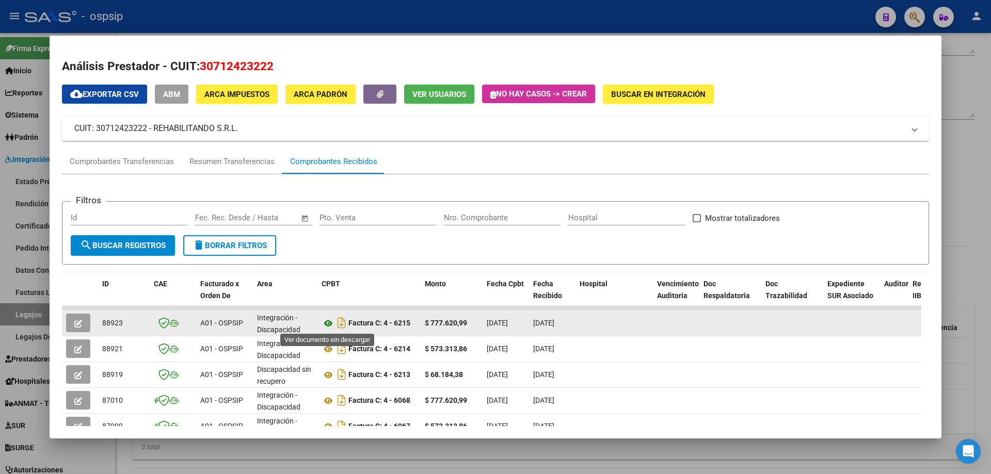
click at [327, 323] on icon at bounding box center [327, 323] width 13 height 12
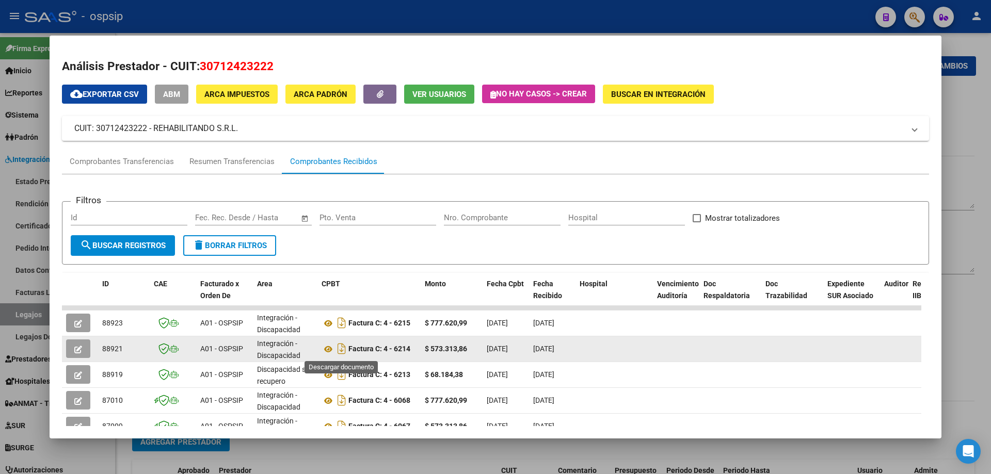
scroll to position [155, 0]
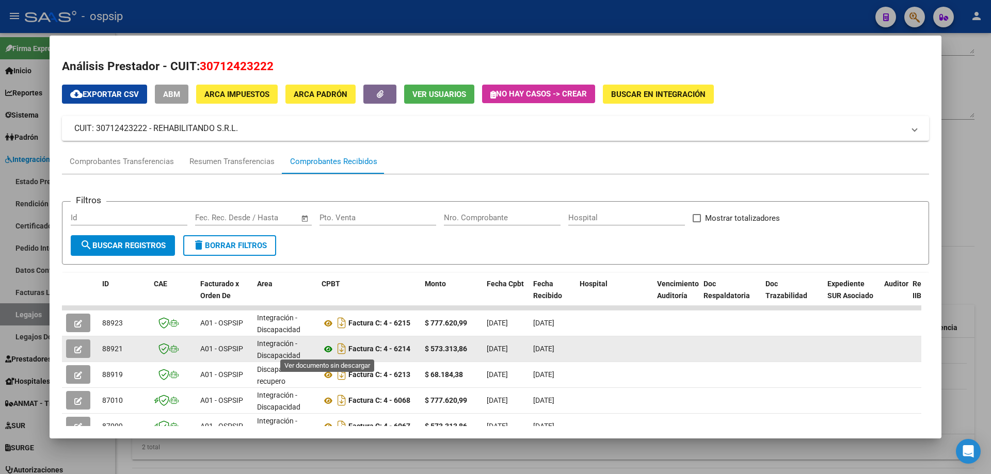
click at [328, 351] on icon at bounding box center [327, 349] width 13 height 12
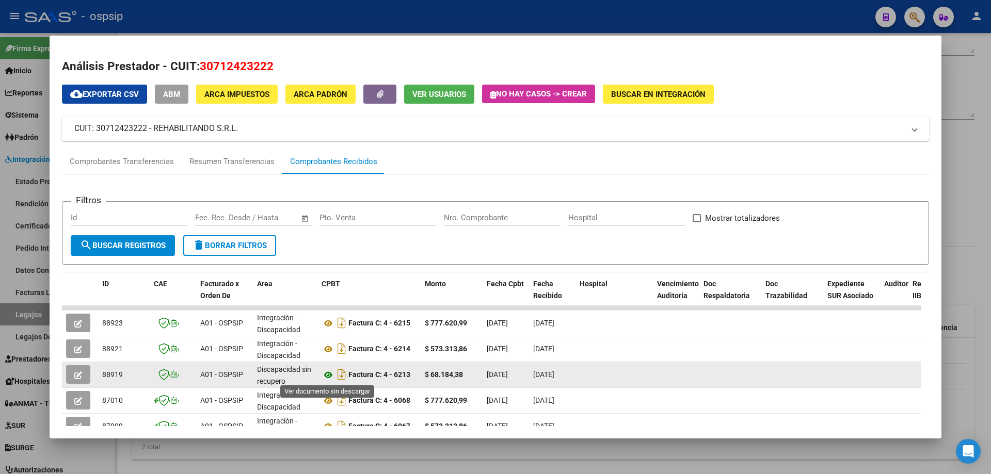
click at [329, 375] on icon at bounding box center [327, 375] width 13 height 12
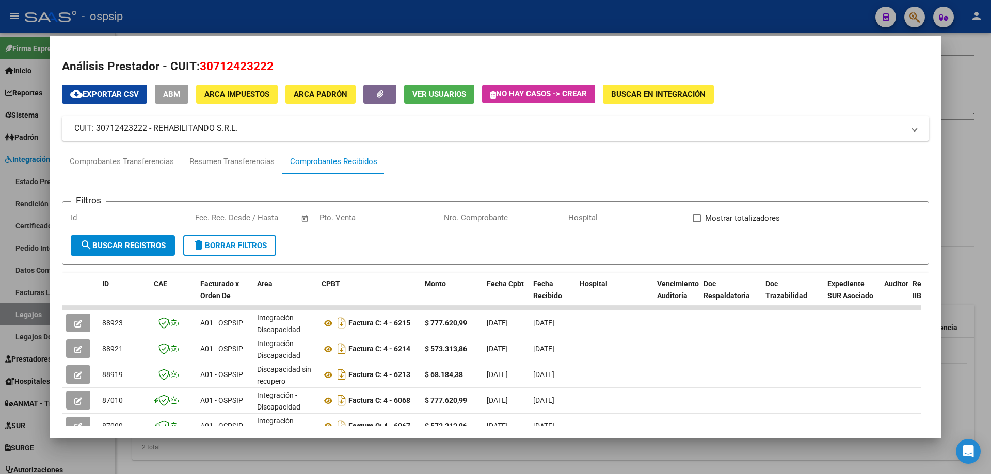
click at [990, 177] on div at bounding box center [495, 237] width 991 height 474
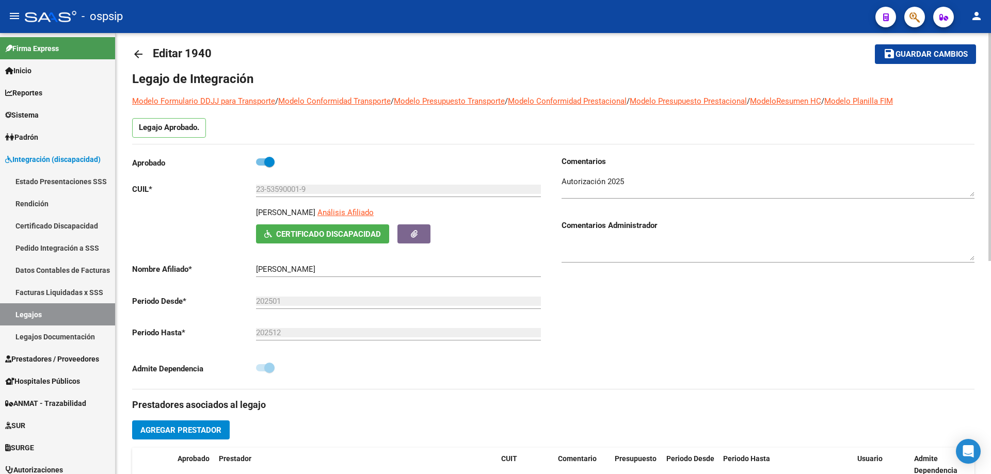
scroll to position [0, 0]
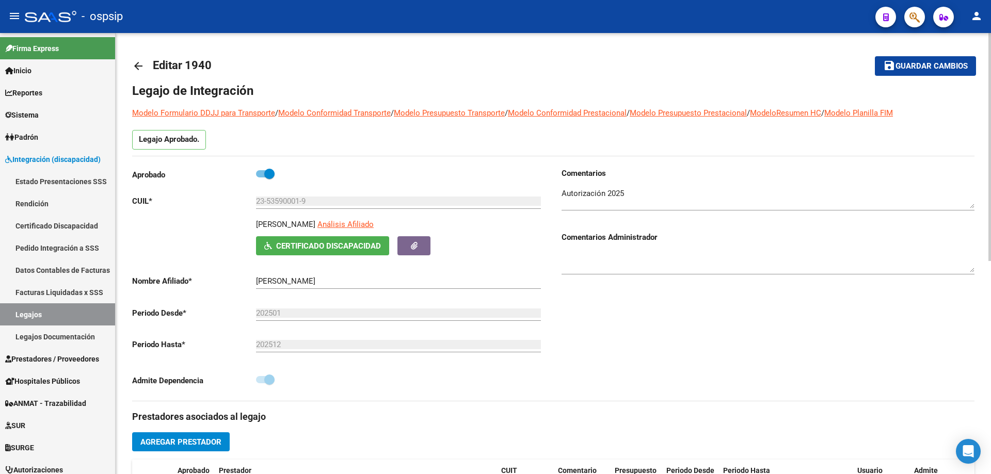
click at [140, 67] on mat-icon "arrow_back" at bounding box center [138, 66] width 12 height 12
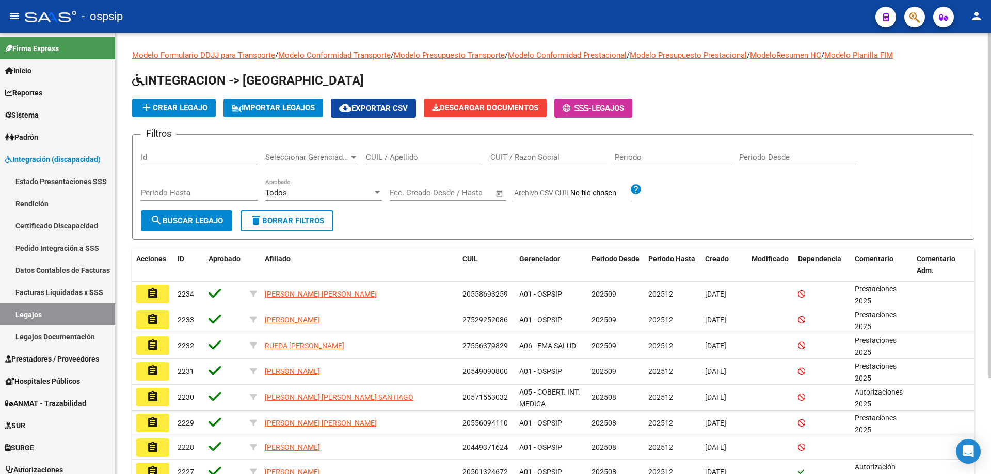
click at [392, 156] on input "CUIL / Apellido" at bounding box center [424, 157] width 117 height 9
paste input "20581974427"
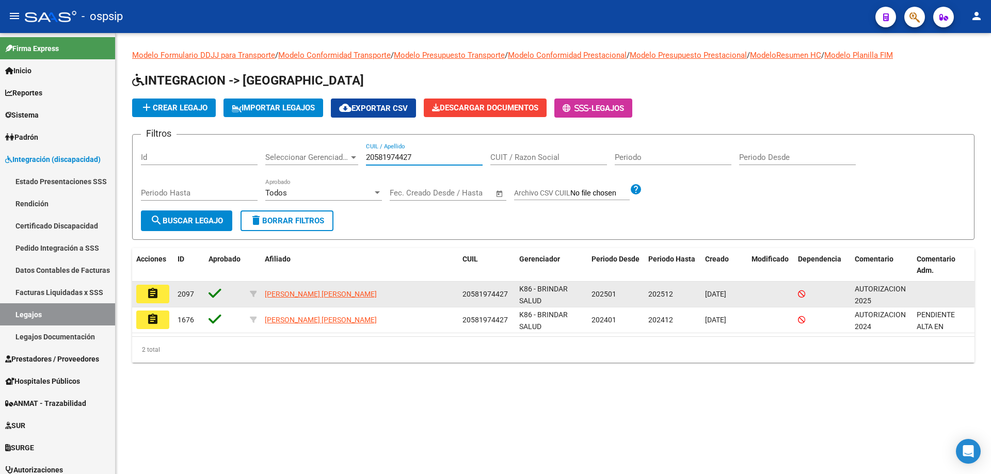
type input "20581974427"
click at [156, 300] on button "assignment" at bounding box center [152, 294] width 33 height 19
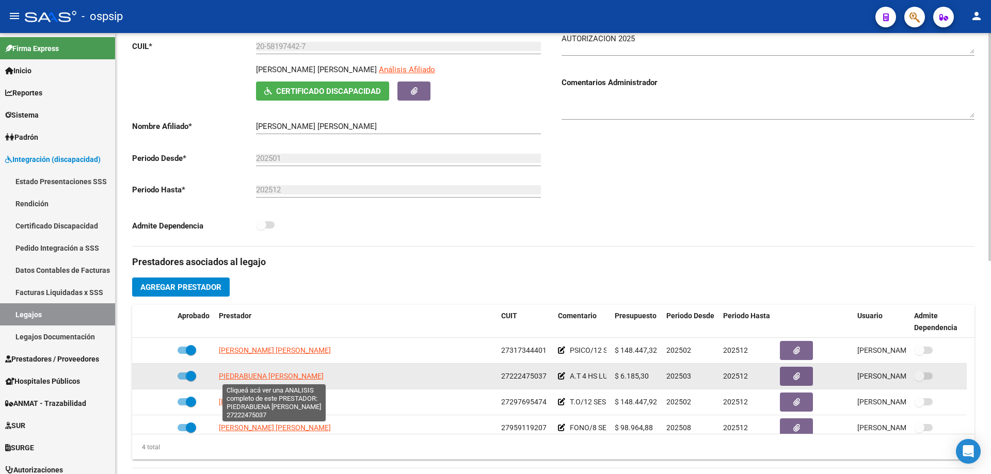
click at [284, 376] on span "PIEDRABUENA CLAUDIA MARISEL" at bounding box center [271, 376] width 105 height 8
type textarea "27222475037"
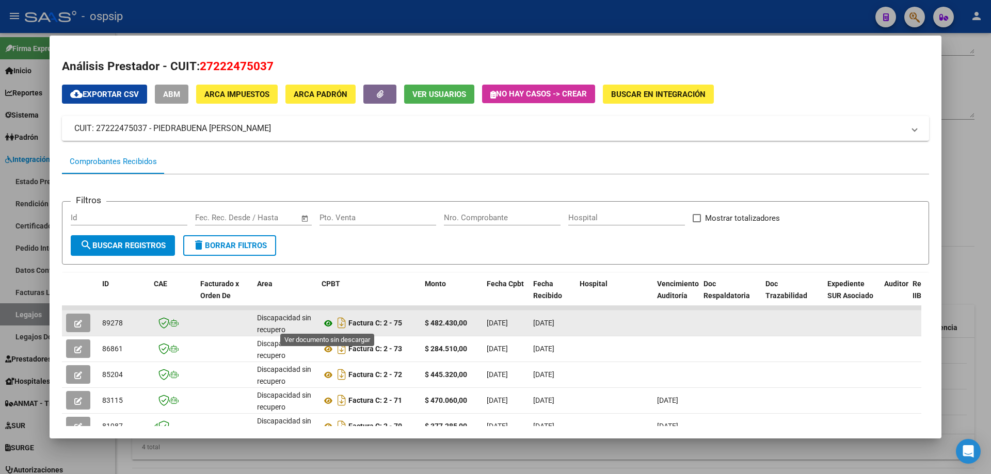
click at [331, 323] on icon at bounding box center [327, 323] width 13 height 12
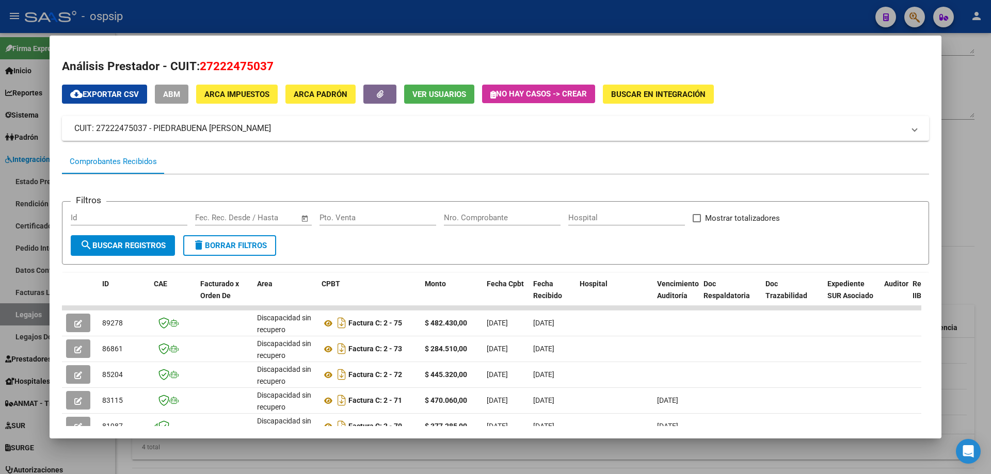
click at [974, 84] on div at bounding box center [495, 237] width 991 height 474
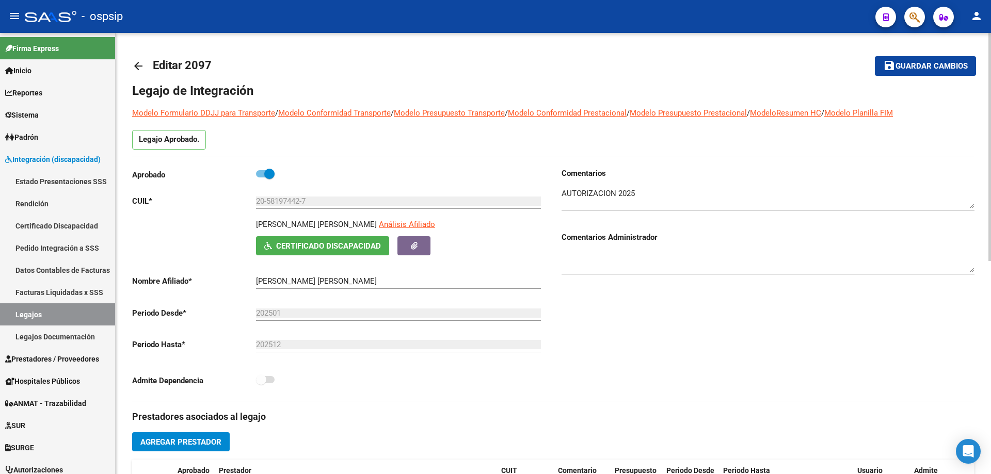
click at [138, 66] on mat-icon "arrow_back" at bounding box center [138, 66] width 12 height 12
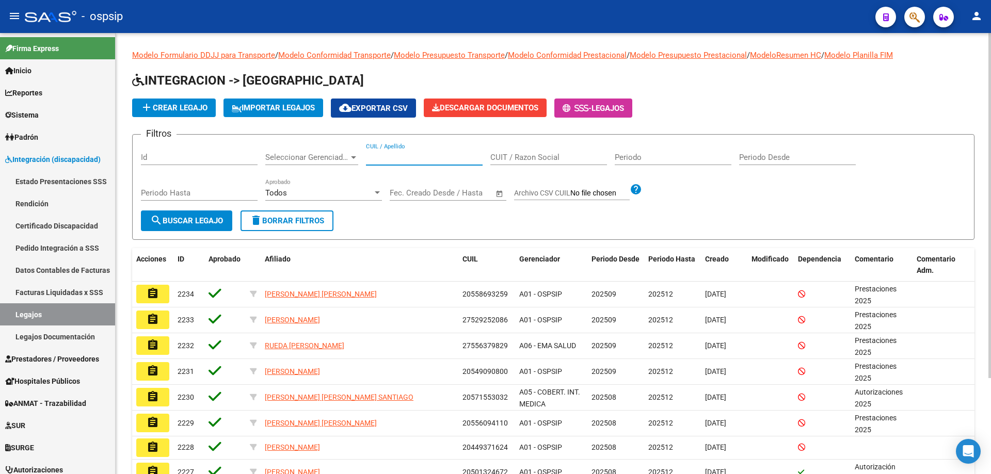
click at [381, 156] on input "CUIL / Apellido" at bounding box center [424, 157] width 117 height 9
paste input "20418825643"
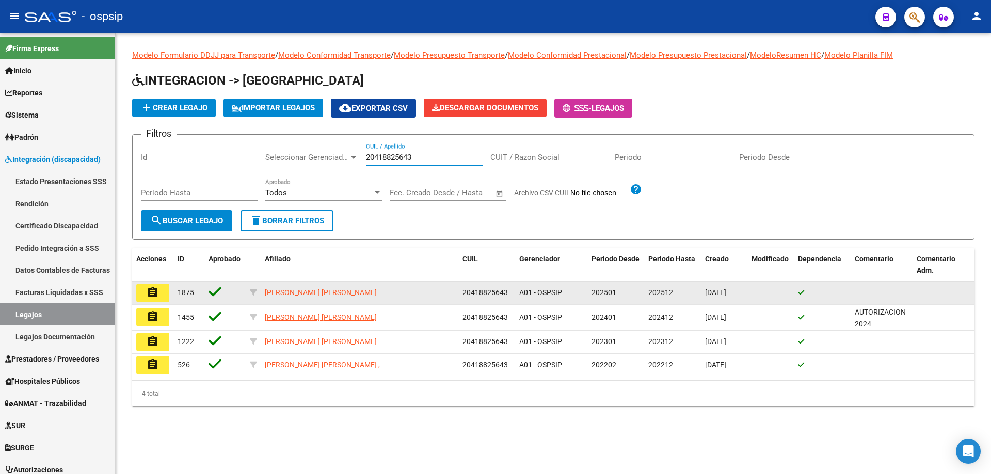
type input "20418825643"
click at [160, 291] on button "assignment" at bounding box center [152, 293] width 33 height 19
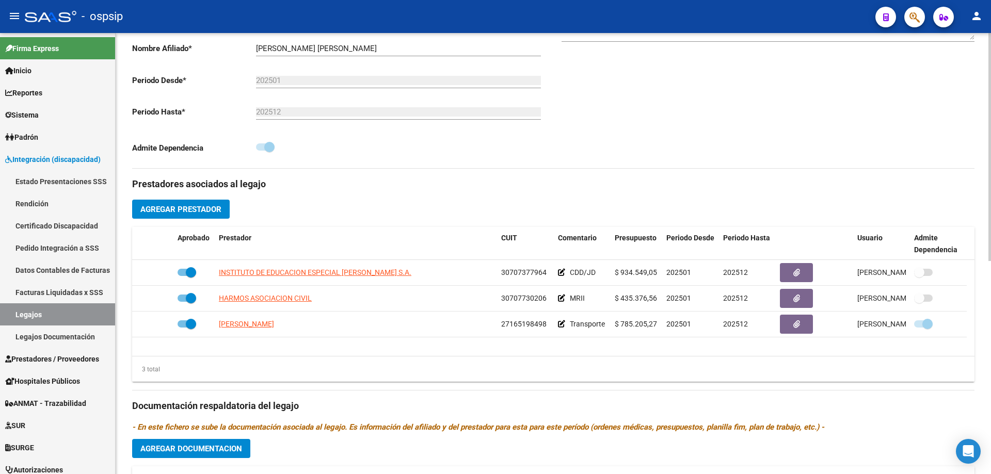
scroll to position [310, 0]
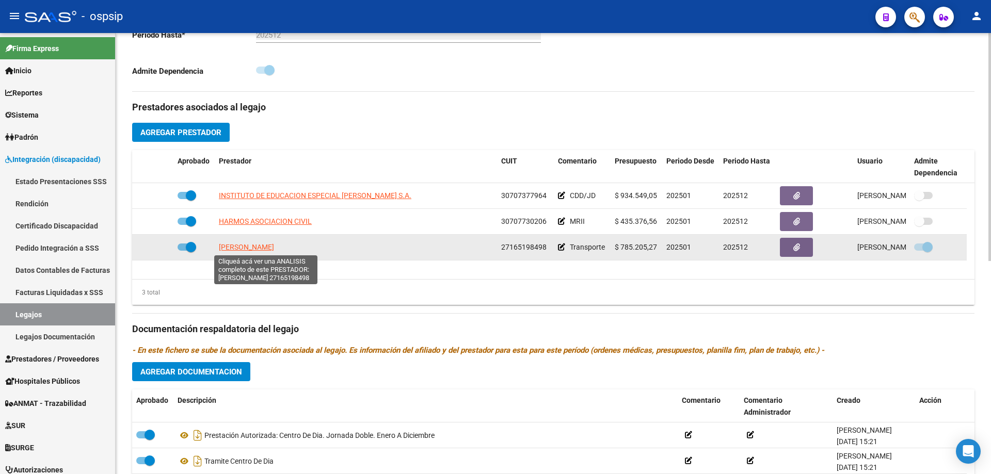
click at [274, 249] on span "MONTELEONE SILVIA NOEMI" at bounding box center [246, 247] width 55 height 8
type textarea "27165198498"
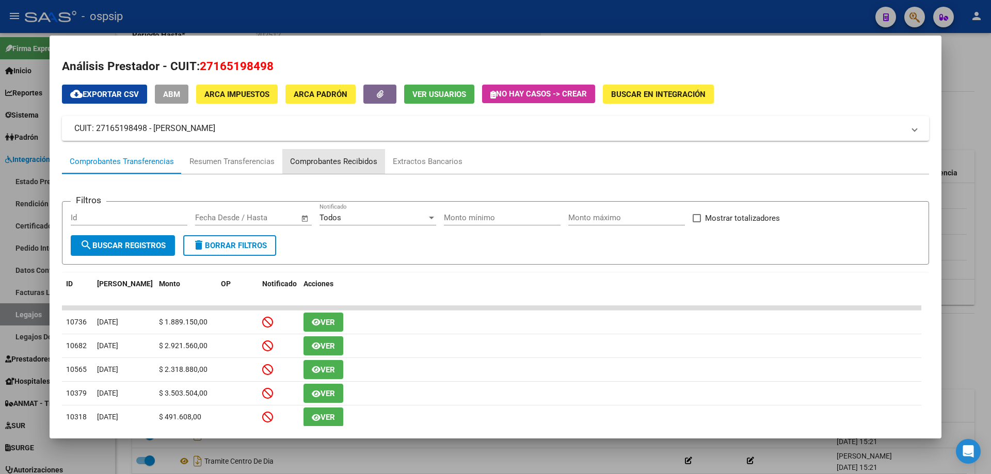
click at [340, 162] on div "Comprobantes Recibidos" at bounding box center [333, 162] width 87 height 12
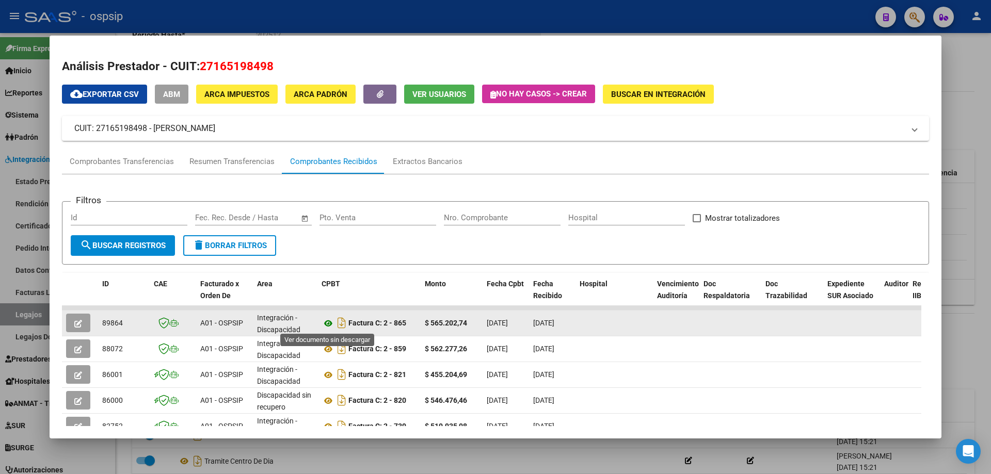
click at [327, 327] on icon at bounding box center [327, 323] width 13 height 12
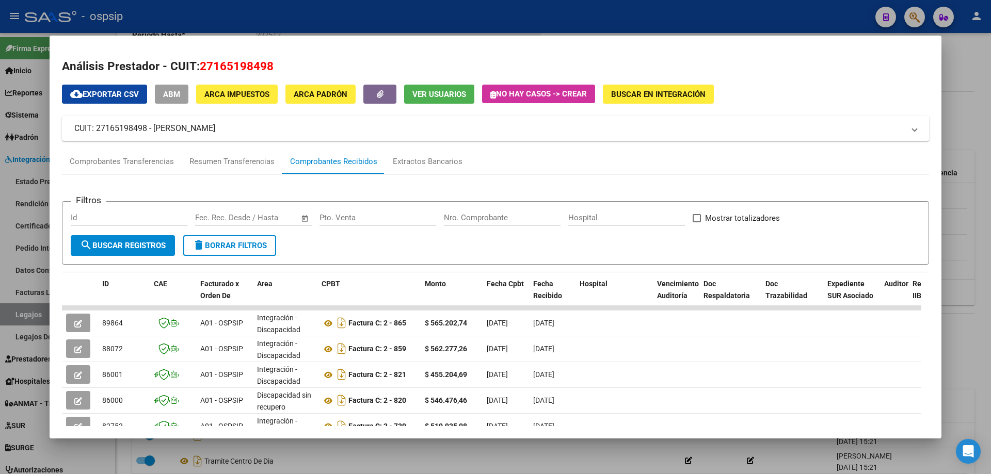
click at [978, 195] on div at bounding box center [495, 237] width 991 height 474
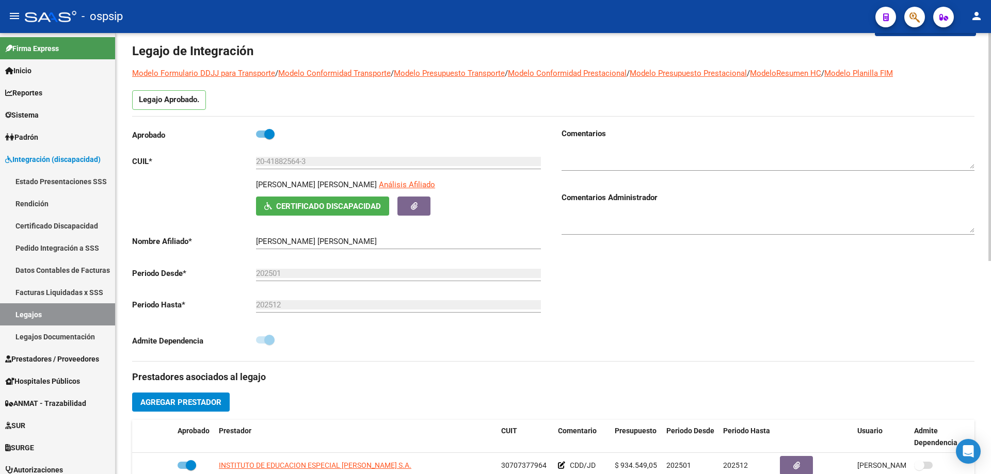
scroll to position [0, 0]
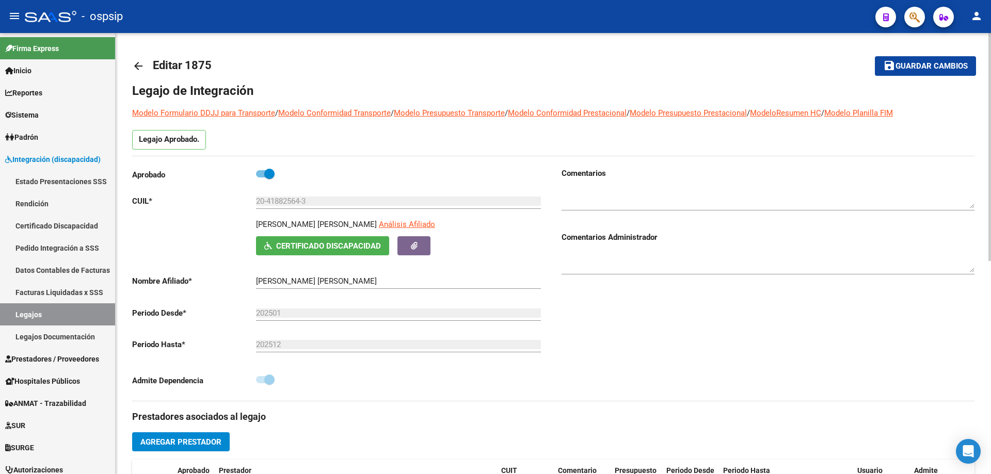
click at [135, 65] on mat-icon "arrow_back" at bounding box center [138, 66] width 12 height 12
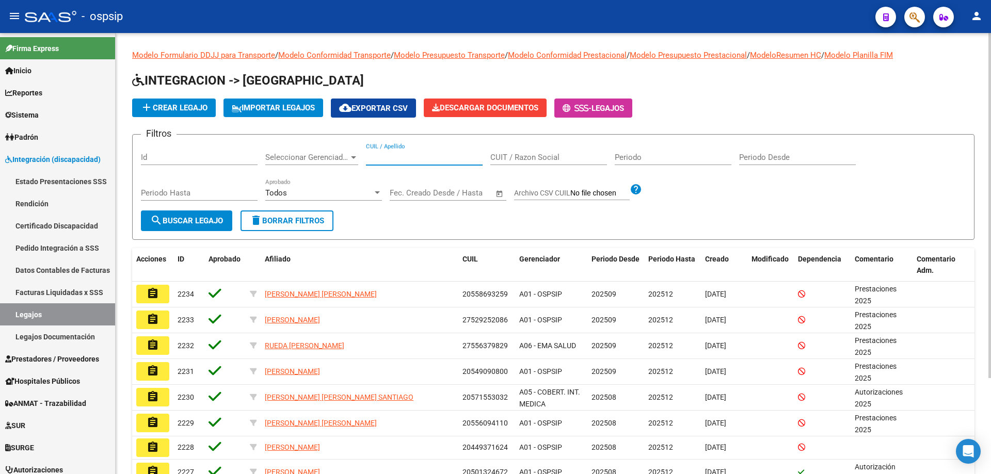
click at [374, 155] on input "CUIL / Apellido" at bounding box center [424, 157] width 117 height 9
paste input "27509278704"
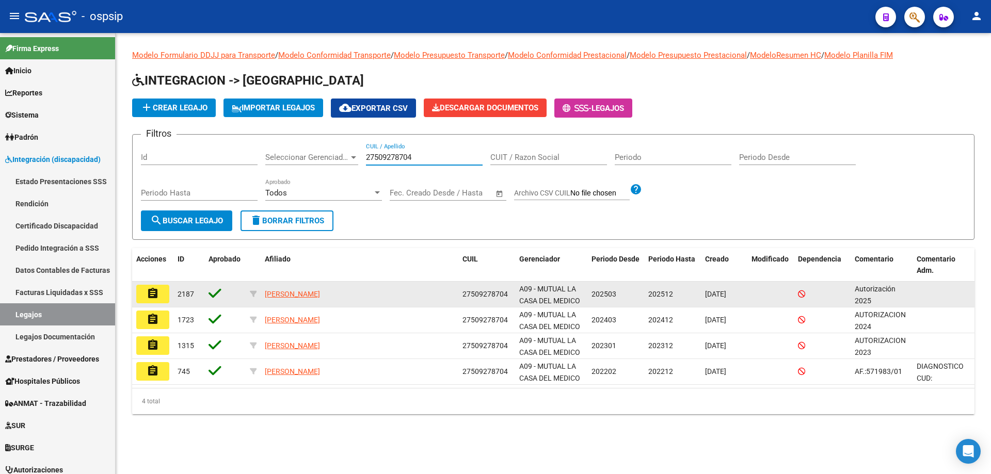
type input "27509278704"
click at [154, 297] on mat-icon "assignment" at bounding box center [153, 293] width 12 height 12
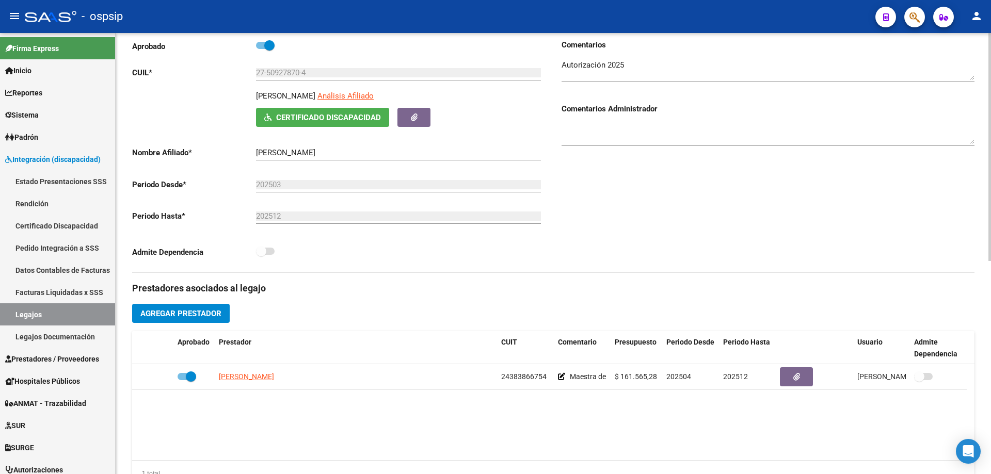
scroll to position [155, 0]
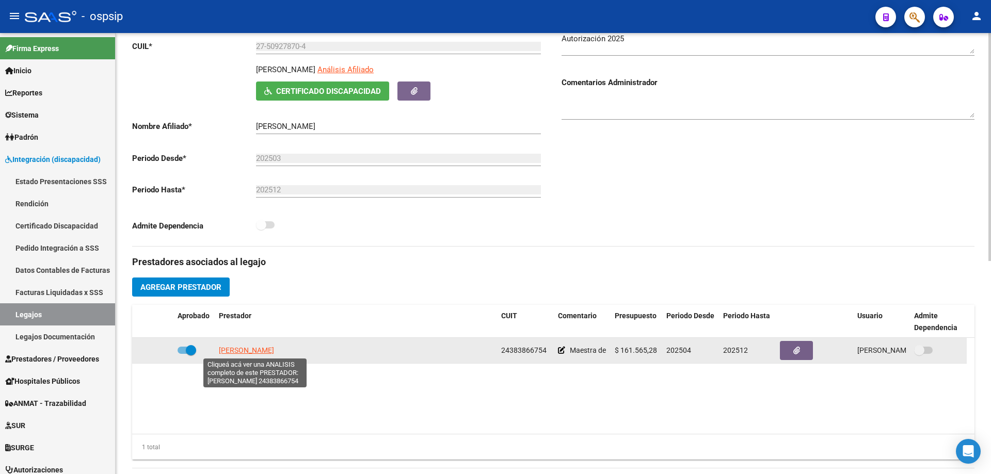
click at [236, 352] on span "ALTAMIRANO CAMILA" at bounding box center [246, 350] width 55 height 8
type textarea "24383866754"
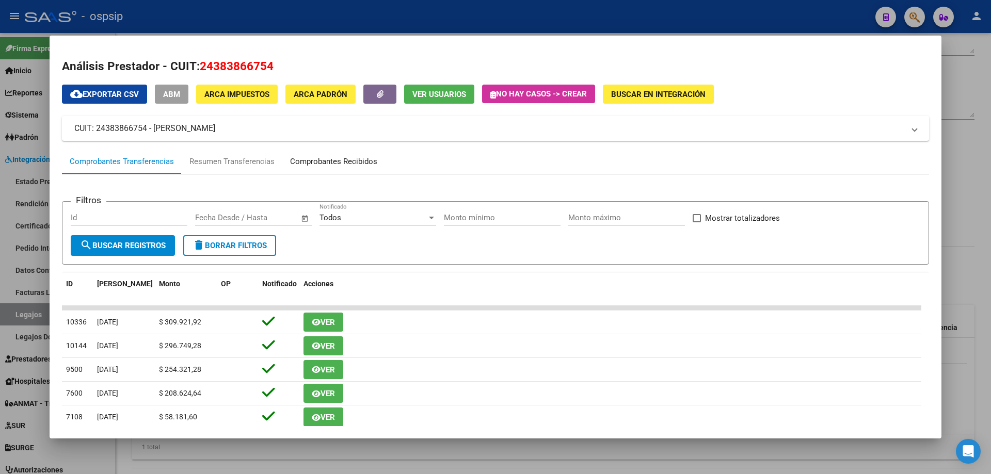
click at [327, 166] on div "Comprobantes Recibidos" at bounding box center [333, 162] width 87 height 12
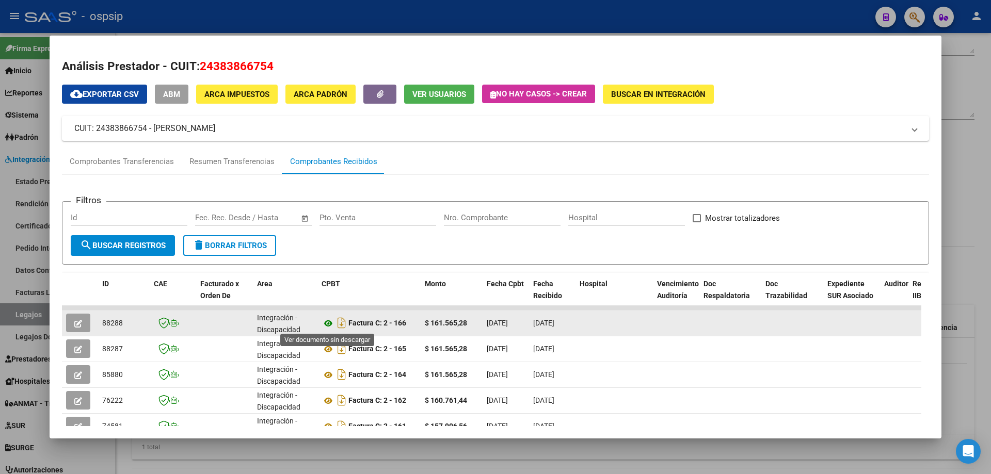
click at [327, 321] on icon at bounding box center [327, 323] width 13 height 12
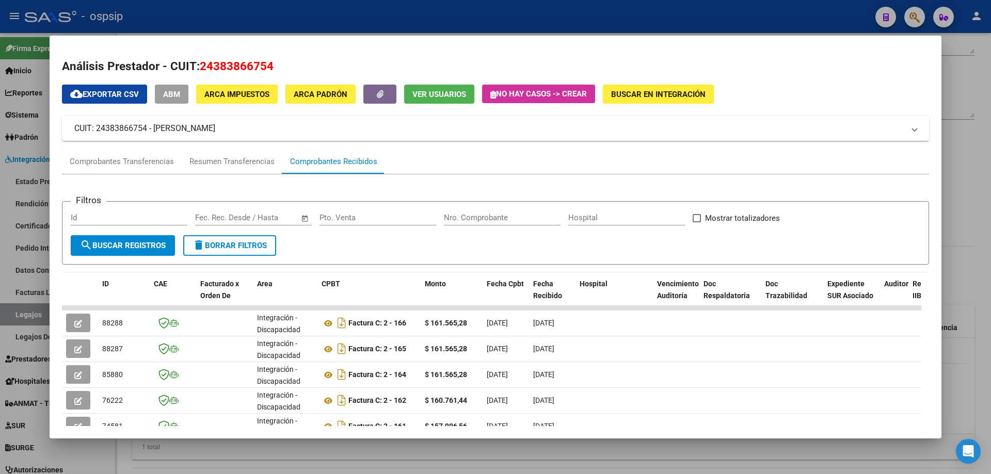
click at [962, 93] on div at bounding box center [495, 237] width 991 height 474
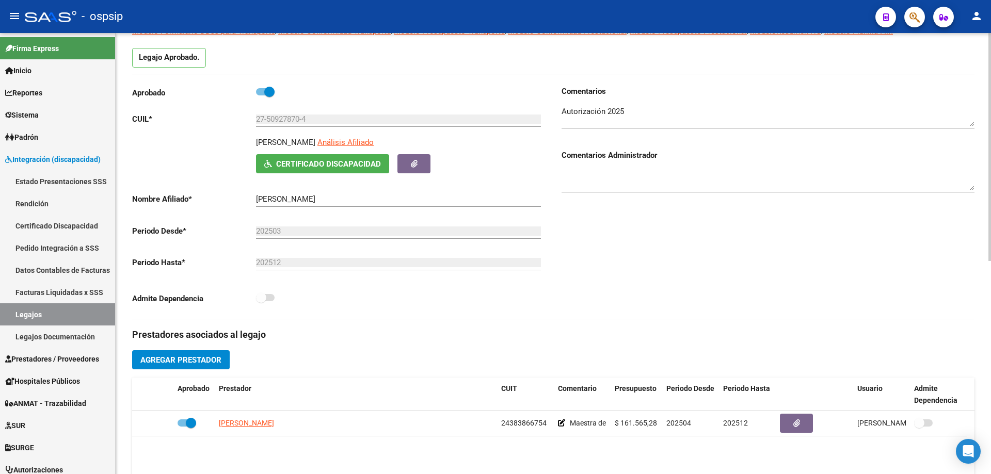
scroll to position [0, 0]
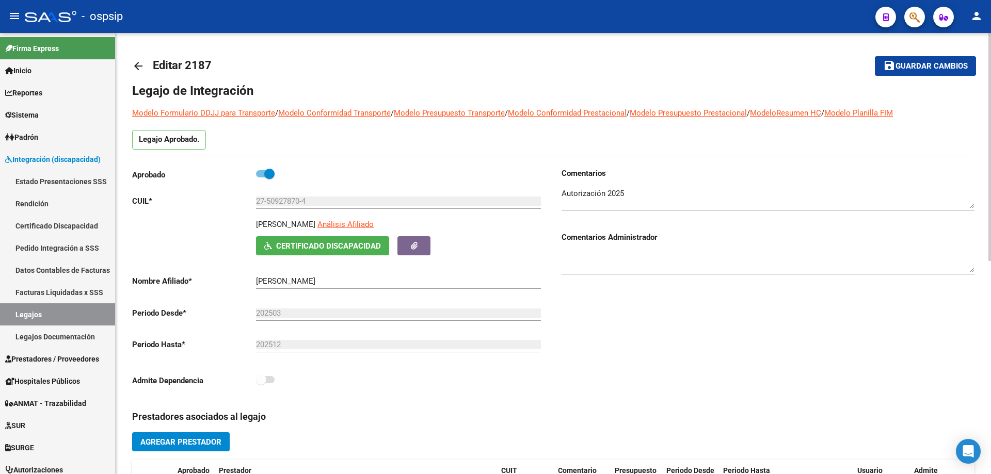
click at [137, 70] on mat-icon "arrow_back" at bounding box center [138, 66] width 12 height 12
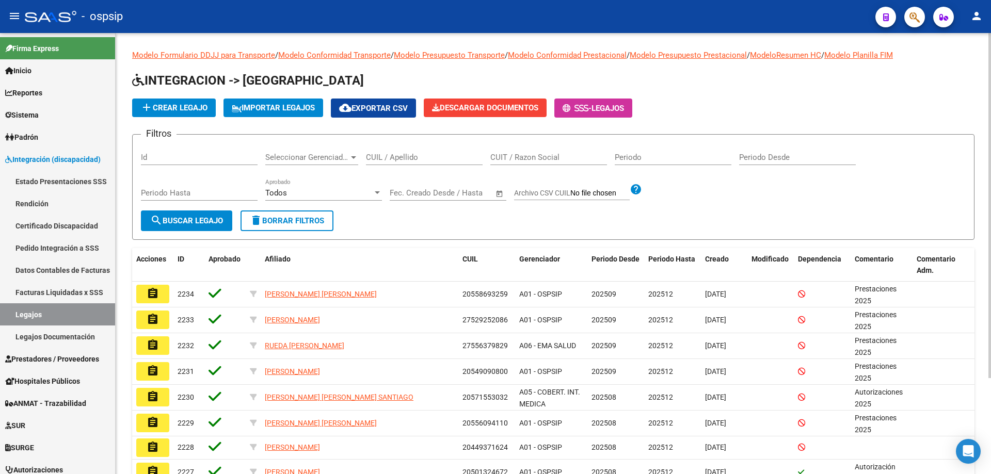
click at [375, 157] on input "CUIL / Apellido" at bounding box center [424, 157] width 117 height 9
paste input "27538255411"
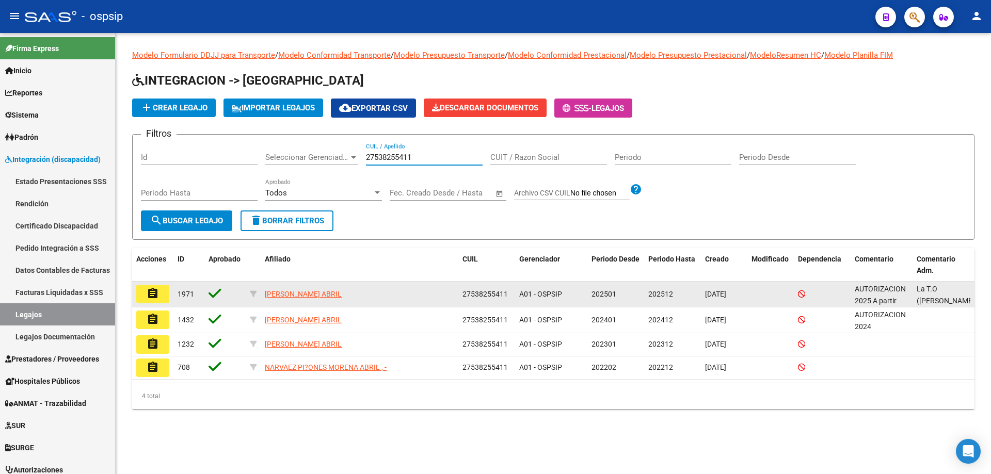
type input "27538255411"
click at [148, 292] on mat-icon "assignment" at bounding box center [153, 293] width 12 height 12
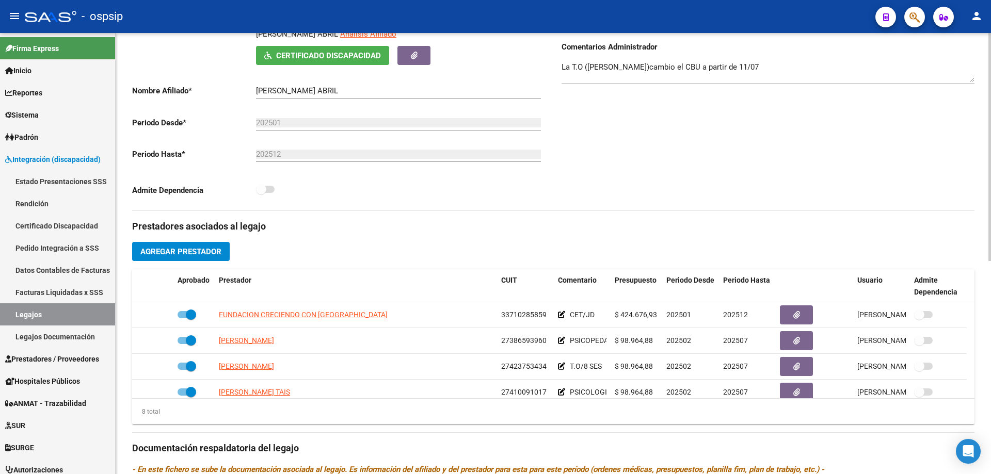
scroll to position [206, 0]
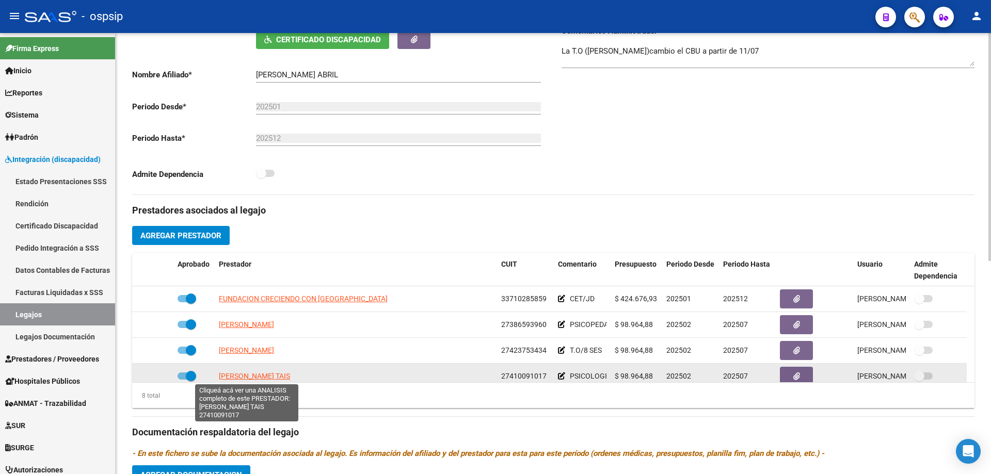
click at [249, 377] on span "HOLSINGER TAIS" at bounding box center [254, 376] width 71 height 8
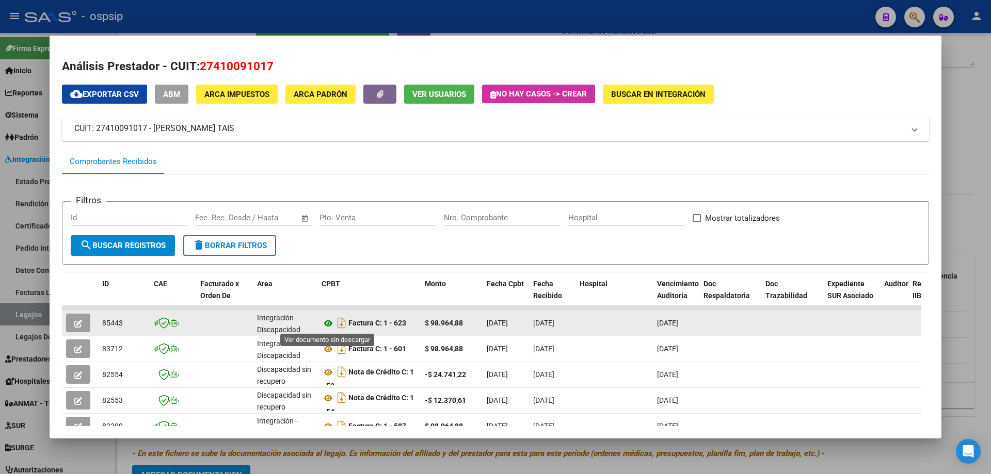
click at [325, 321] on icon at bounding box center [327, 323] width 13 height 12
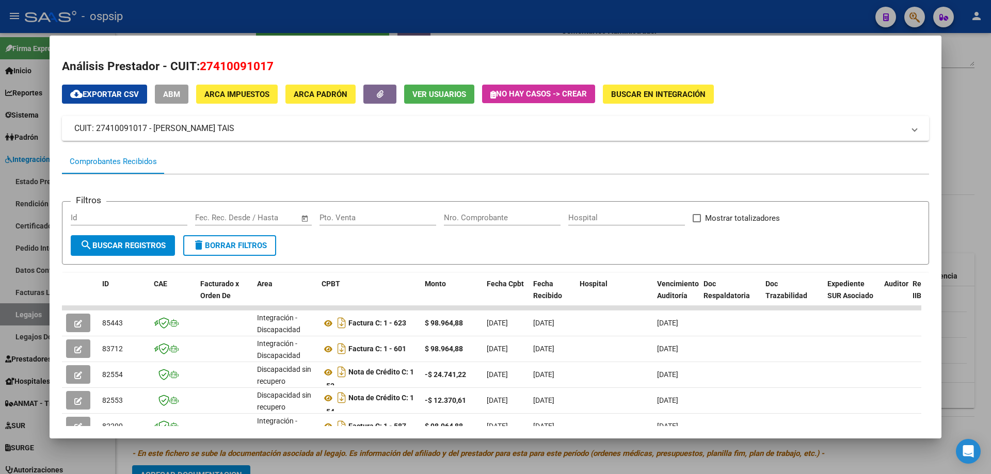
click at [982, 84] on div at bounding box center [495, 237] width 991 height 474
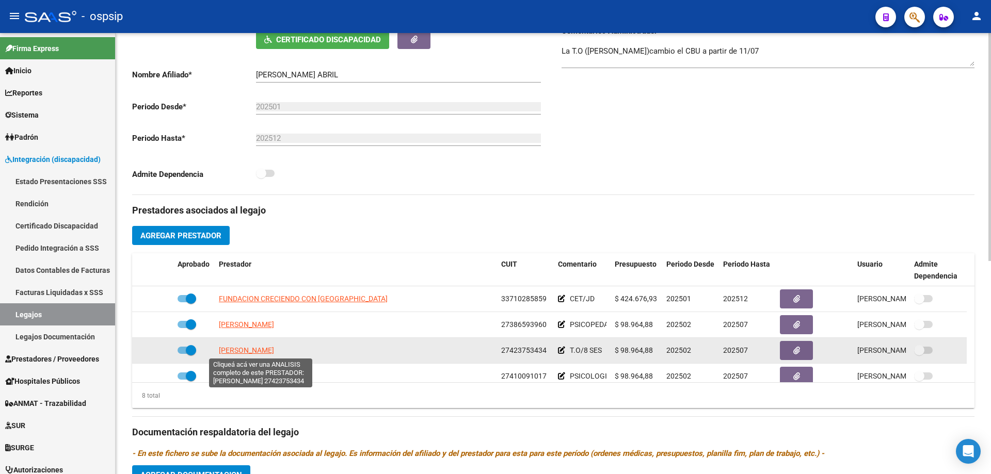
click at [271, 347] on span "DE BATTISTA VALENTINA" at bounding box center [246, 350] width 55 height 8
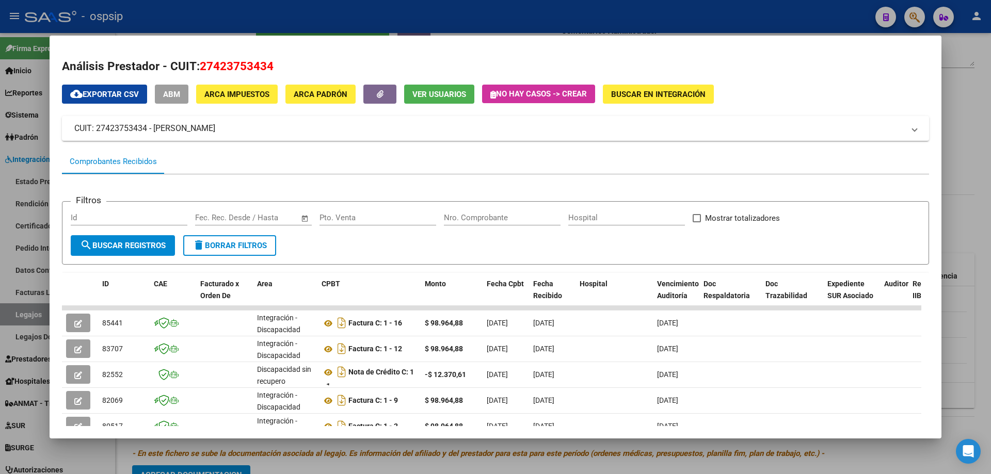
click at [985, 138] on div at bounding box center [495, 237] width 991 height 474
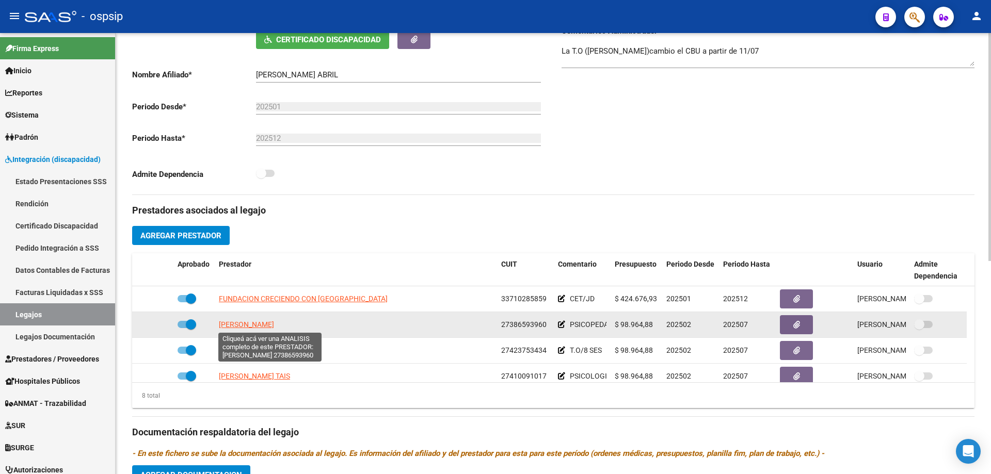
click at [274, 321] on span "MALDONADO FIAMMA MAGALI" at bounding box center [246, 324] width 55 height 8
type textarea "27386593960"
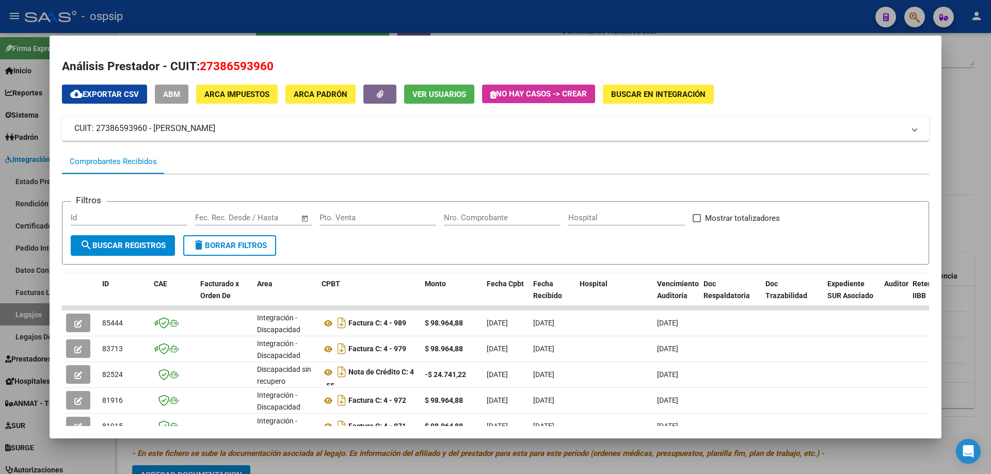
click at [990, 151] on div at bounding box center [495, 237] width 991 height 474
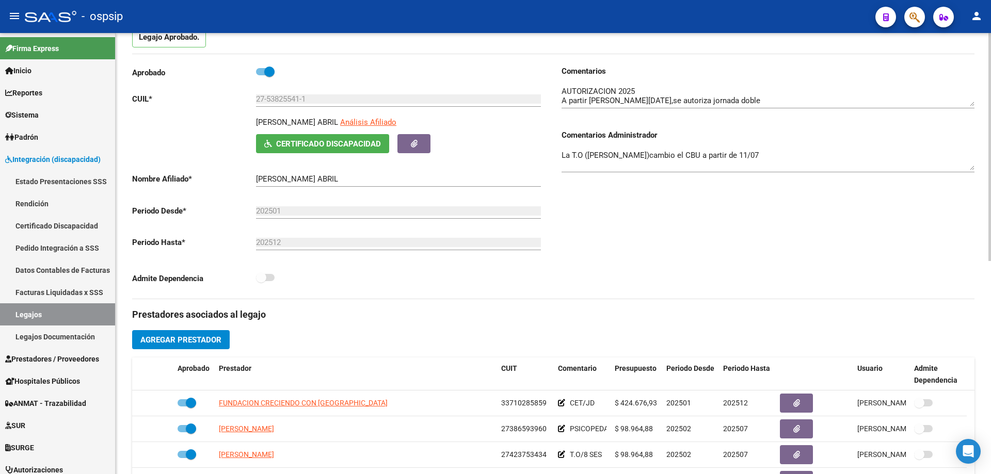
scroll to position [0, 0]
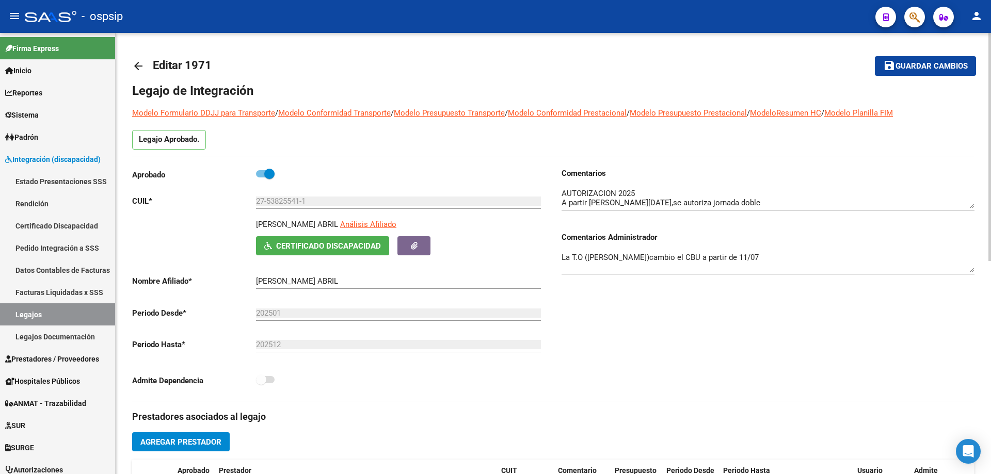
click at [134, 68] on mat-icon "arrow_back" at bounding box center [138, 66] width 12 height 12
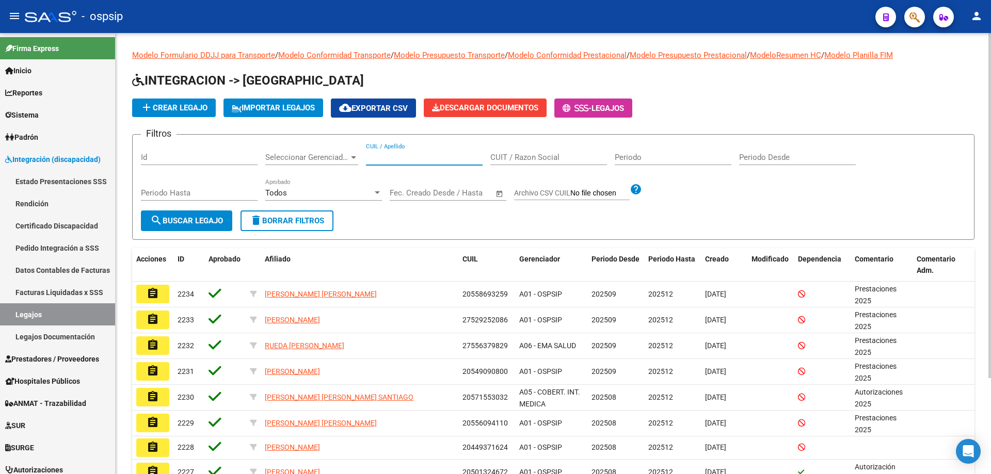
click at [397, 161] on input "CUIL / Apellido" at bounding box center [424, 157] width 117 height 9
paste input "20570072251"
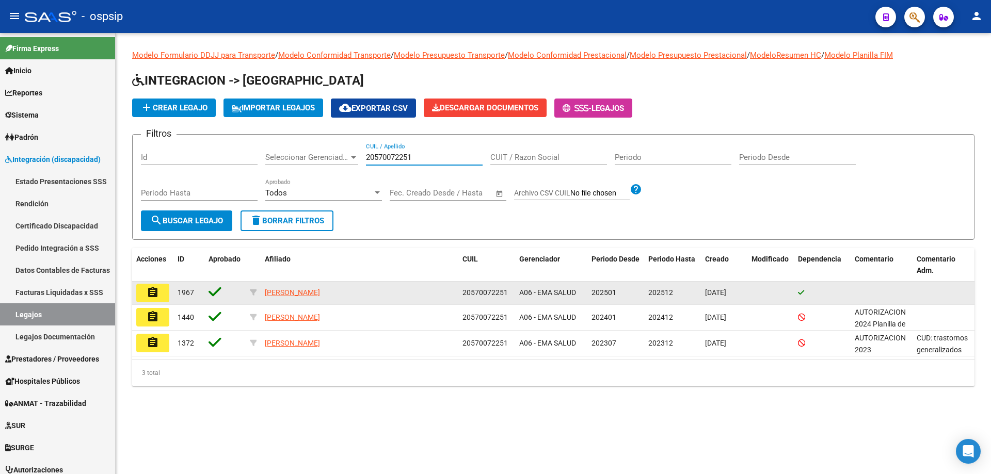
type input "20570072251"
click at [154, 296] on mat-icon "assignment" at bounding box center [153, 292] width 12 height 12
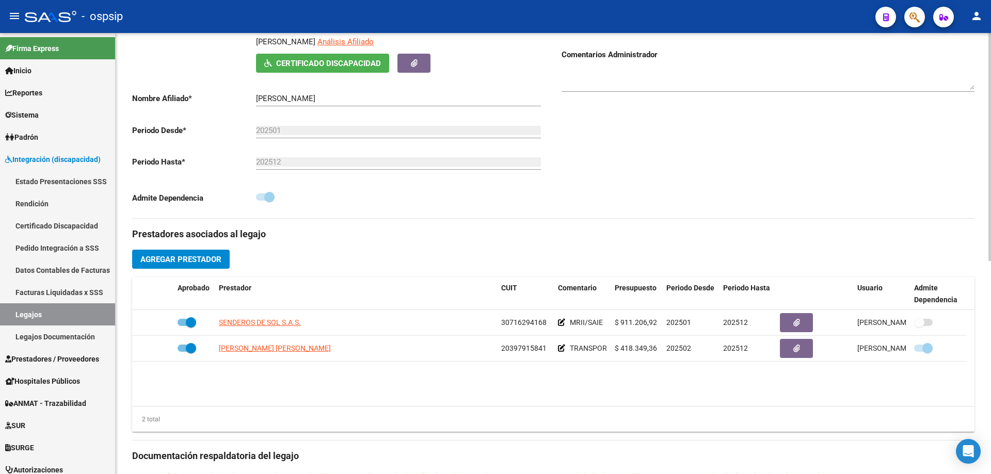
scroll to position [206, 0]
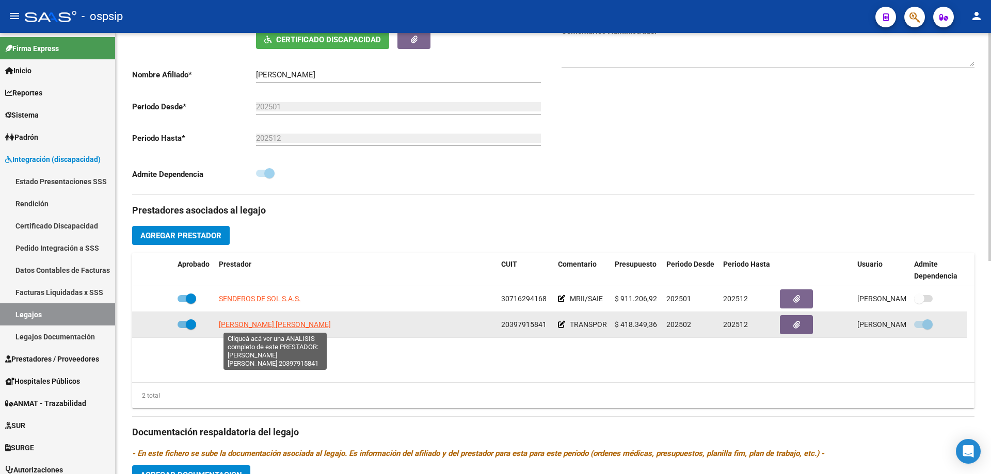
click at [243, 326] on span "TONON MARQUEZ ENZO ANTONIO" at bounding box center [275, 324] width 112 height 8
type textarea "20397915841"
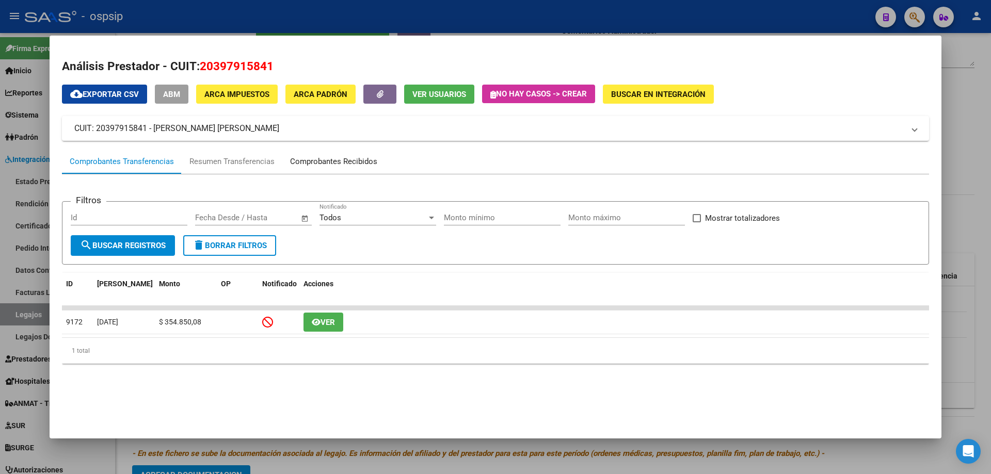
click at [307, 162] on div "Comprobantes Recibidos" at bounding box center [333, 162] width 87 height 12
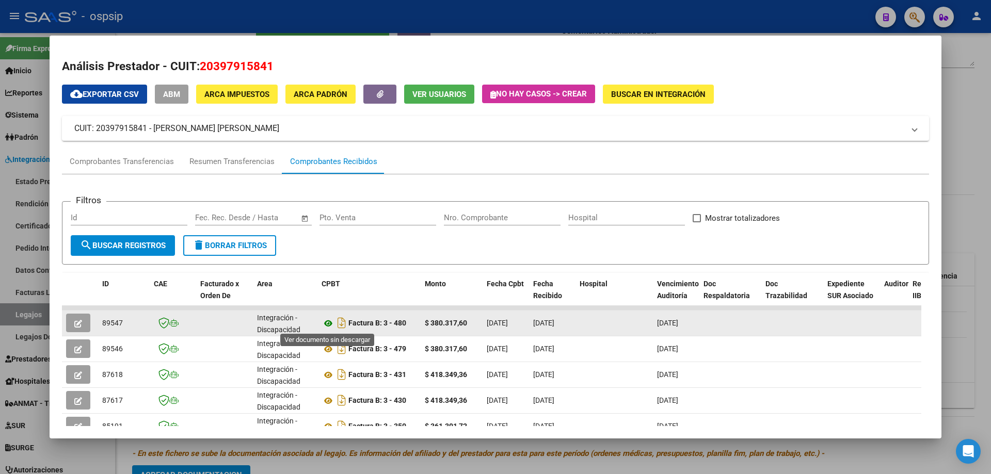
click at [326, 323] on icon at bounding box center [327, 323] width 13 height 12
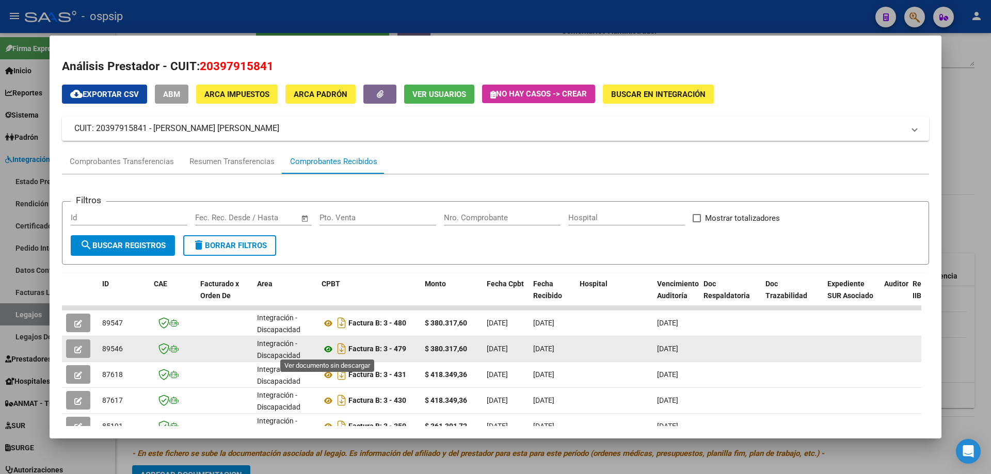
click at [331, 347] on icon at bounding box center [327, 349] width 13 height 12
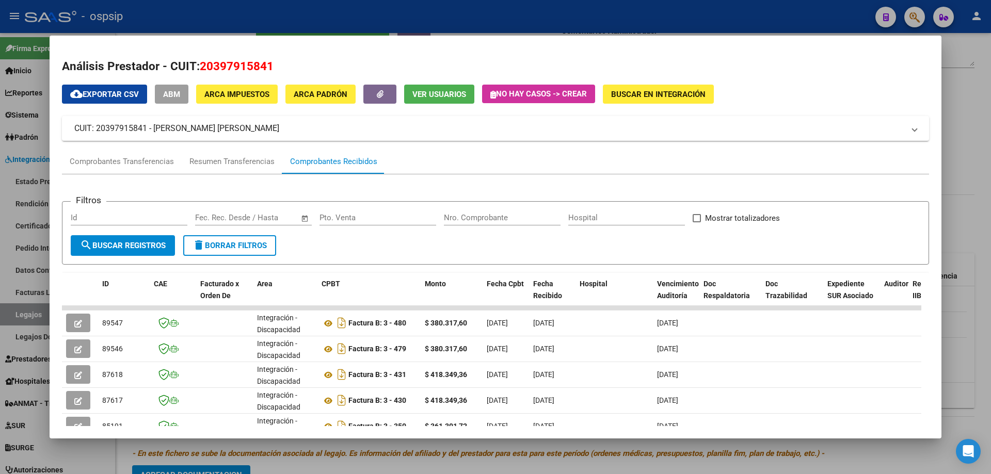
click at [973, 110] on div at bounding box center [495, 237] width 991 height 474
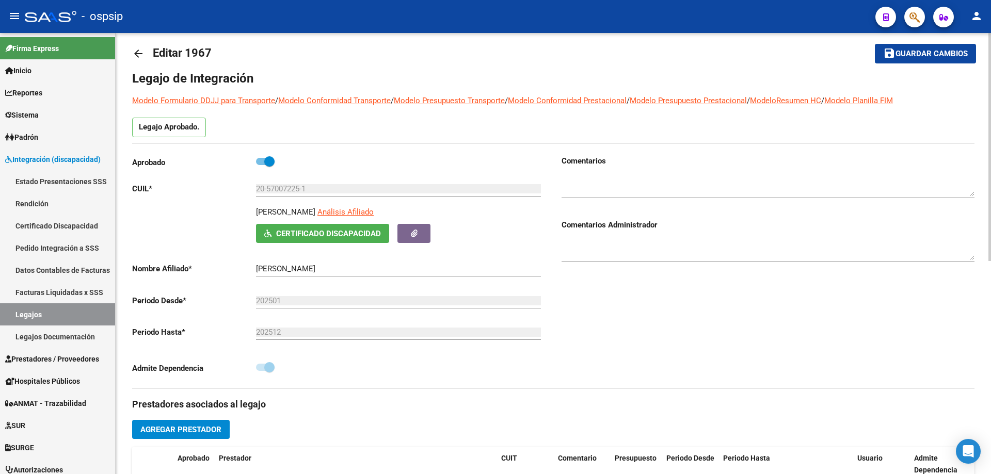
scroll to position [0, 0]
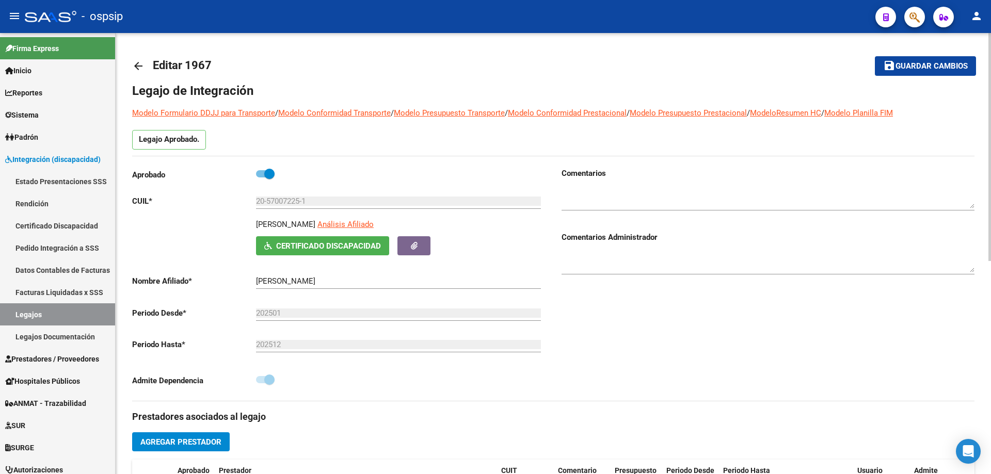
click at [140, 68] on mat-icon "arrow_back" at bounding box center [138, 66] width 12 height 12
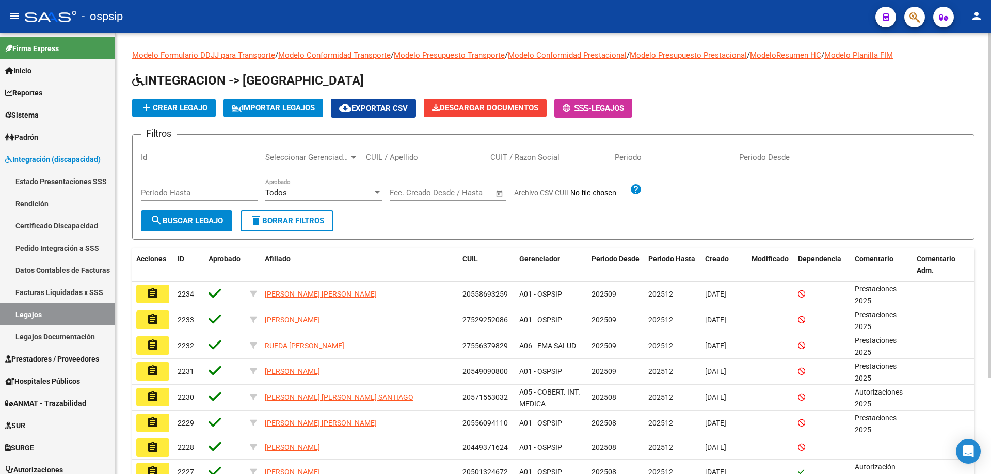
click at [387, 157] on input "CUIL / Apellido" at bounding box center [424, 157] width 117 height 9
paste input "27580708302"
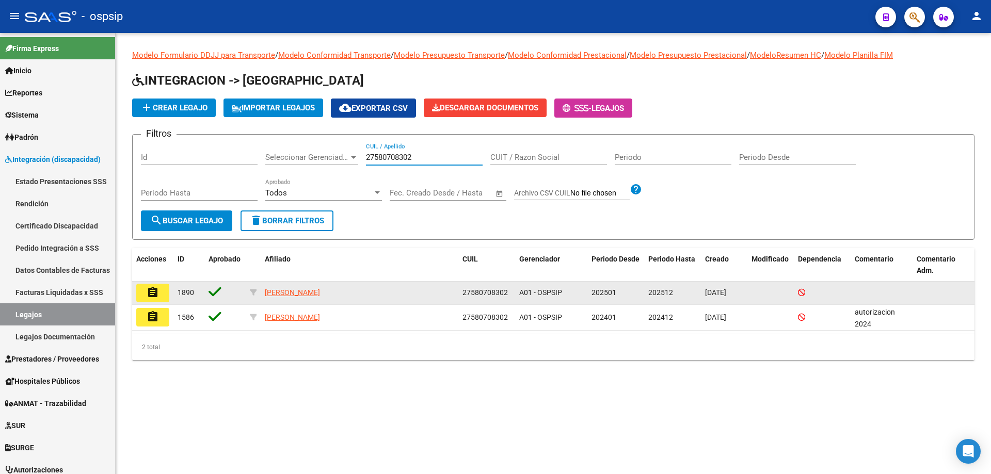
type input "27580708302"
click at [161, 288] on button "assignment" at bounding box center [152, 293] width 33 height 19
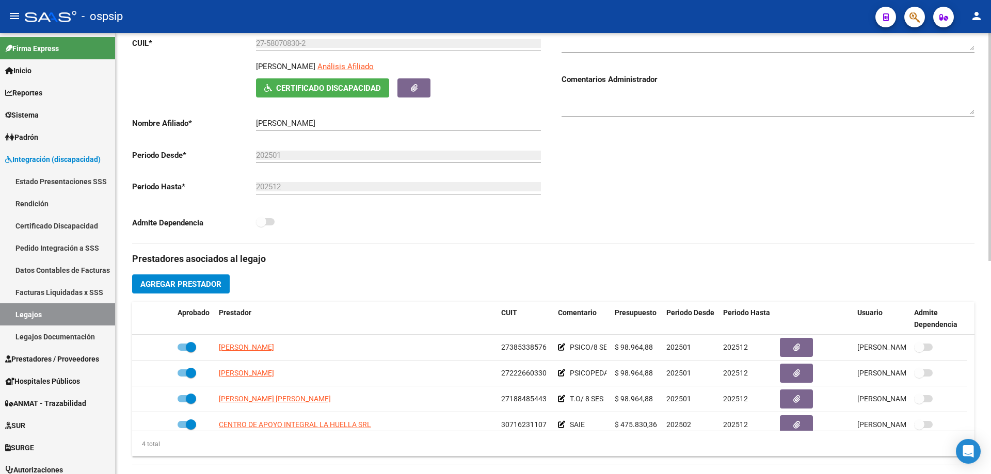
scroll to position [206, 0]
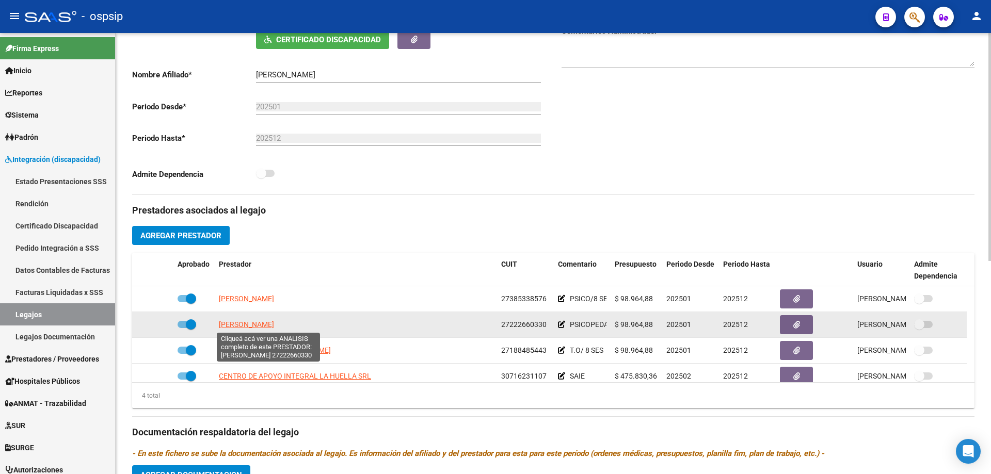
click at [268, 324] on span "MONTIEL ELIZABETH MYRIAM" at bounding box center [246, 324] width 55 height 8
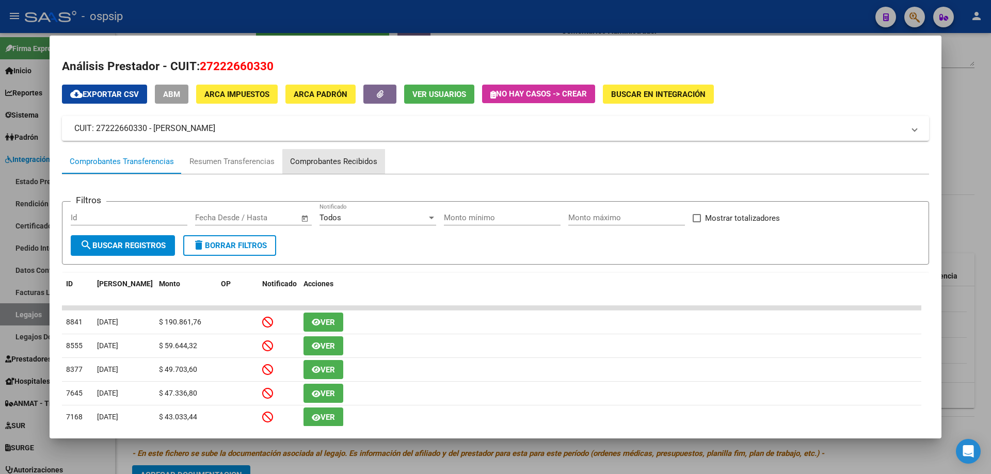
click at [338, 165] on div "Comprobantes Recibidos" at bounding box center [333, 162] width 87 height 12
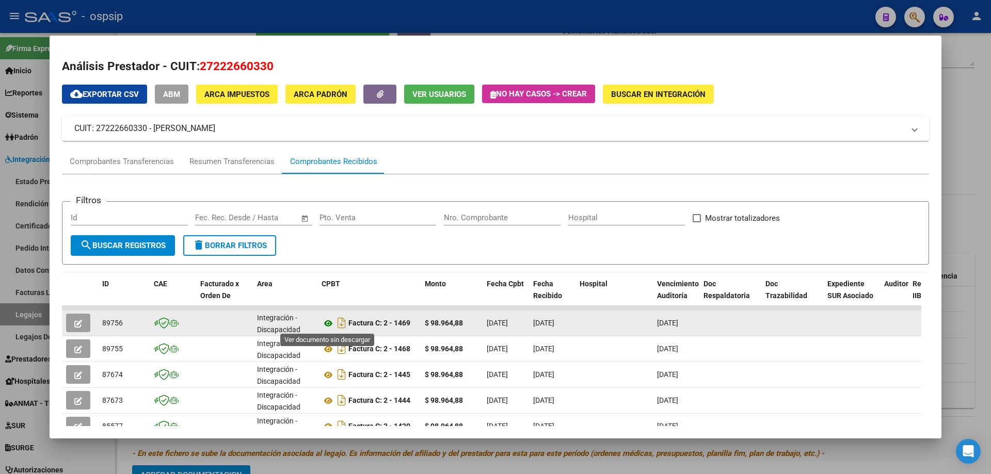
click at [327, 326] on icon at bounding box center [327, 323] width 13 height 12
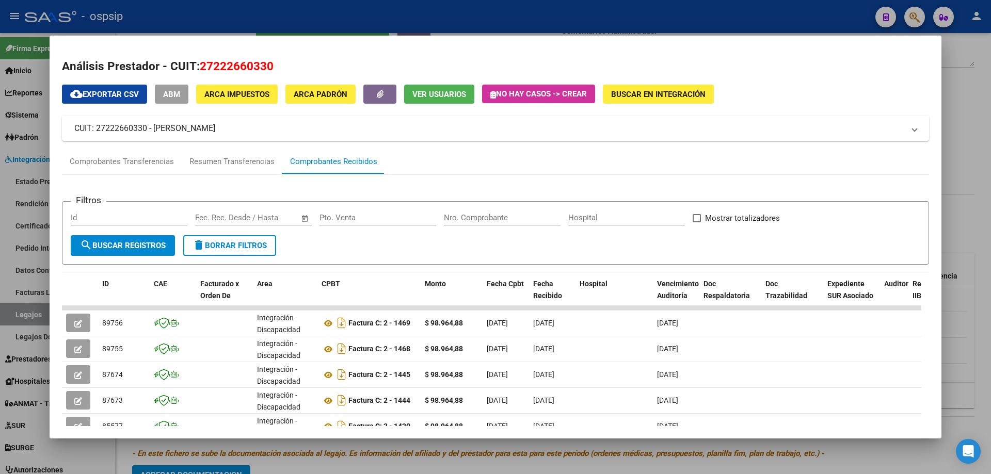
click at [980, 154] on div at bounding box center [495, 237] width 991 height 474
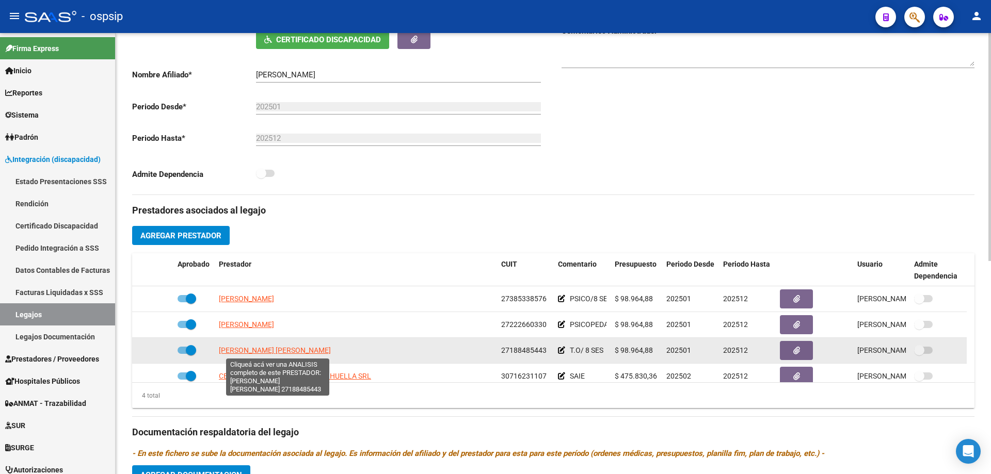
click at [269, 351] on span "LAZARTE CALDERON LENNY JANET" at bounding box center [275, 350] width 112 height 8
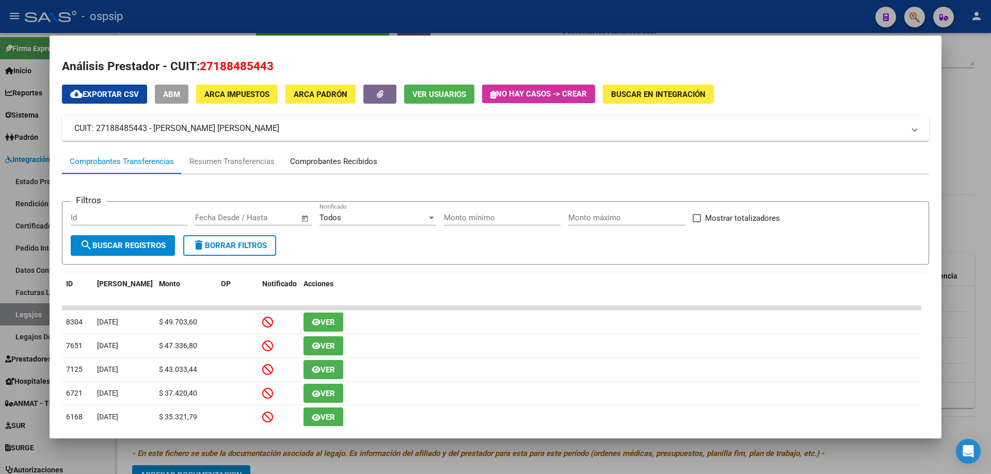
click at [304, 161] on div "Comprobantes Recibidos" at bounding box center [333, 162] width 87 height 12
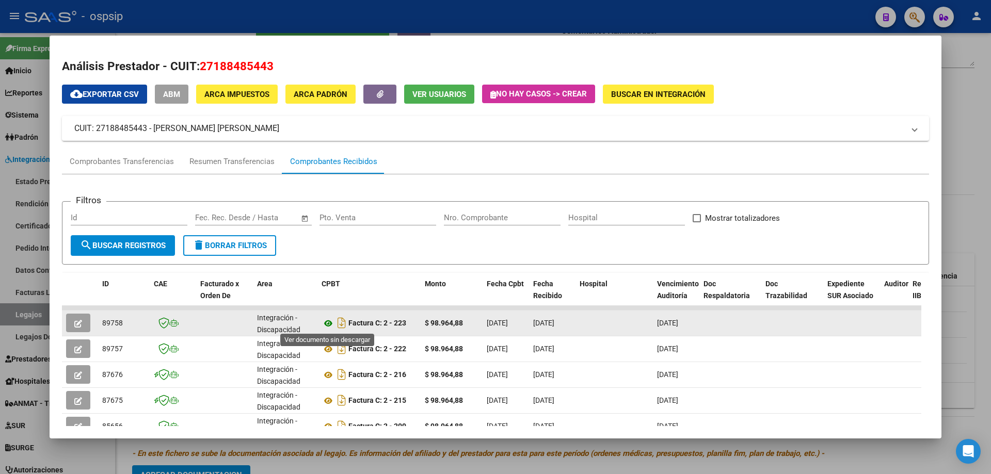
click at [330, 326] on icon at bounding box center [327, 323] width 13 height 12
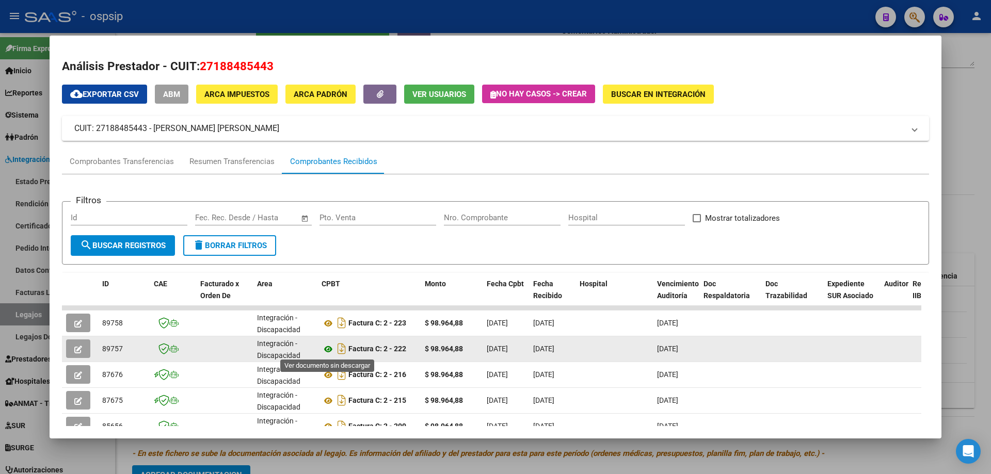
click at [326, 353] on icon at bounding box center [327, 349] width 13 height 12
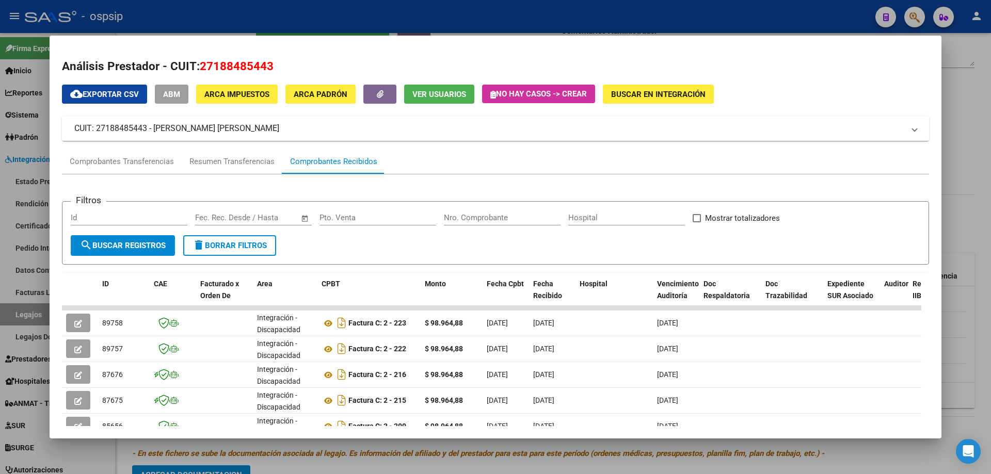
click at [990, 245] on div at bounding box center [495, 237] width 991 height 474
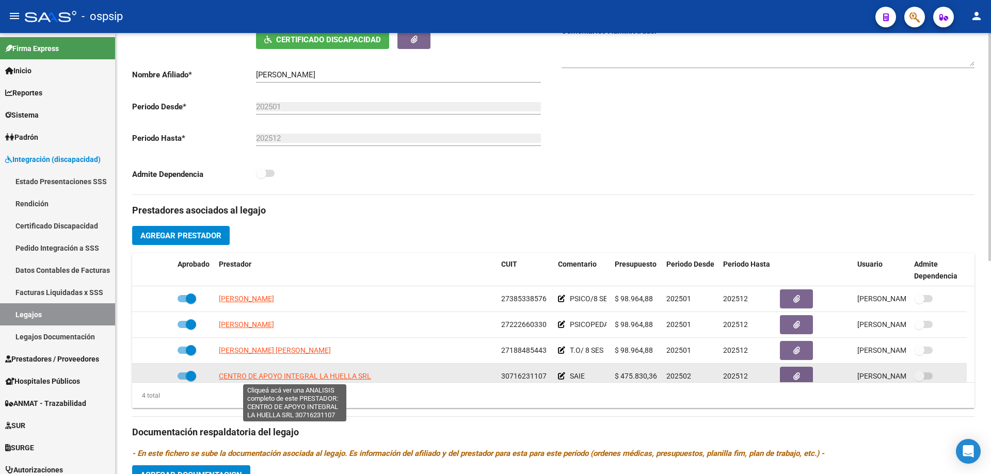
click at [299, 373] on span "CENTRO DE APOYO INTEGRAL LA HUELLA SRL" at bounding box center [295, 376] width 152 height 8
type textarea "30716231107"
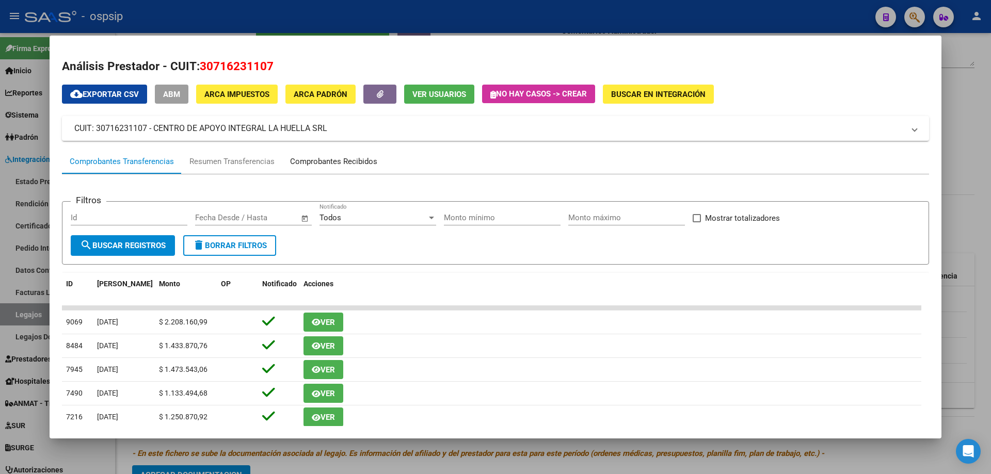
click at [336, 165] on div "Comprobantes Recibidos" at bounding box center [333, 162] width 87 height 12
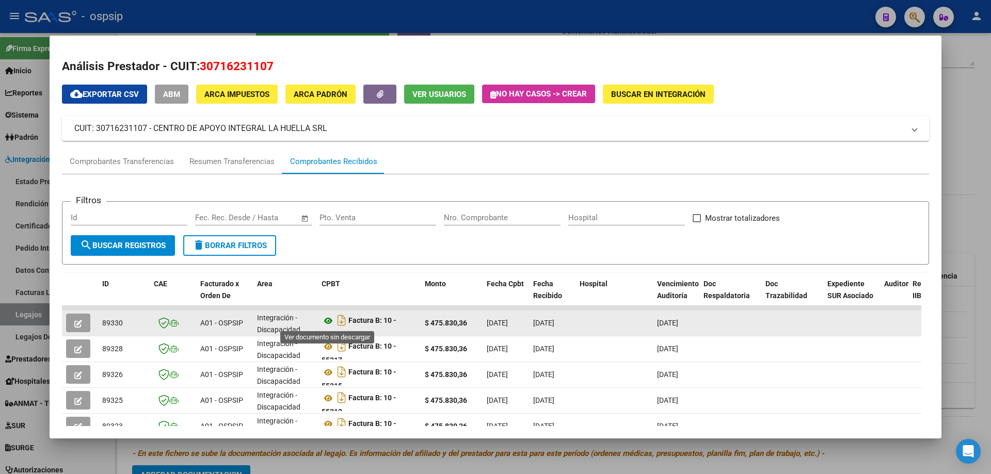
click at [329, 320] on icon at bounding box center [327, 321] width 13 height 12
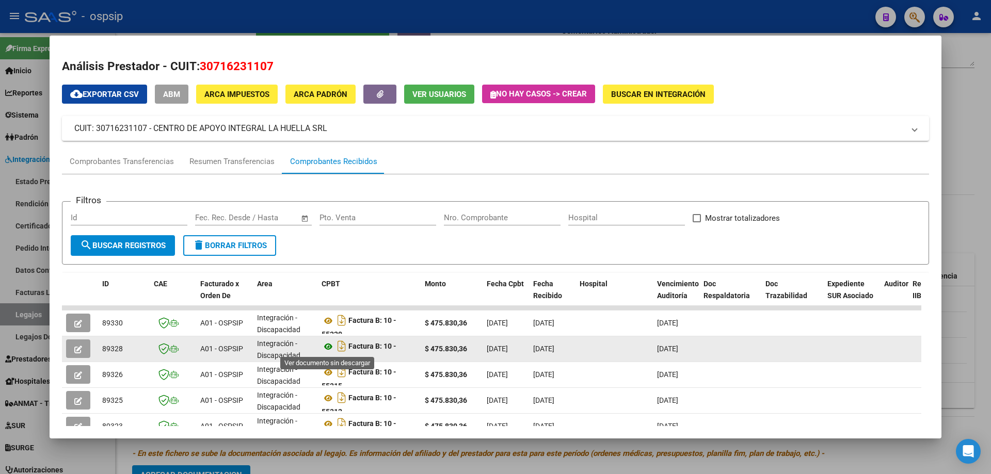
click at [329, 345] on icon at bounding box center [327, 347] width 13 height 12
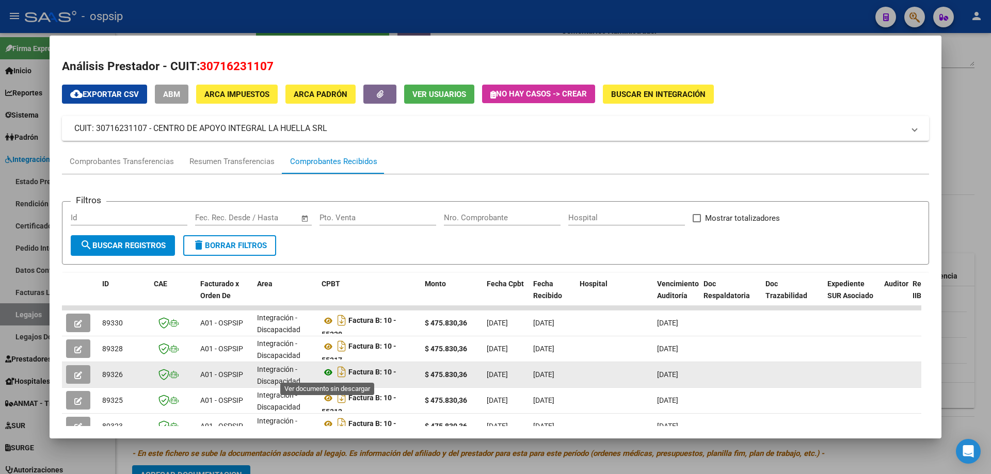
click at [330, 376] on icon at bounding box center [327, 372] width 13 height 12
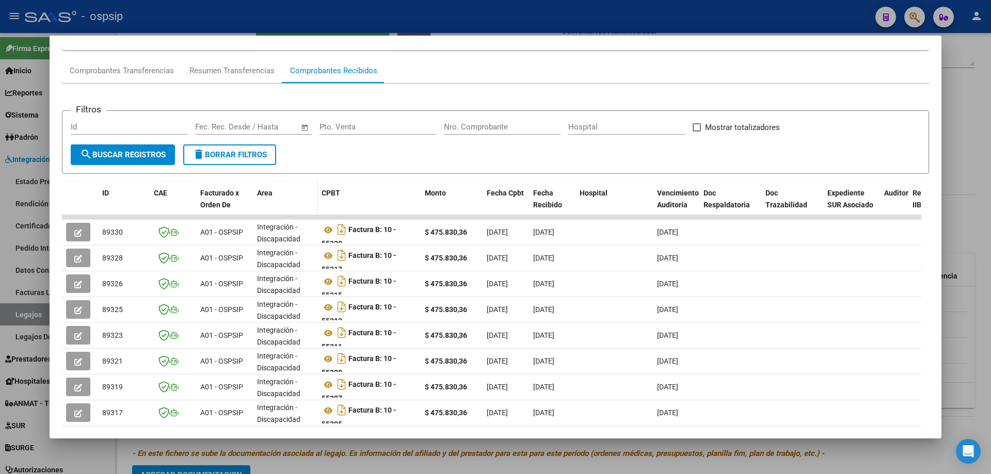
scroll to position [103, 0]
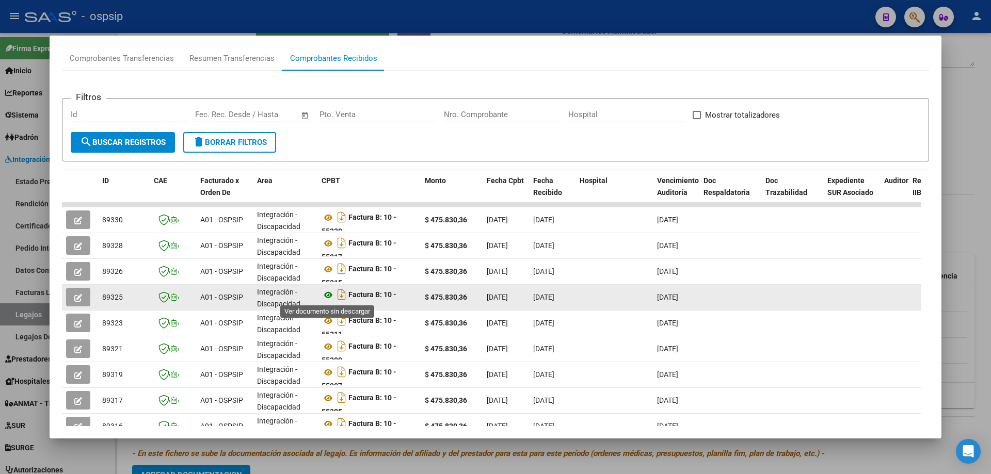
click at [325, 295] on icon at bounding box center [327, 295] width 13 height 12
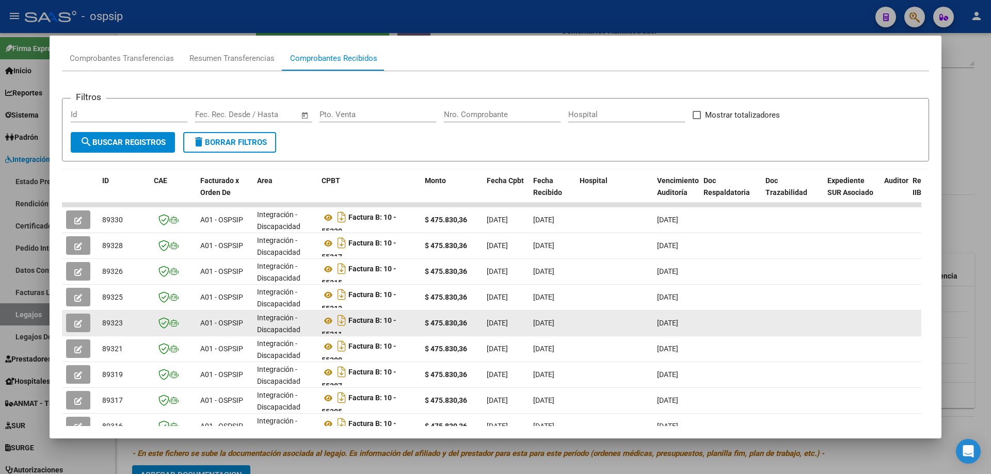
click at [320, 323] on datatable-body-cell "Factura B: 10 - 55311" at bounding box center [368, 323] width 103 height 25
click at [325, 320] on icon at bounding box center [327, 321] width 13 height 12
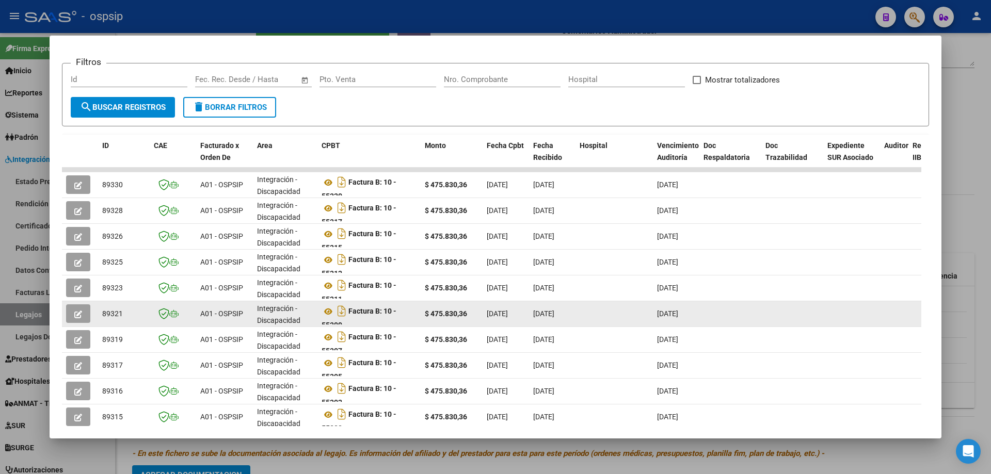
scroll to position [155, 0]
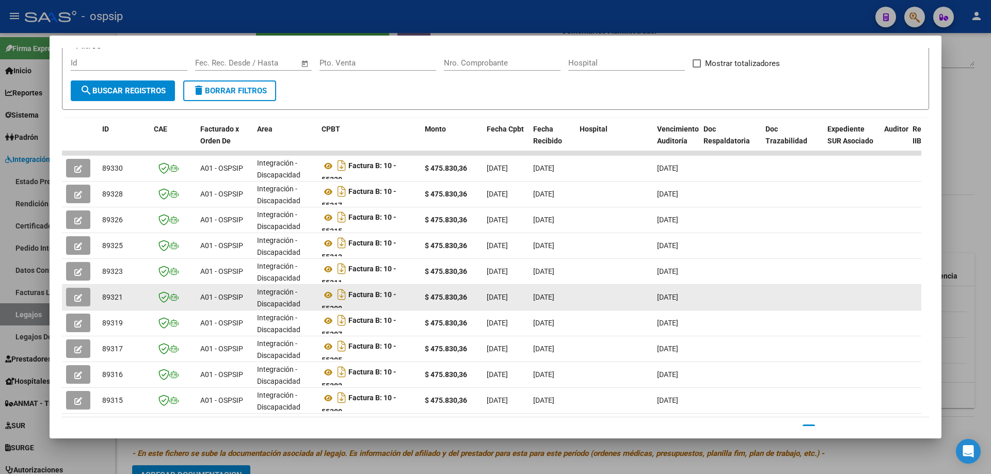
click at [327, 302] on div "Factura B: 10 - 55309" at bounding box center [368, 297] width 95 height 22
click at [327, 298] on icon at bounding box center [327, 295] width 13 height 12
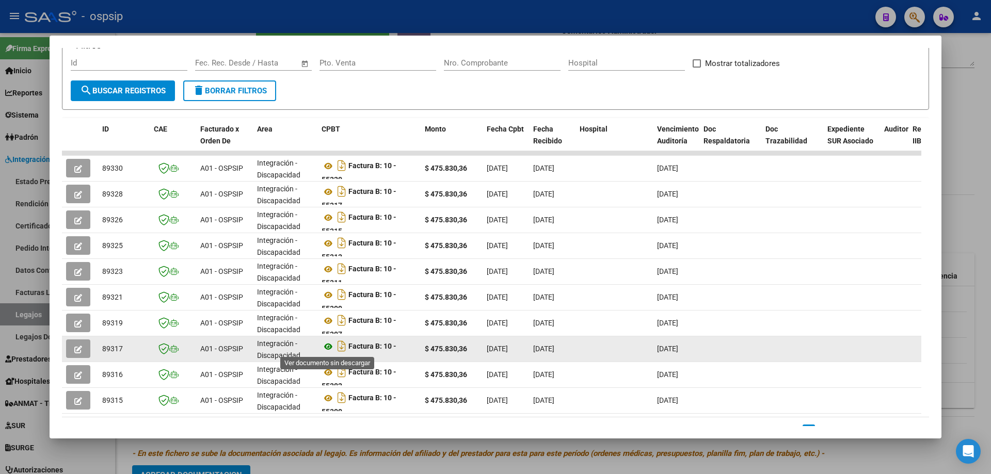
click at [327, 349] on icon at bounding box center [327, 347] width 13 height 12
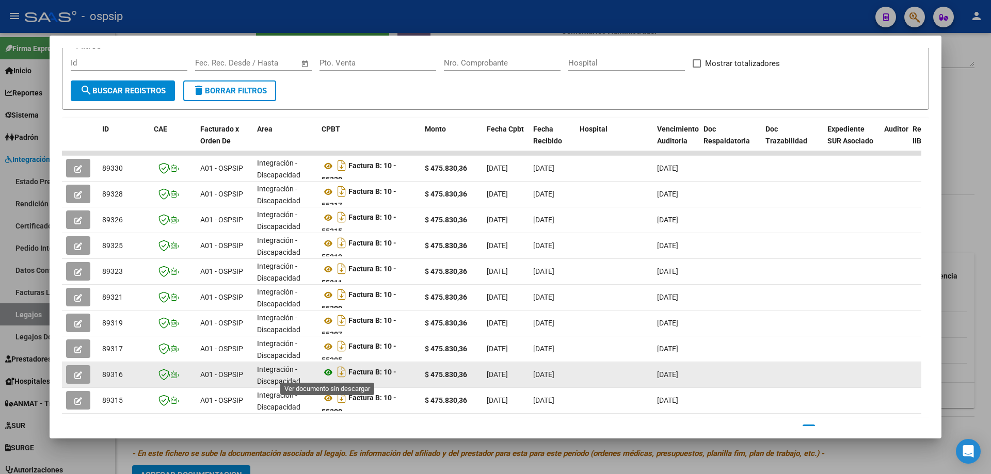
click at [331, 370] on icon at bounding box center [327, 372] width 13 height 12
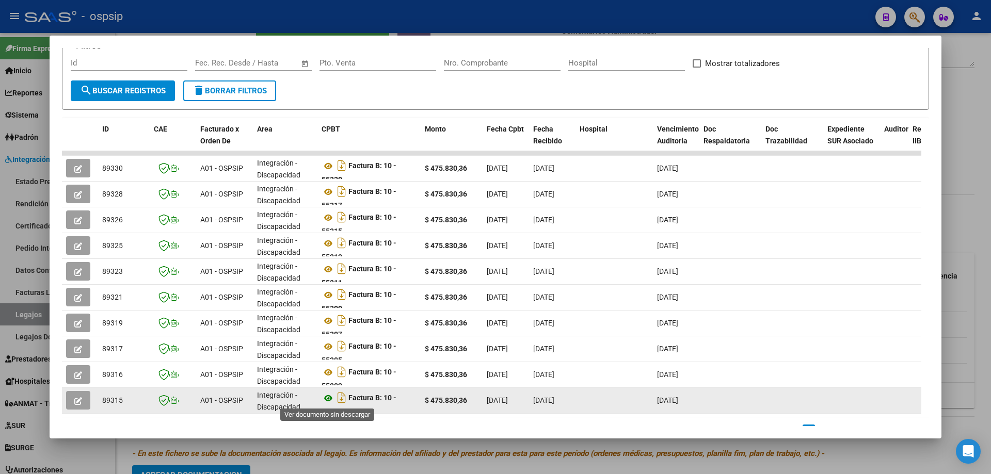
click at [327, 397] on icon at bounding box center [327, 398] width 13 height 12
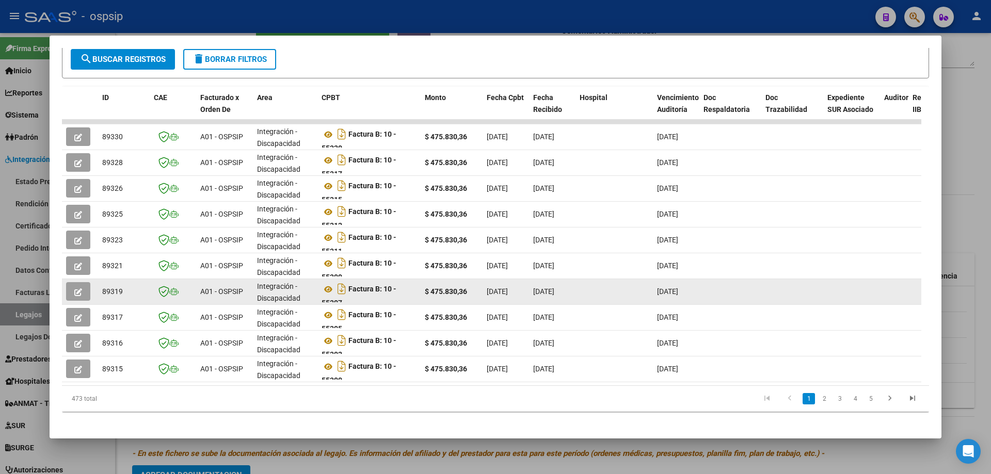
scroll to position [200, 0]
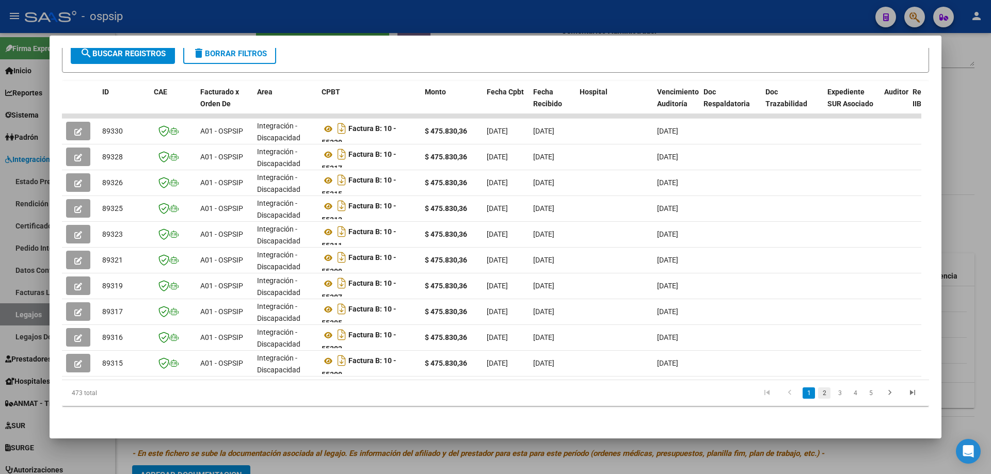
click at [818, 396] on link "2" at bounding box center [824, 393] width 12 height 11
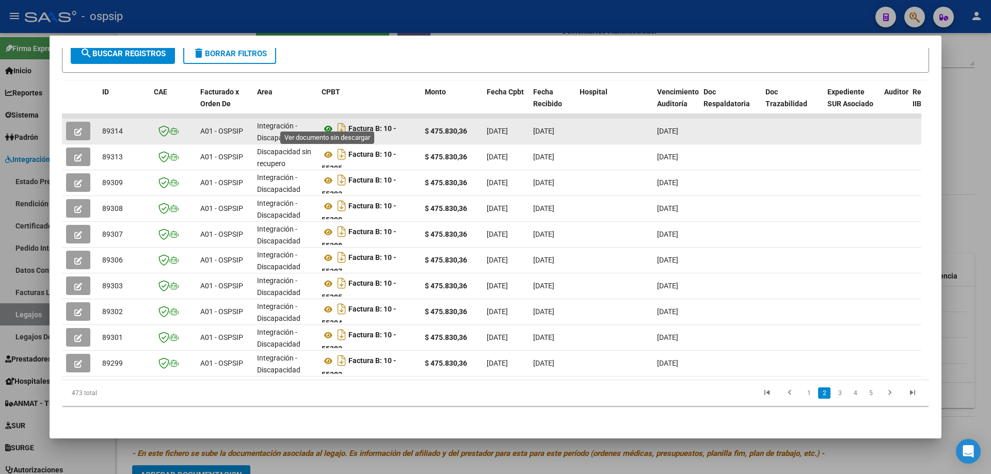
click at [328, 123] on icon at bounding box center [327, 129] width 13 height 12
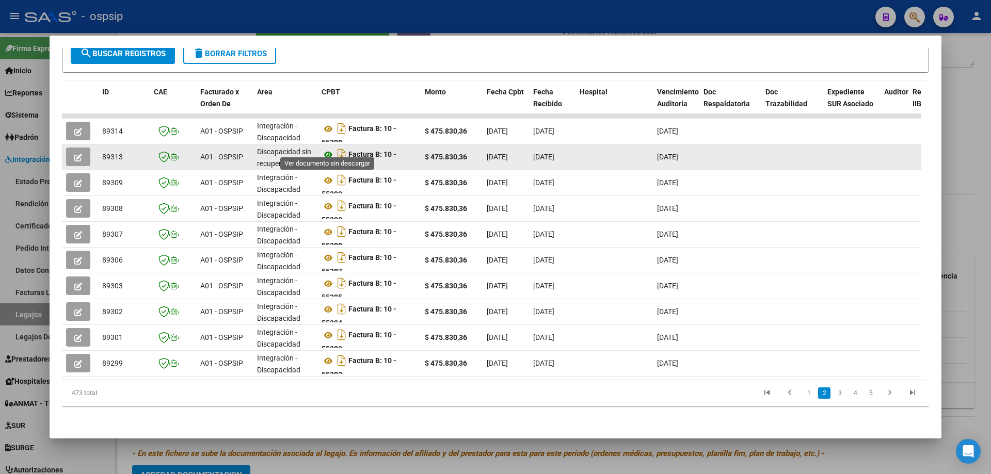
click at [327, 149] on icon at bounding box center [327, 155] width 13 height 12
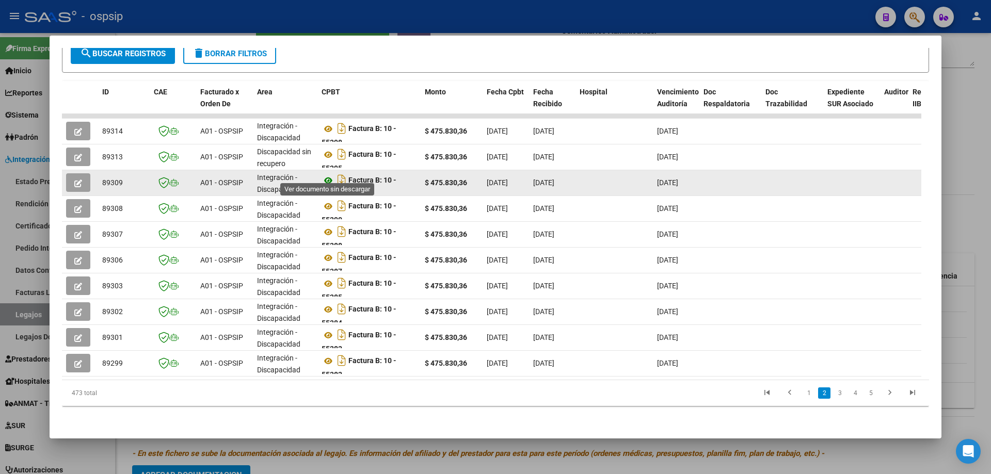
click at [328, 176] on icon at bounding box center [327, 180] width 13 height 12
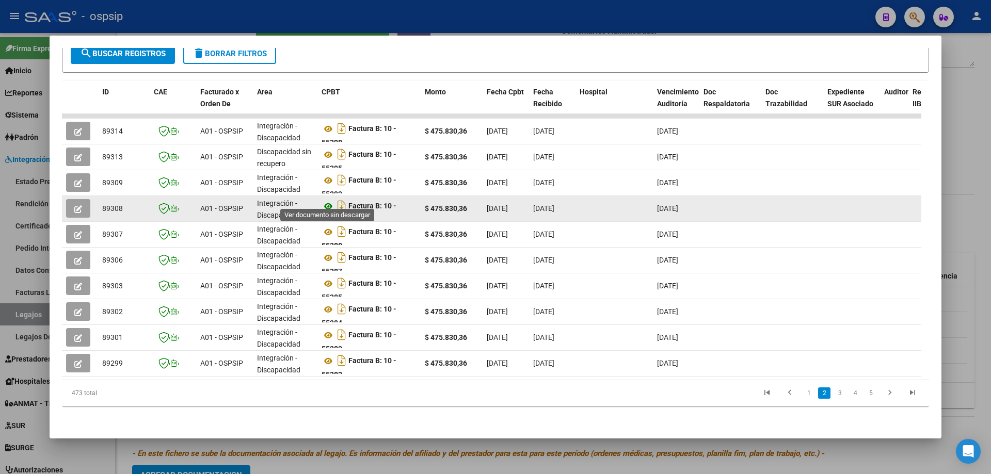
click at [329, 200] on icon at bounding box center [327, 206] width 13 height 12
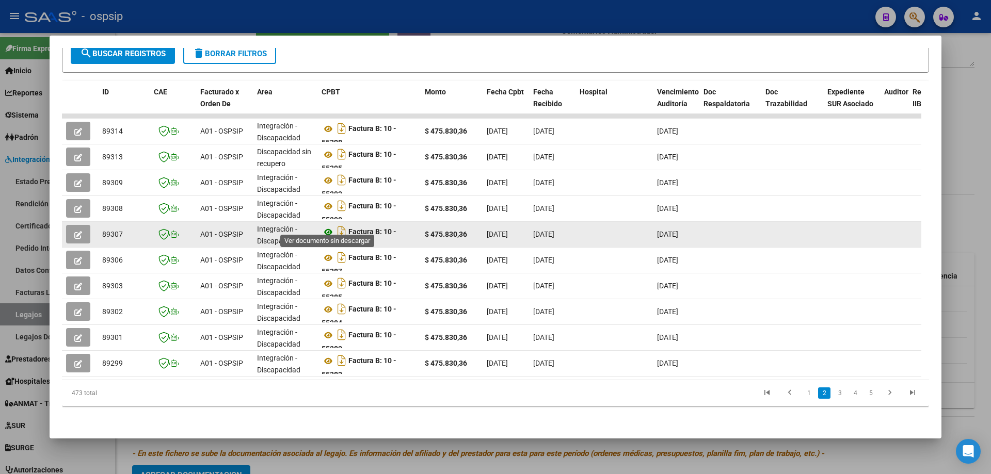
click at [327, 226] on icon at bounding box center [327, 232] width 13 height 12
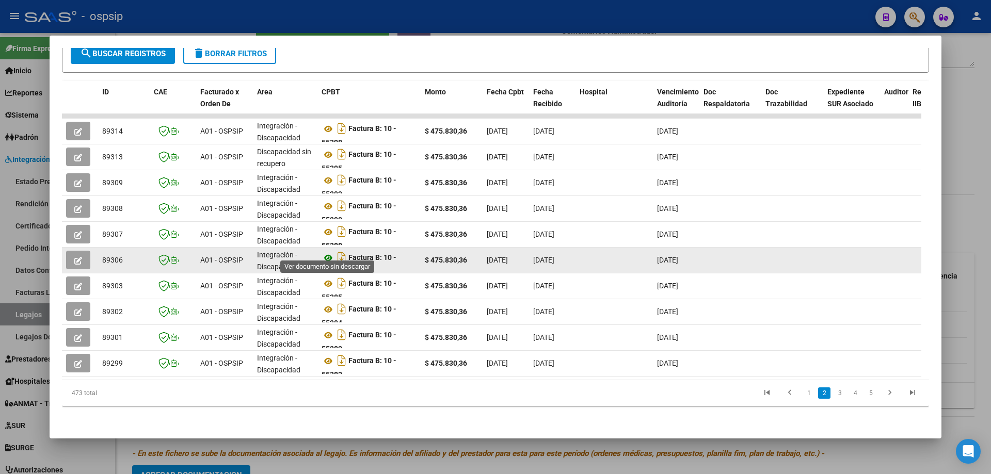
click at [326, 255] on icon at bounding box center [327, 258] width 13 height 12
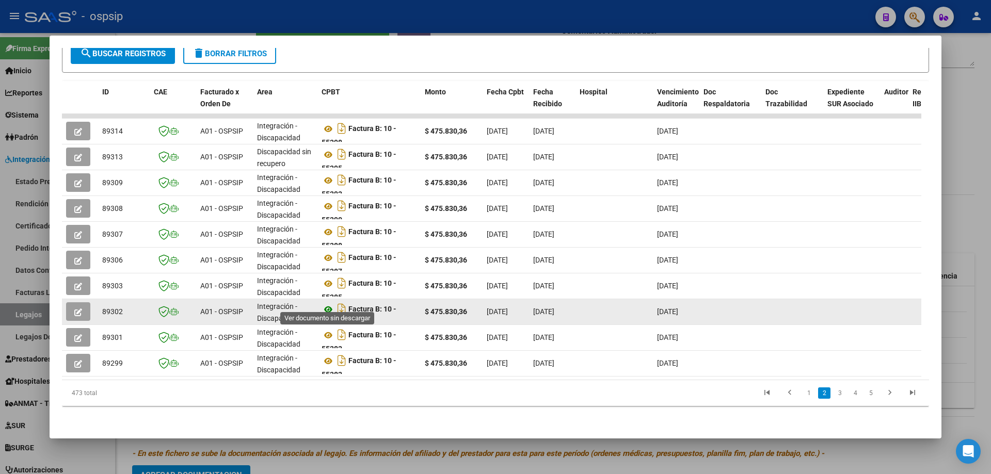
click at [329, 307] on icon at bounding box center [327, 309] width 13 height 12
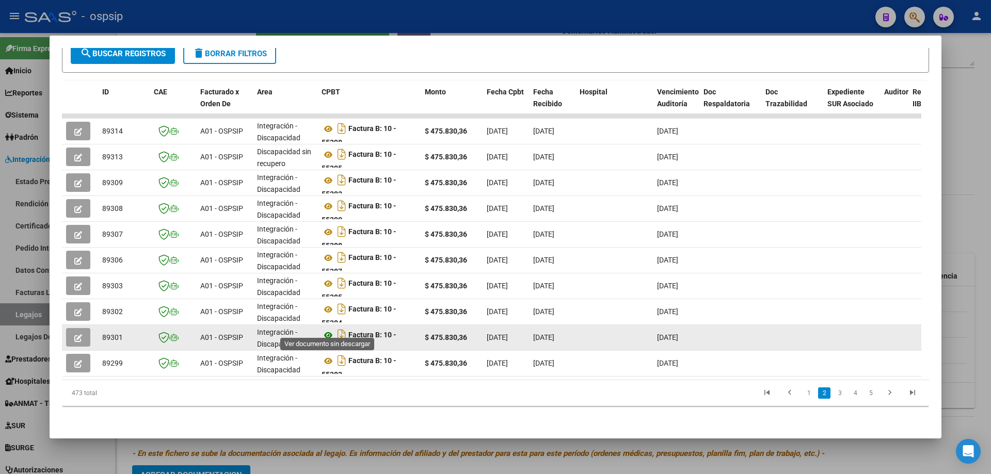
click at [328, 331] on icon at bounding box center [327, 335] width 13 height 12
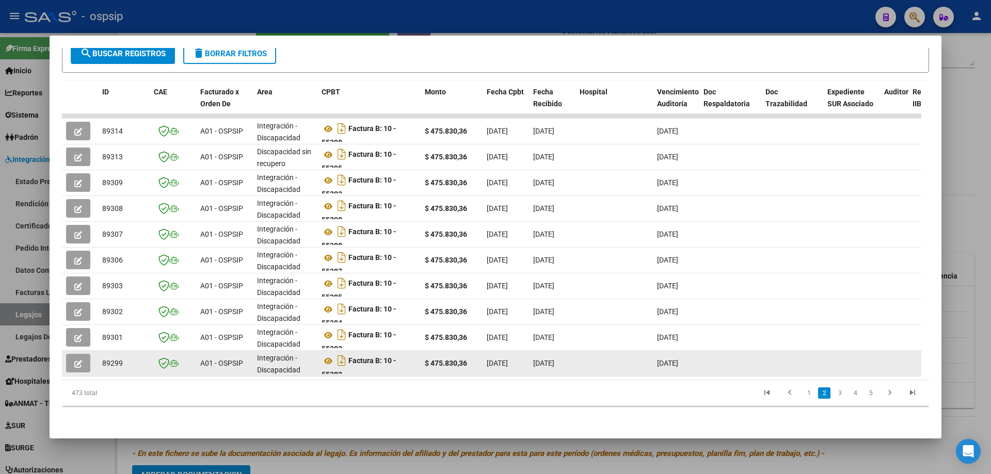
click at [321, 357] on datatable-body-cell "Factura B: 10 - 55282" at bounding box center [368, 363] width 103 height 25
click at [323, 356] on icon at bounding box center [327, 361] width 13 height 12
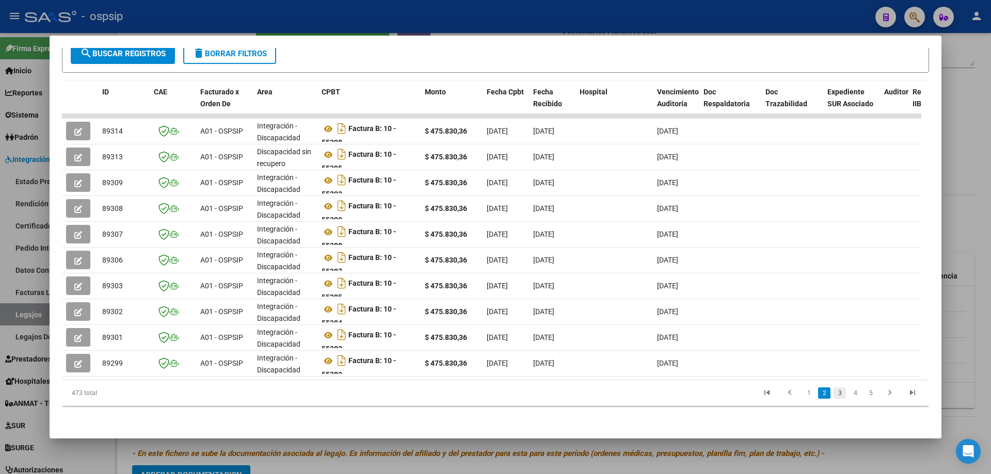
click at [833, 390] on link "3" at bounding box center [839, 393] width 12 height 11
click at [818, 393] on link "2" at bounding box center [824, 393] width 12 height 11
click at [982, 172] on div at bounding box center [495, 237] width 991 height 474
